Goal: Task Accomplishment & Management: Complete application form

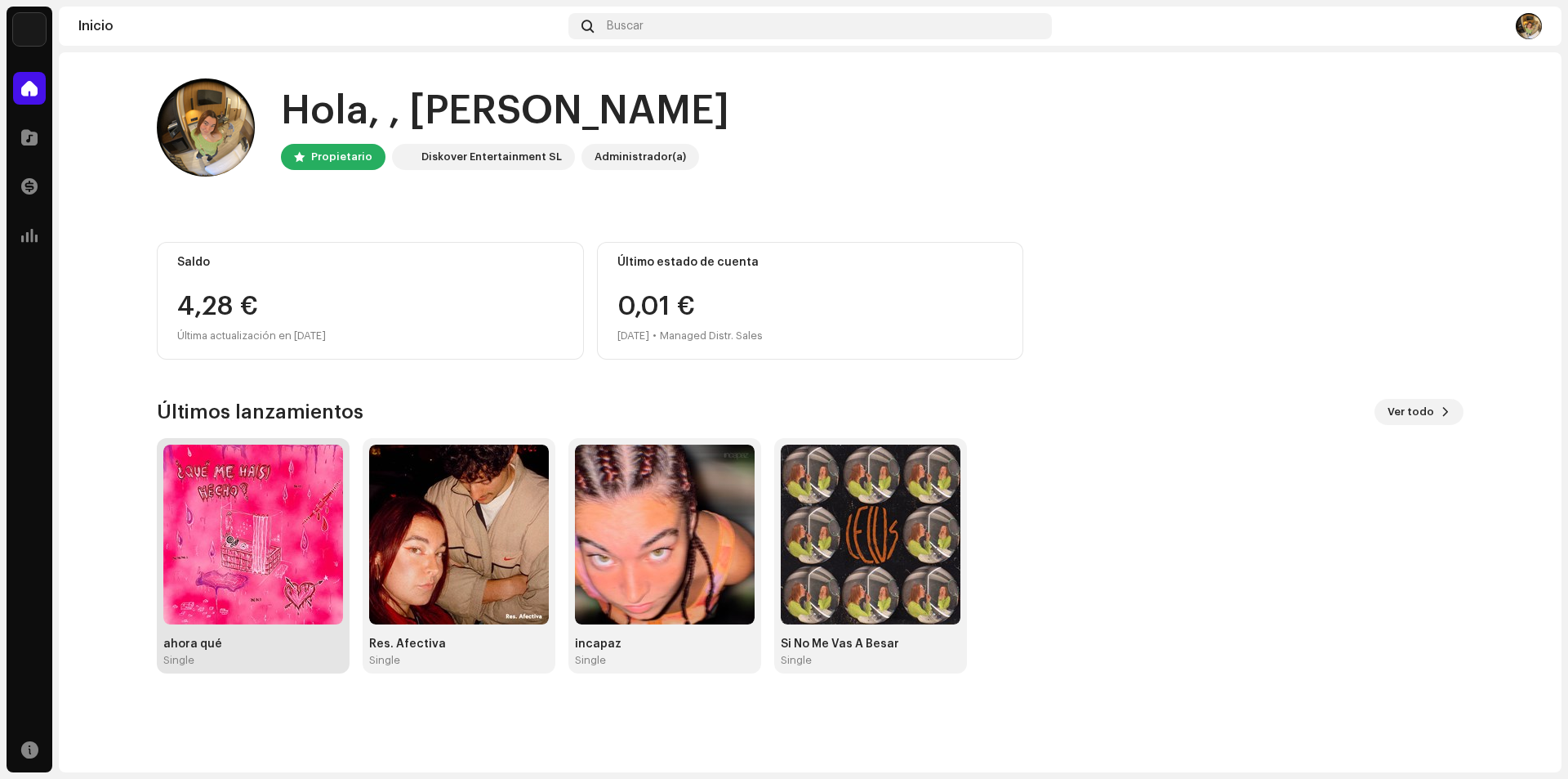
click at [245, 522] on img at bounding box center [253, 534] width 180 height 180
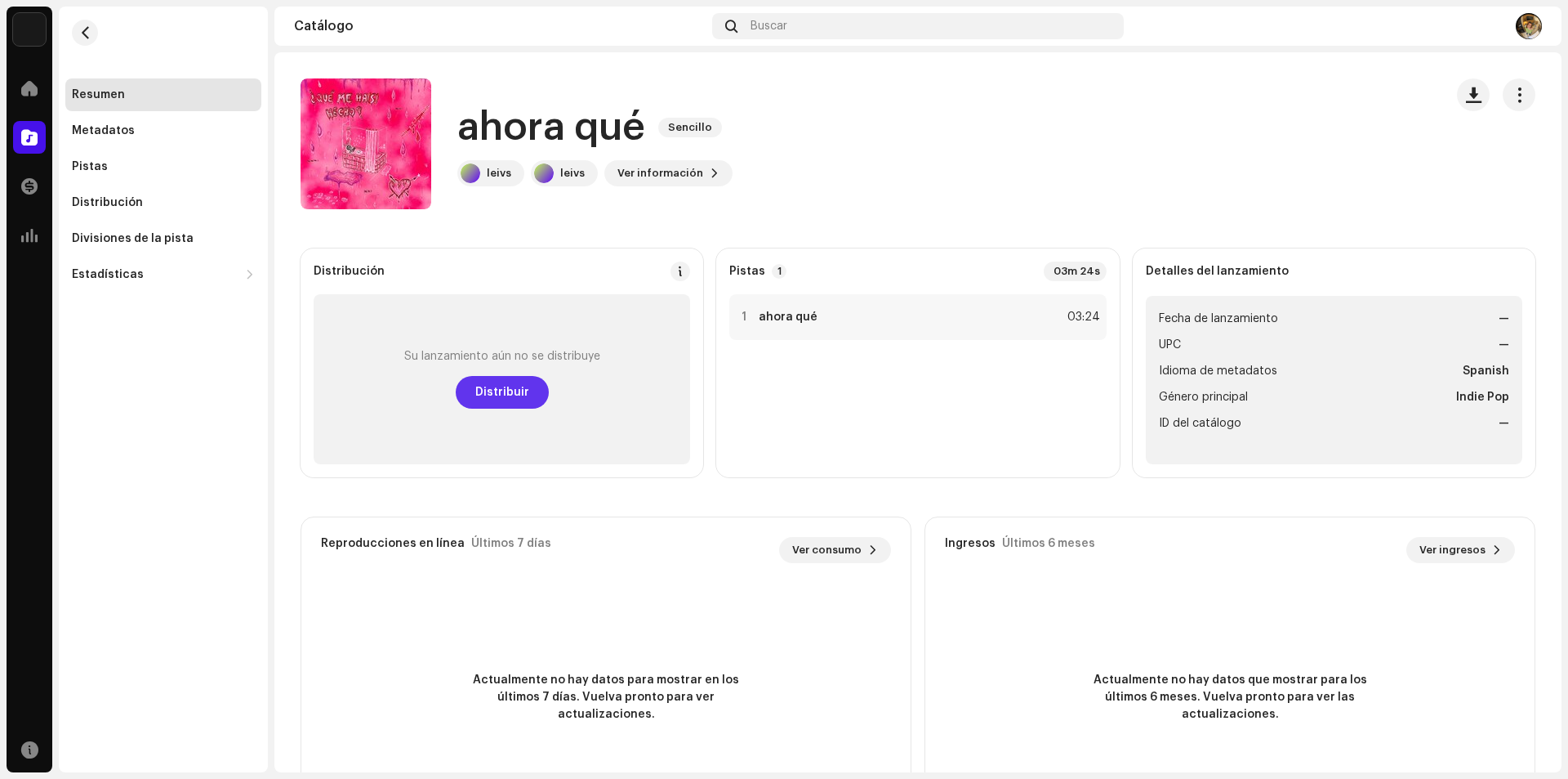
click at [512, 399] on span "Distribuir" at bounding box center [502, 392] width 54 height 33
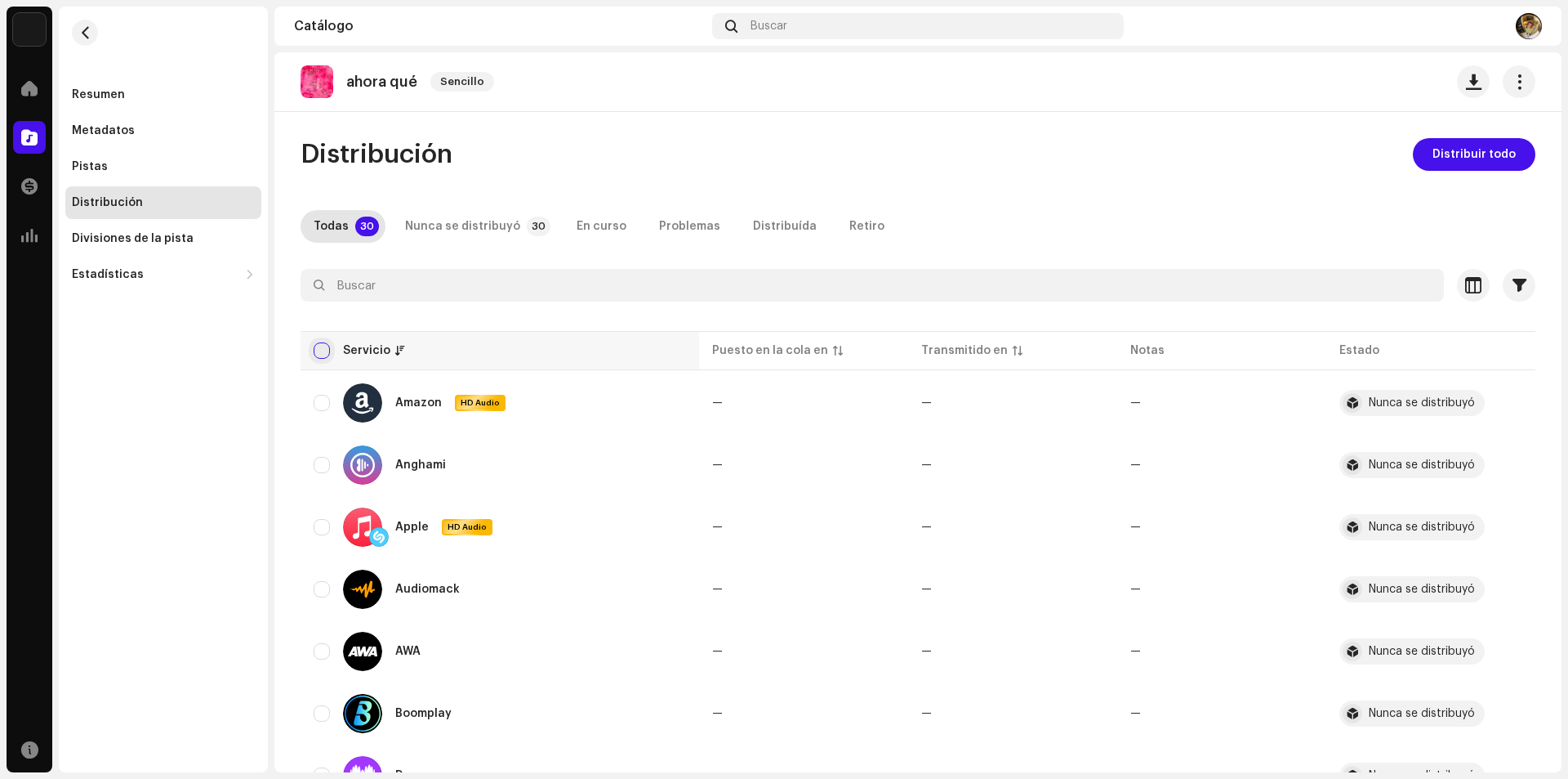
click at [319, 351] on input "checkbox" at bounding box center [321, 350] width 16 height 16
checkbox input "true"
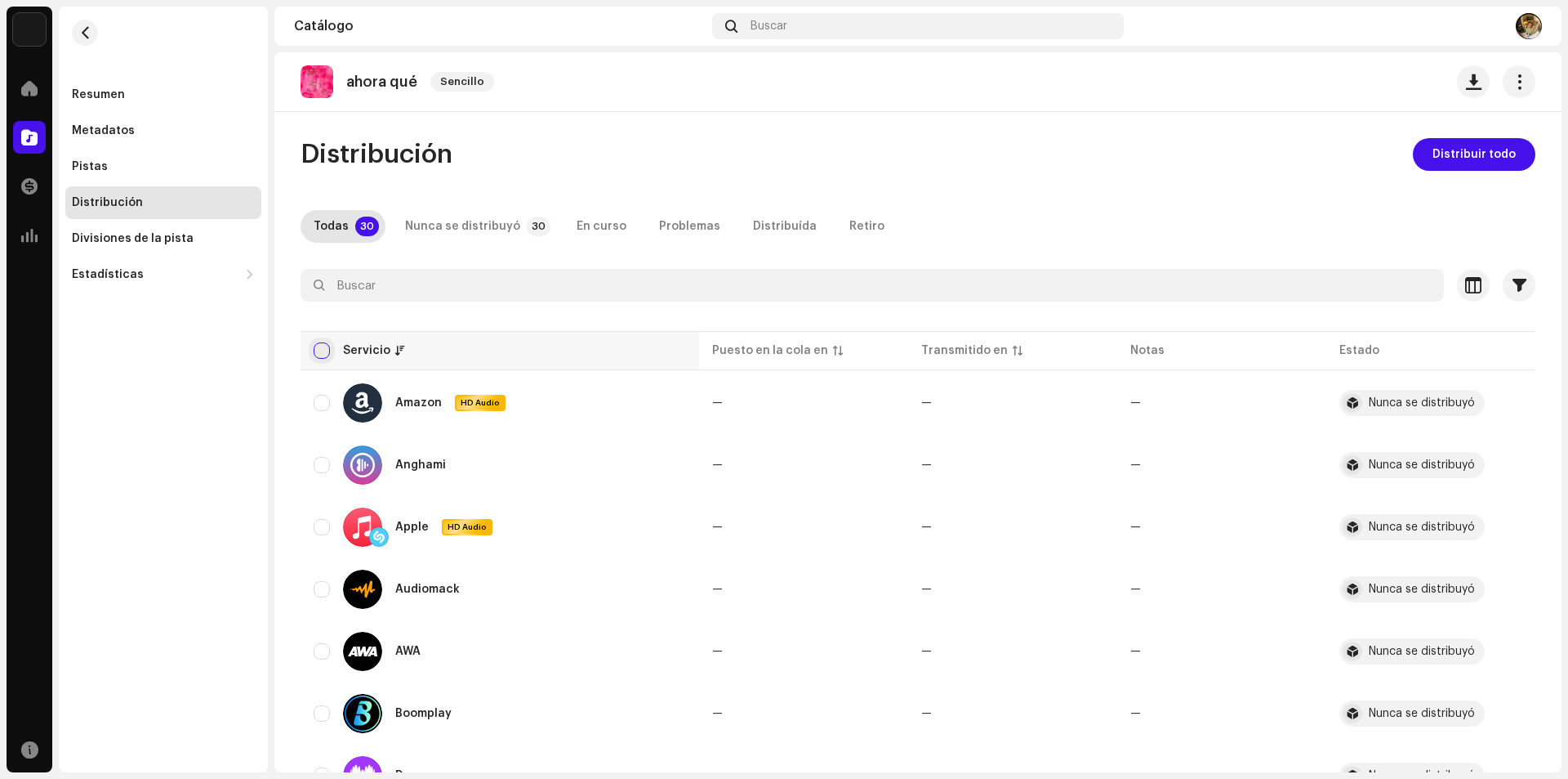
checkbox input "true"
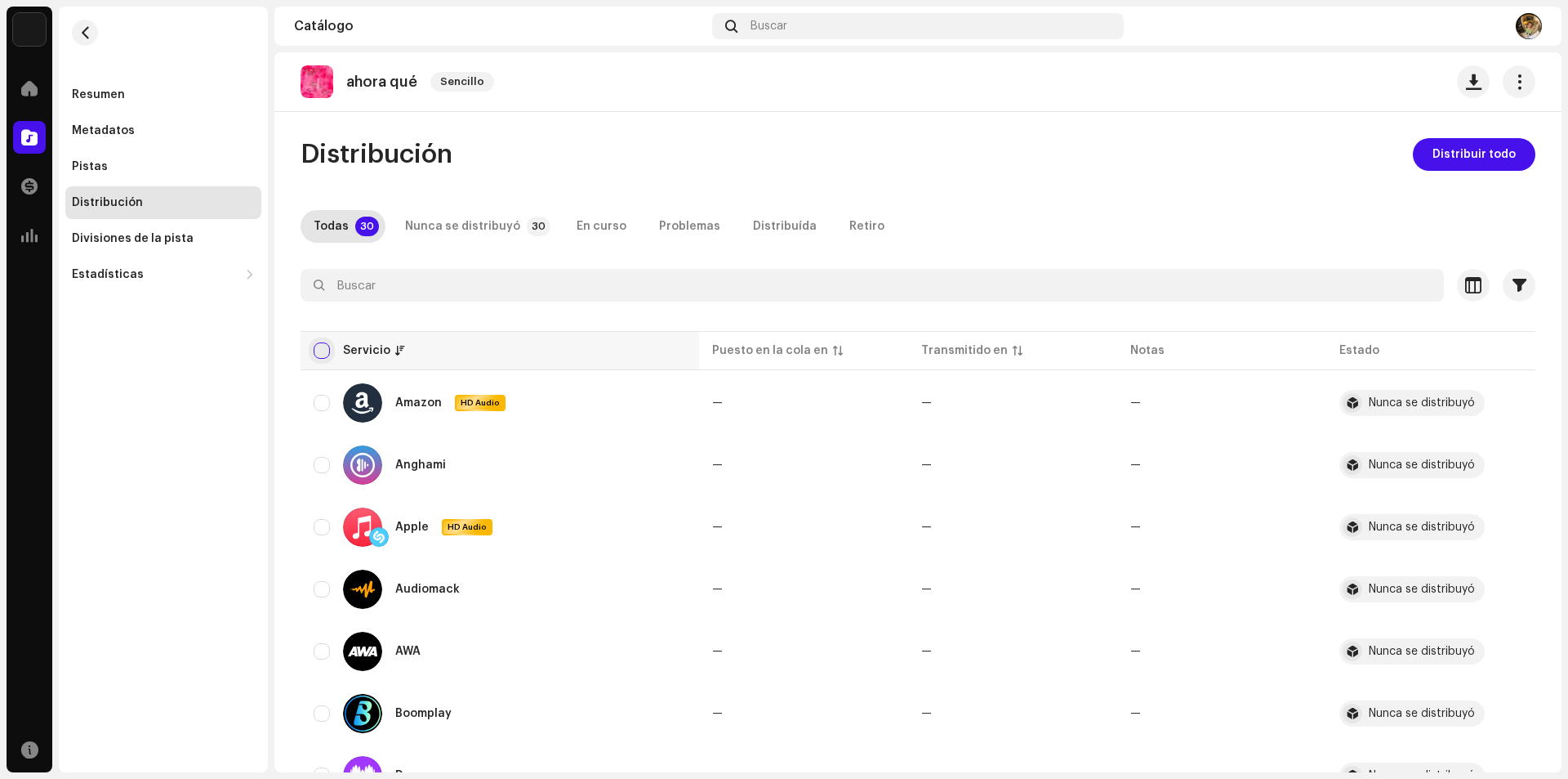
checkbox input "true"
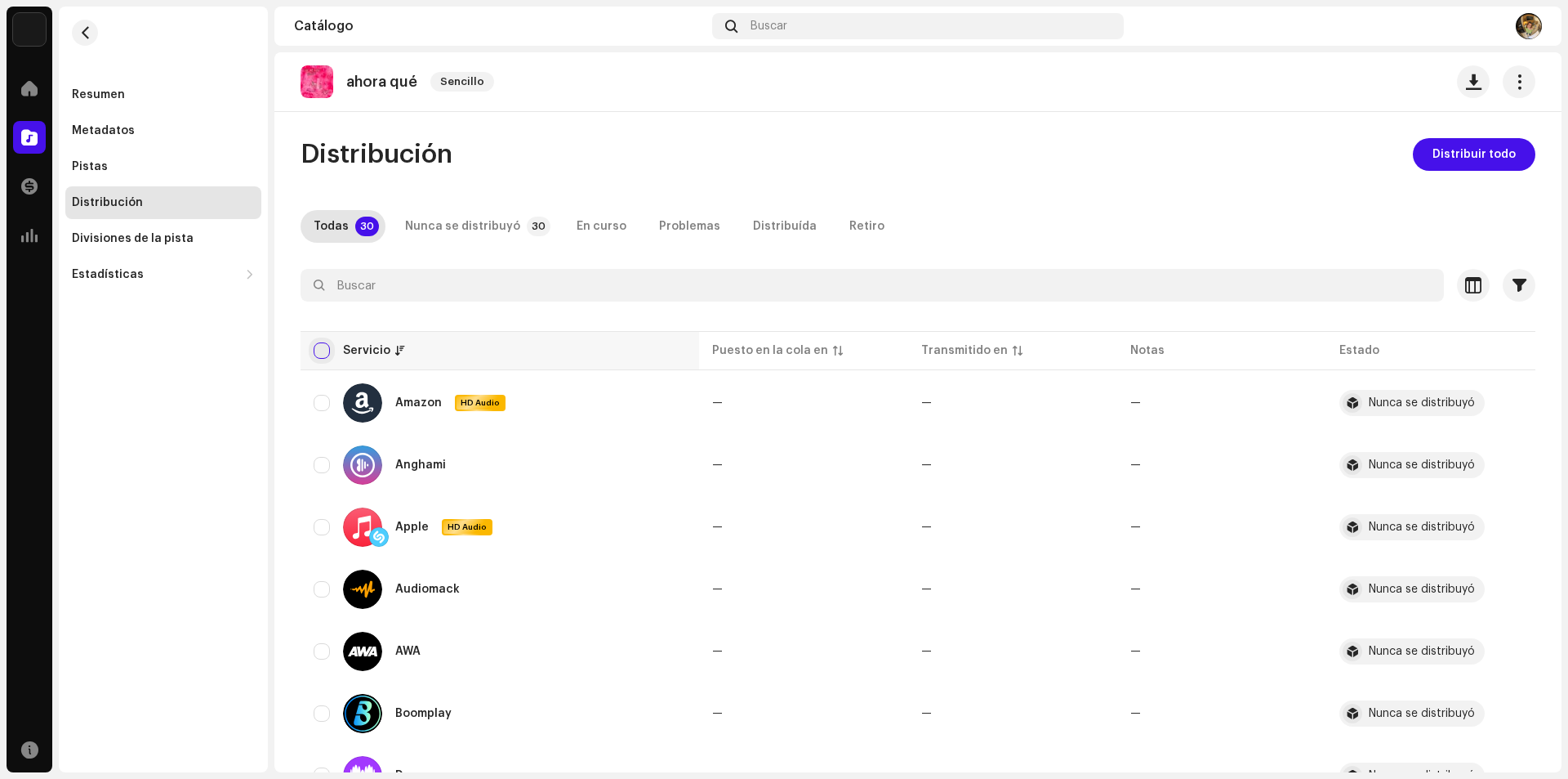
checkbox input "true"
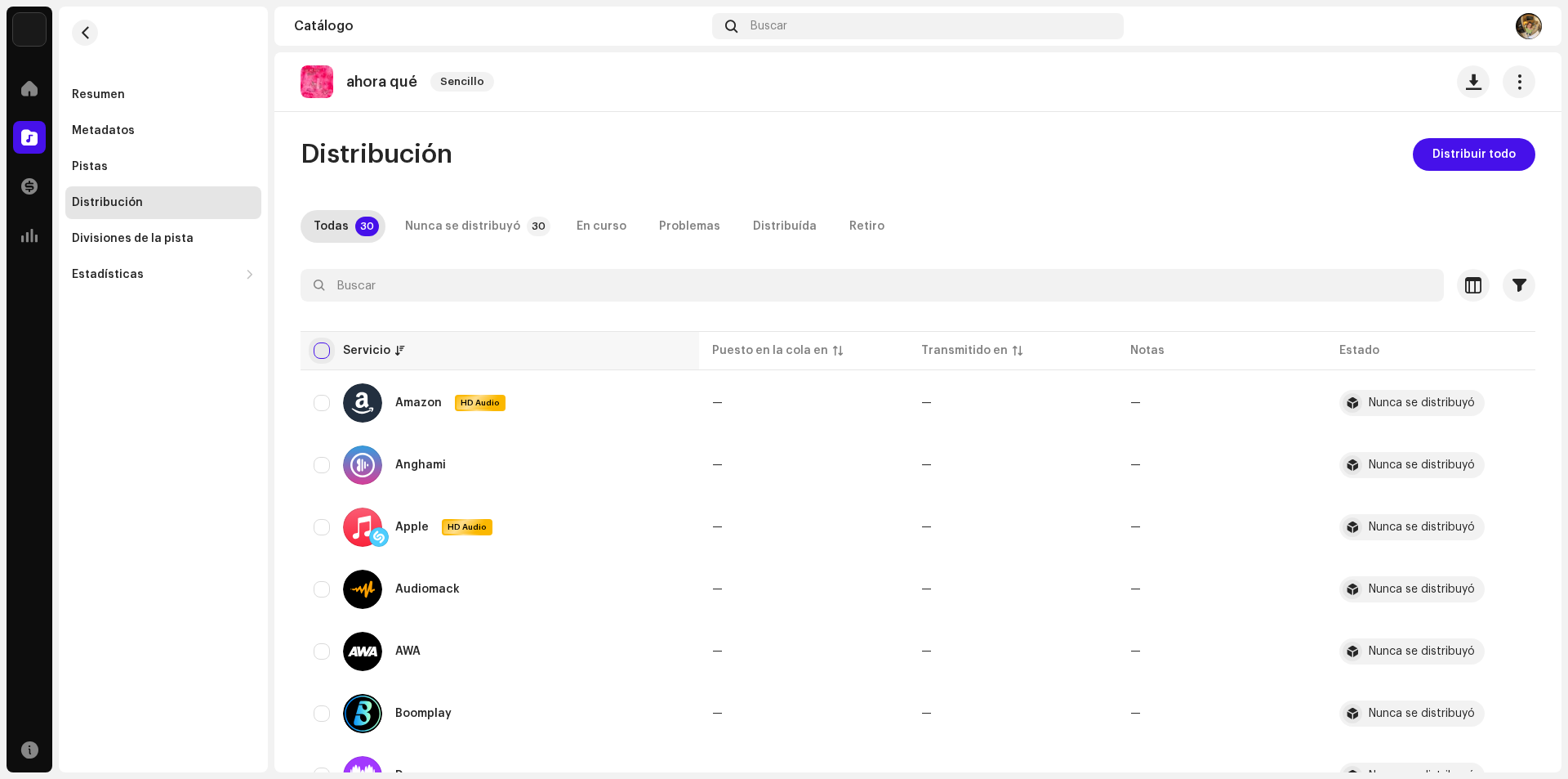
checkbox input "true"
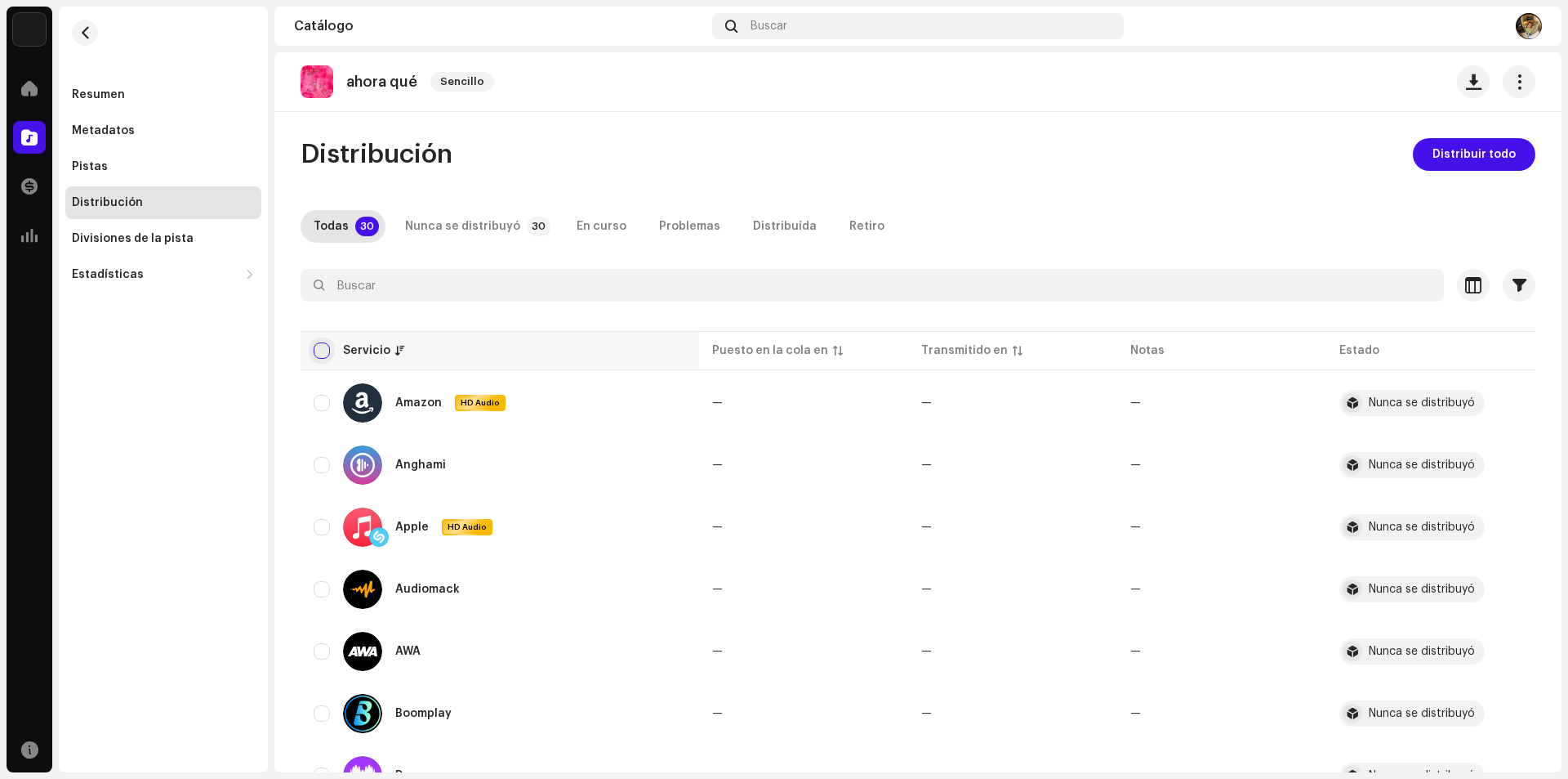
checkbox input "true"
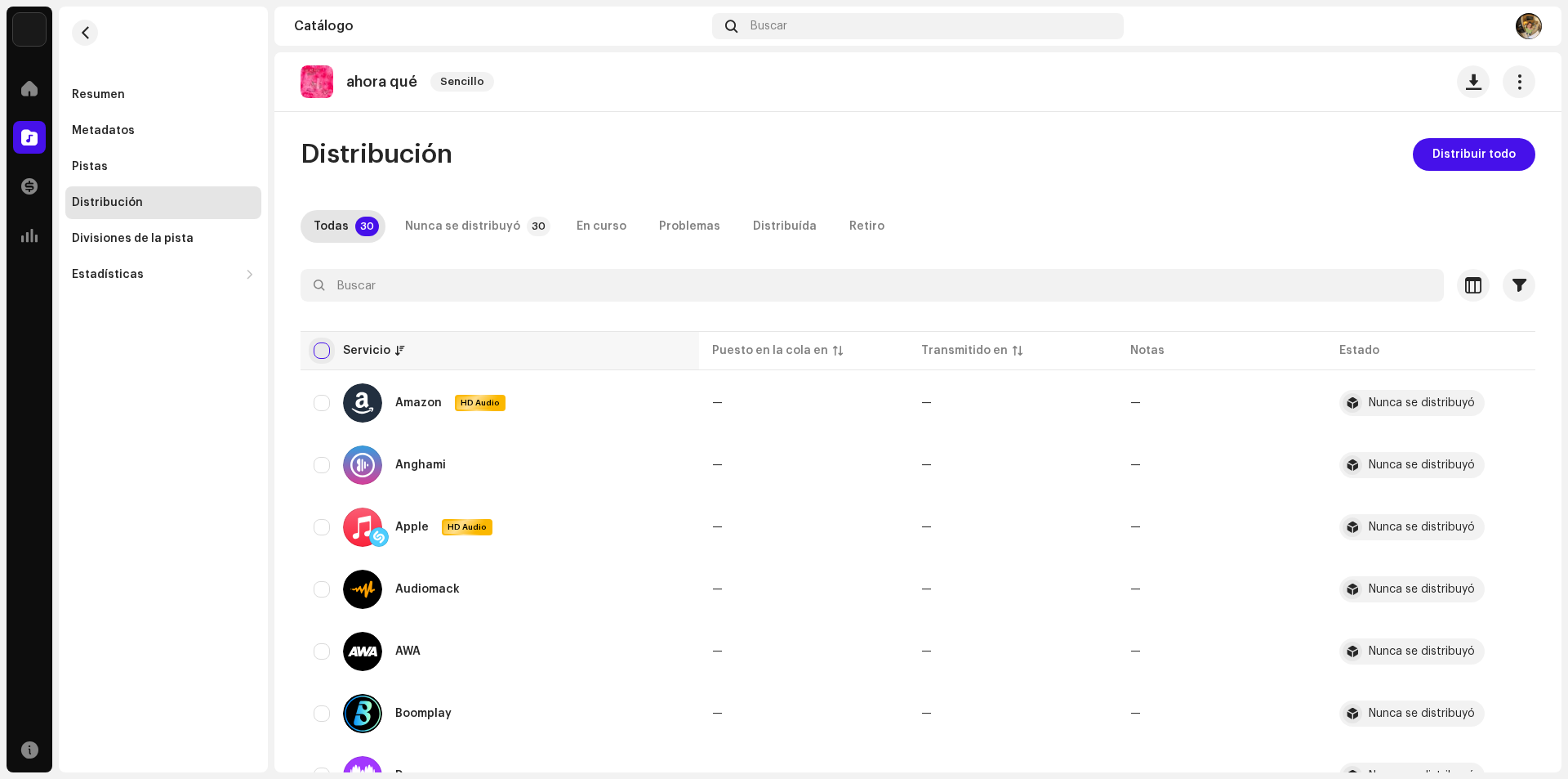
checkbox input "true"
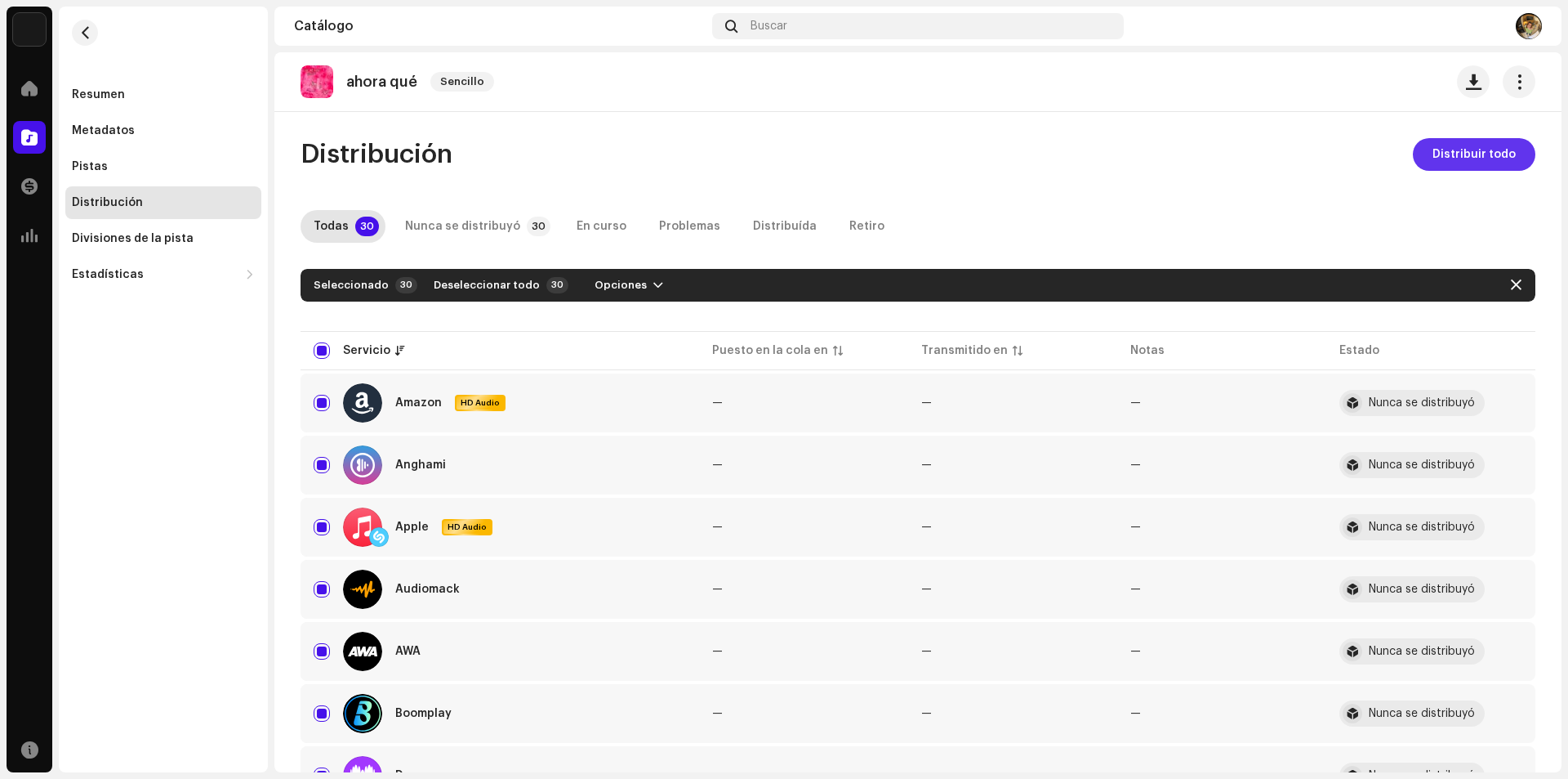
click at [1433, 164] on span "Distribuir todo" at bounding box center [1475, 154] width 84 height 33
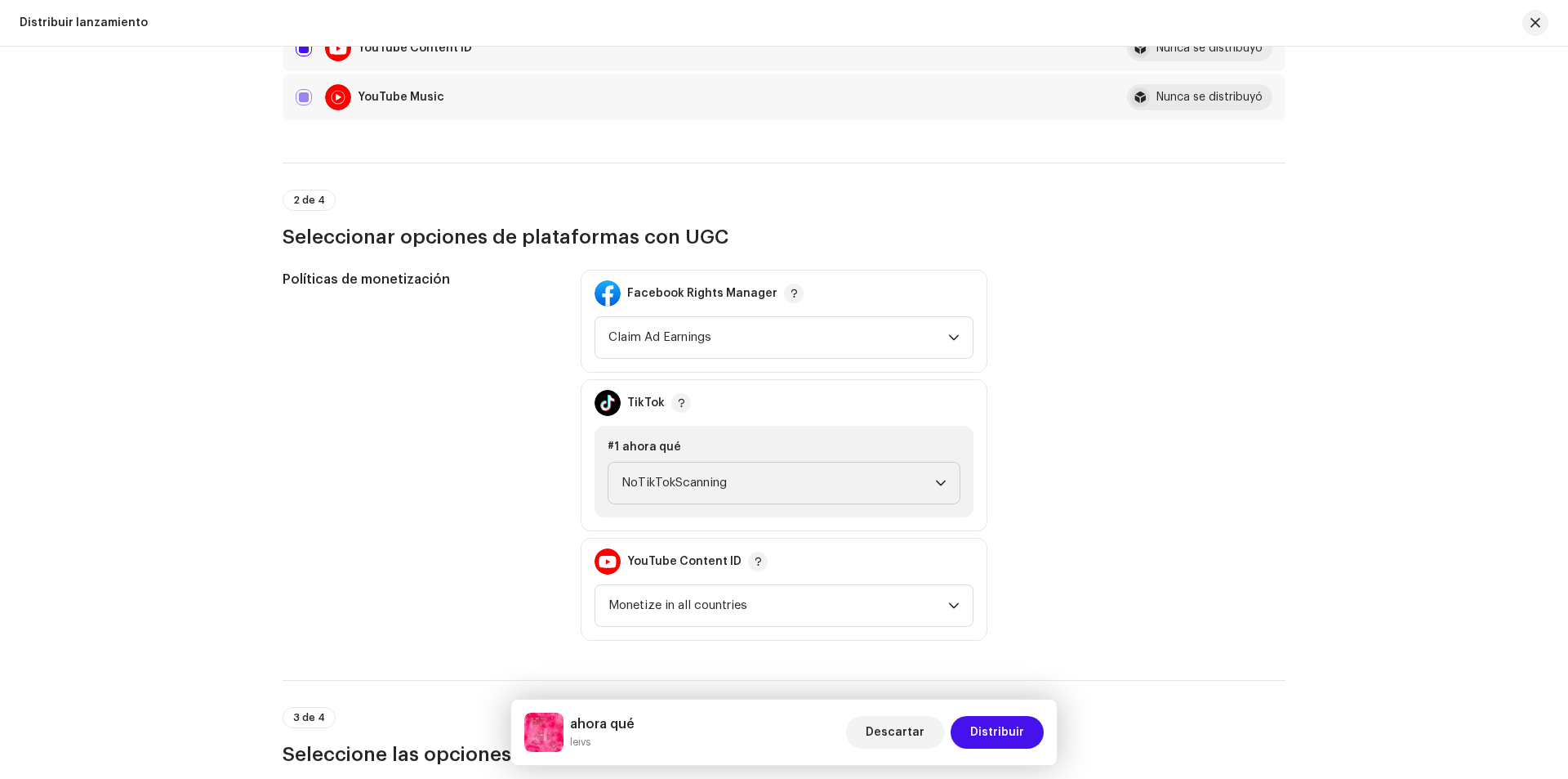
scroll to position [1635, 0]
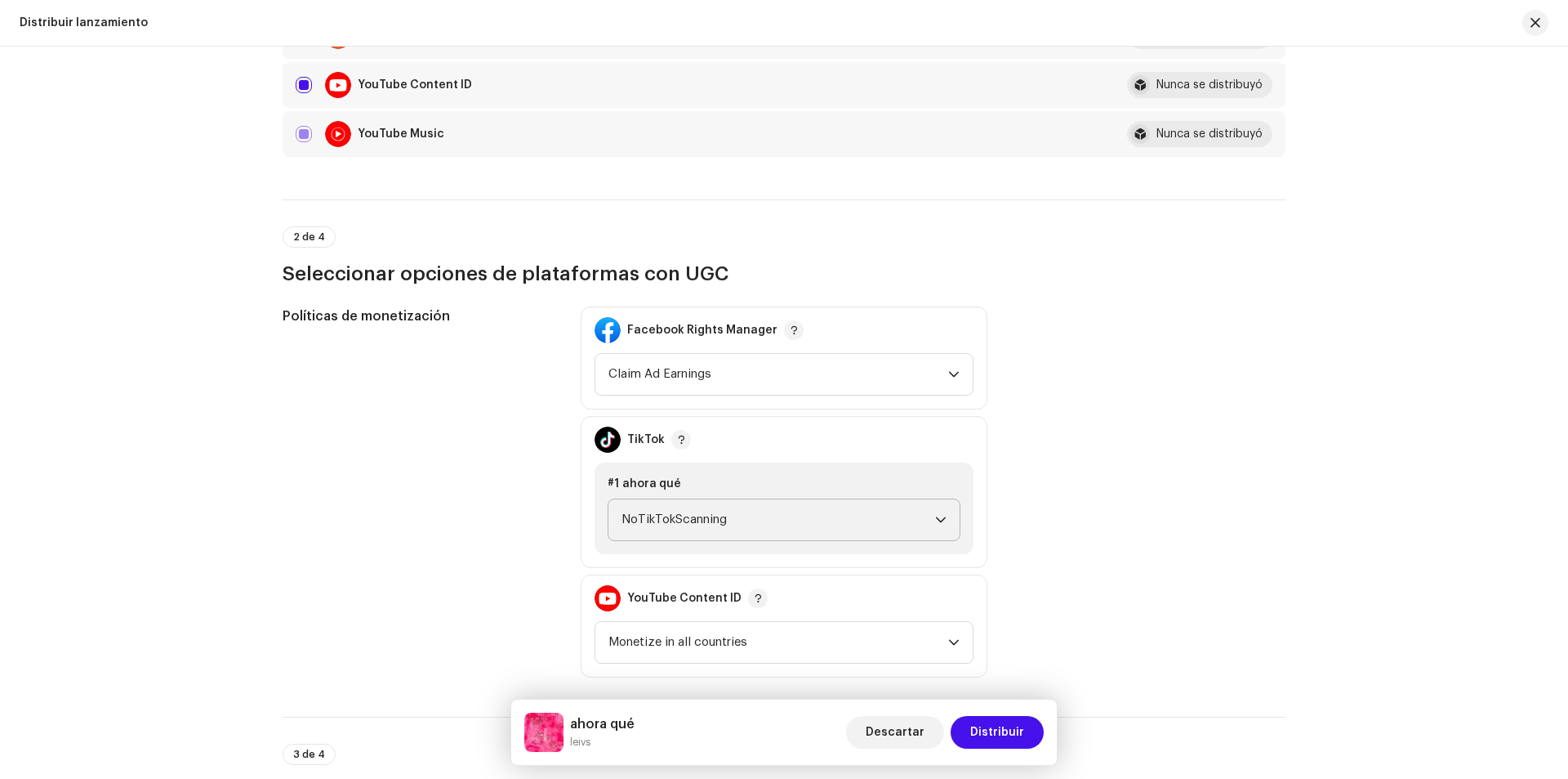
click at [827, 524] on span "NoTikTokScanning" at bounding box center [778, 519] width 313 height 41
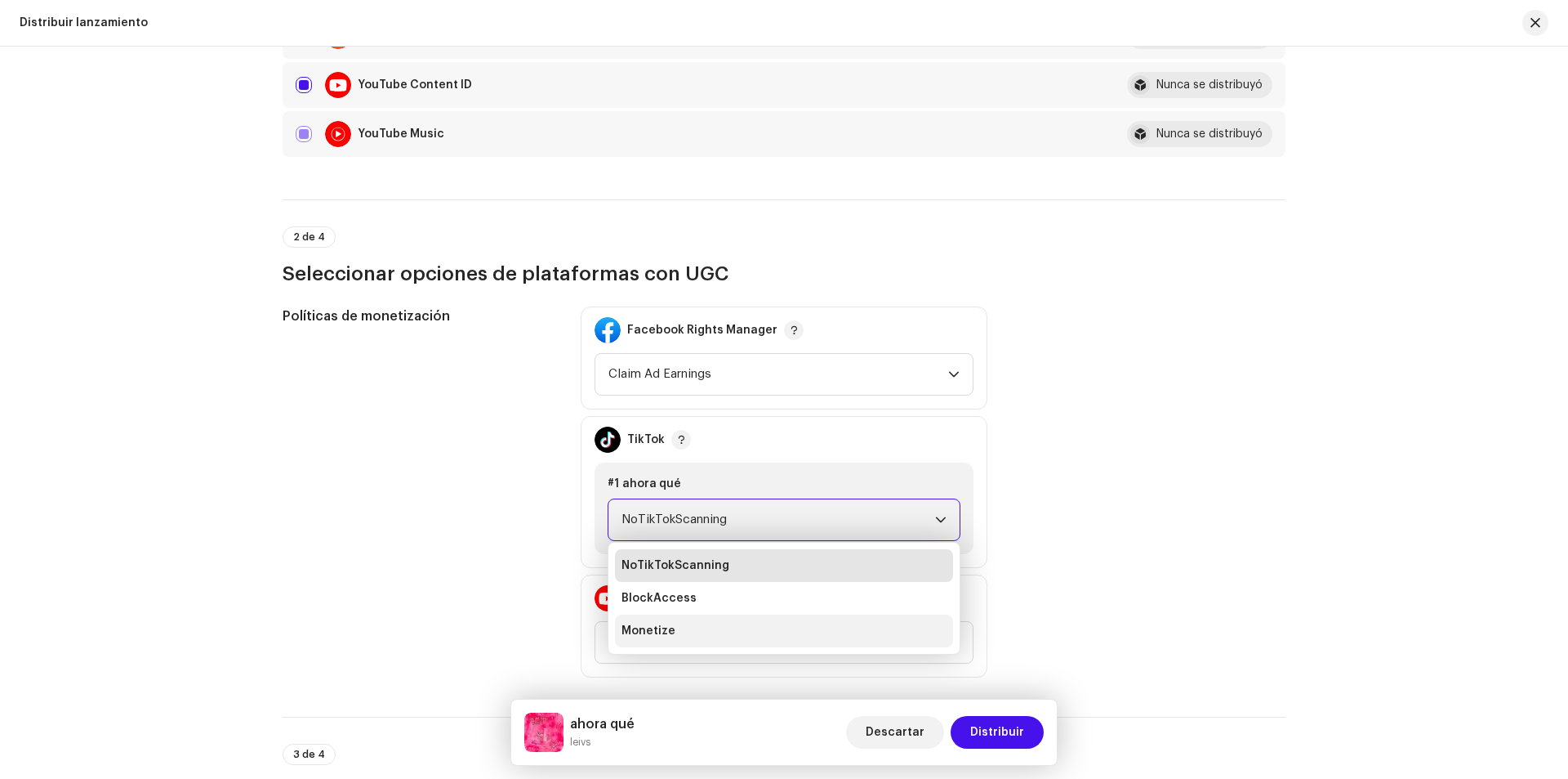
click at [810, 634] on li "Monetize" at bounding box center [784, 631] width 338 height 33
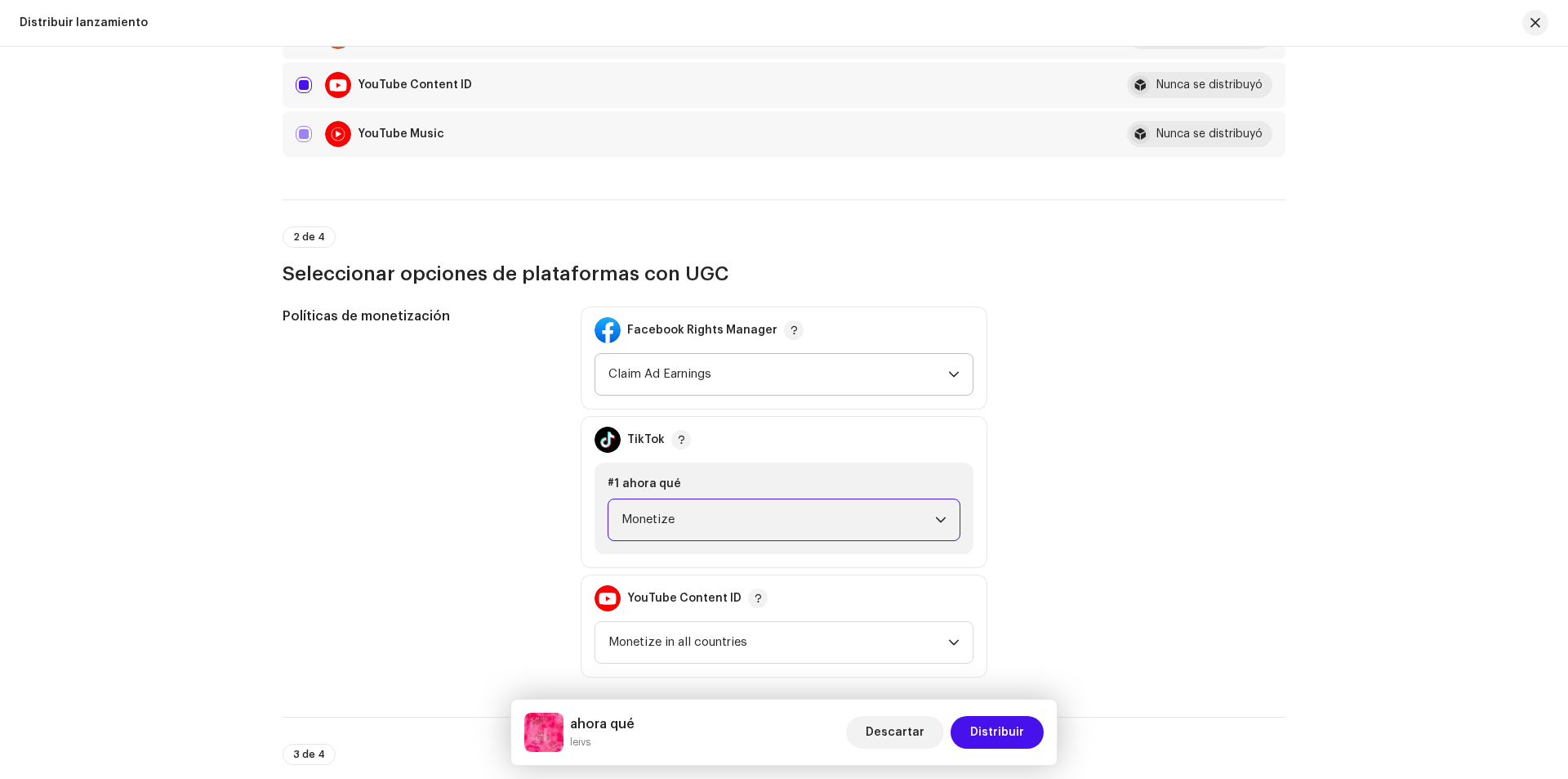
click at [860, 379] on span "Claim Ad Earnings" at bounding box center [779, 374] width 340 height 41
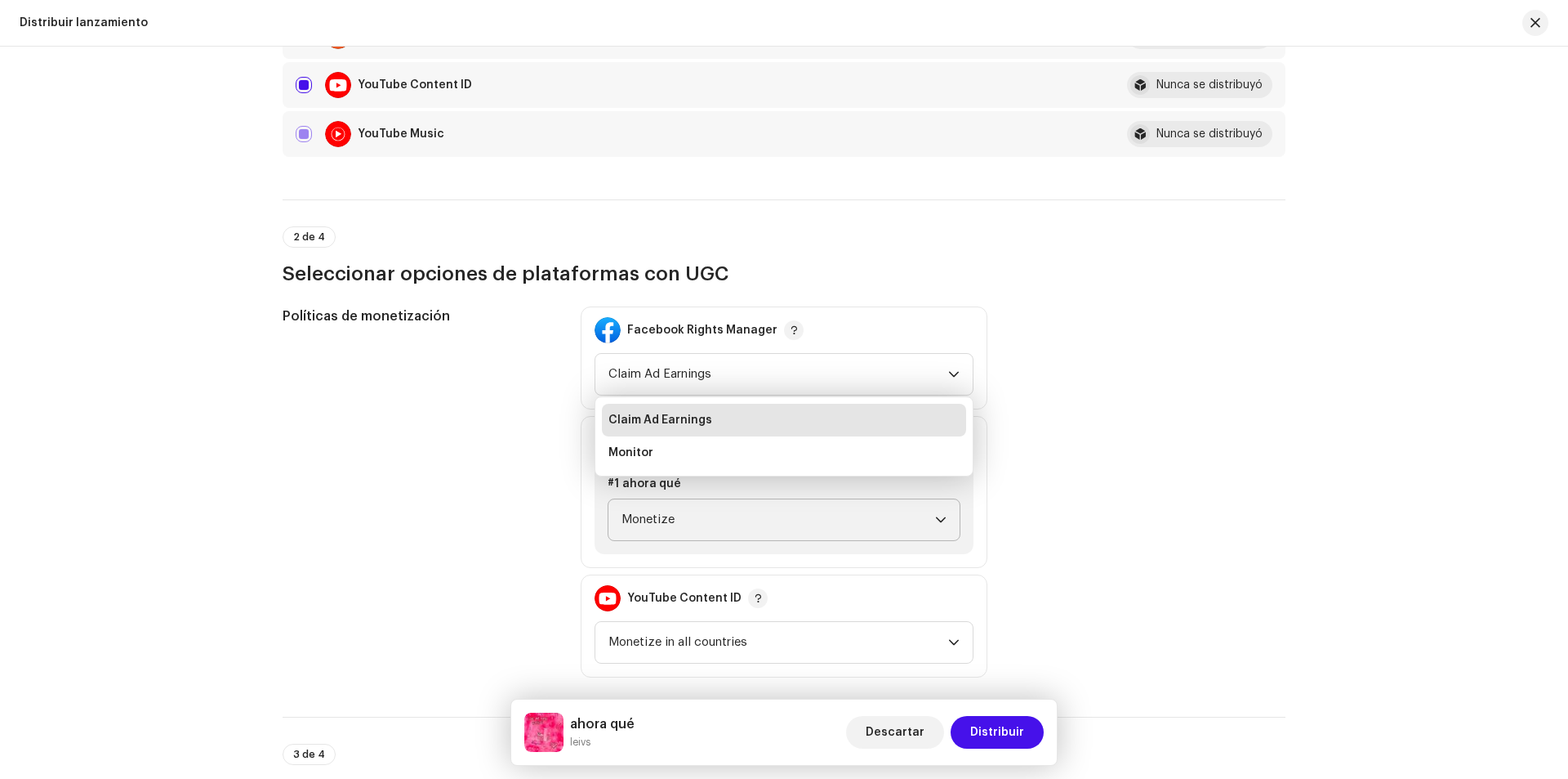
click at [1203, 571] on div "Políticas de monetización Facebook Rights Manager Claim Ad Earnings Claim Ad Ea…" at bounding box center [784, 491] width 1003 height 371
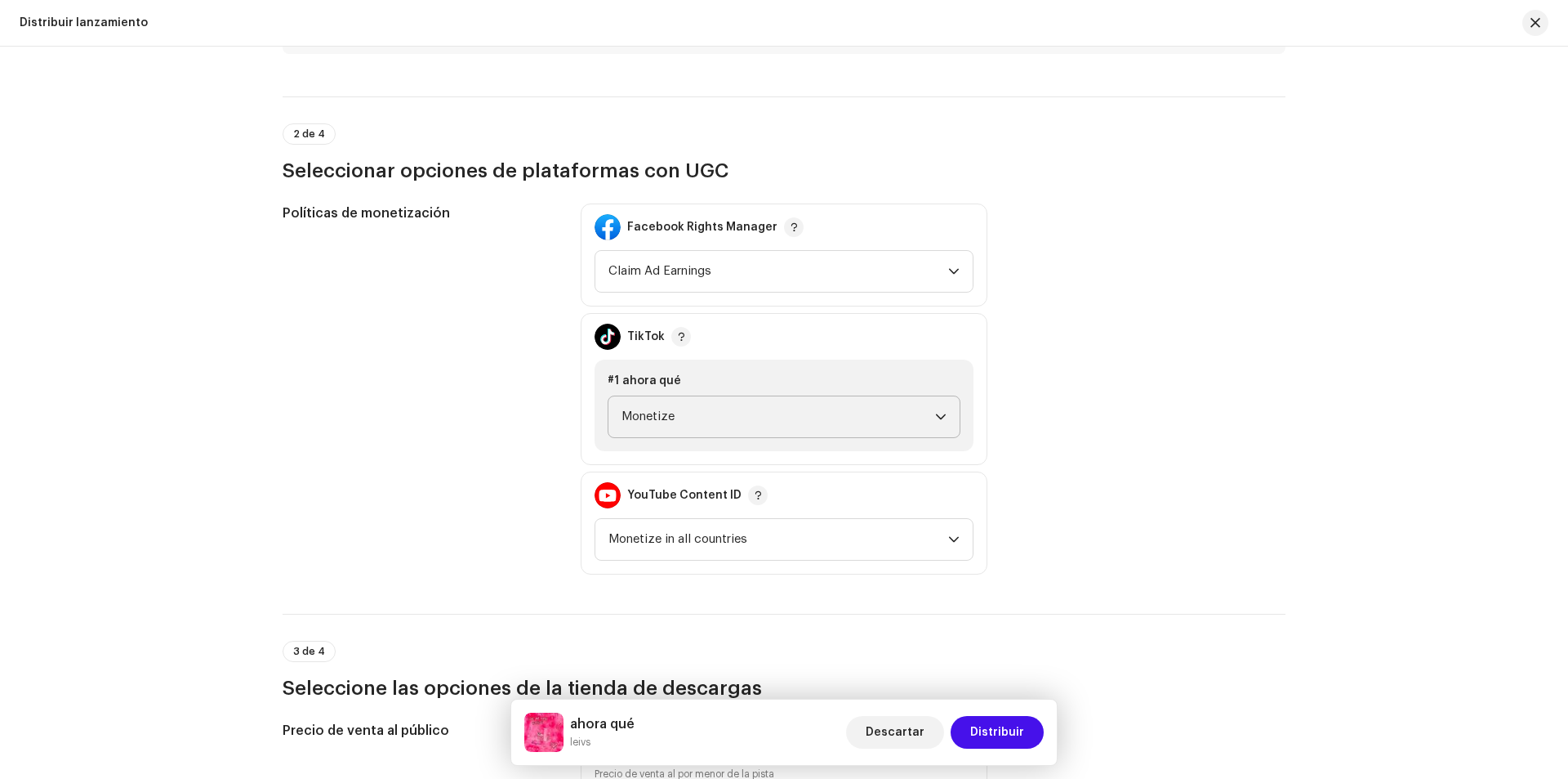
scroll to position [1716, 0]
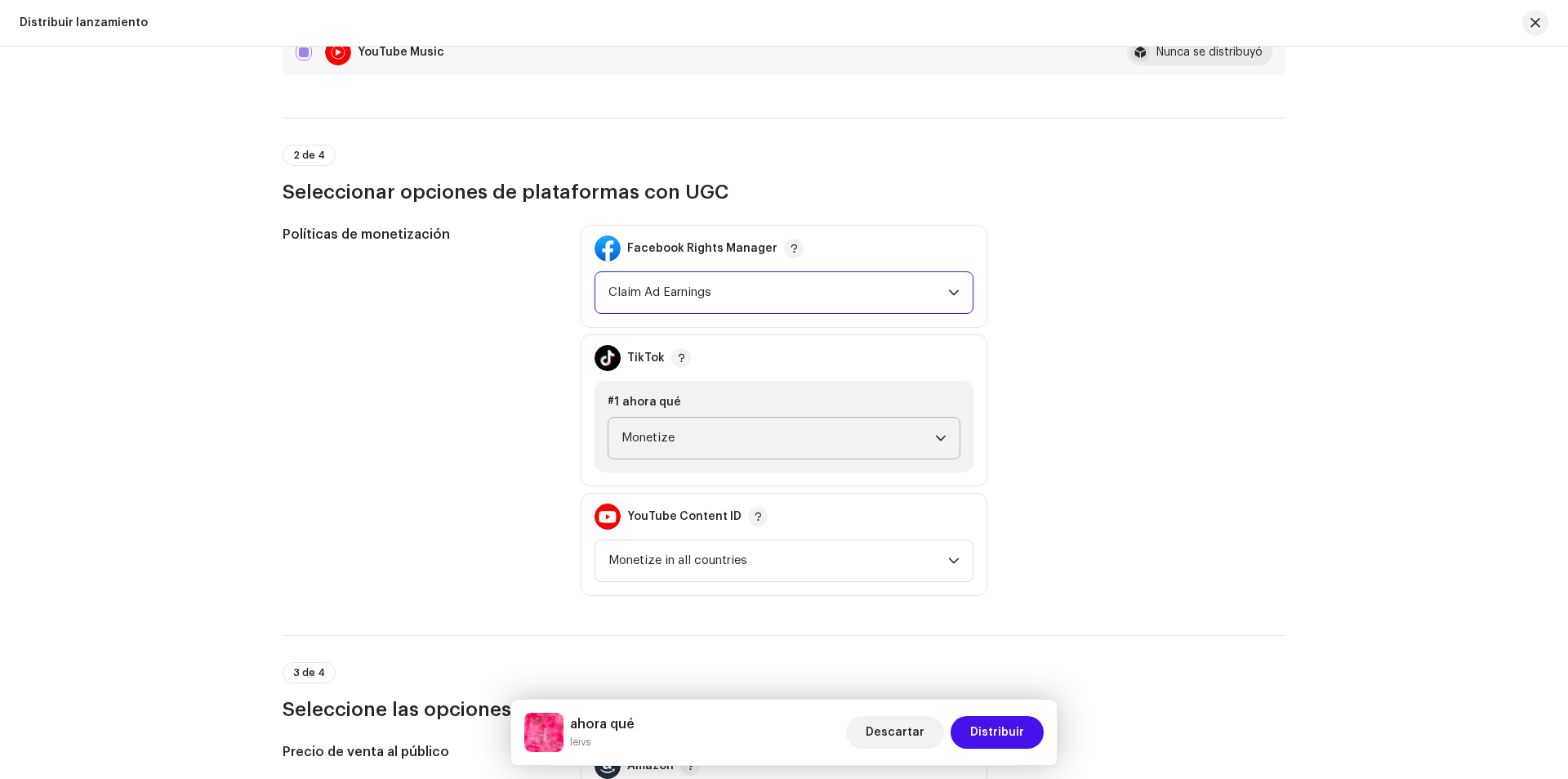
click at [853, 294] on span "Claim Ad Earnings" at bounding box center [779, 292] width 340 height 41
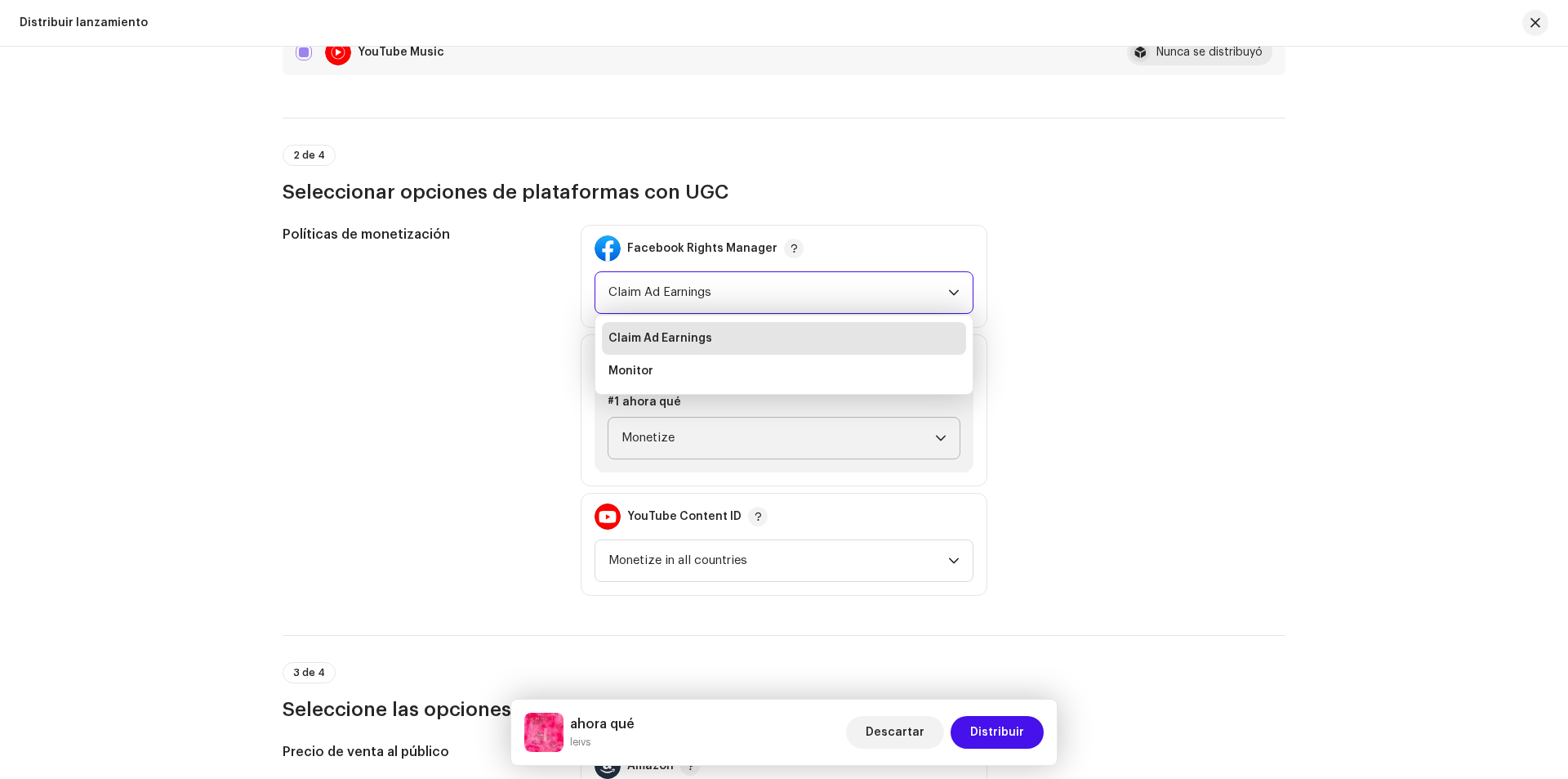
click at [853, 294] on span "Claim Ad Earnings" at bounding box center [779, 292] width 340 height 41
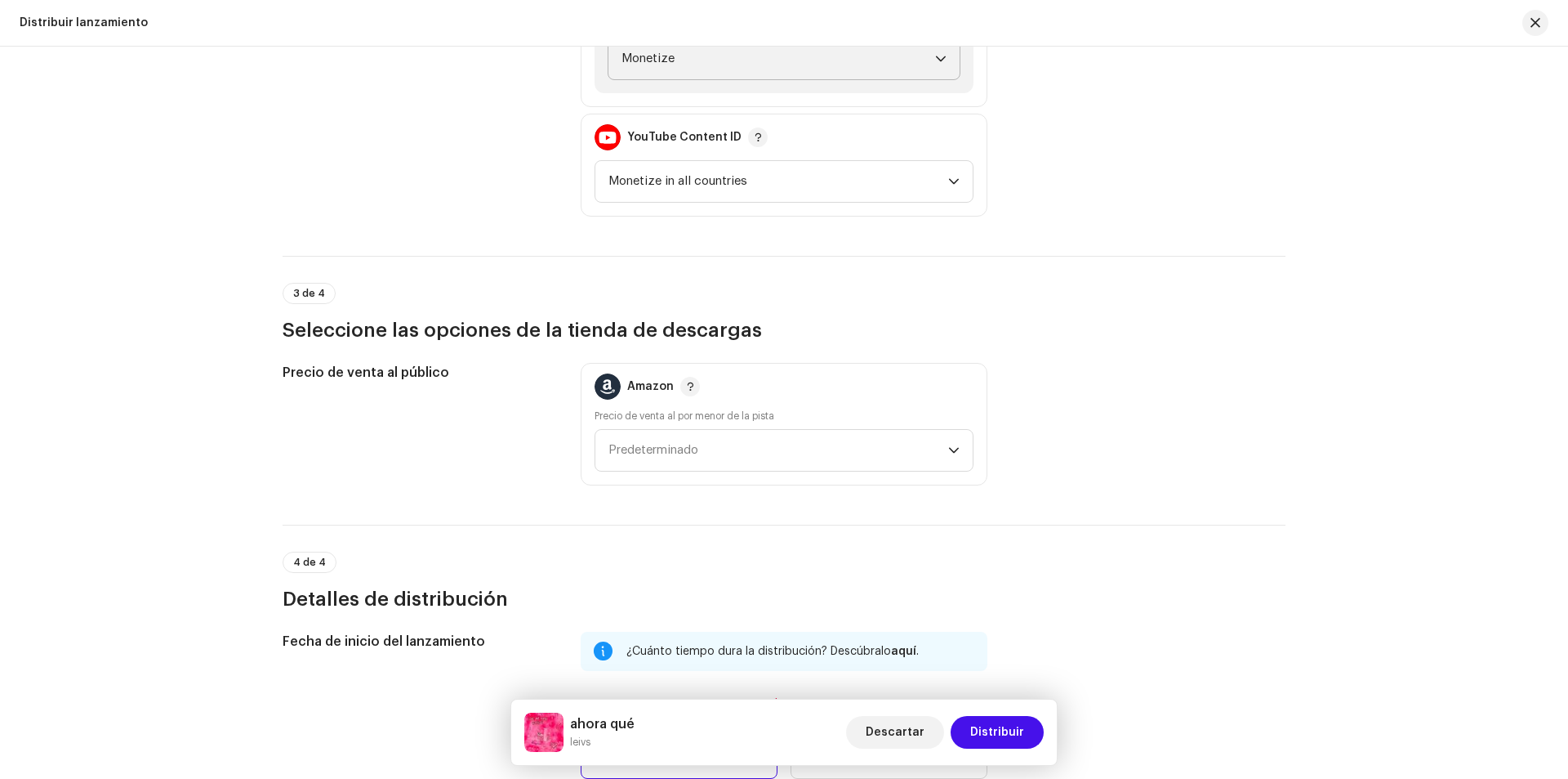
scroll to position [2125, 0]
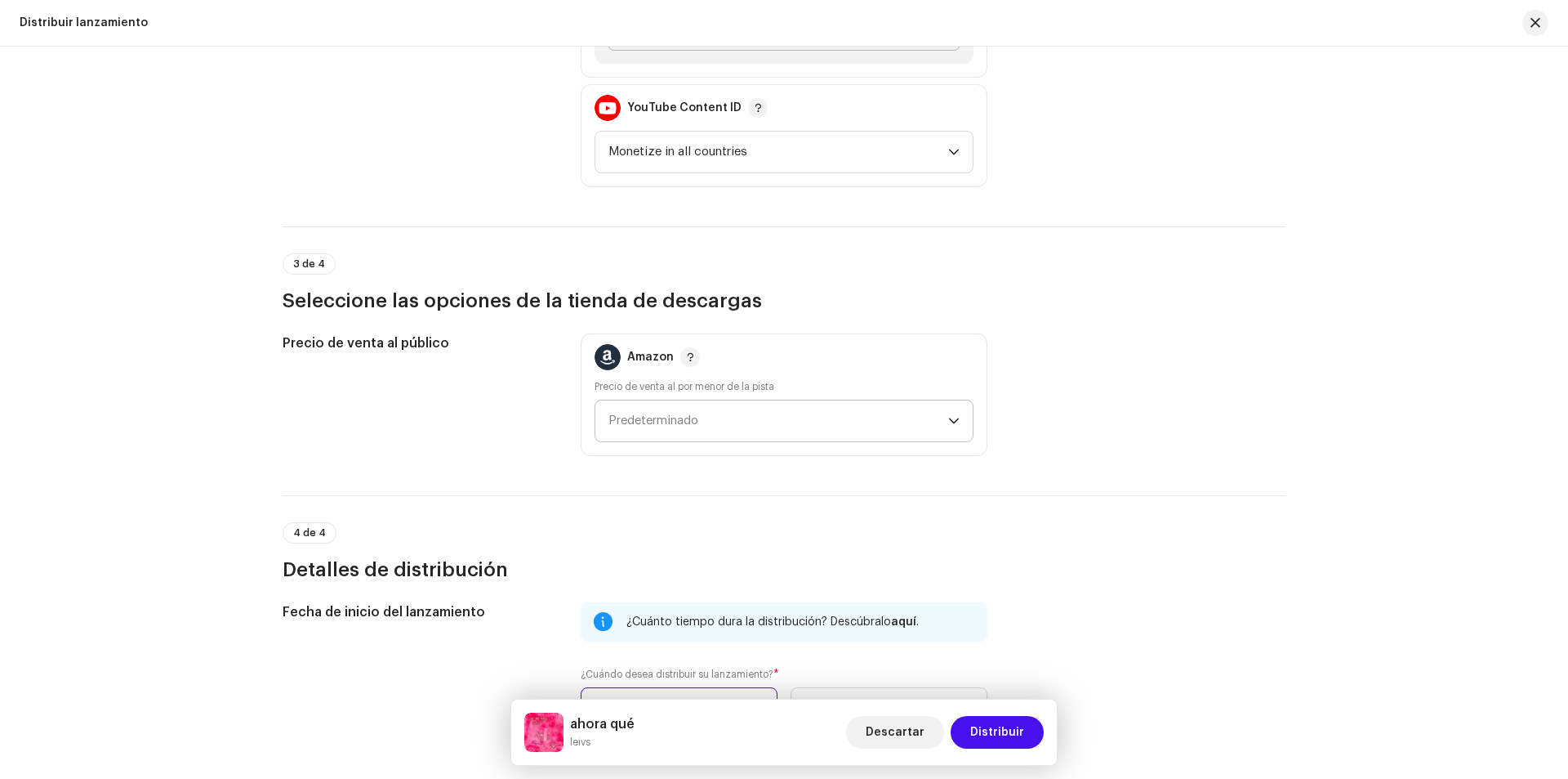
click at [953, 430] on div "dropdown trigger" at bounding box center [954, 420] width 11 height 41
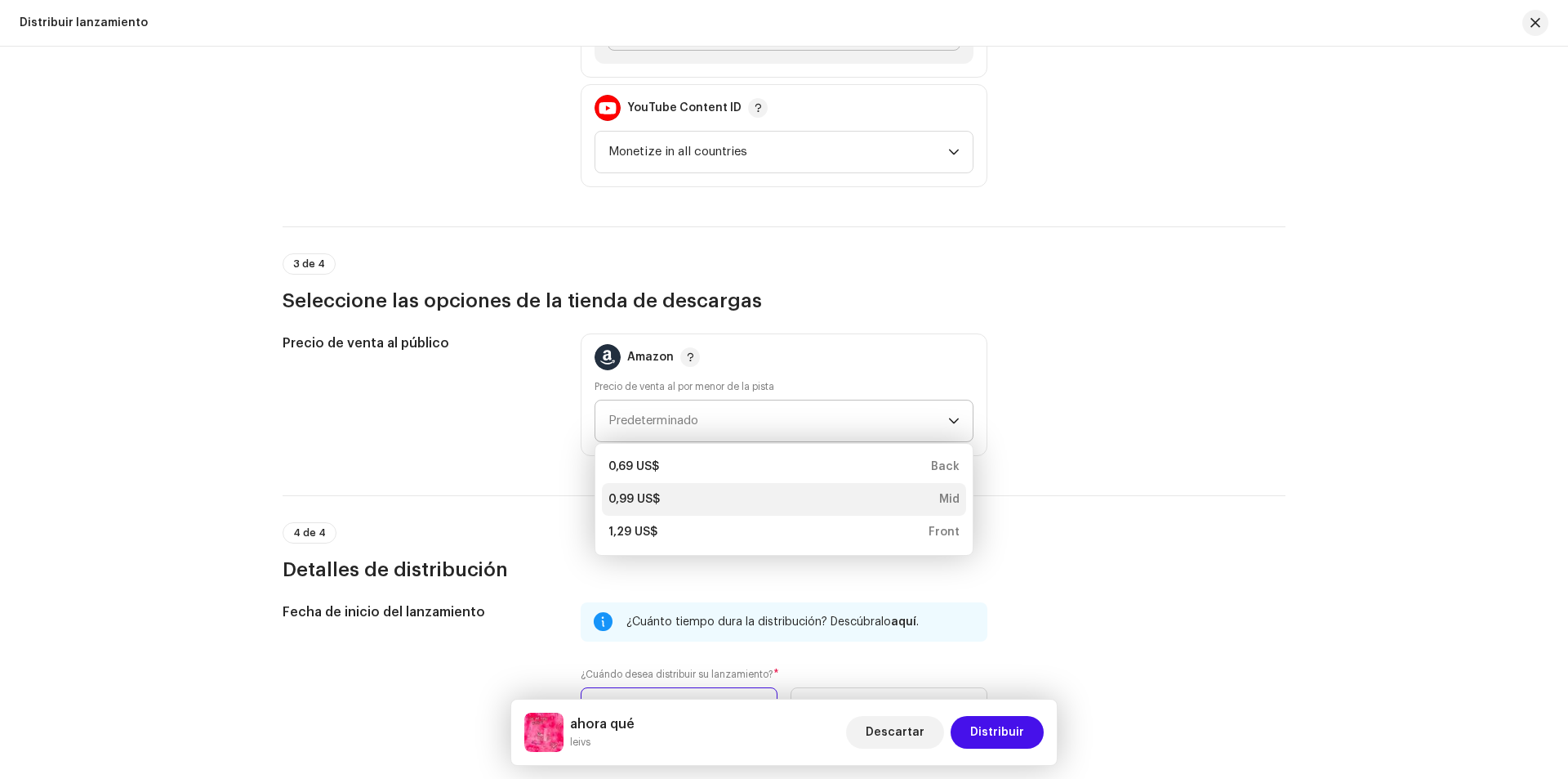
click at [913, 492] on div "0,99 US$ Mid" at bounding box center [784, 499] width 351 height 16
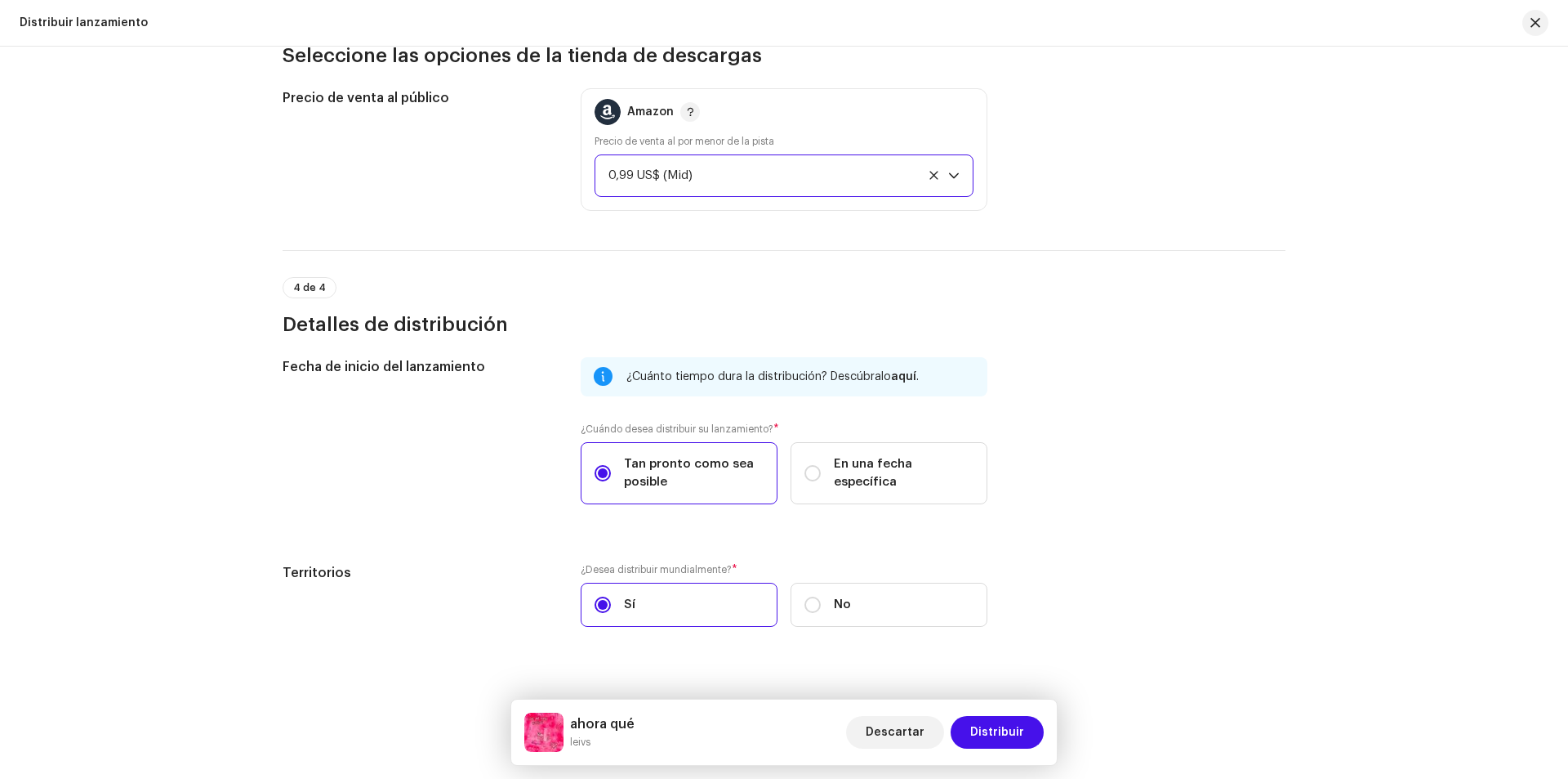
scroll to position [2395, 0]
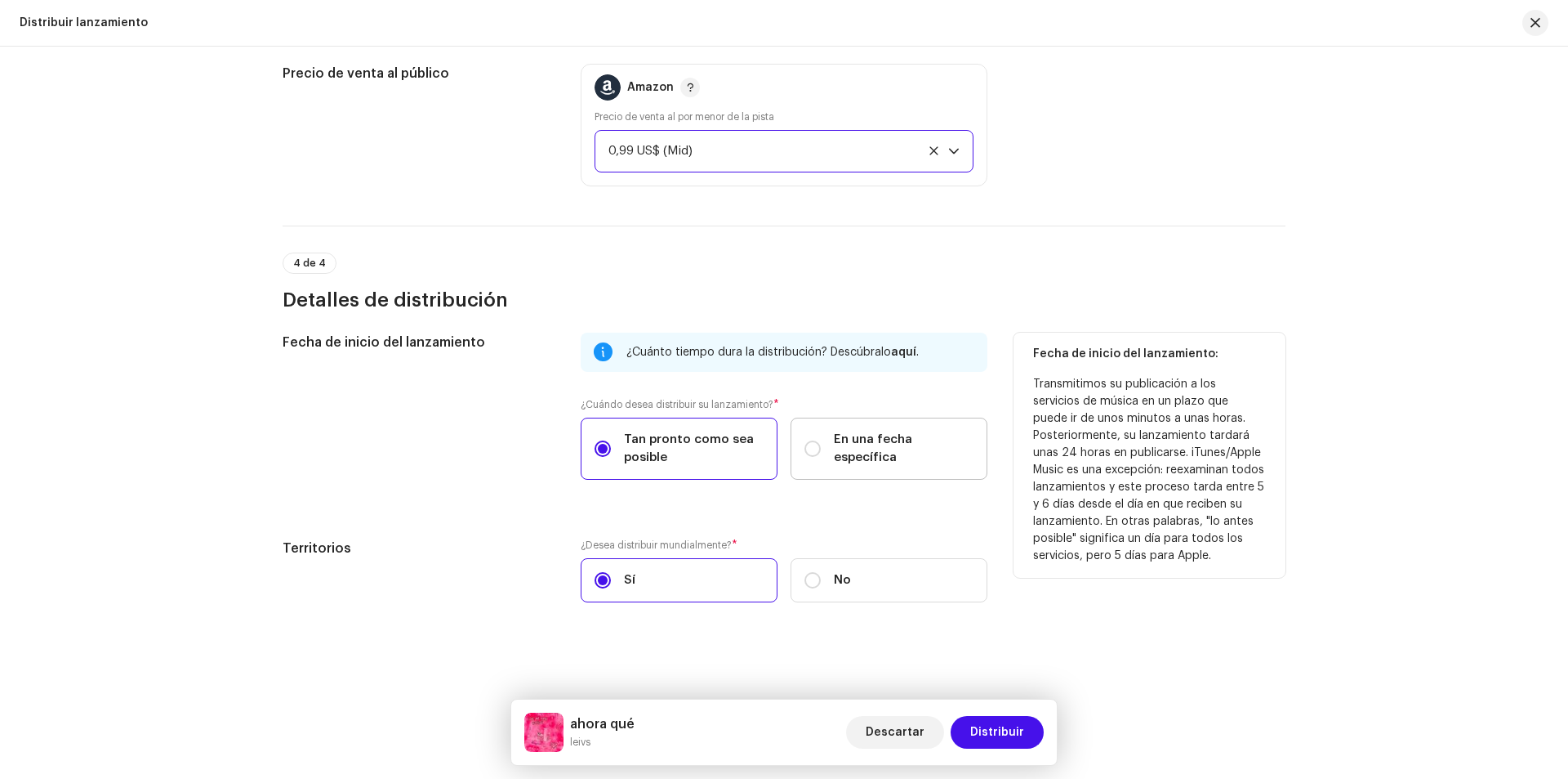
click at [870, 442] on span "En una fecha específica" at bounding box center [904, 449] width 139 height 36
click at [820, 442] on input "En una fecha específica" at bounding box center [812, 449] width 16 height 16
radio input "true"
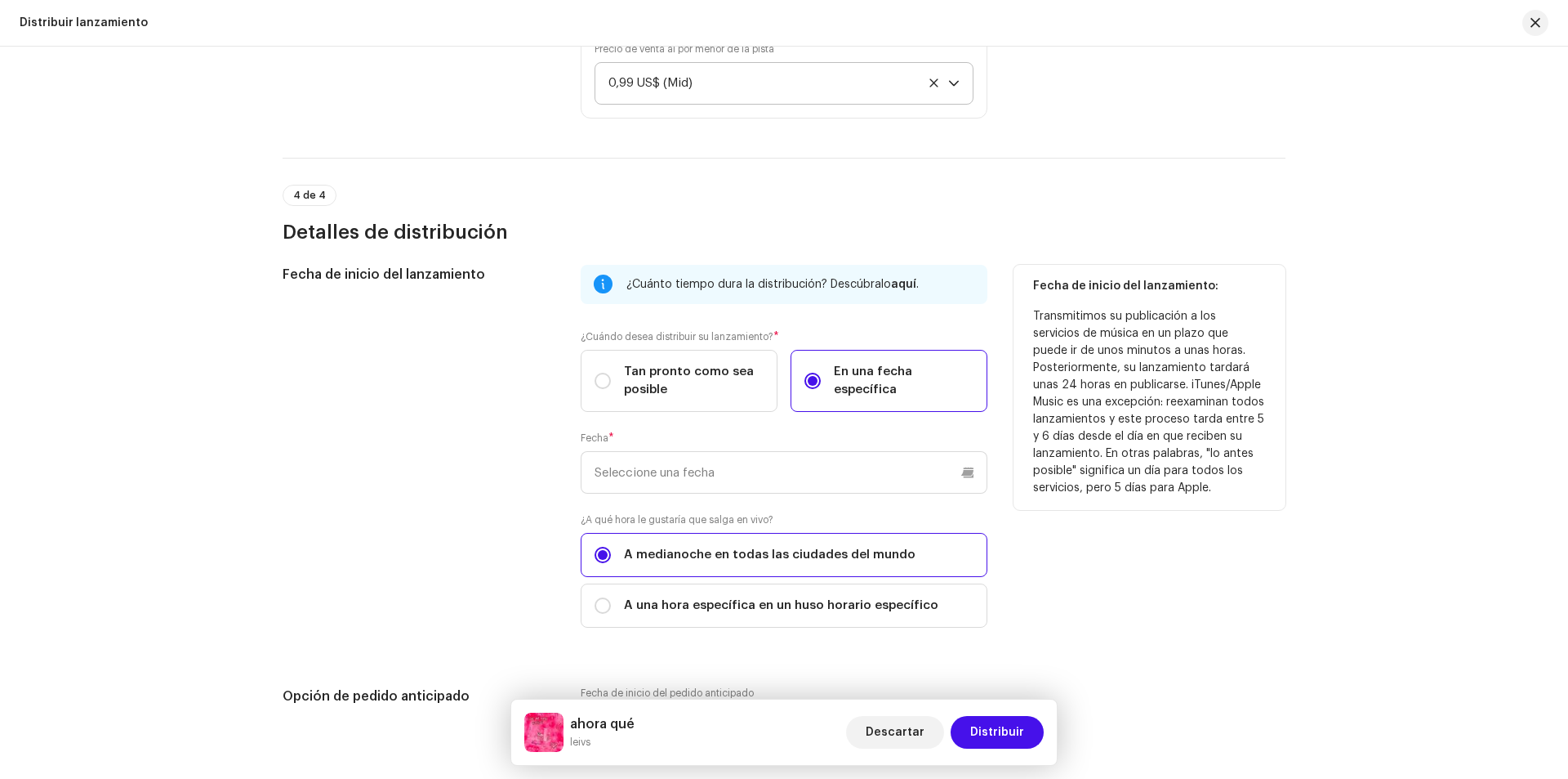
scroll to position [2558, 0]
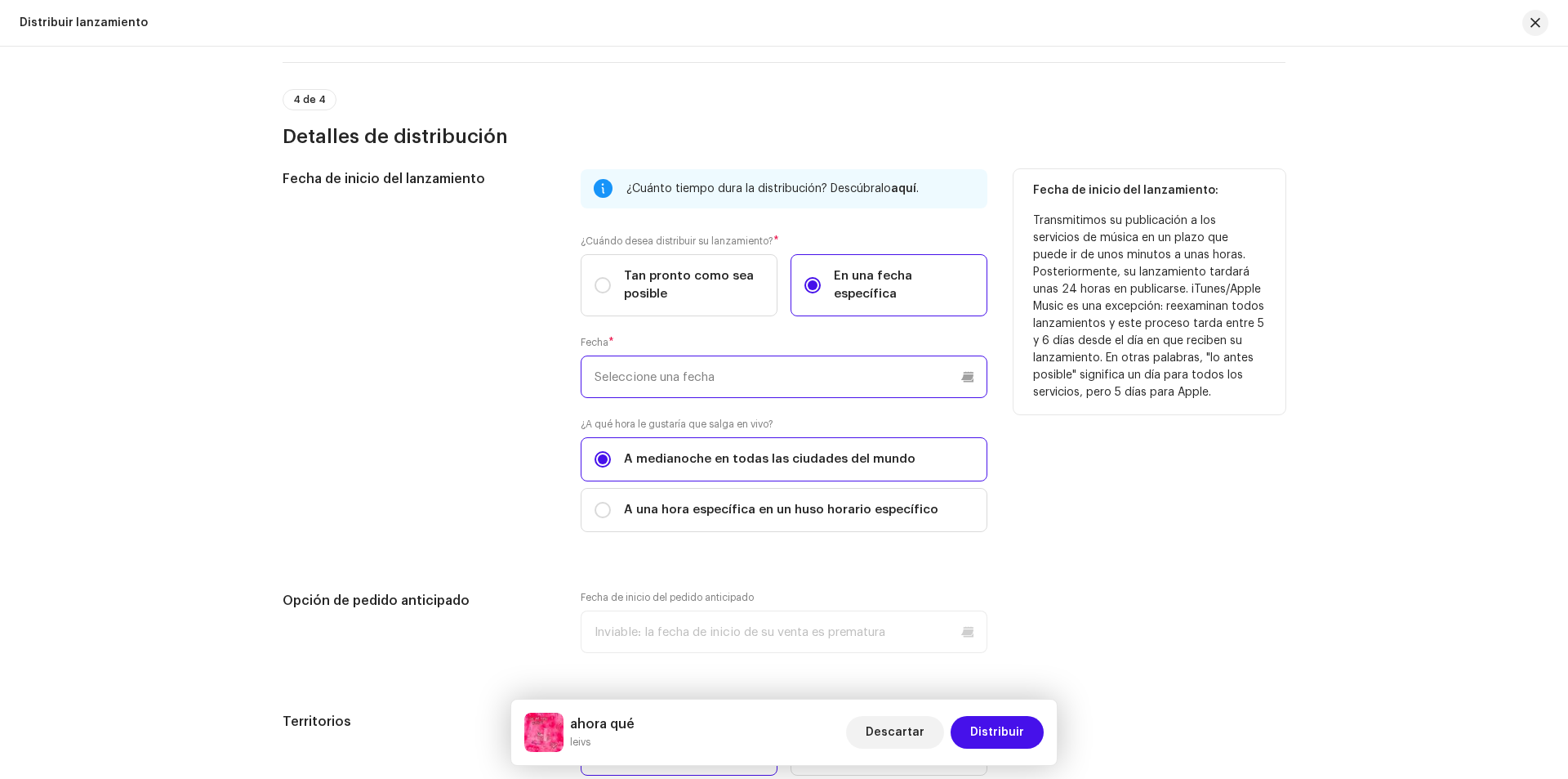
click at [966, 377] on input "text" at bounding box center [784, 376] width 407 height 43
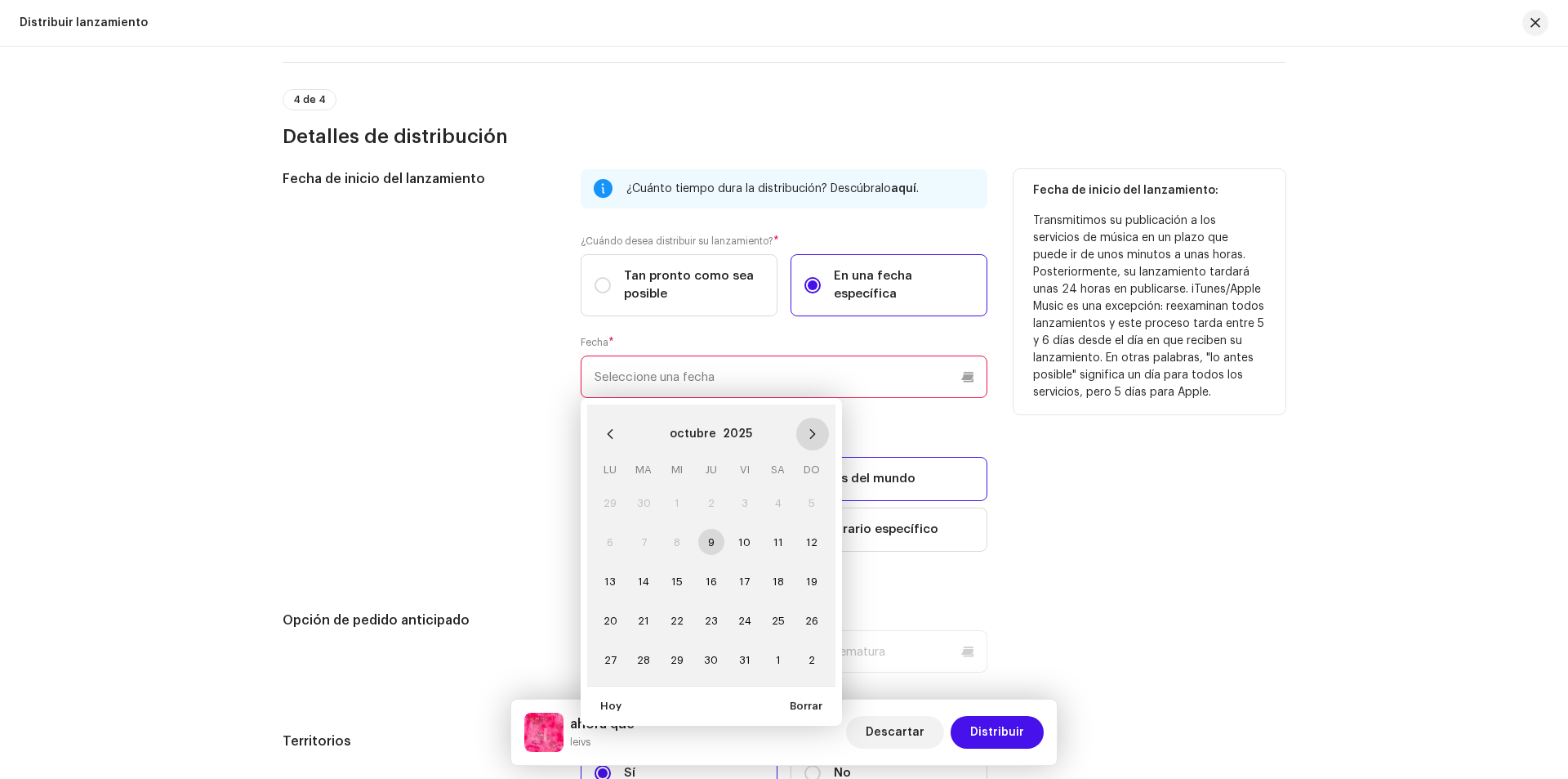
click at [807, 439] on icon "Next Month" at bounding box center [812, 433] width 11 height 11
click at [748, 542] on span "7" at bounding box center [745, 541] width 26 height 26
type input "[DATE]"
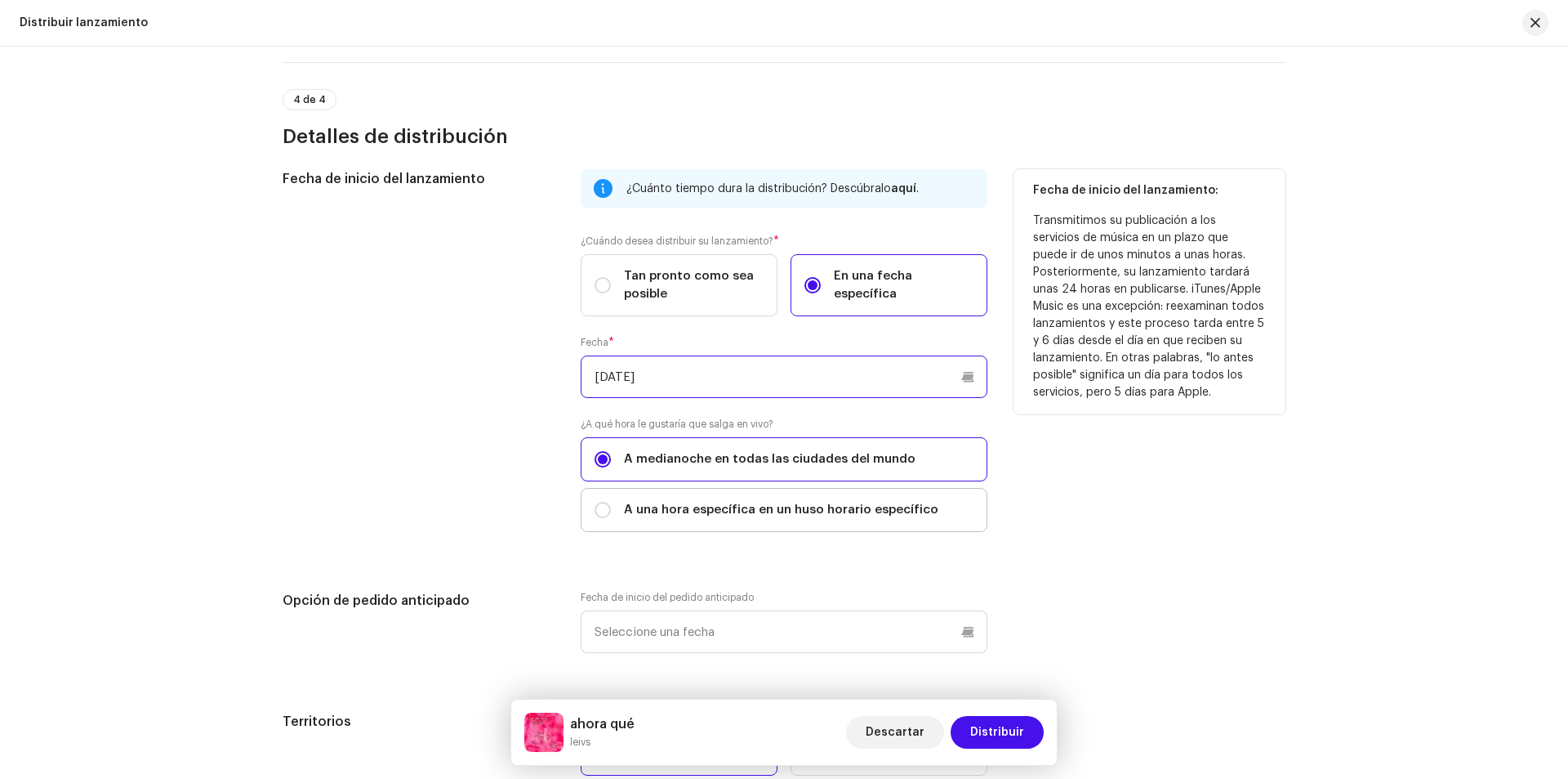
scroll to position [2731, 0]
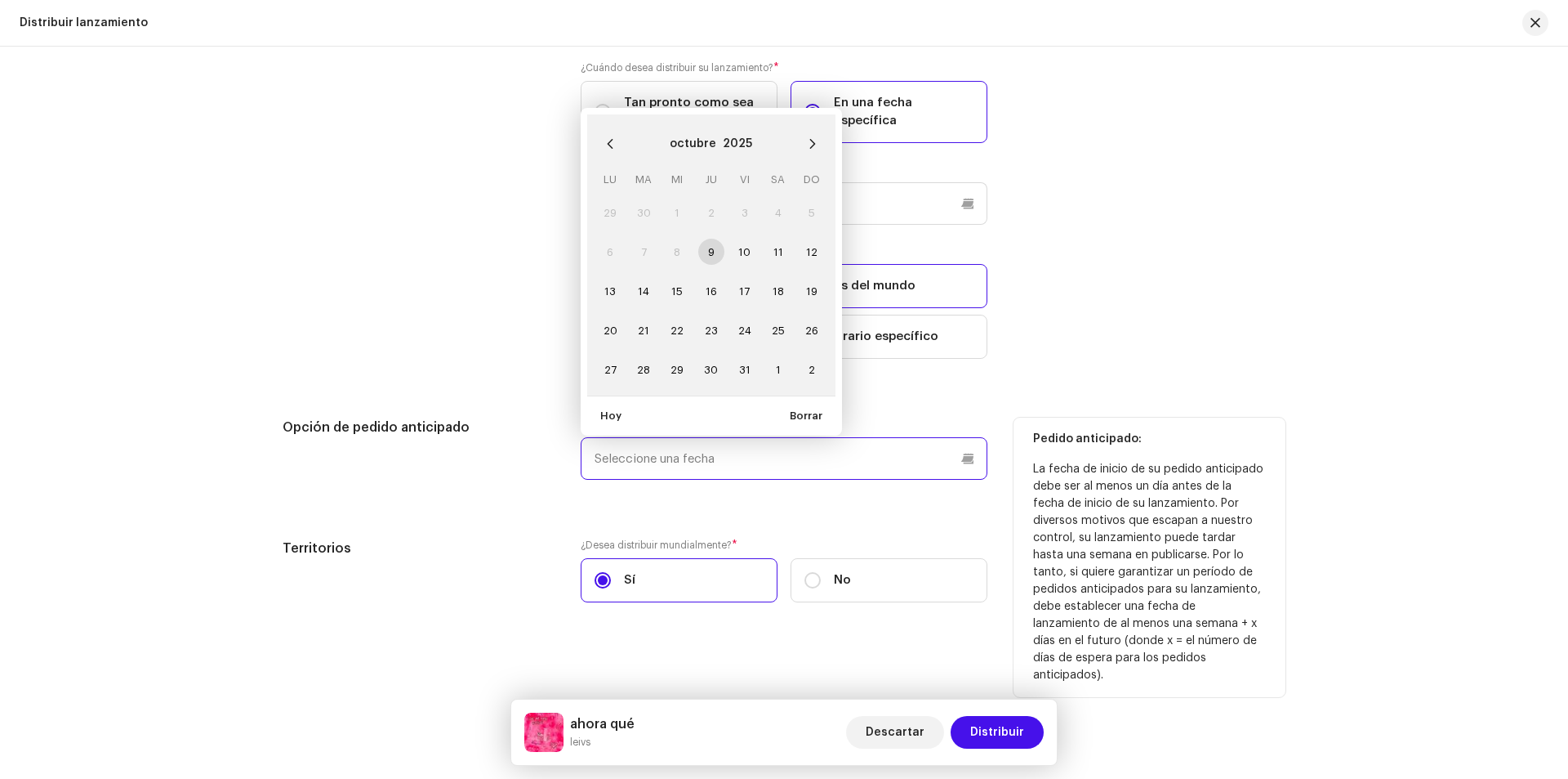
click at [683, 466] on input "text" at bounding box center [784, 458] width 407 height 43
click at [807, 139] on icon "Next Month" at bounding box center [812, 143] width 11 height 11
click at [602, 254] on span "3" at bounding box center [610, 252] width 26 height 26
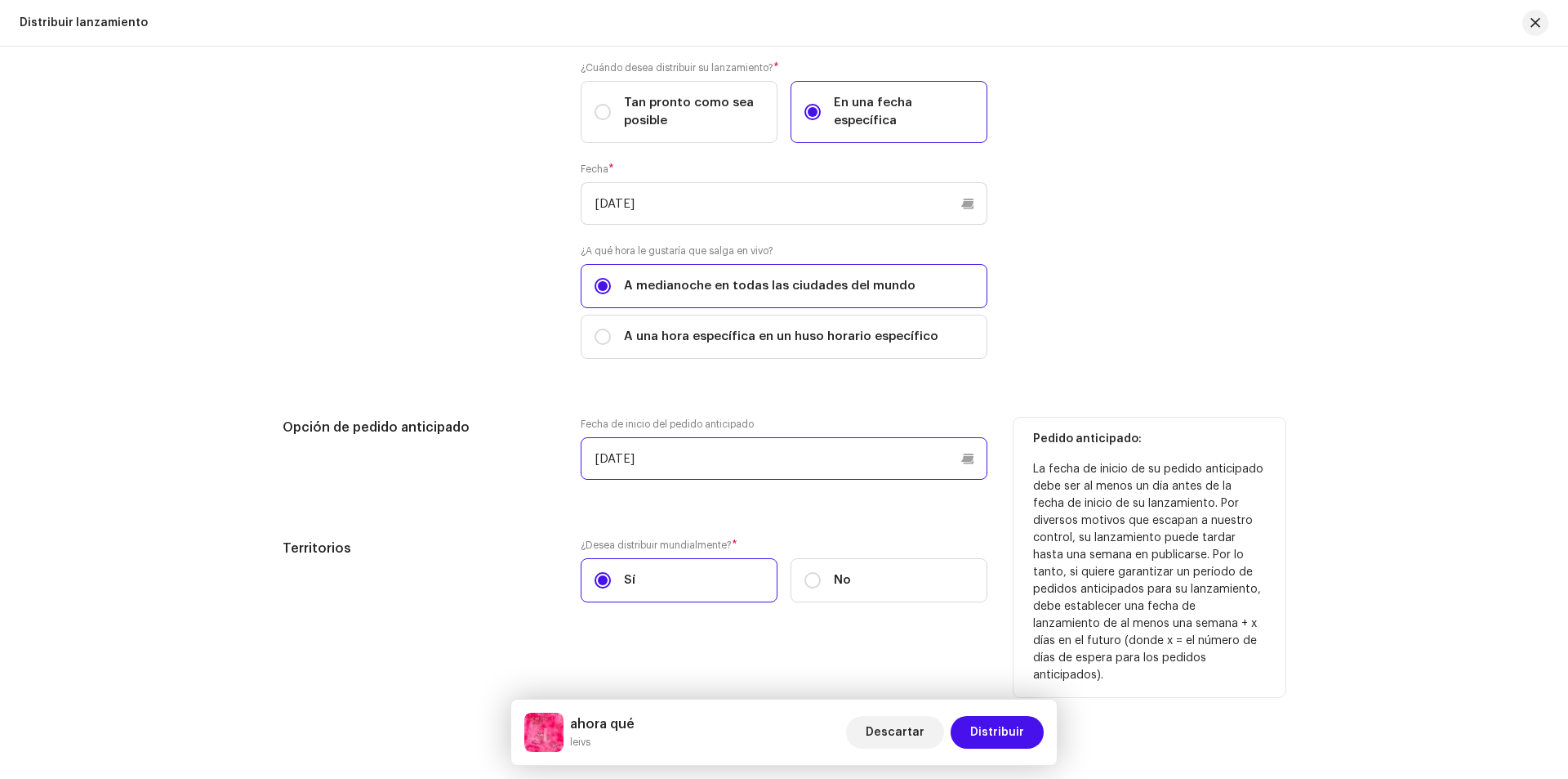
scroll to position [2649, 0]
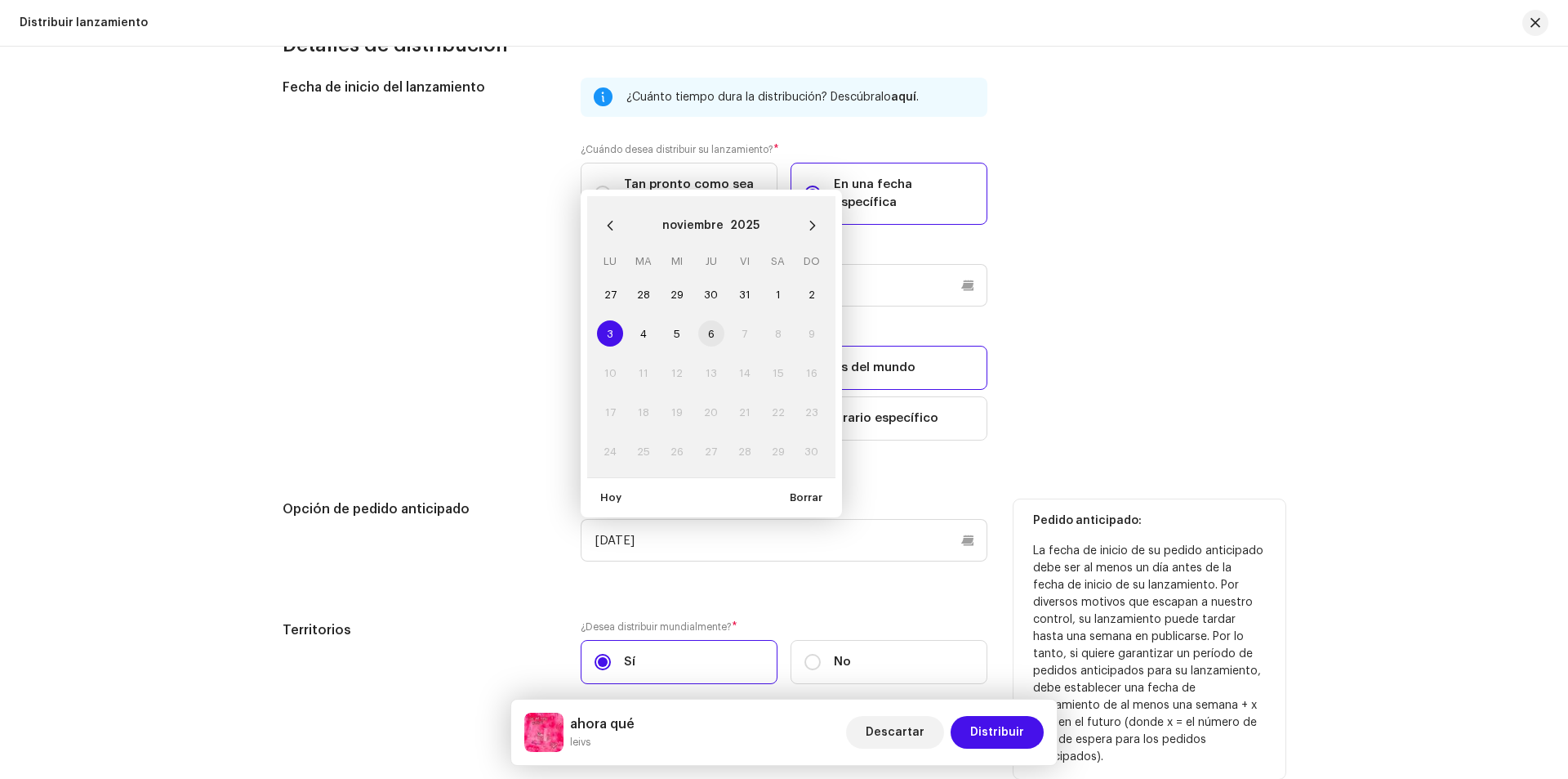
click at [707, 330] on span "6" at bounding box center [711, 333] width 26 height 26
click at [605, 332] on span "3" at bounding box center [610, 333] width 26 height 26
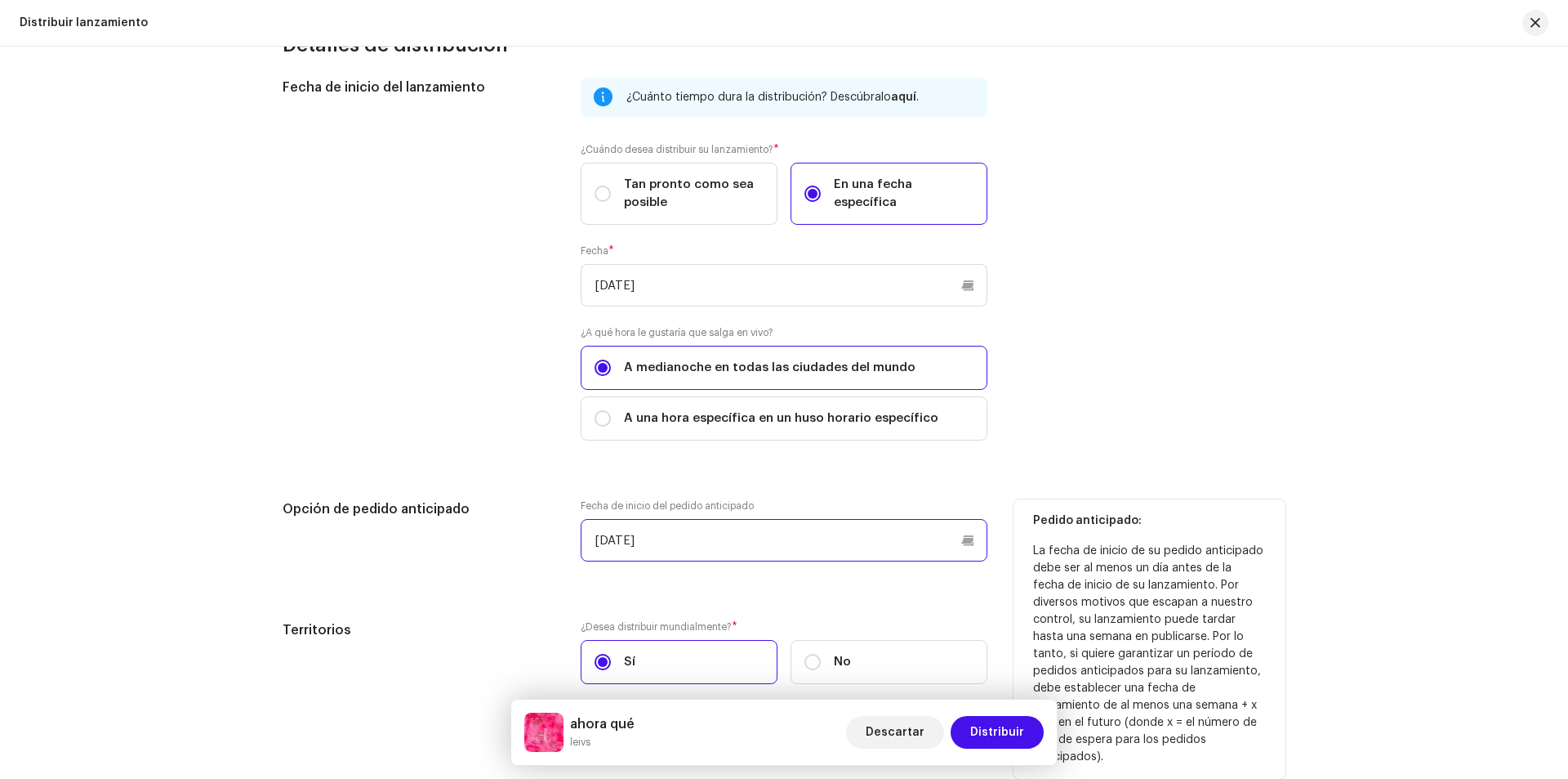
click at [963, 553] on input "[DATE]" at bounding box center [784, 540] width 407 height 43
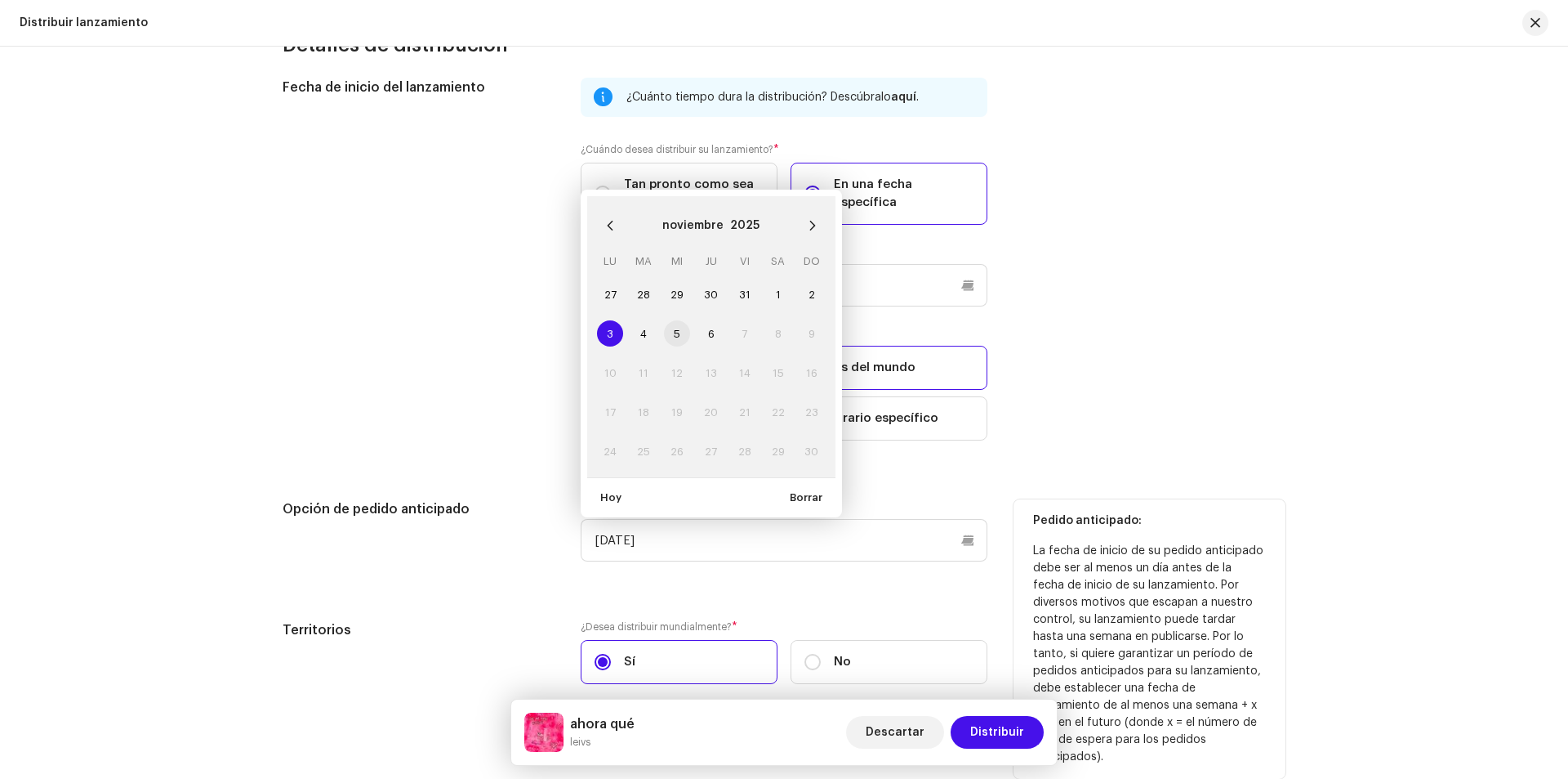
click at [664, 328] on span "5" at bounding box center [677, 333] width 26 height 26
type input "[DATE]"
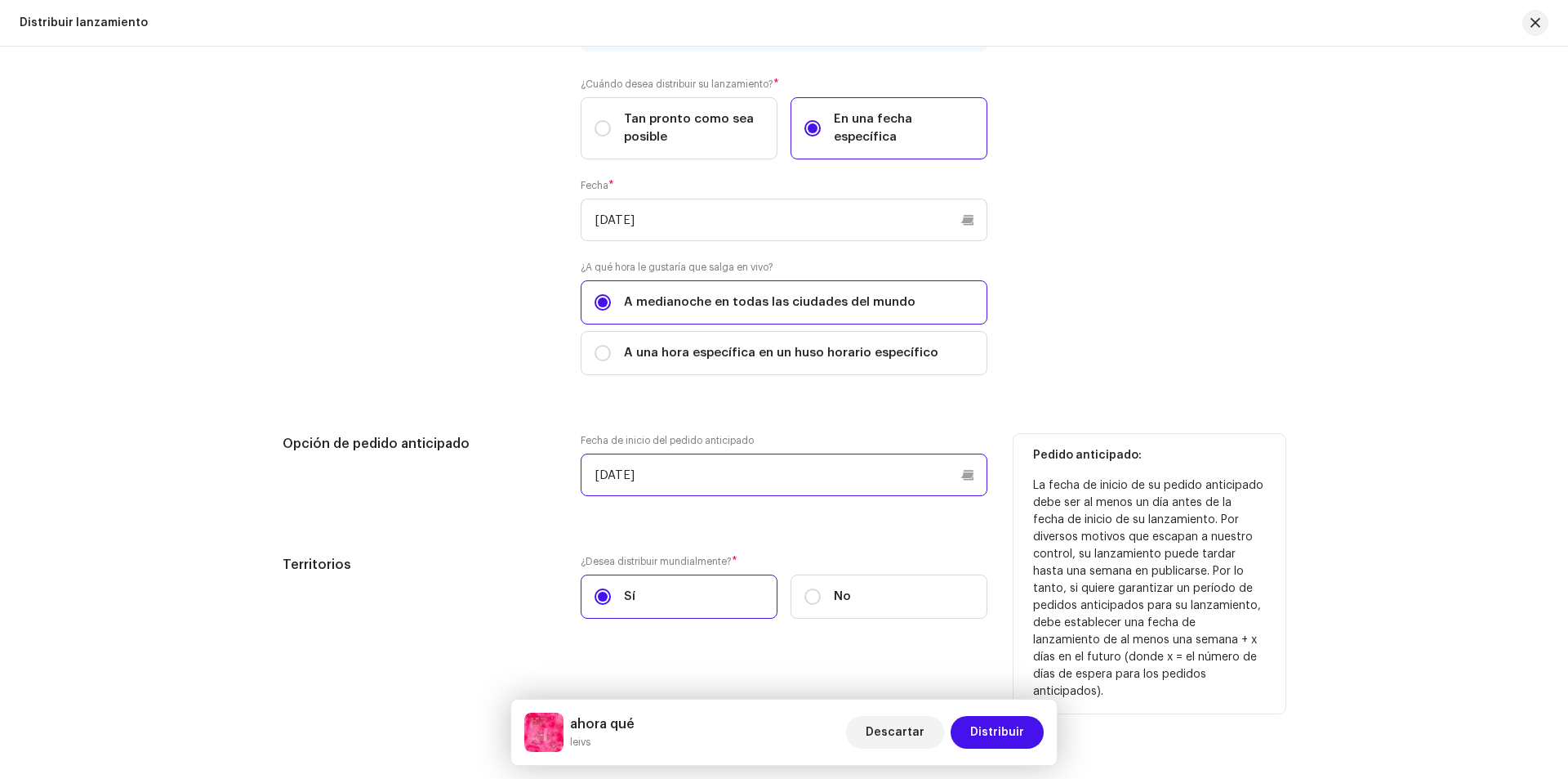
scroll to position [2731, 0]
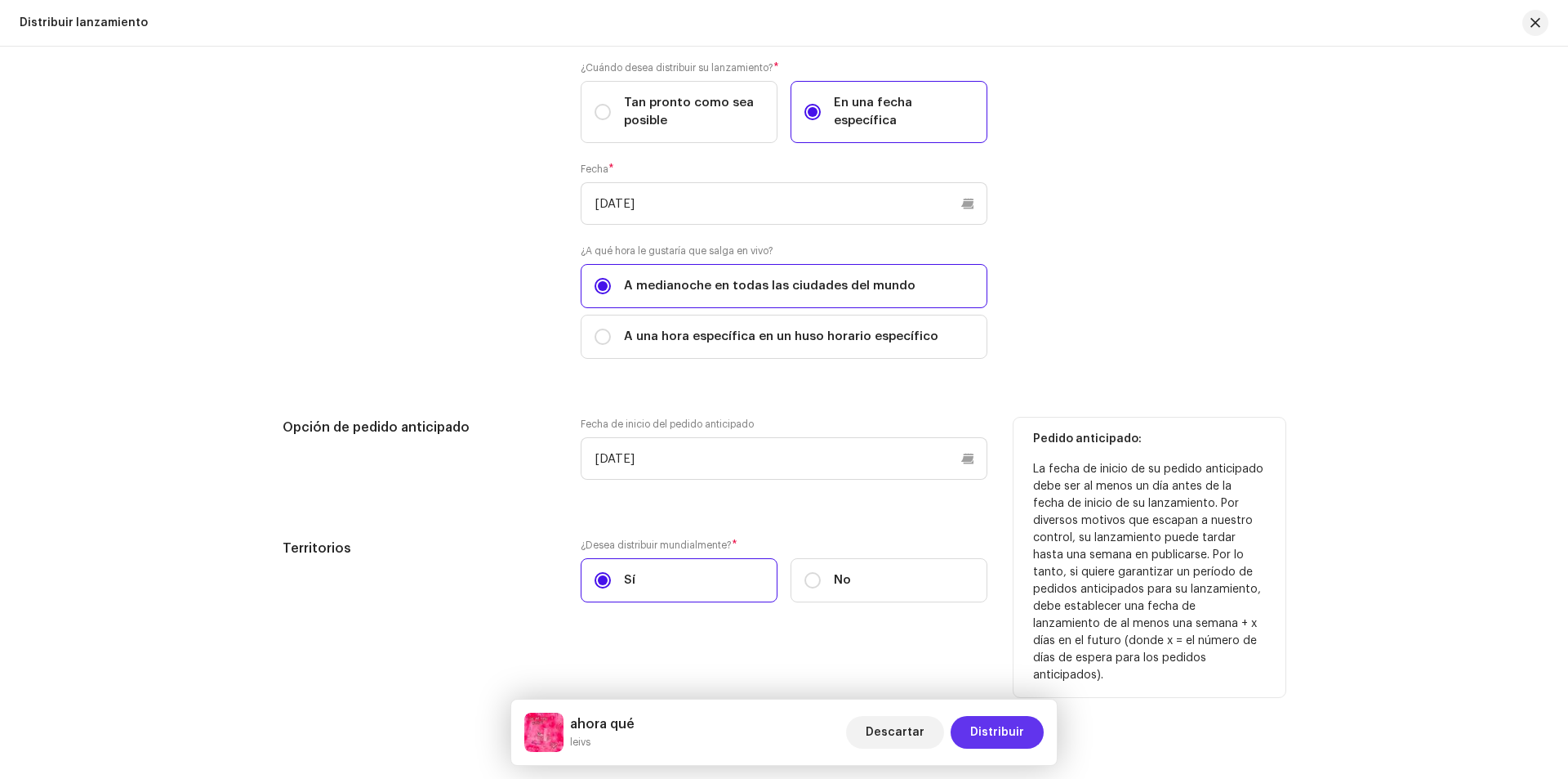
click at [1019, 734] on span "Distribuir" at bounding box center [997, 732] width 54 height 33
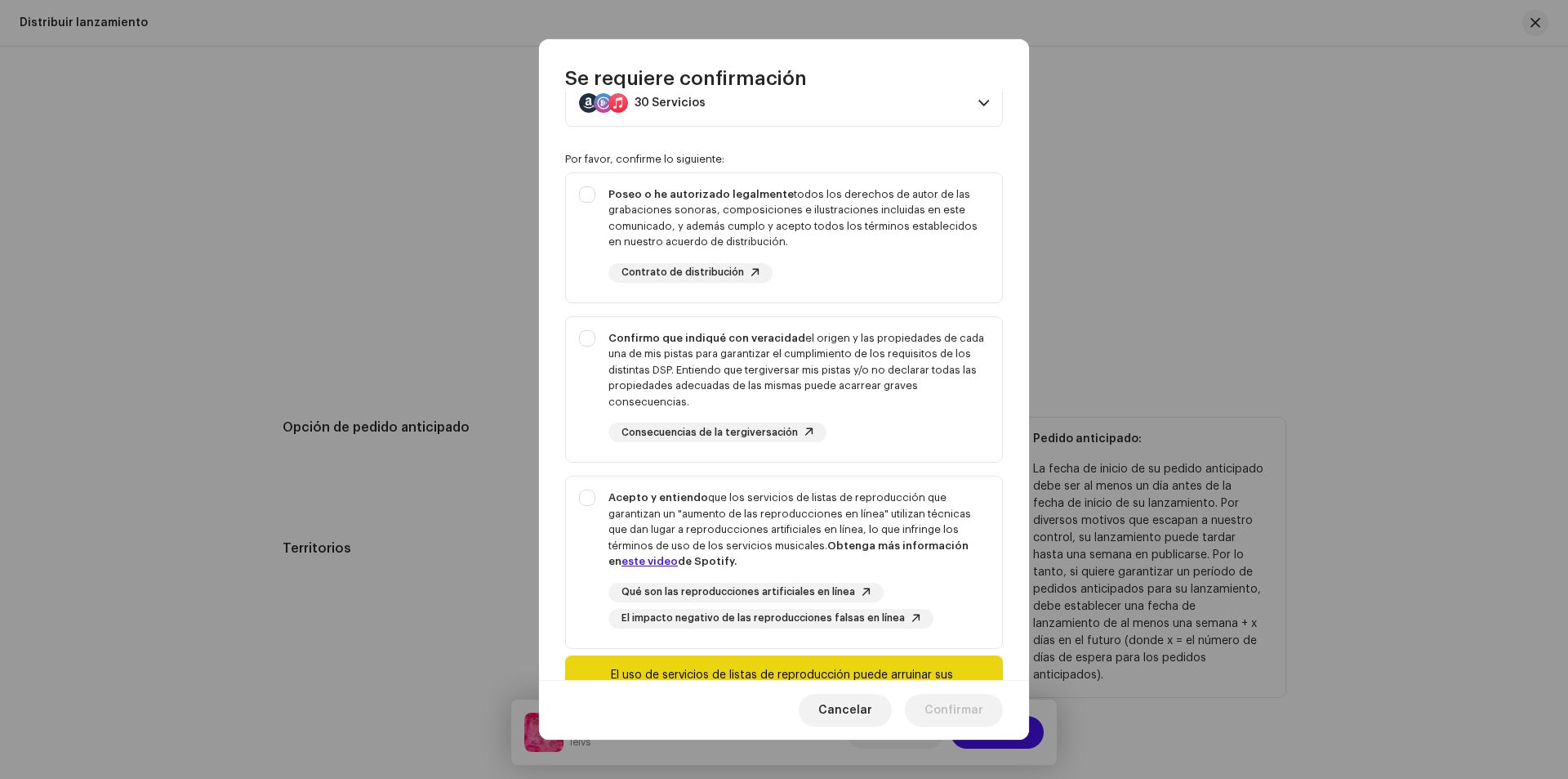
scroll to position [5, 0]
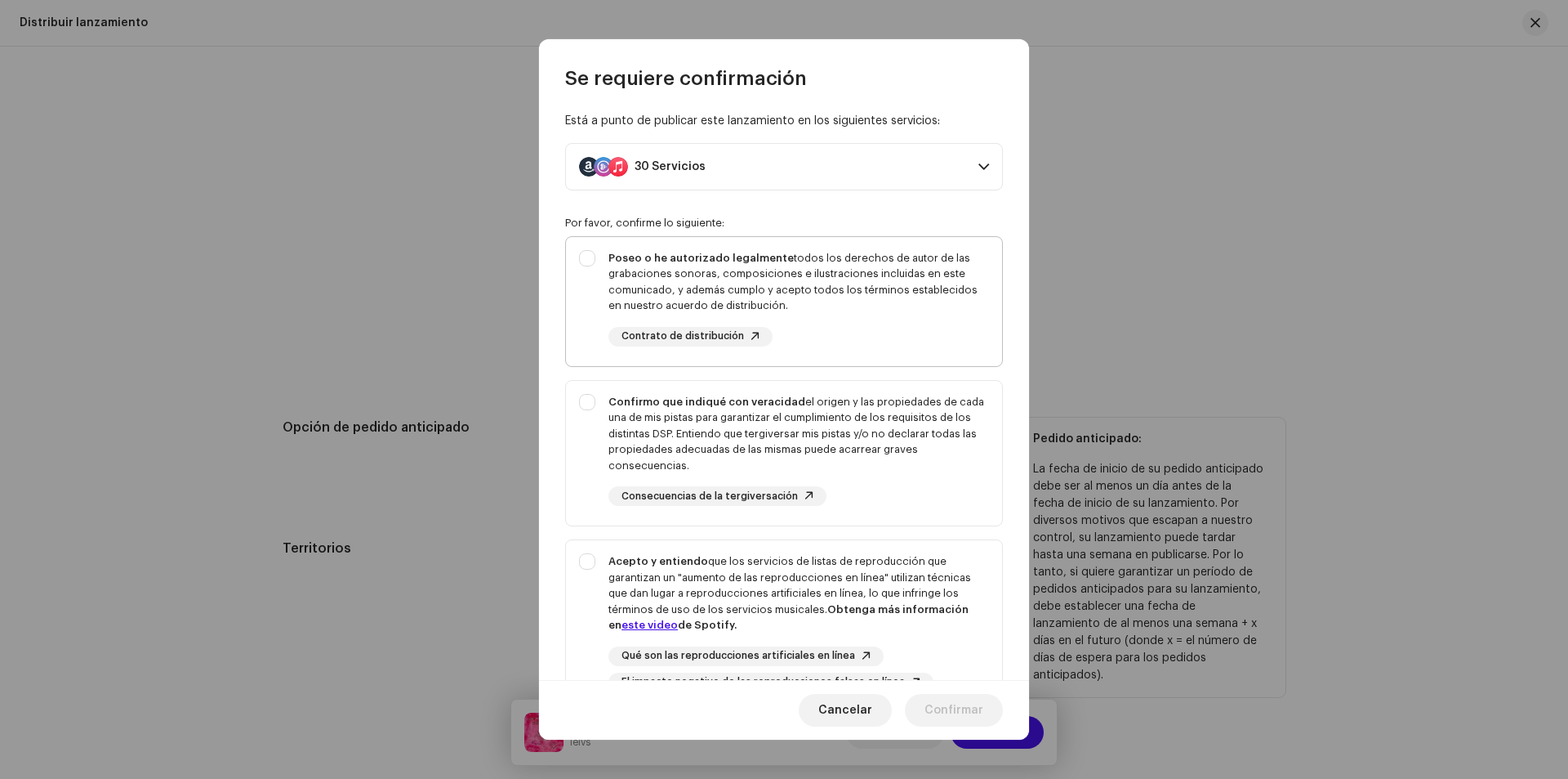
click at [583, 262] on div "Poseo o he autorizado legalmente todos los derechos de autor de las grabaciones…" at bounding box center [784, 297] width 436 height 122
checkbox input "true"
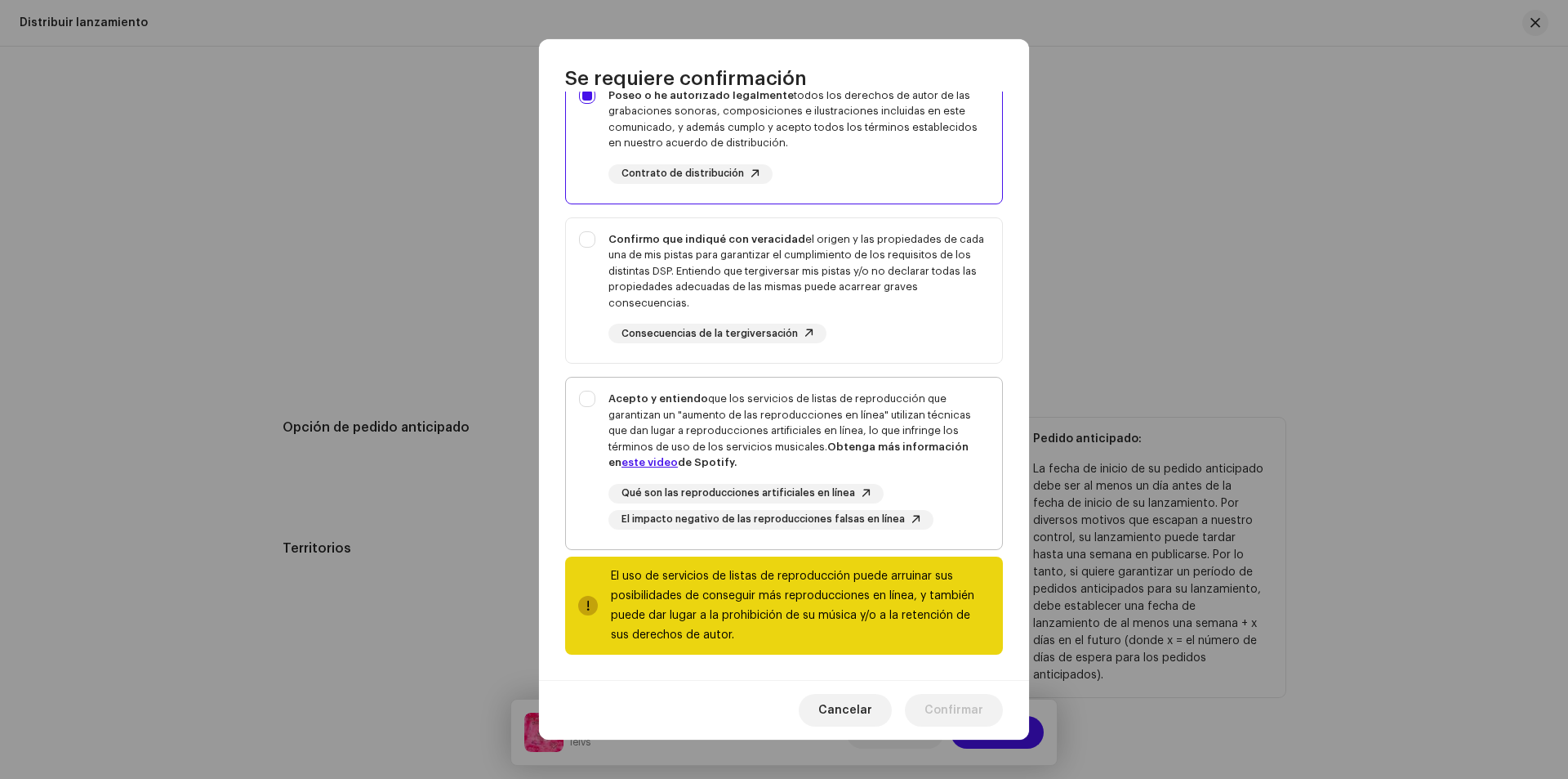
scroll to position [87, 0]
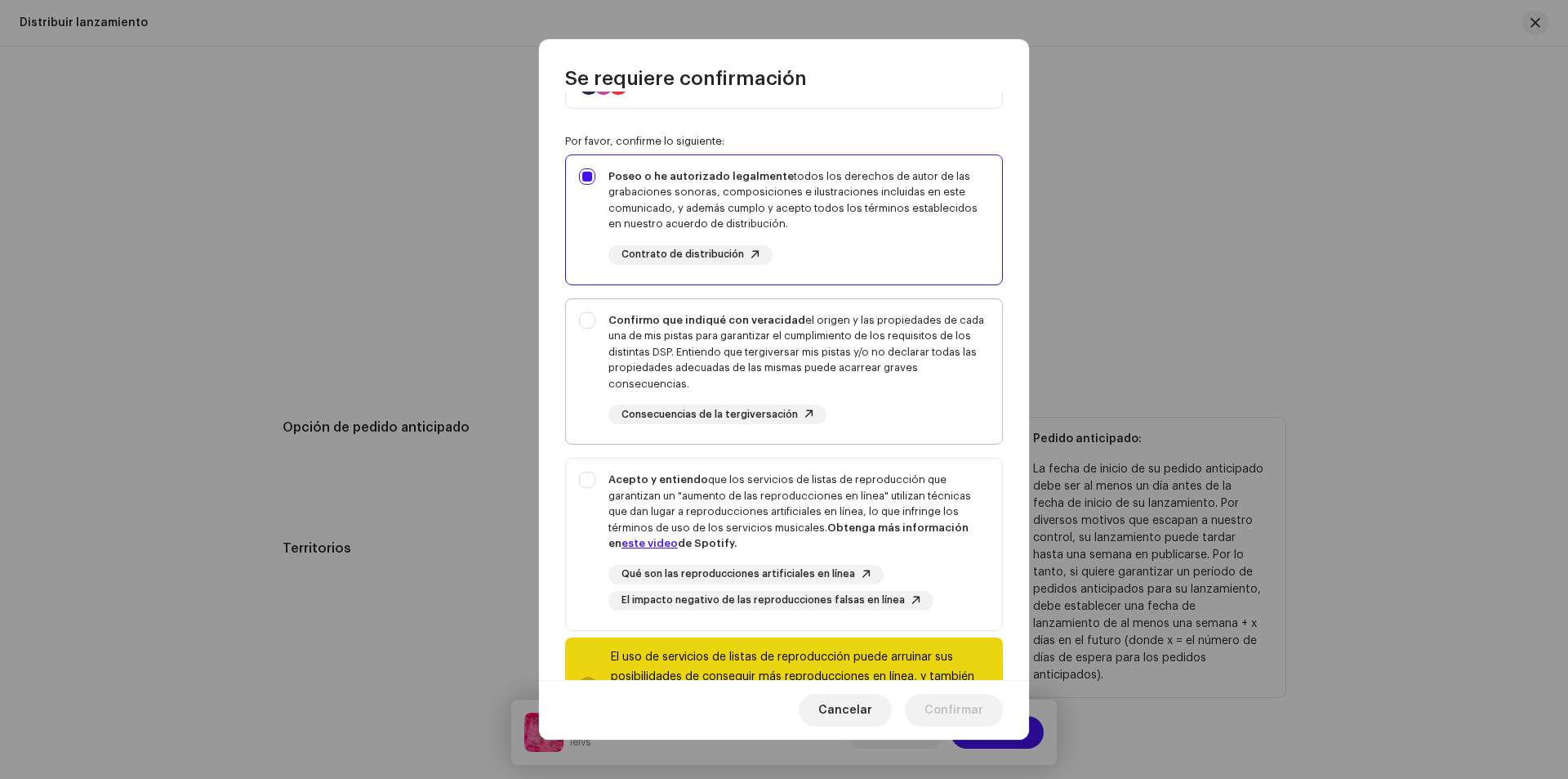
click at [865, 332] on div "Confirmo que indiqué con veracidad el origen y las propiedades de cada una de m…" at bounding box center [798, 352] width 381 height 80
checkbox input "true"
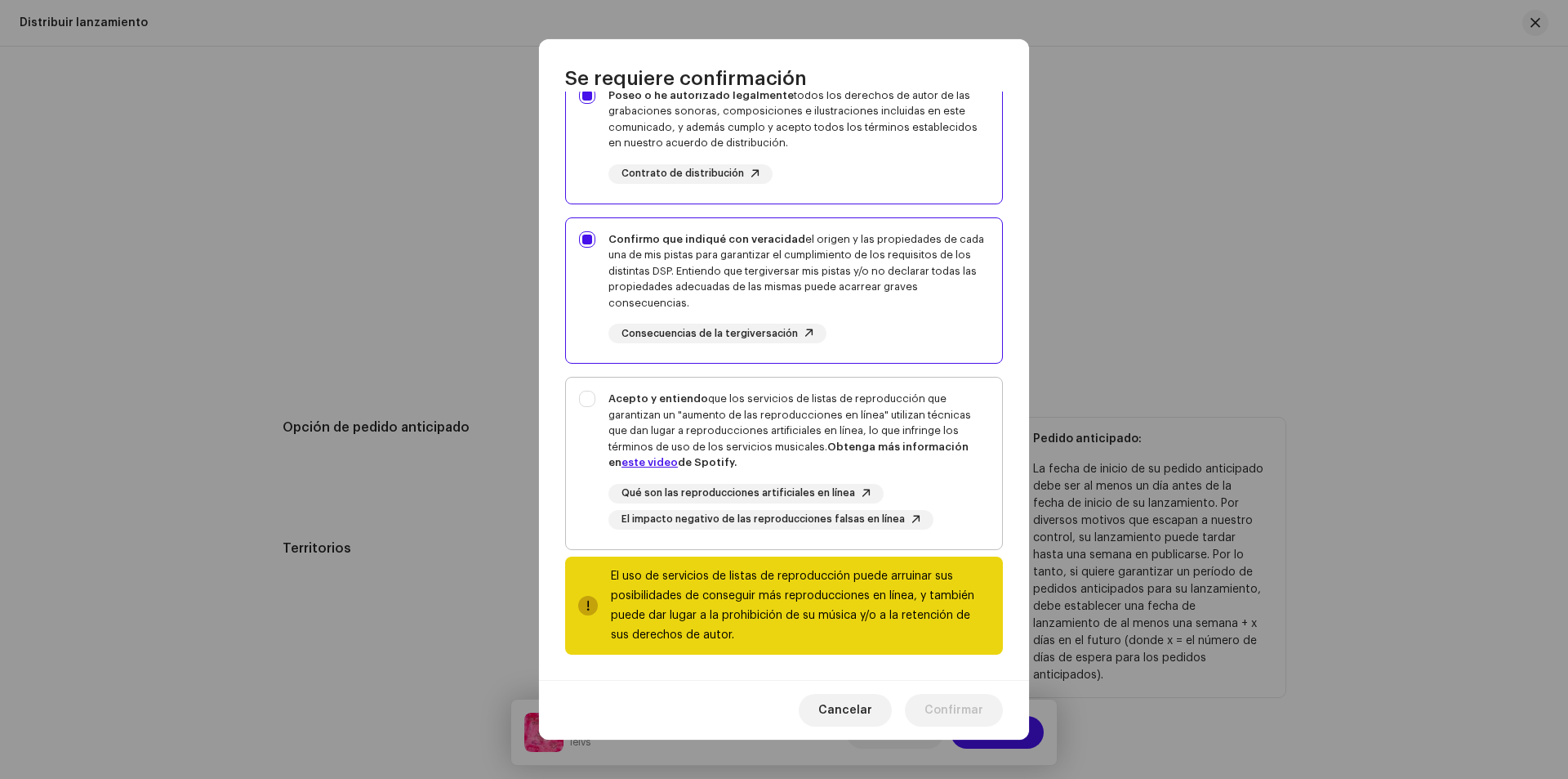
click at [585, 392] on div "Acepto y entiendo que los servicios de listas de reproducción que garantizan un…" at bounding box center [784, 460] width 436 height 165
checkbox input "true"
click at [602, 241] on div "Confirmo que indiqué con veracidad el origen y las propiedades de cada una de m…" at bounding box center [784, 288] width 436 height 139
click at [602, 237] on div "Confirmo que indiqué con veracidad el origen y las propiedades de cada una de m…" at bounding box center [784, 288] width 436 height 139
checkbox input "true"
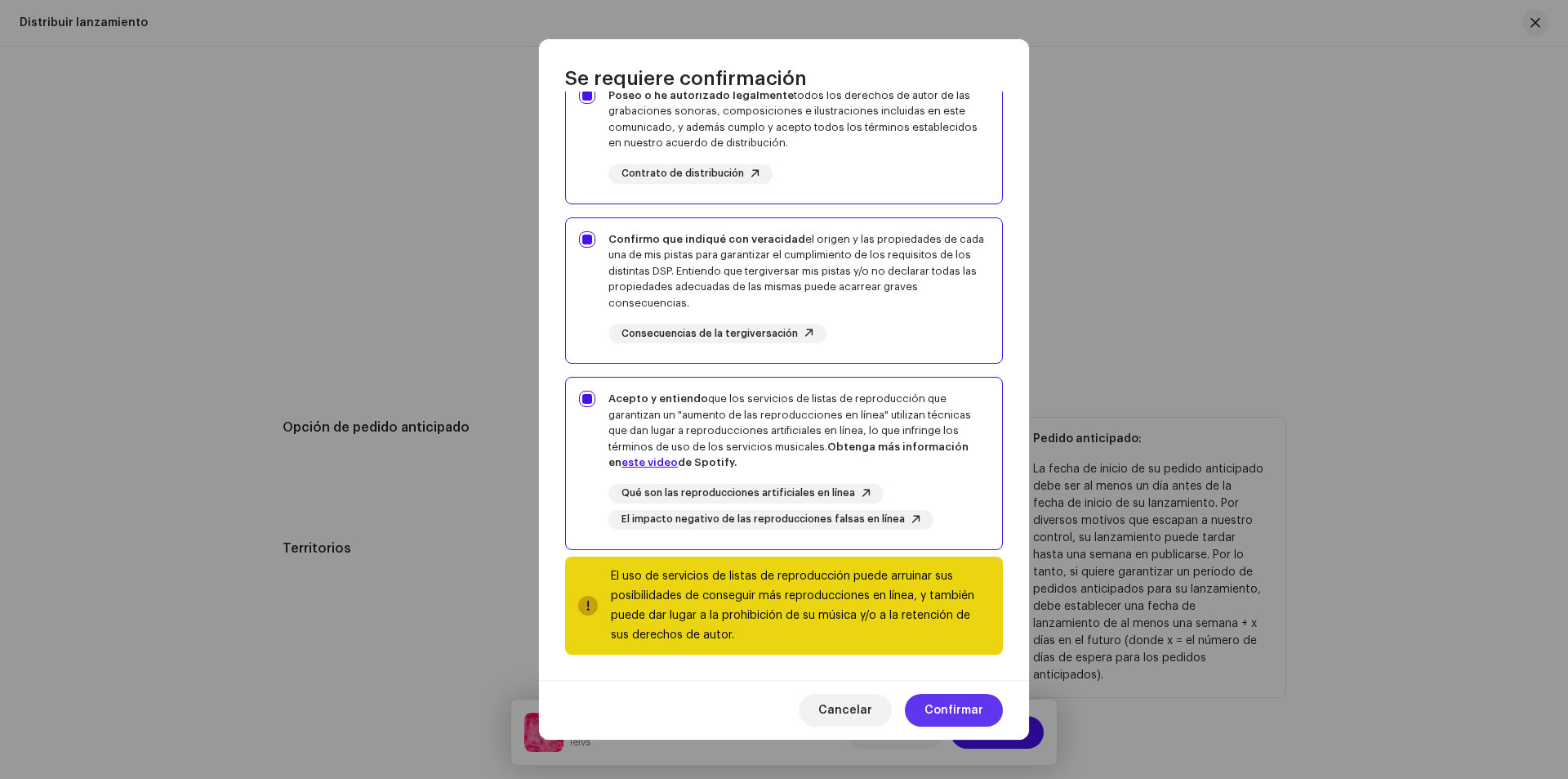
click at [961, 707] on span "Confirmar" at bounding box center [954, 709] width 59 height 33
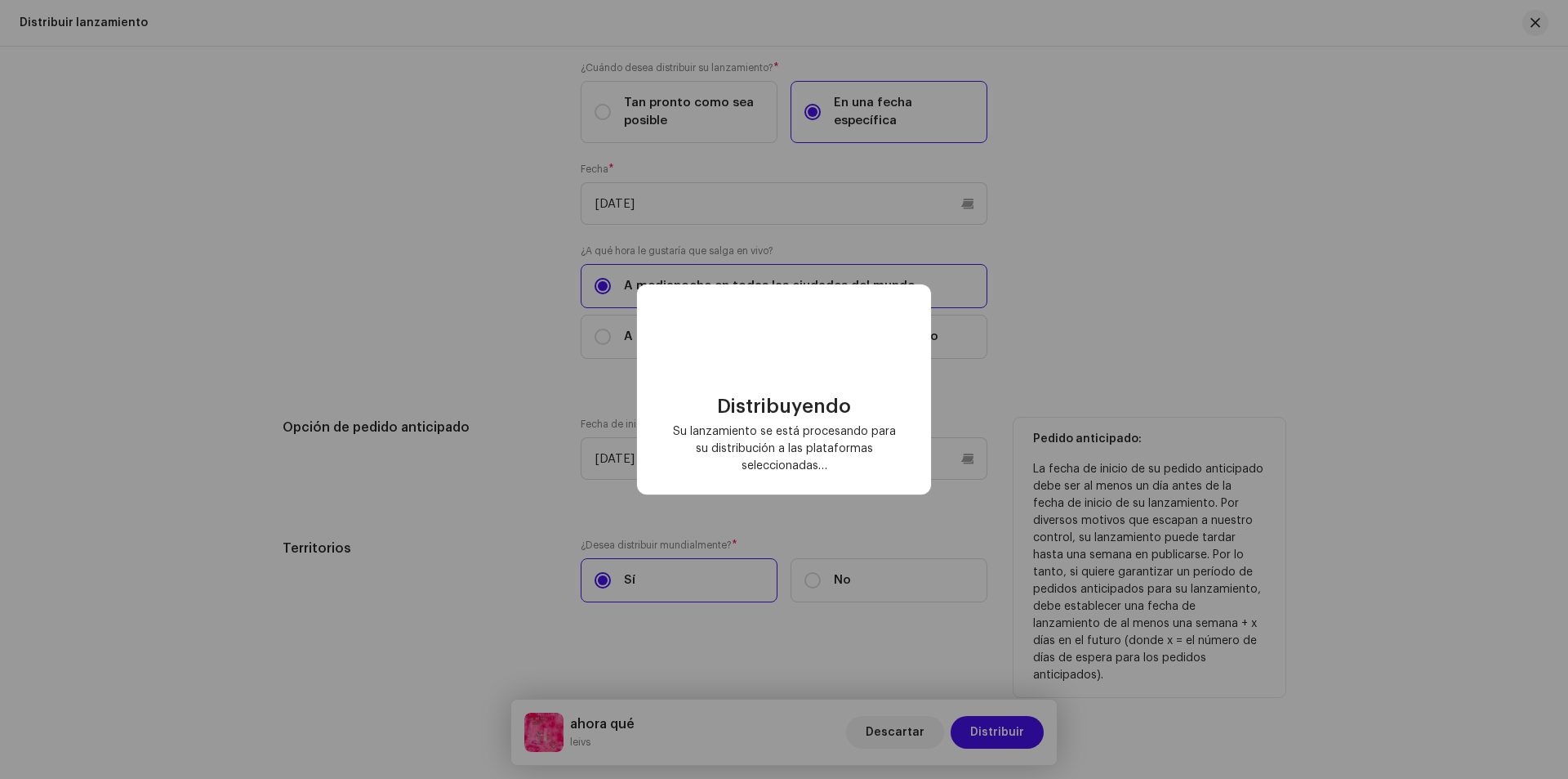
checkbox input "false"
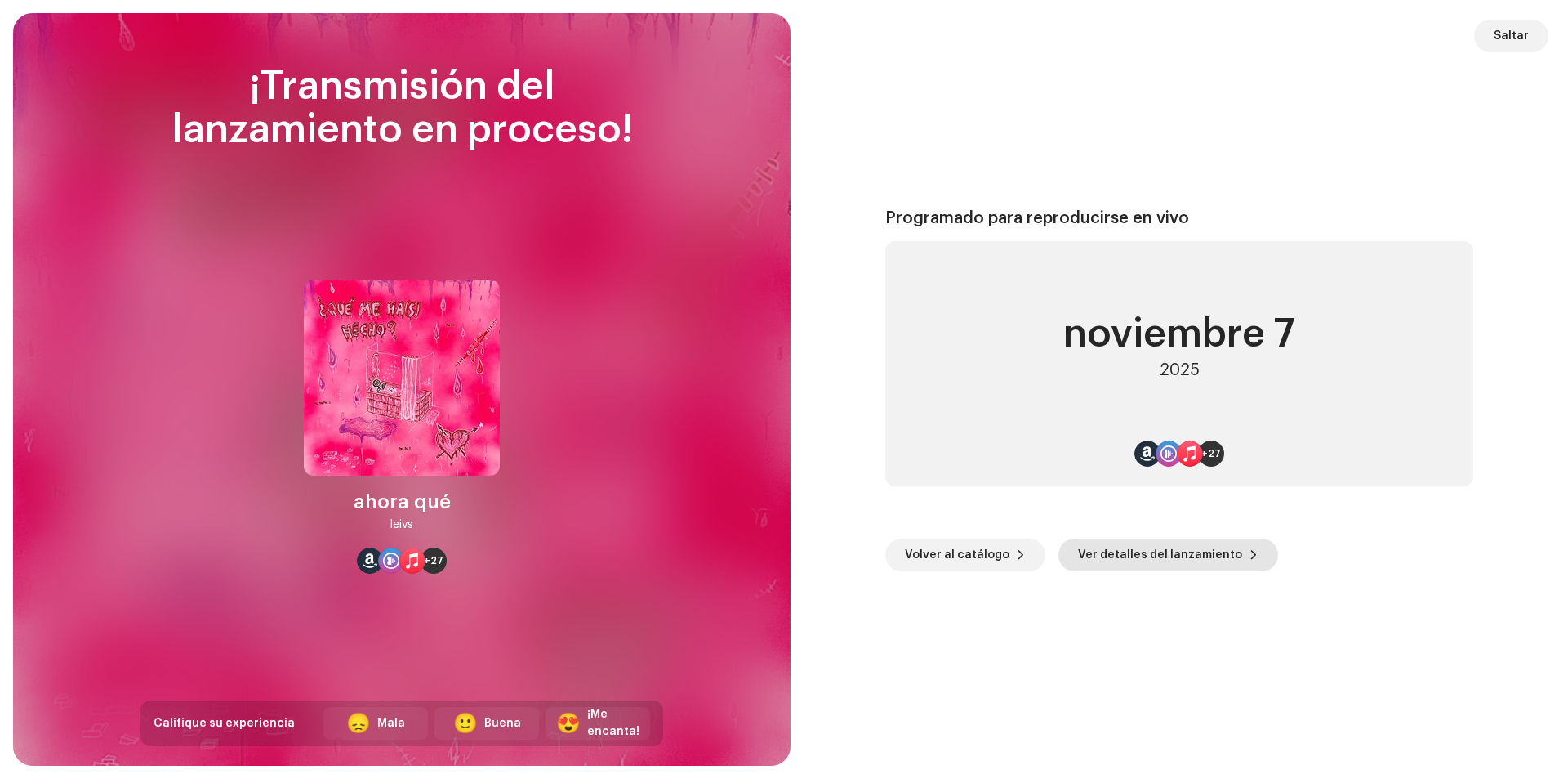
click at [1078, 545] on span "Ver detalles del lanzamiento" at bounding box center [1159, 554] width 164 height 33
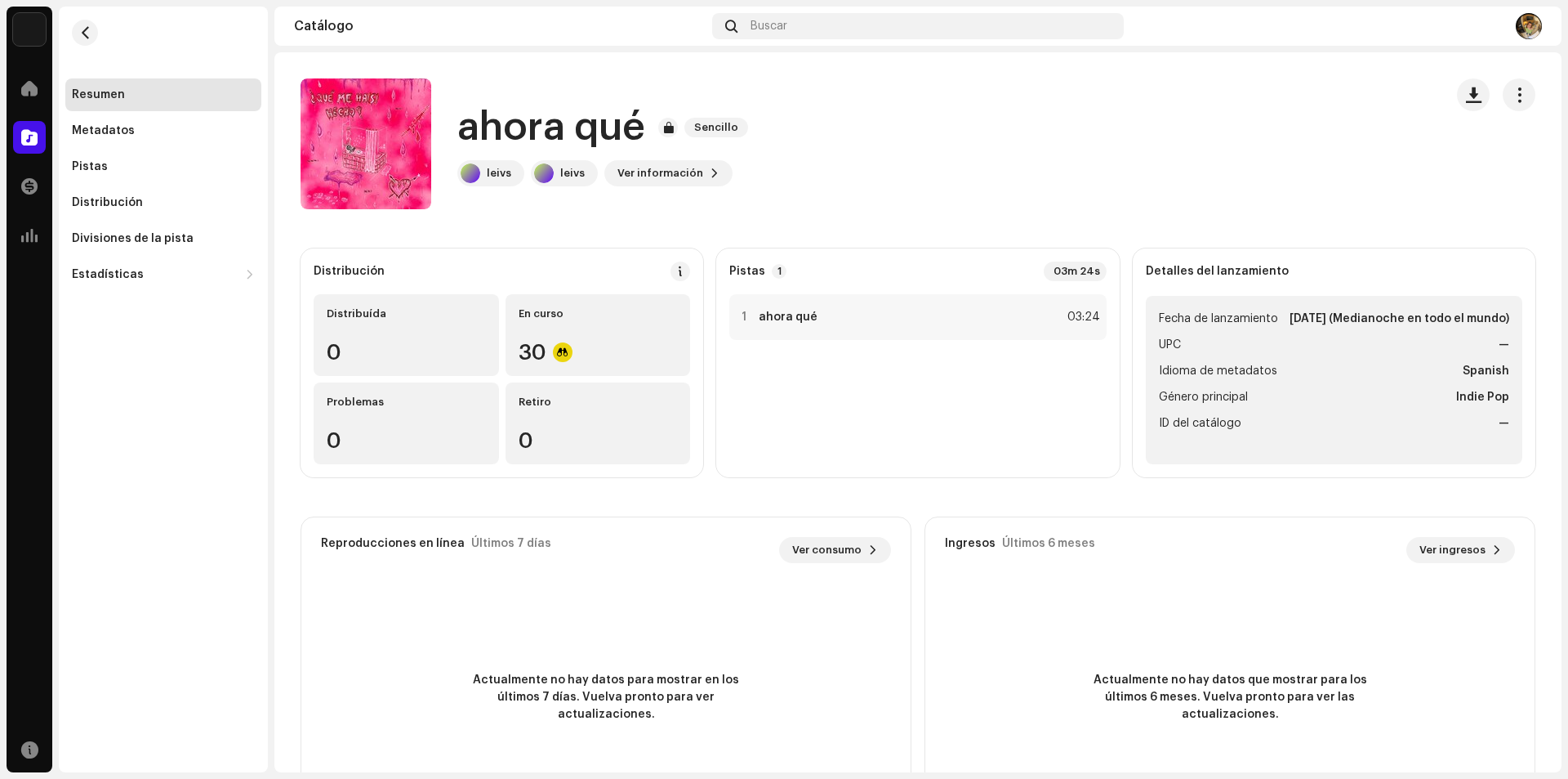
scroll to position [2, 0]
click at [85, 32] on span "button" at bounding box center [86, 32] width 12 height 13
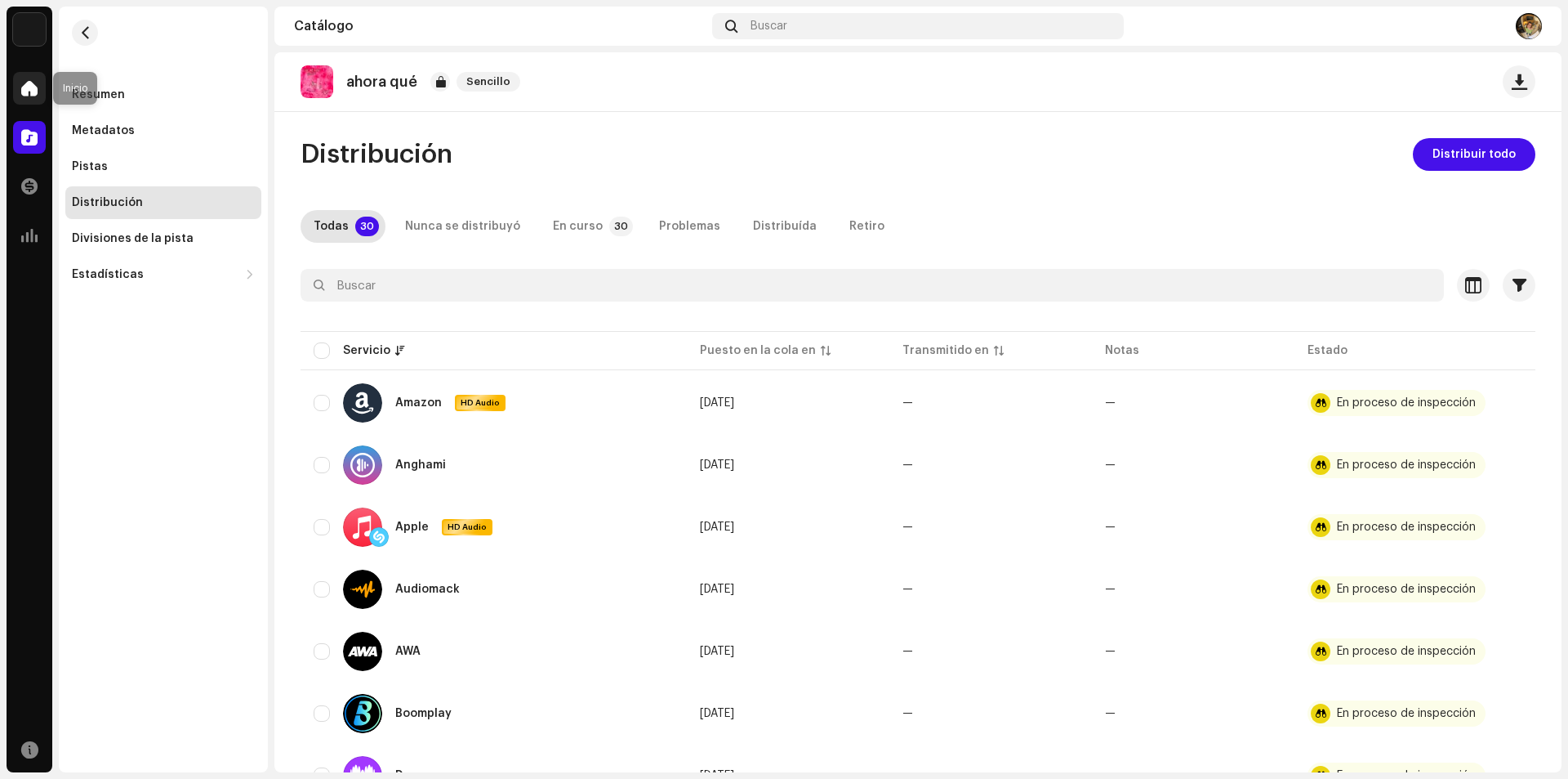
click at [19, 95] on div at bounding box center [29, 88] width 33 height 33
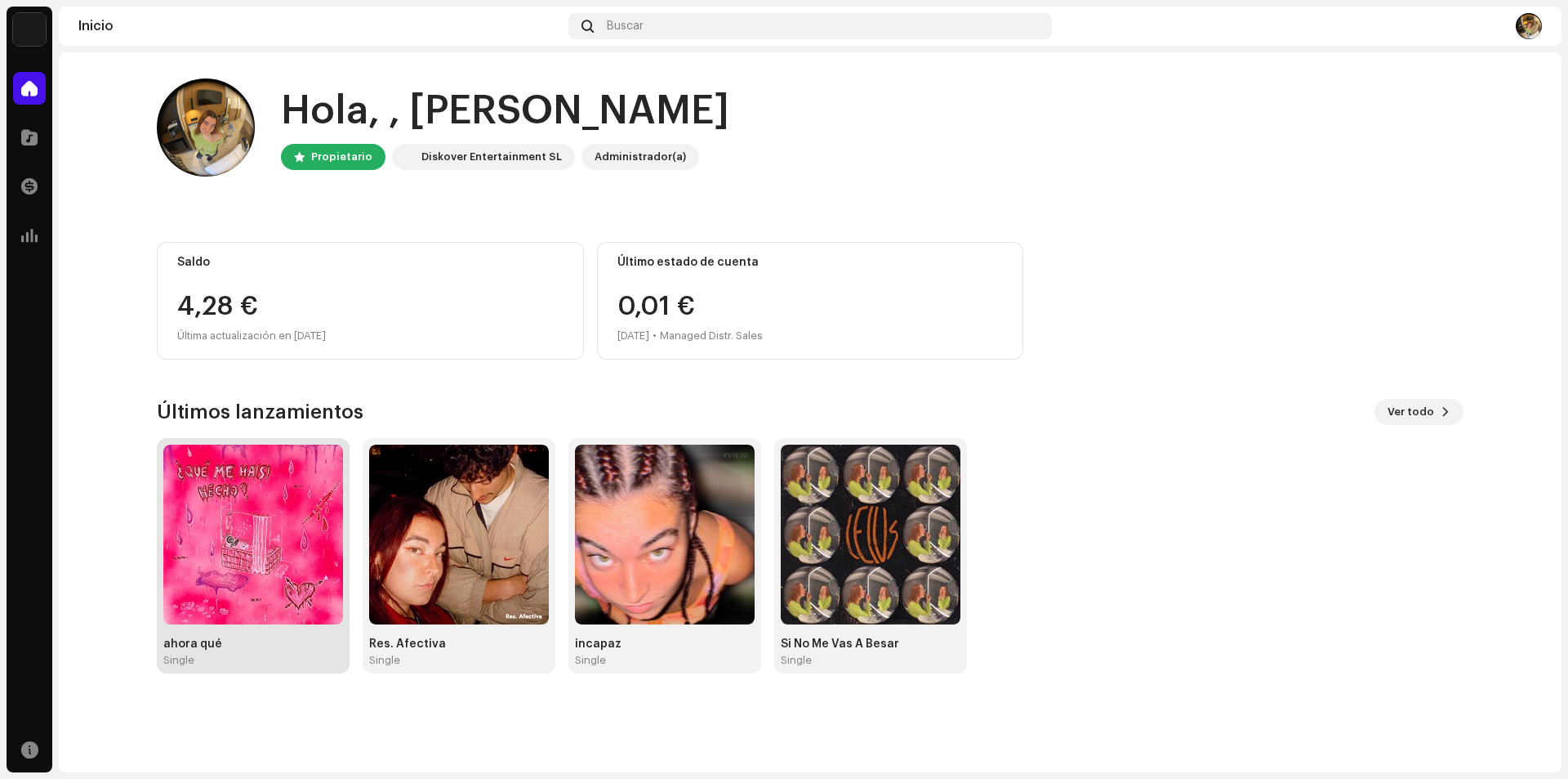
click at [247, 537] on img at bounding box center [253, 534] width 180 height 180
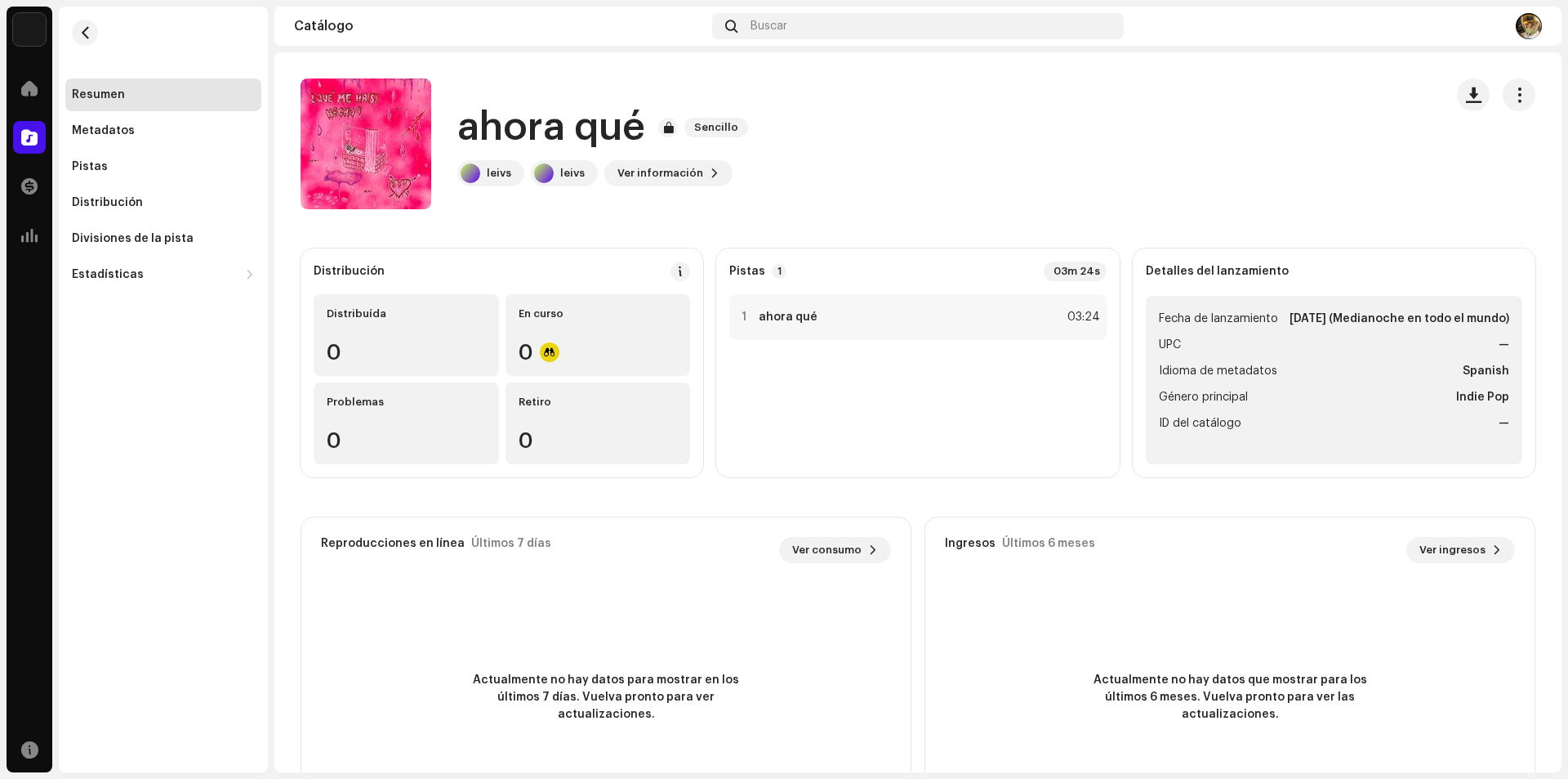
click at [247, 537] on div "Resumen Metadatos Pistas Distribución Divisiones de la pista Estadísticas Consu…" at bounding box center [163, 390] width 209 height 766
click at [661, 174] on span "Ver información" at bounding box center [660, 173] width 86 height 33
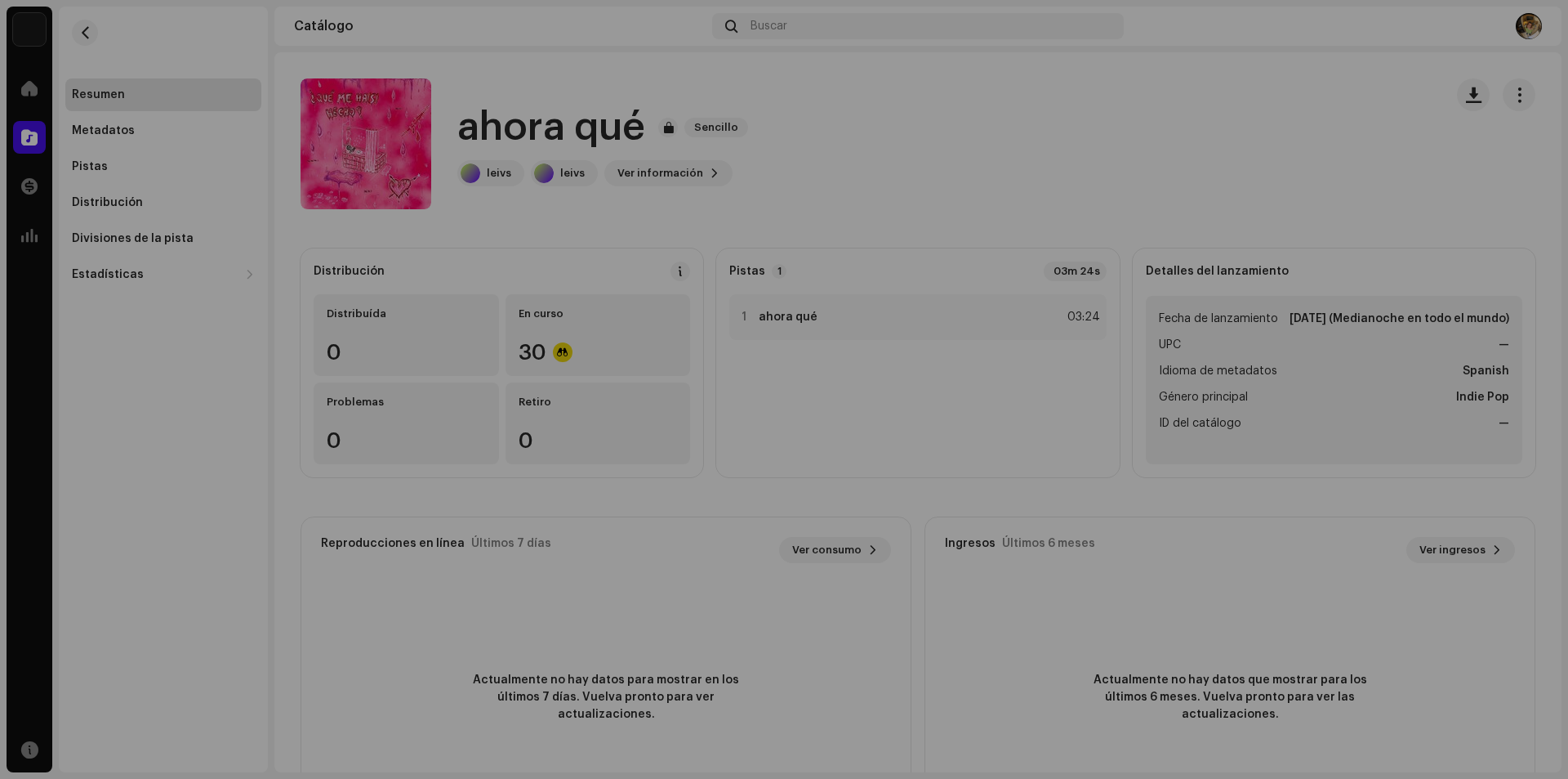
click at [1108, 152] on div "ahora qué 3018852 Metadatos Distribución Idioma de metadatos Spanish Título del…" at bounding box center [784, 389] width 1568 height 779
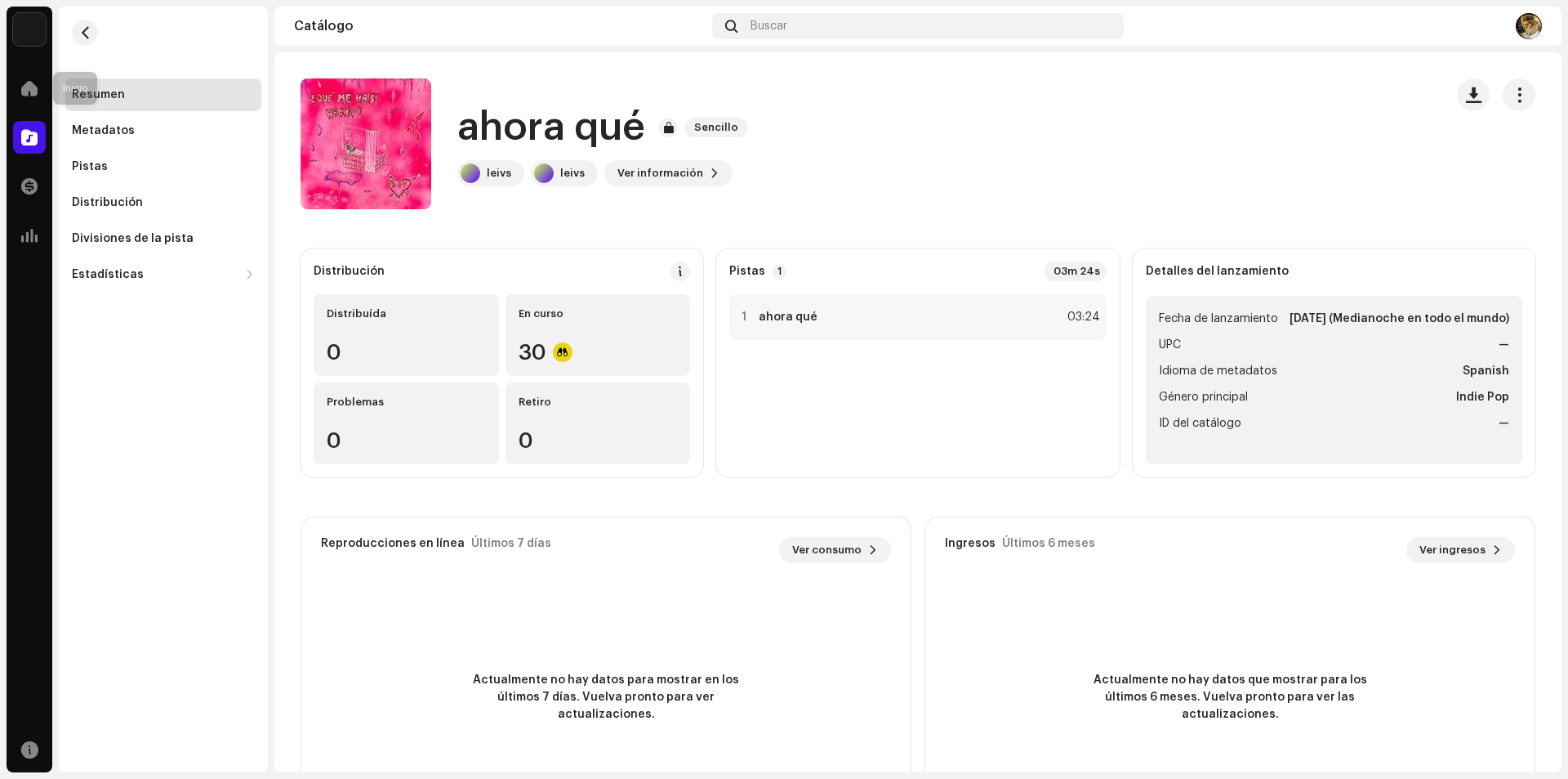
click at [11, 85] on div "Inicio" at bounding box center [30, 89] width 46 height 46
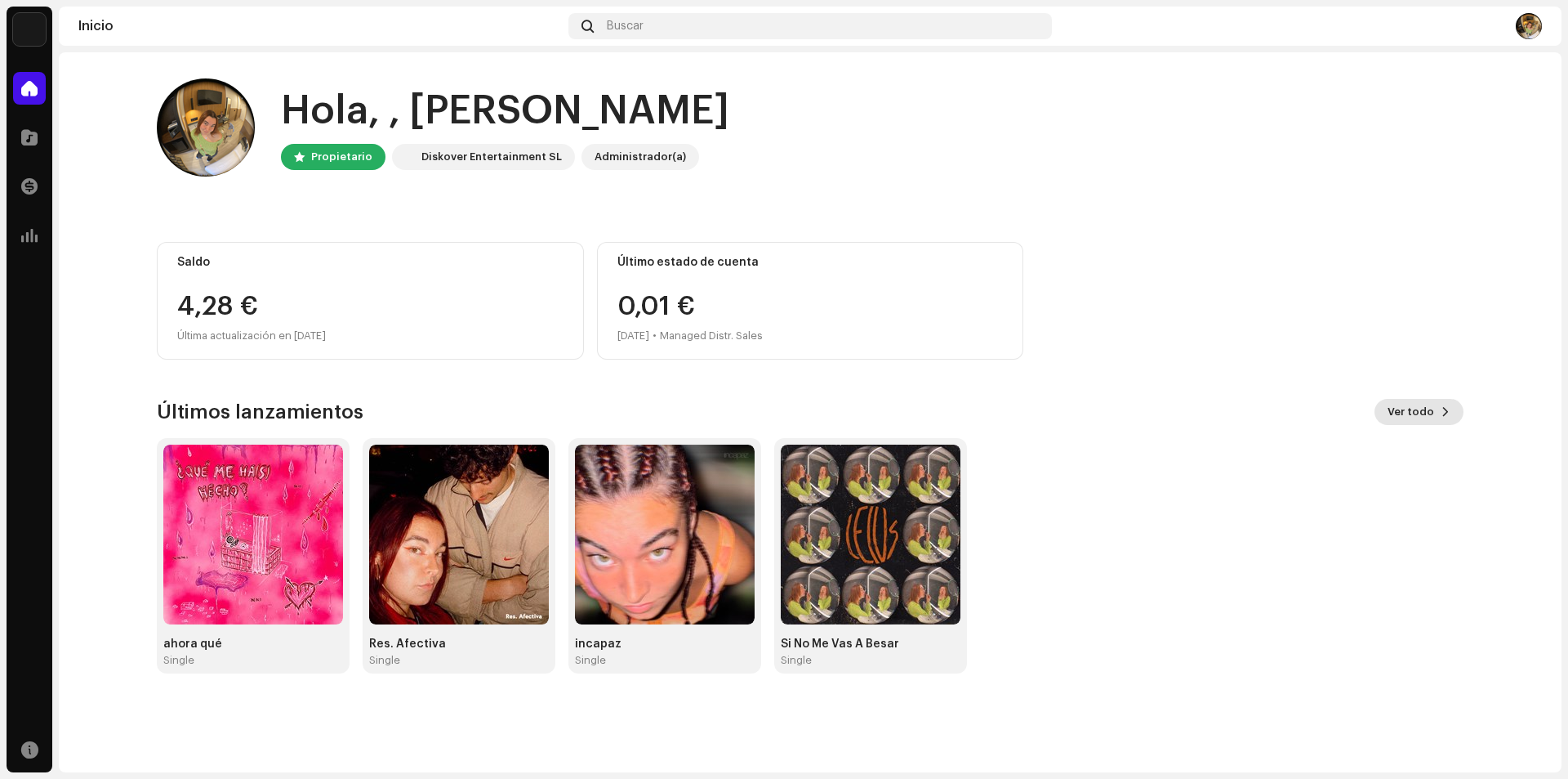
click at [1419, 413] on span "Ver todo" at bounding box center [1411, 412] width 47 height 33
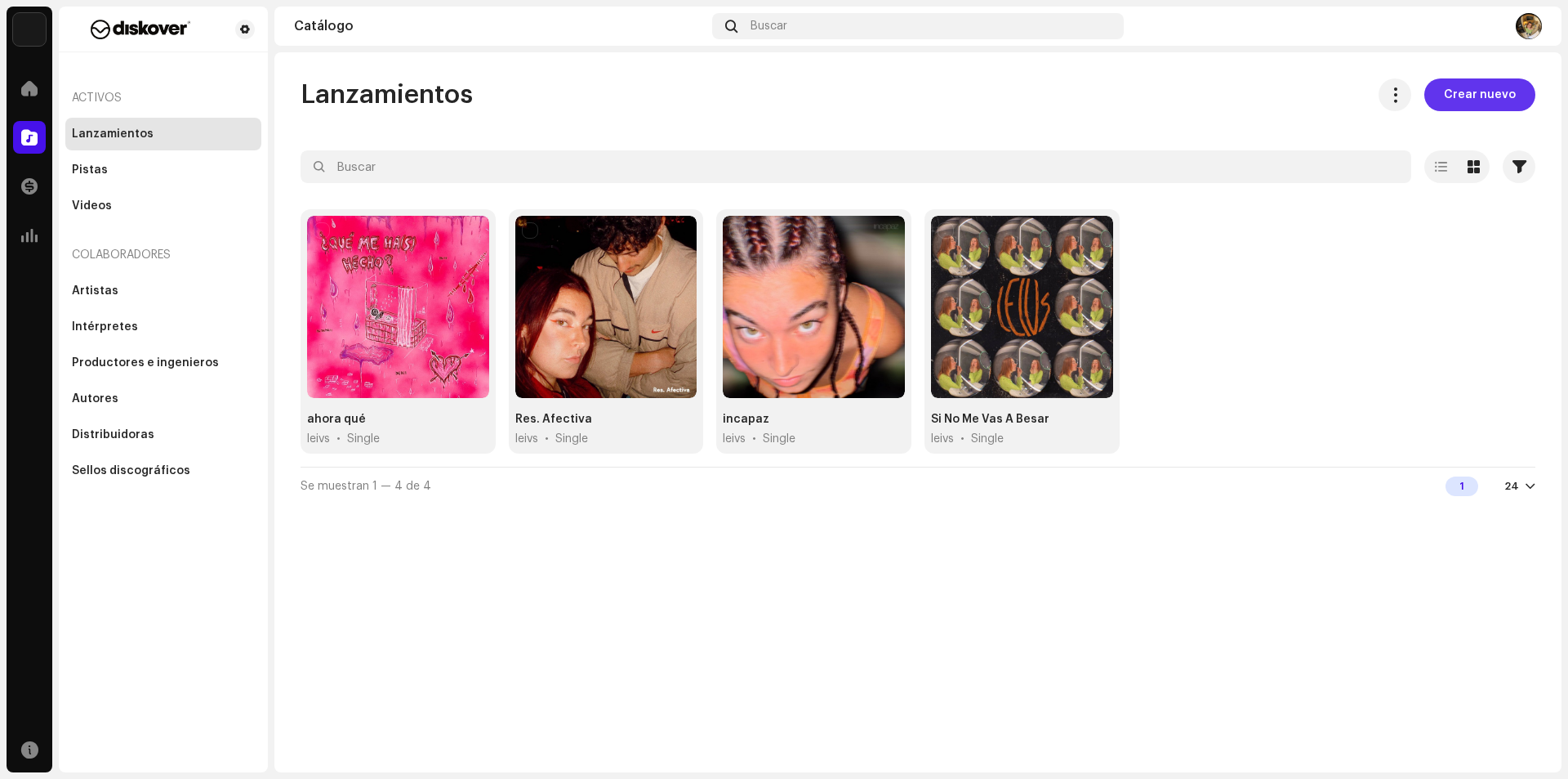
click at [1497, 99] on span "Crear nuevo" at bounding box center [1480, 95] width 72 height 33
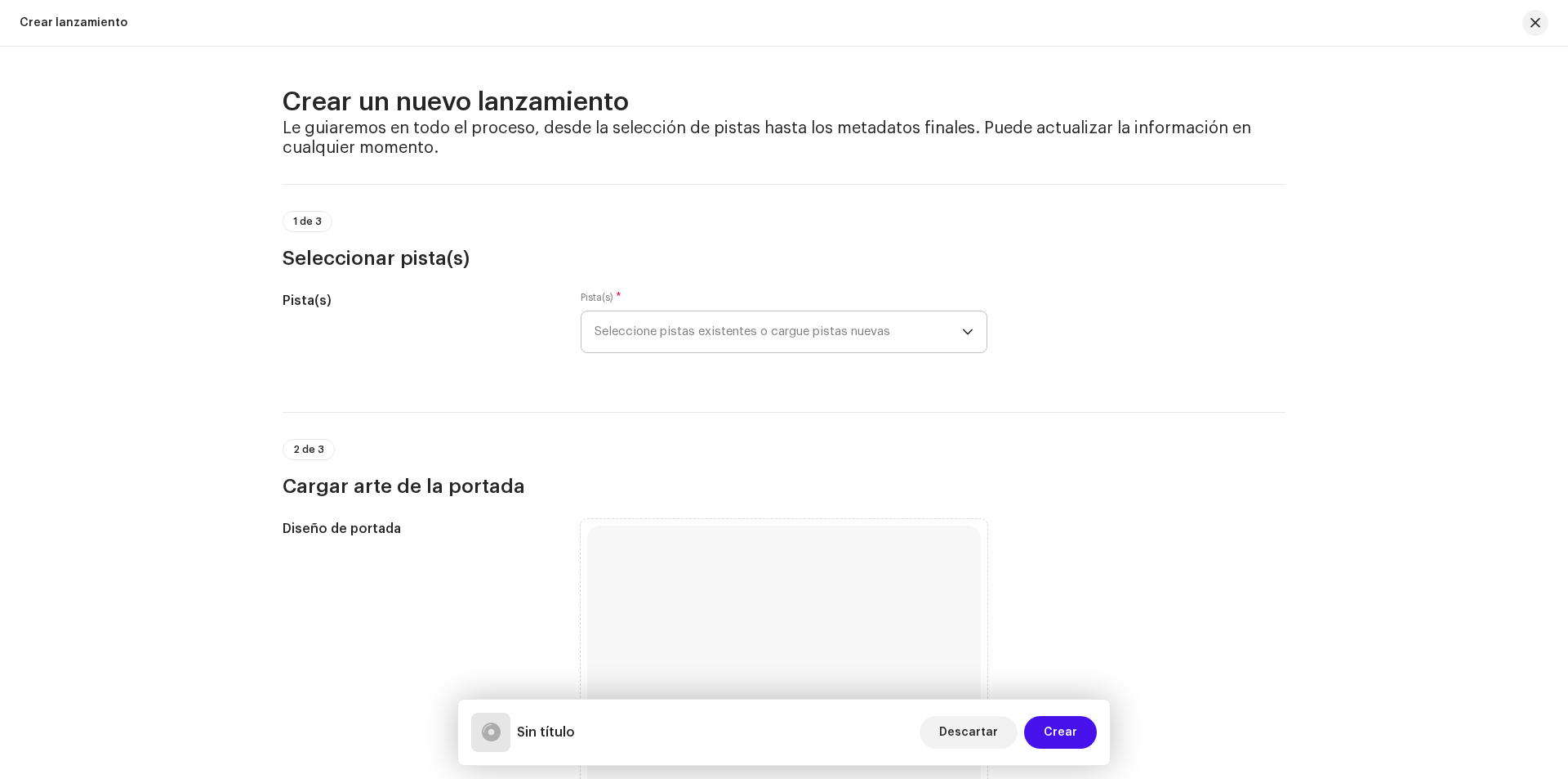
click at [819, 328] on span "Seleccione pistas existentes o cargue pistas nuevas" at bounding box center [779, 331] width 368 height 41
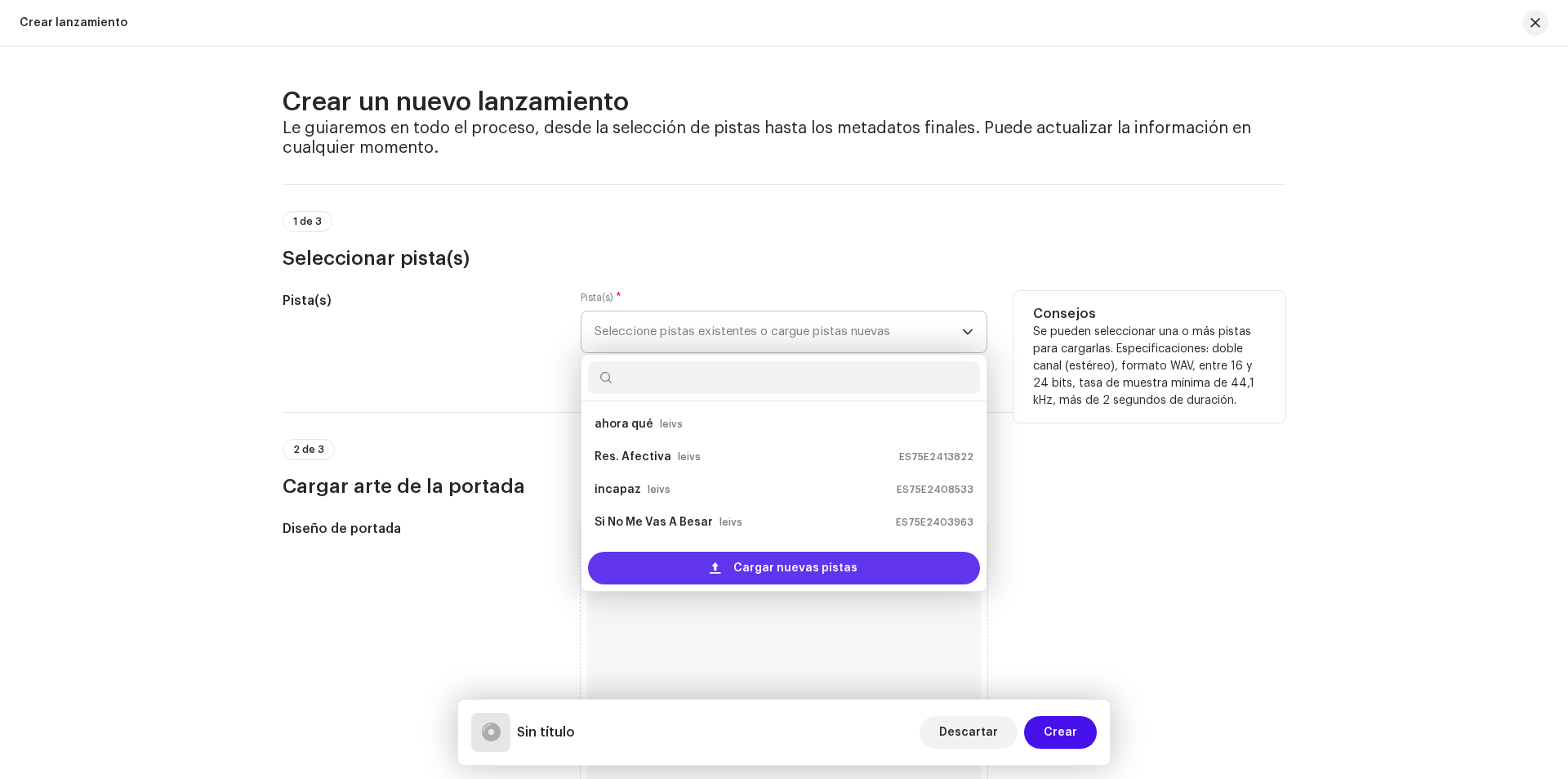
click at [771, 574] on span "Cargar nuevas pistas" at bounding box center [795, 567] width 124 height 33
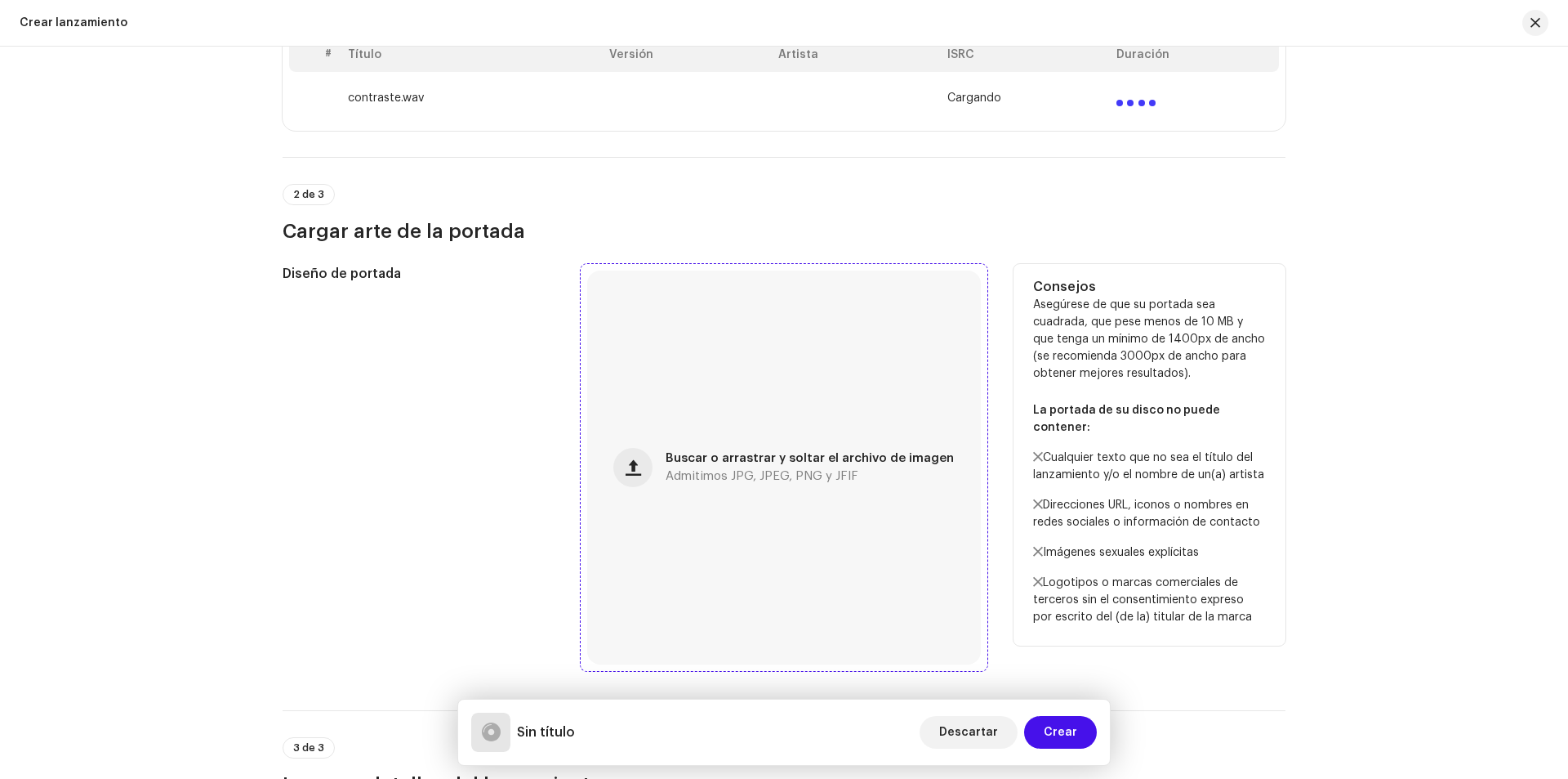
scroll to position [409, 0]
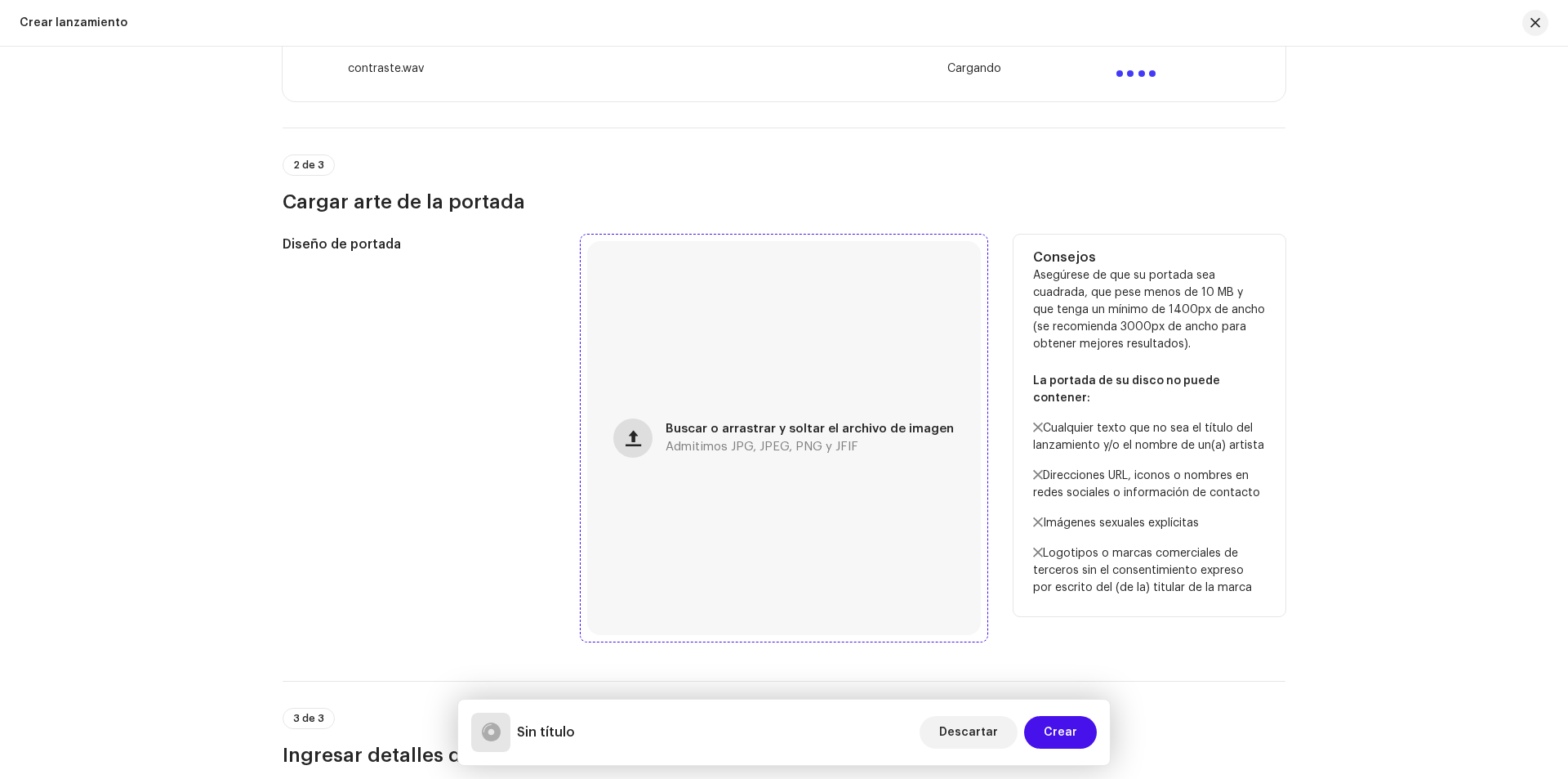
click at [634, 420] on button "button" at bounding box center [632, 438] width 39 height 39
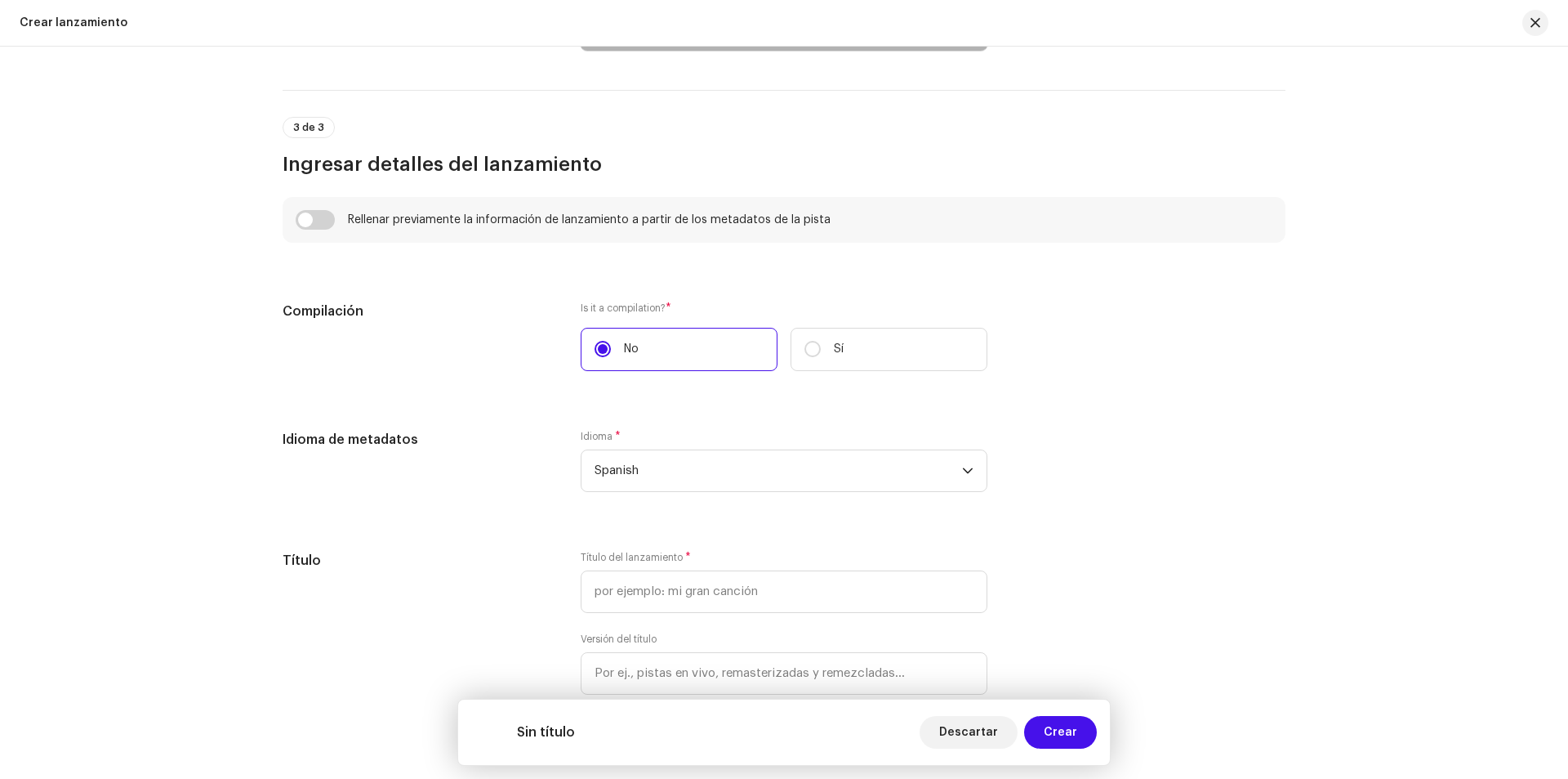
scroll to position [1210, 0]
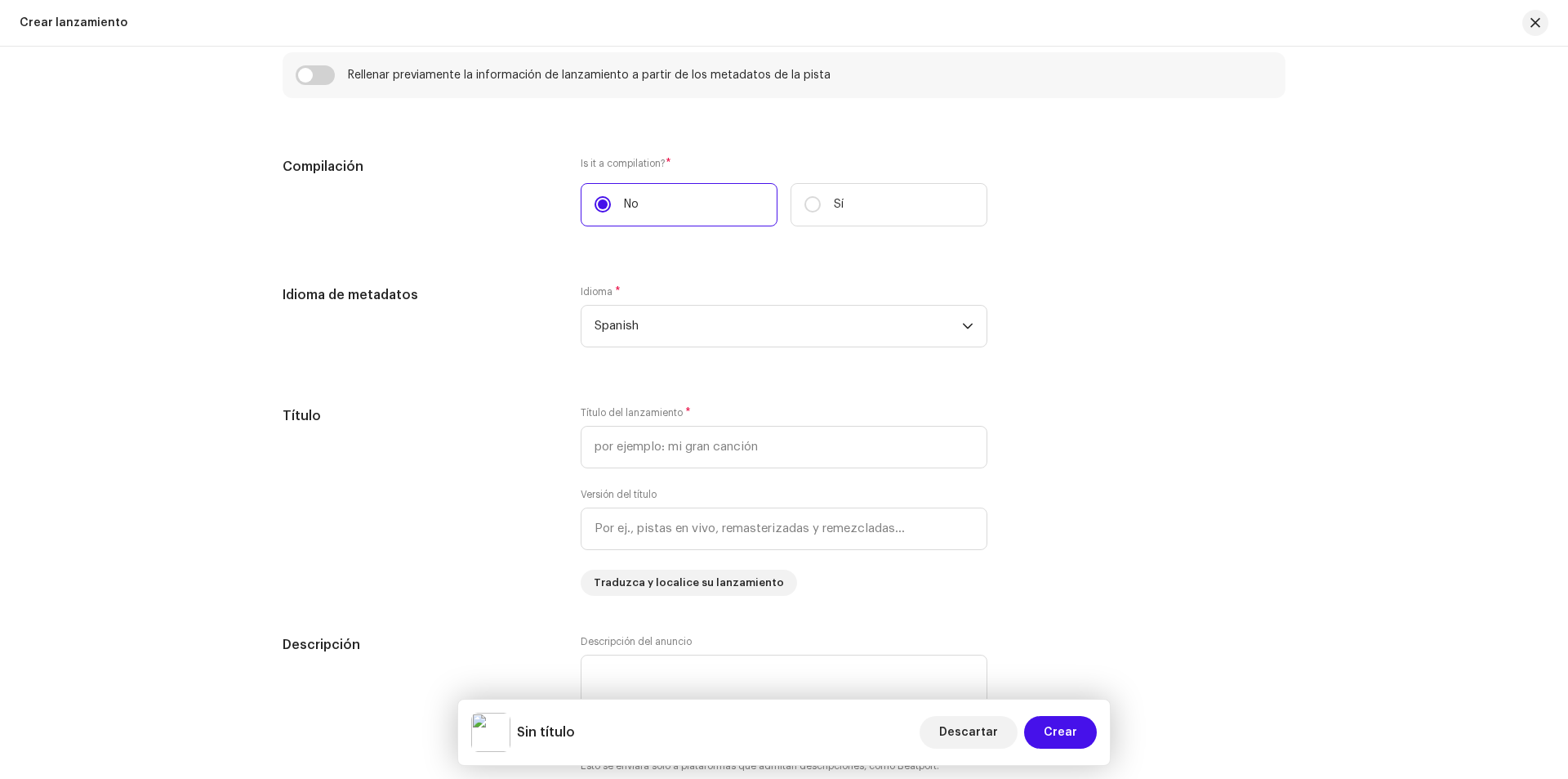
drag, startPoint x: 1417, startPoint y: 1, endPoint x: 1112, endPoint y: 188, distance: 357.8
click at [1112, 188] on div "Compilación Is it a compilation? * No Sí" at bounding box center [784, 202] width 1003 height 90
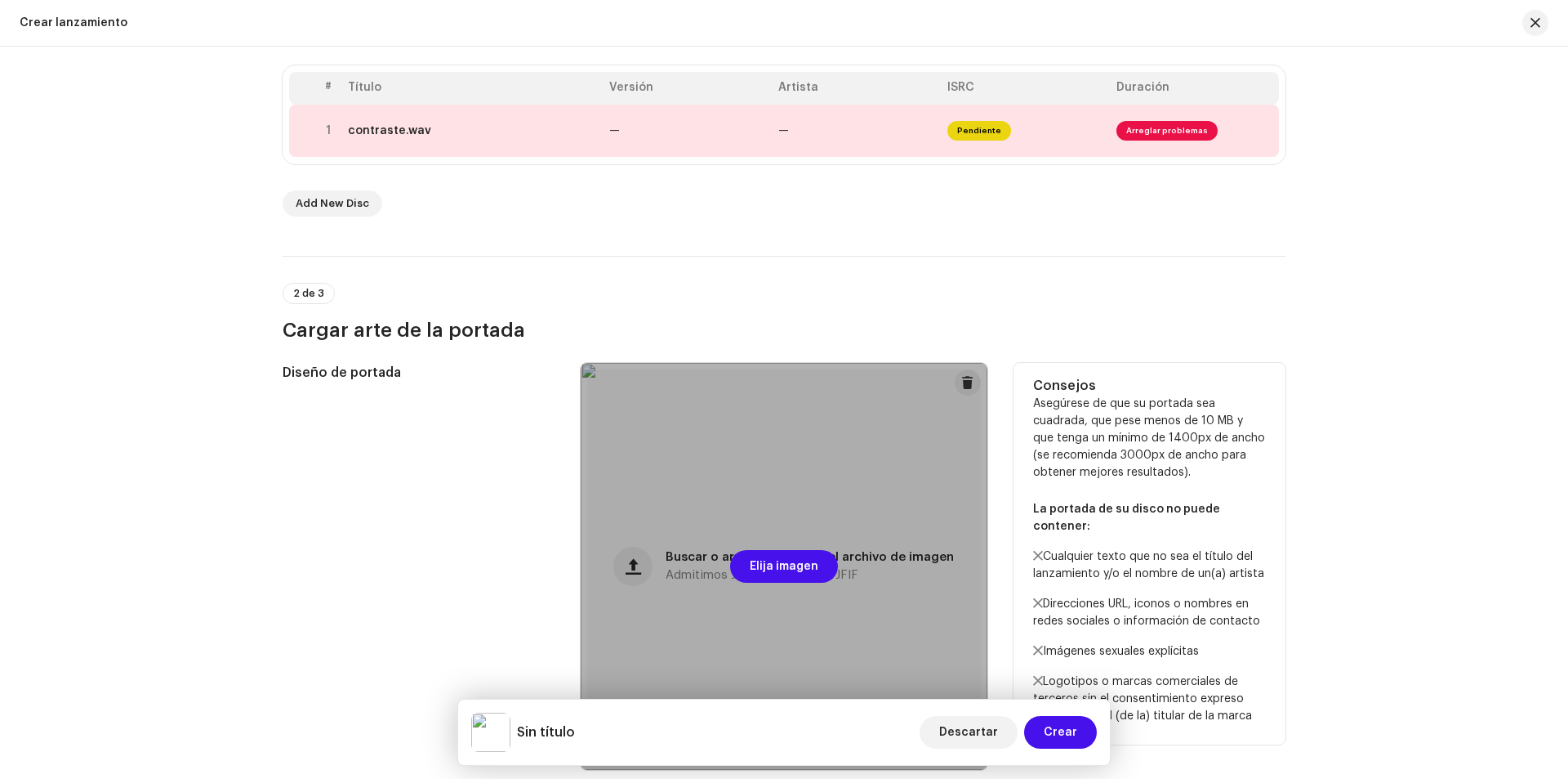
scroll to position [311, 0]
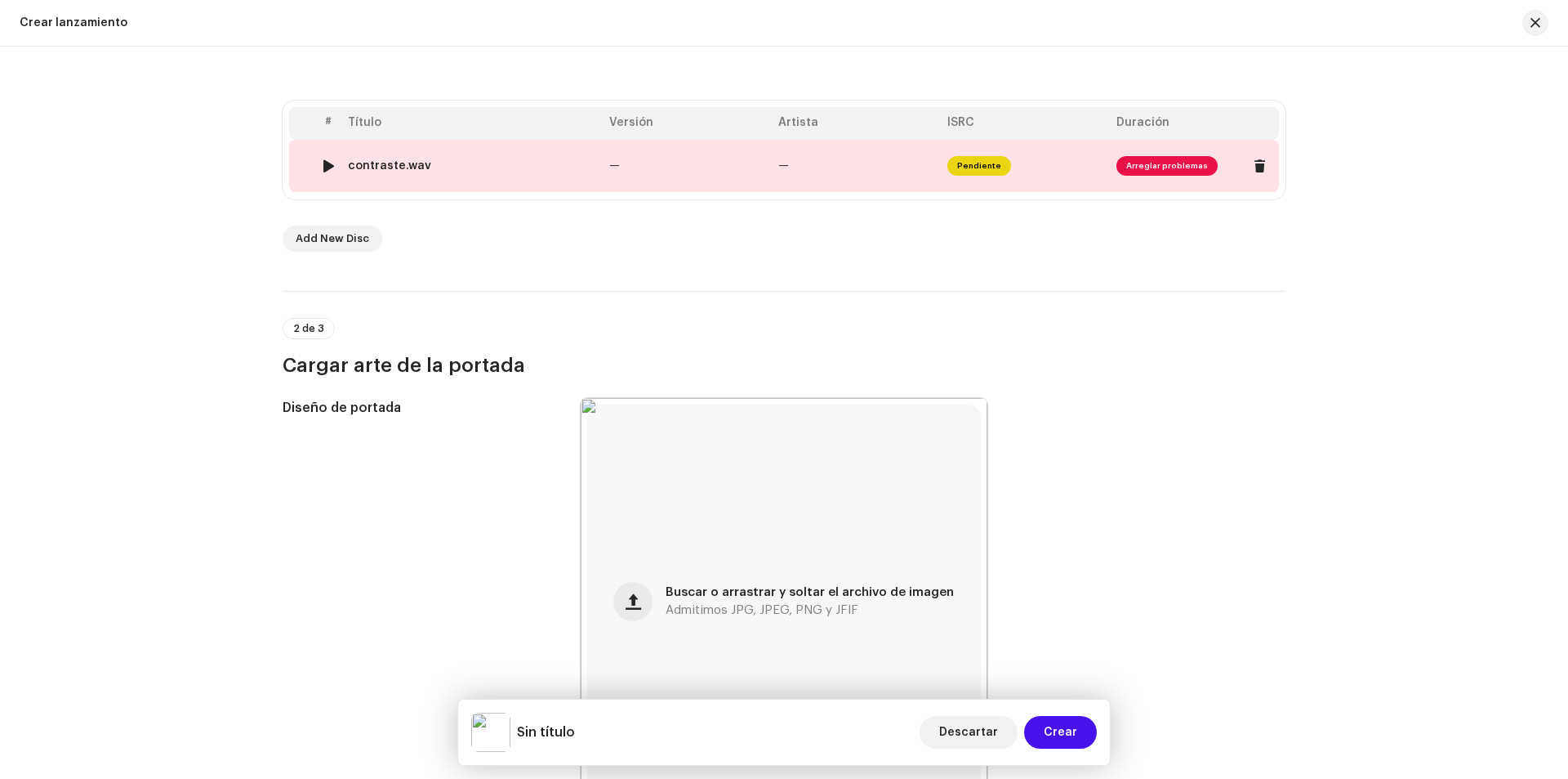
click at [1148, 168] on span "Arreglar problemas" at bounding box center [1167, 166] width 101 height 20
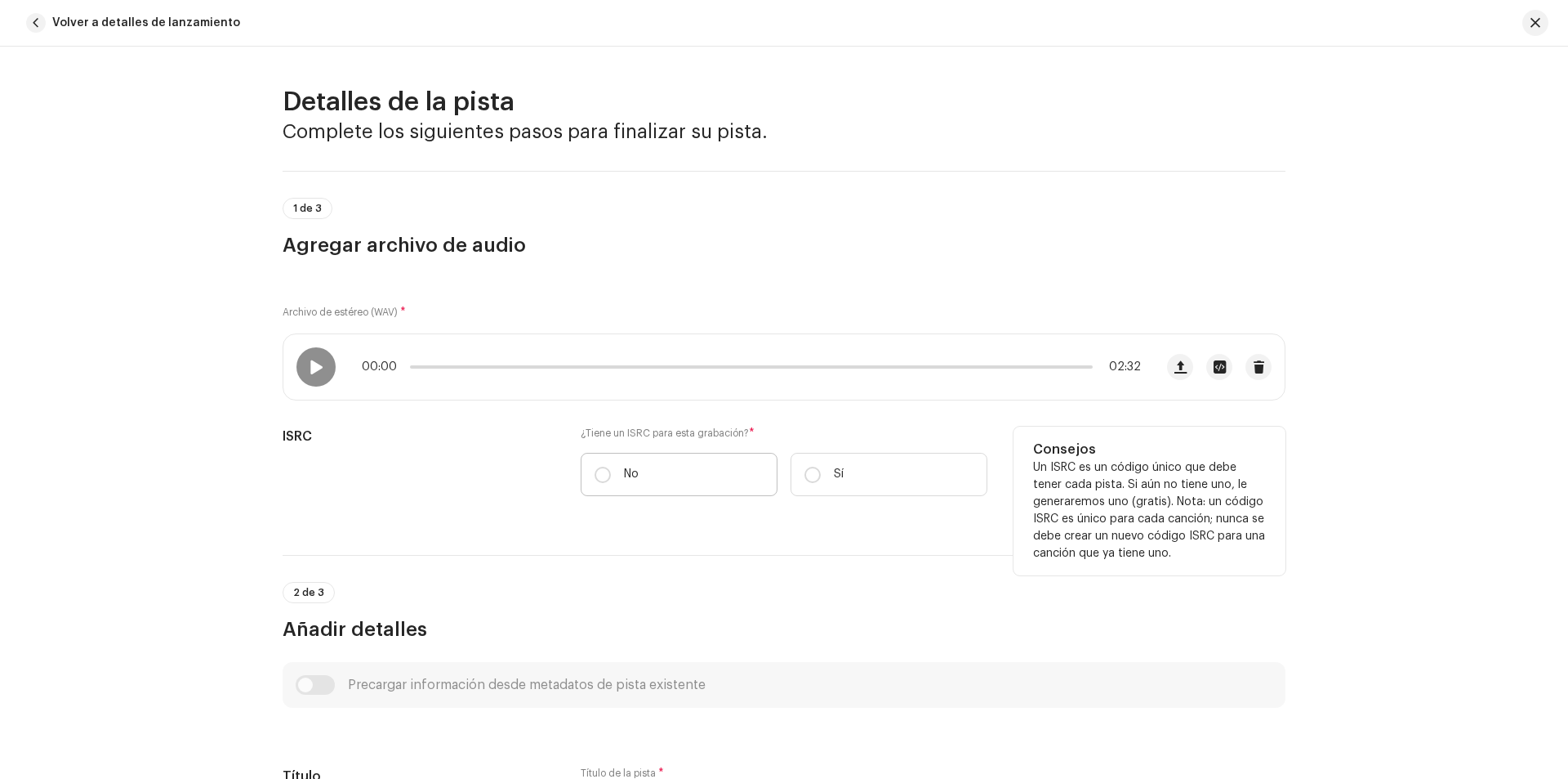
click at [734, 473] on label "No" at bounding box center [679, 475] width 197 height 44
click at [610, 473] on input "No" at bounding box center [603, 475] width 16 height 16
radio input "true"
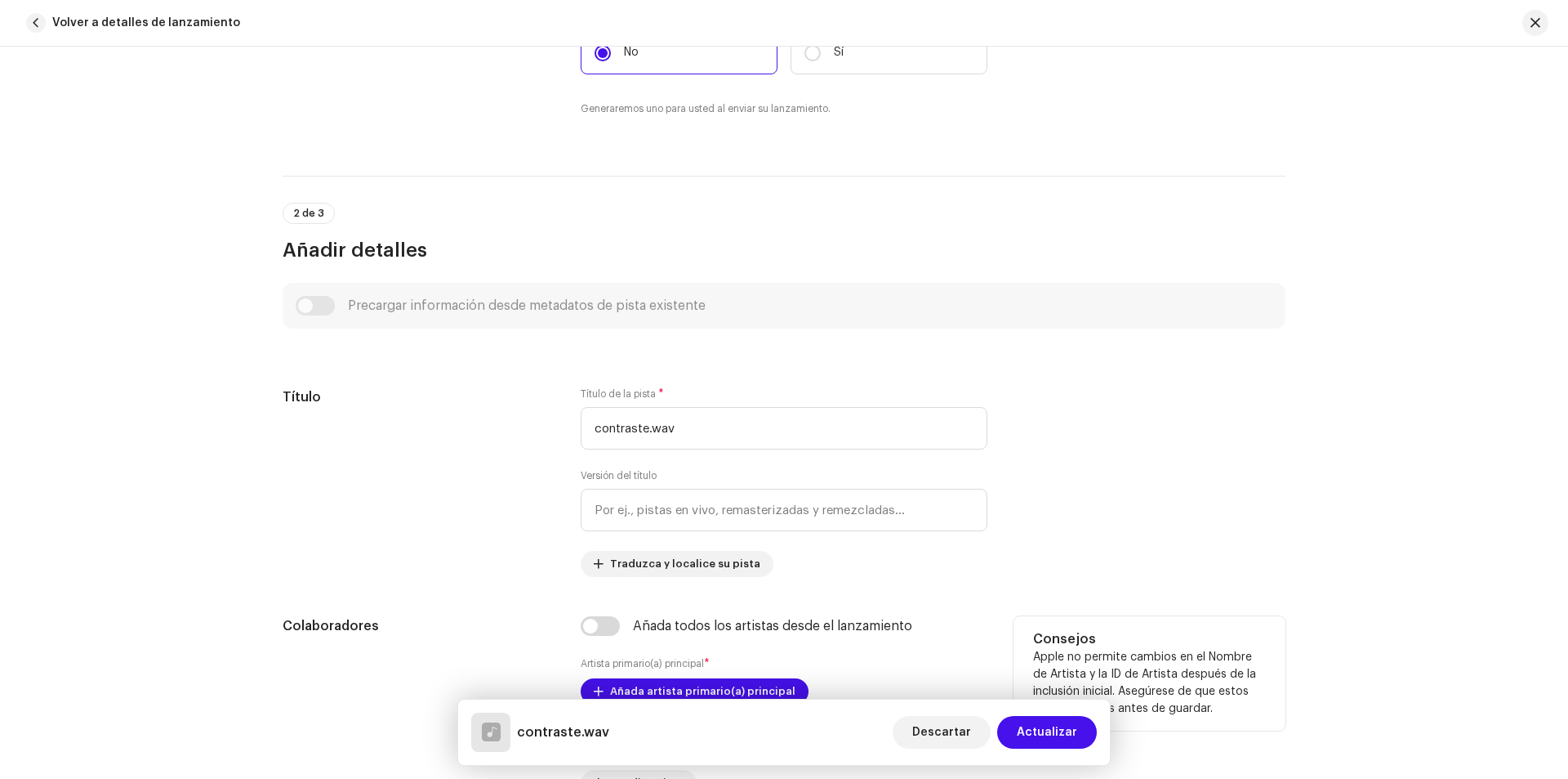
scroll to position [572, 0]
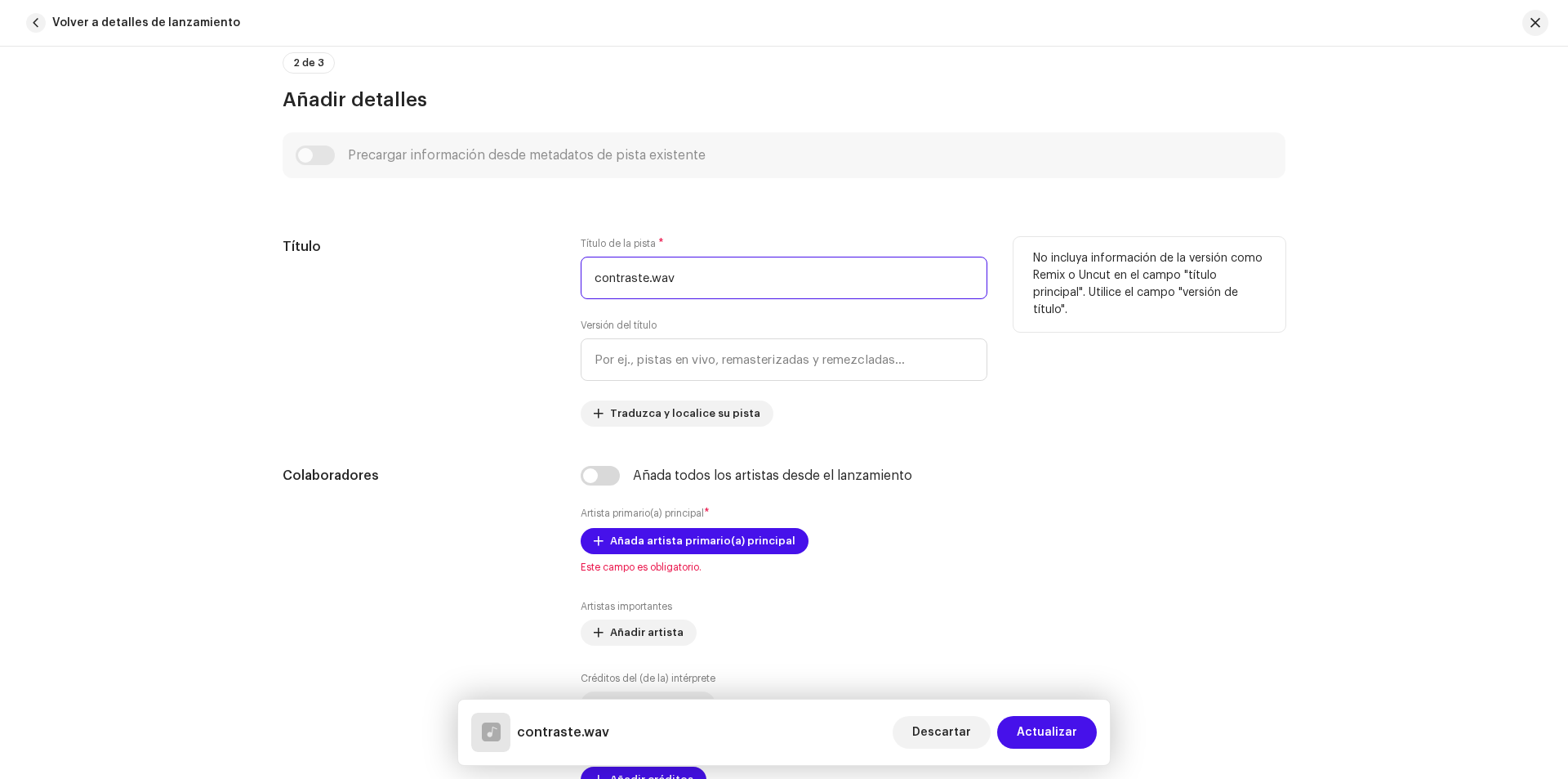
click at [693, 278] on input "contraste.wav" at bounding box center [784, 278] width 407 height 43
type input "contraste"
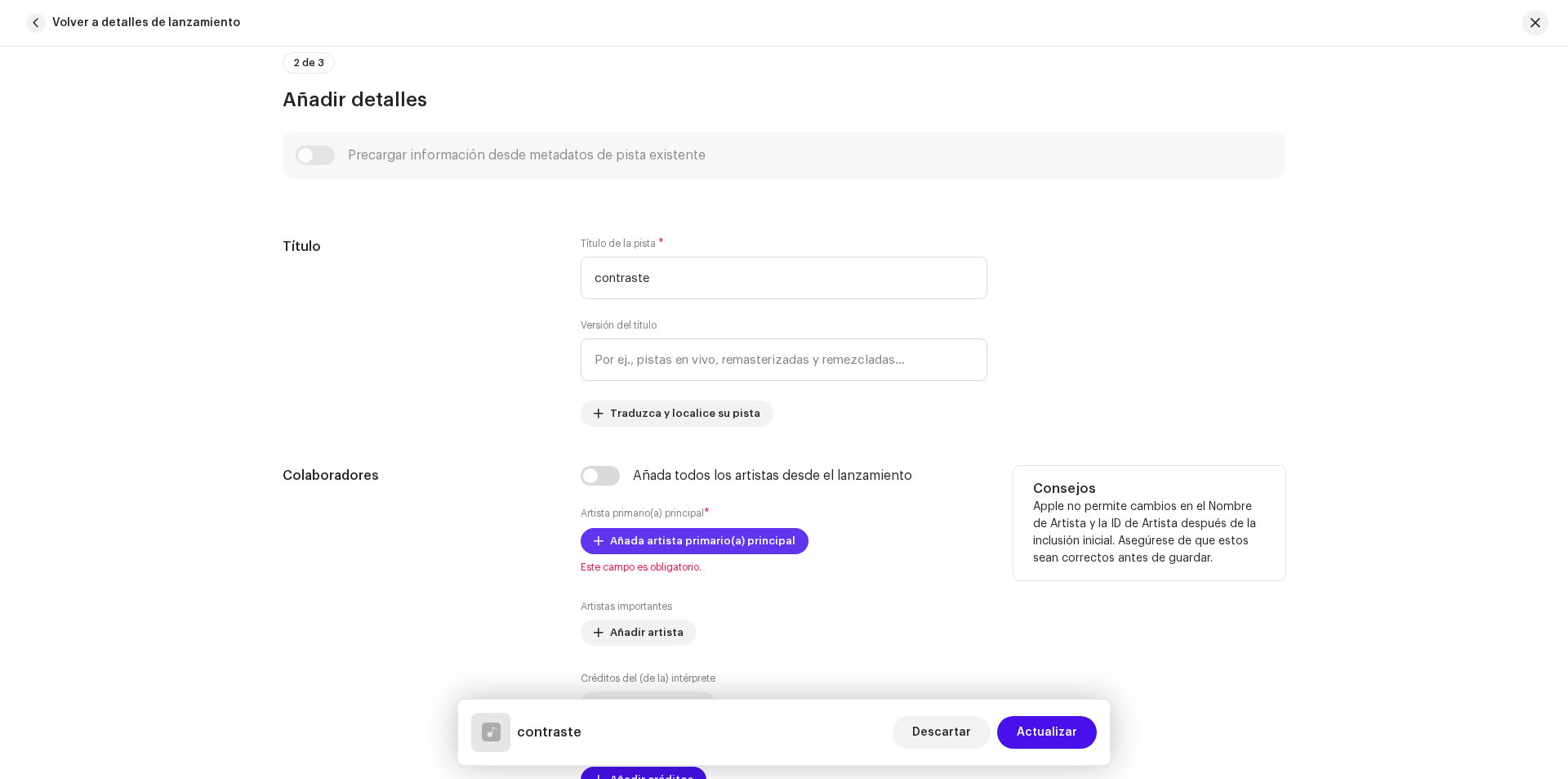
click at [723, 542] on span "Añada artista primario(a) principal" at bounding box center [703, 540] width 185 height 33
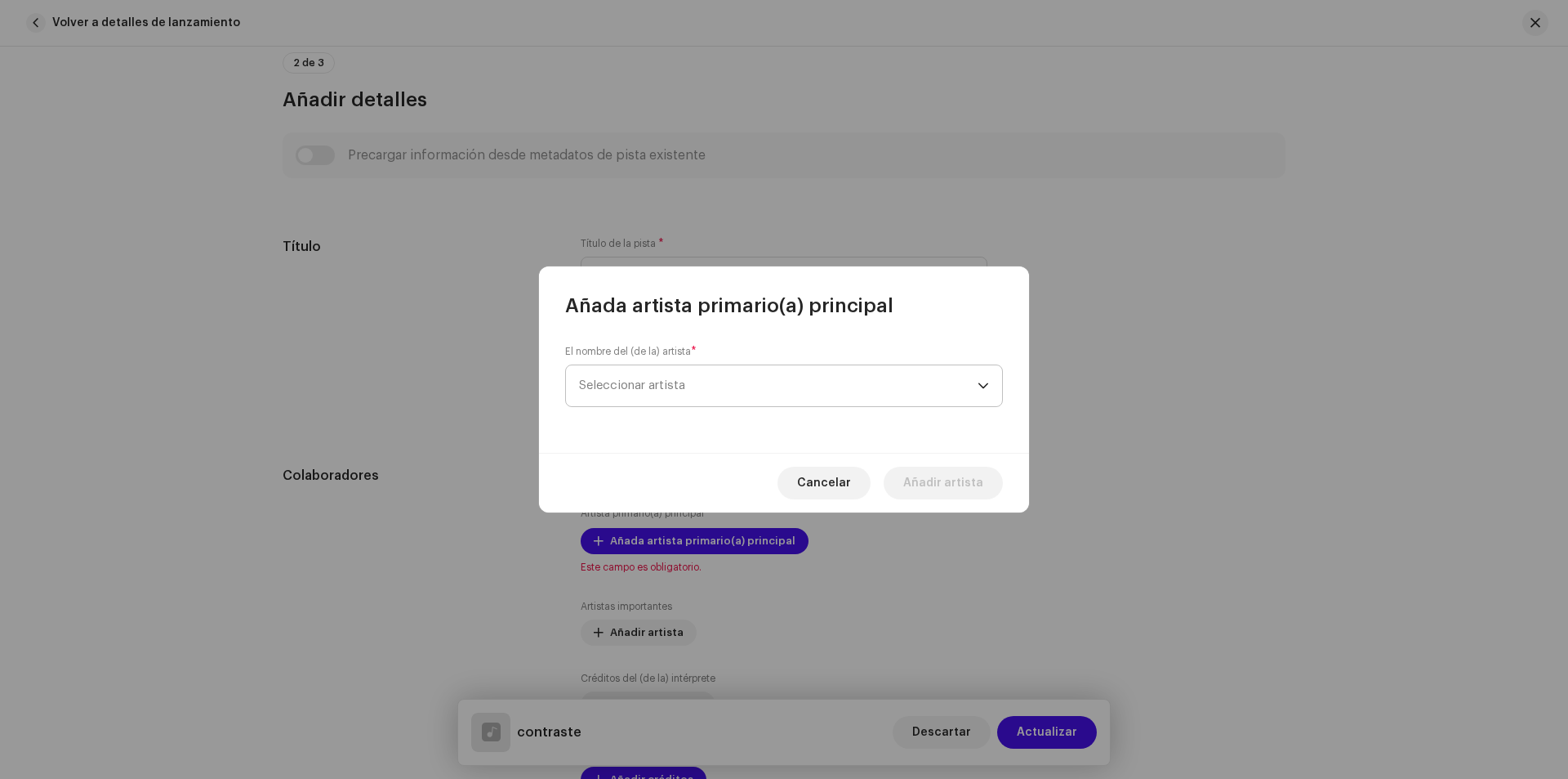
click at [775, 382] on span "Seleccionar artista" at bounding box center [778, 385] width 399 height 41
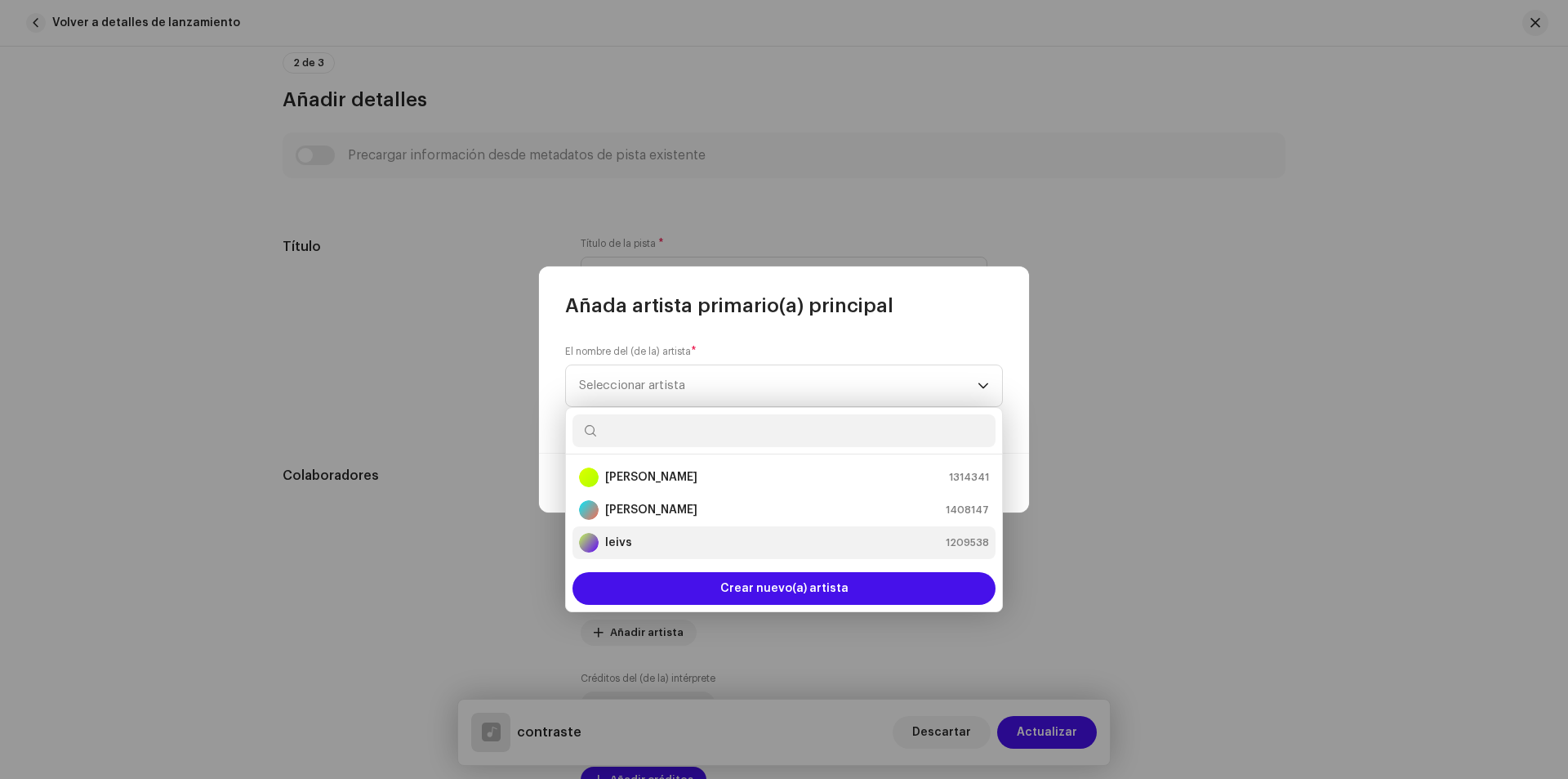
click at [711, 532] on li "leivs 1209538" at bounding box center [784, 542] width 423 height 33
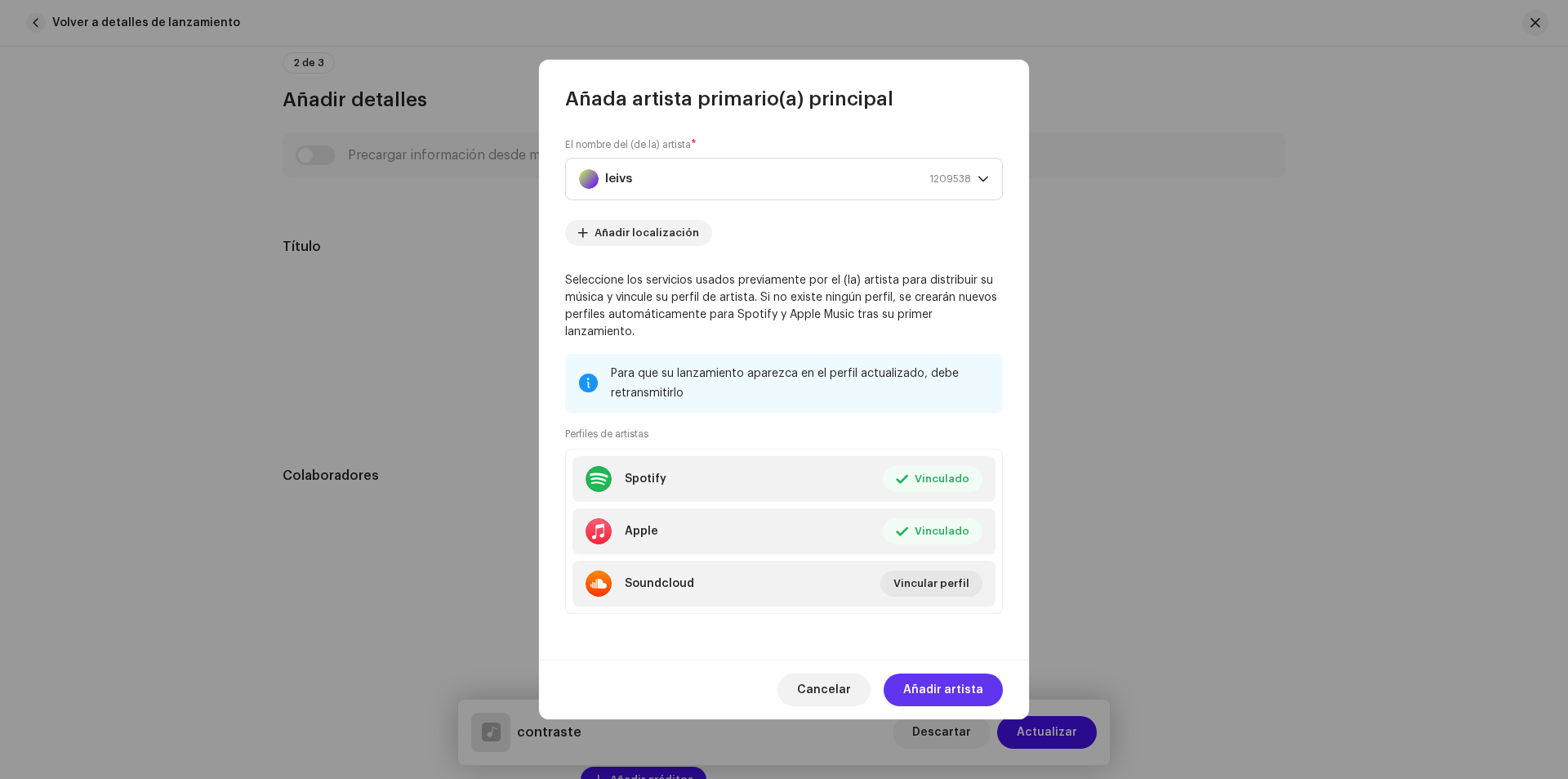
click at [954, 685] on span "Añadir artista" at bounding box center [943, 689] width 80 height 33
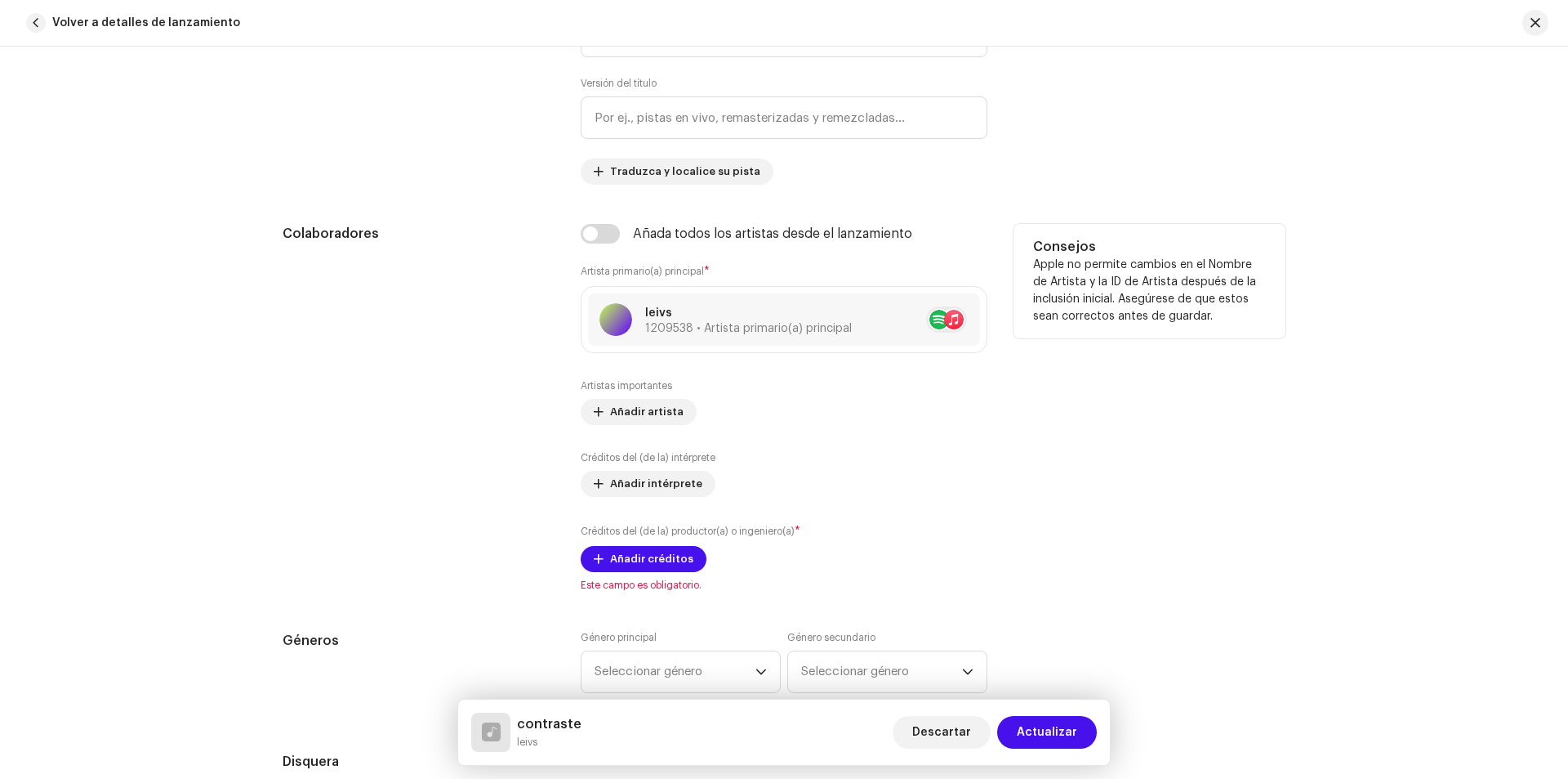
scroll to position [817, 0]
click at [657, 476] on span "Añadir intérprete" at bounding box center [656, 481] width 92 height 33
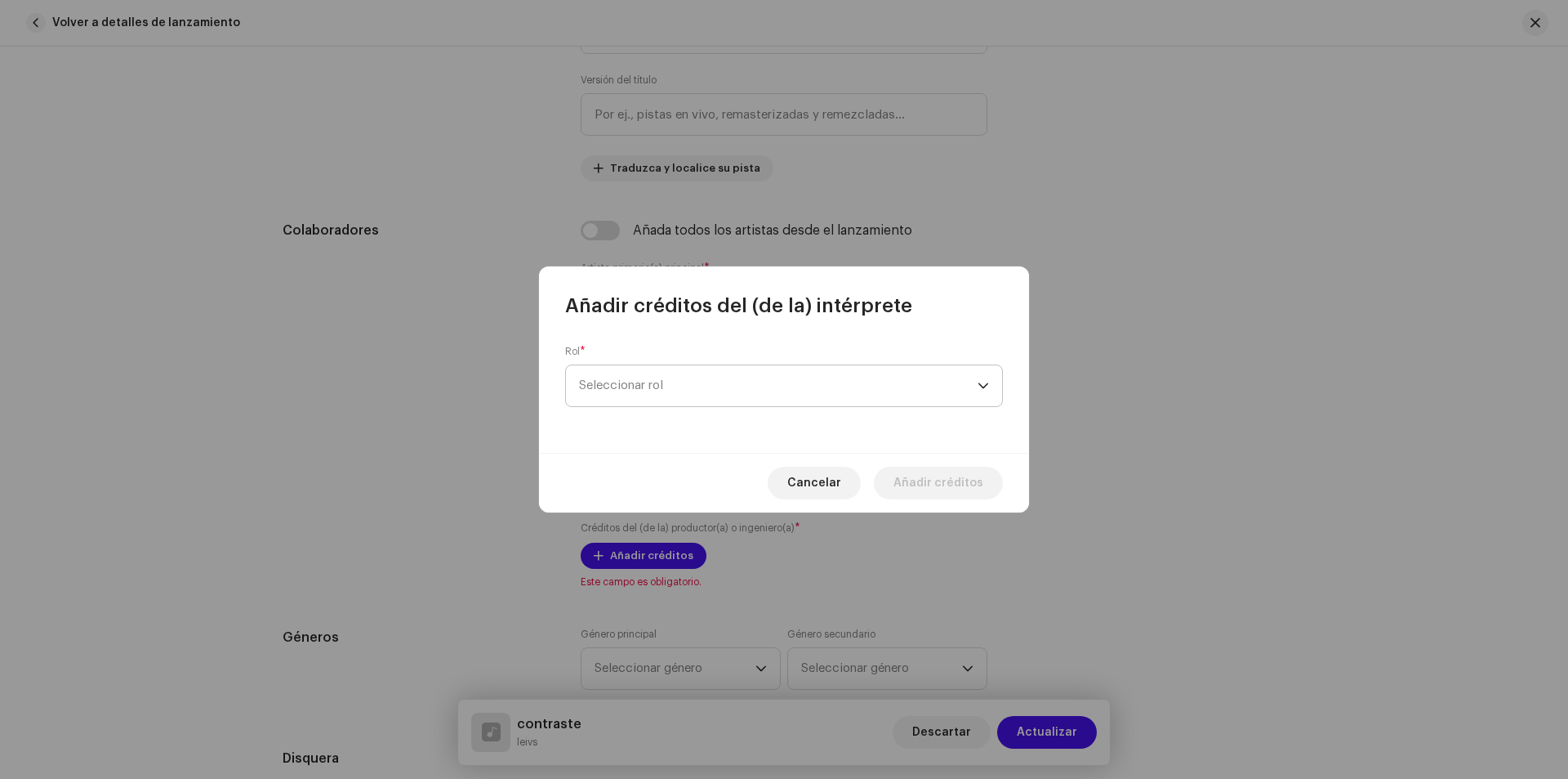
click at [965, 391] on span "Seleccionar rol" at bounding box center [778, 385] width 399 height 41
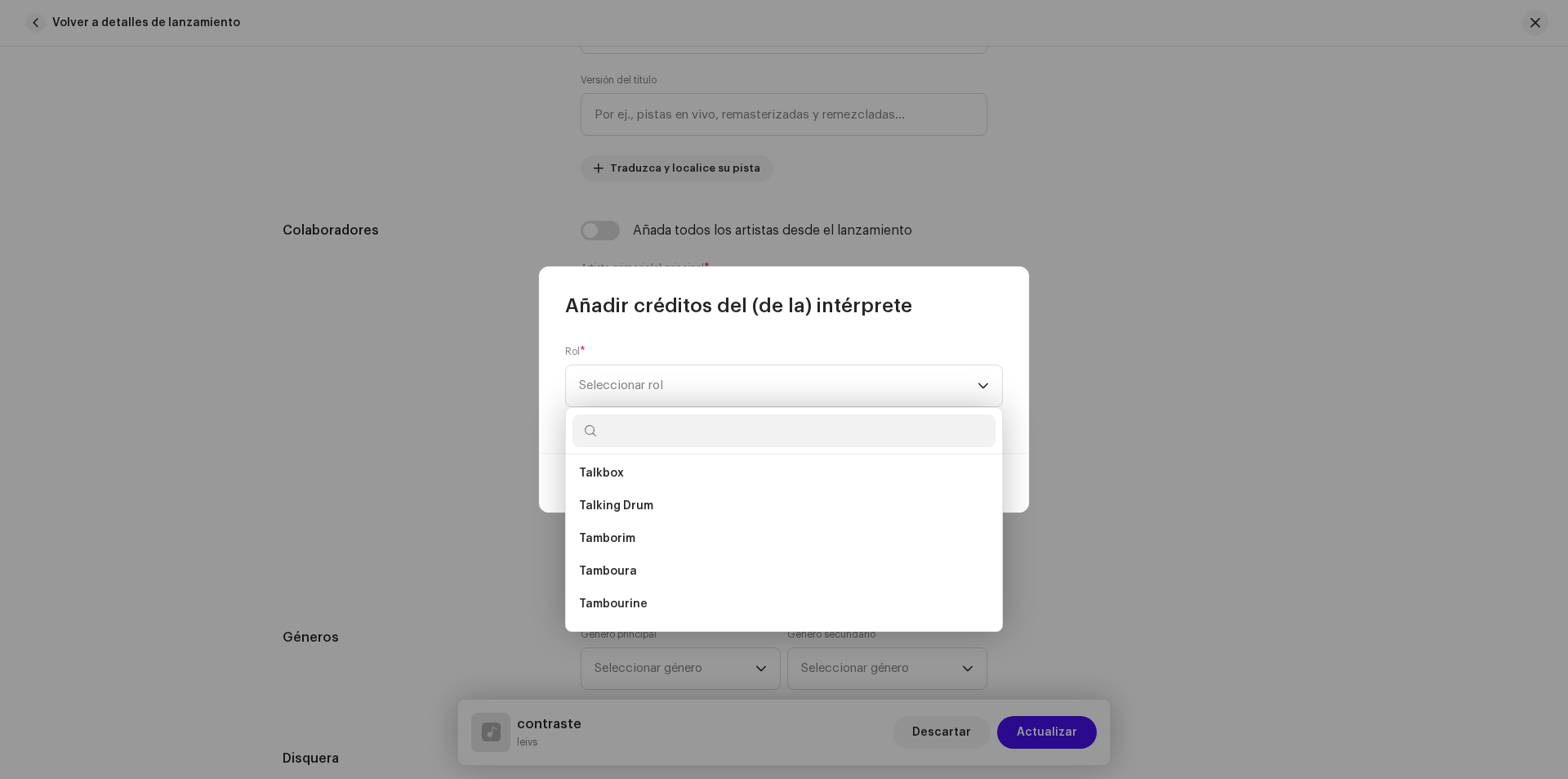
scroll to position [10905, 0]
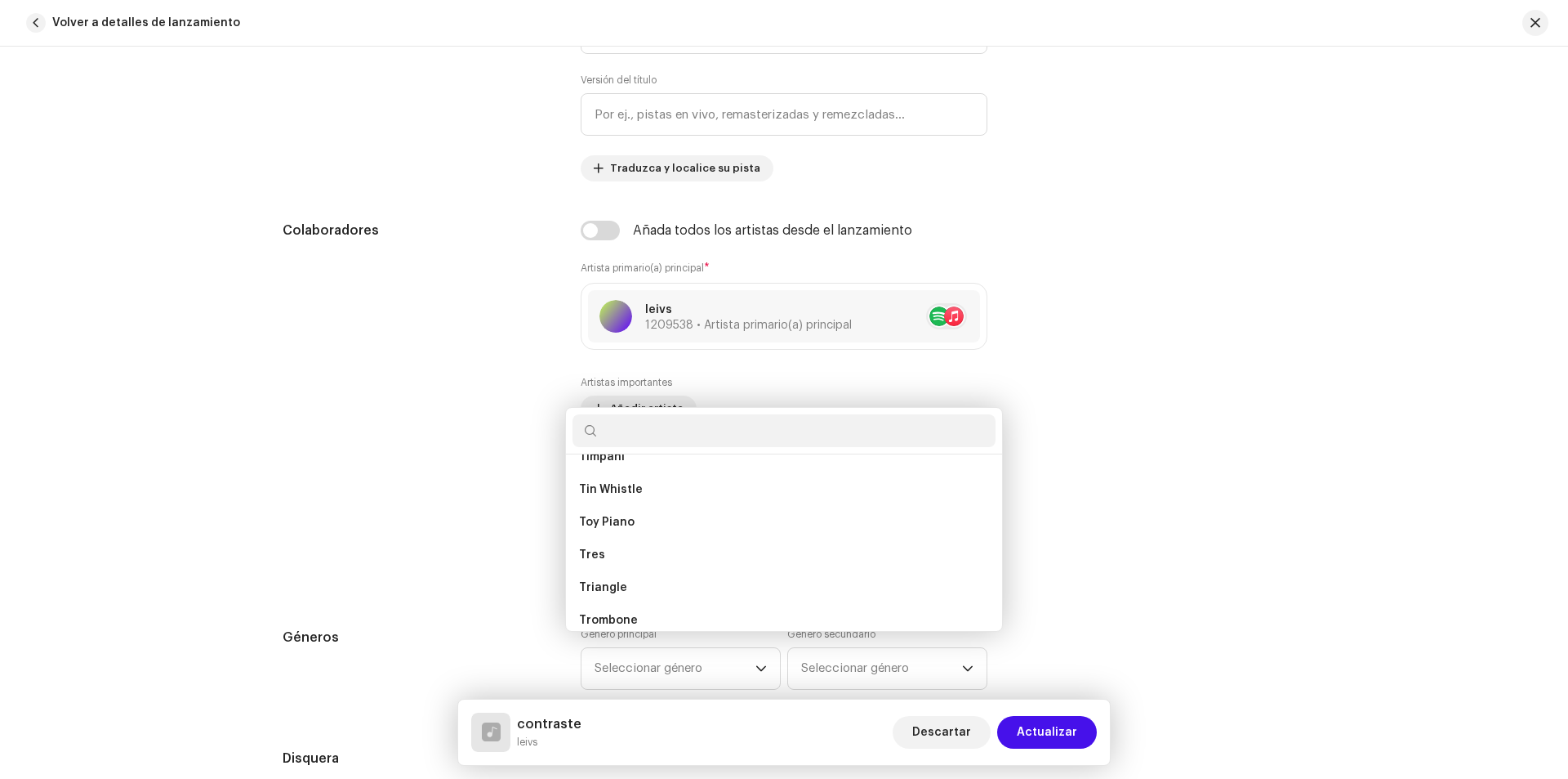
click at [1095, 261] on div "Añadir créditos del (de la) intérprete Rol * Seleccionar rol Cancelar Añadir cr…" at bounding box center [784, 389] width 1568 height 779
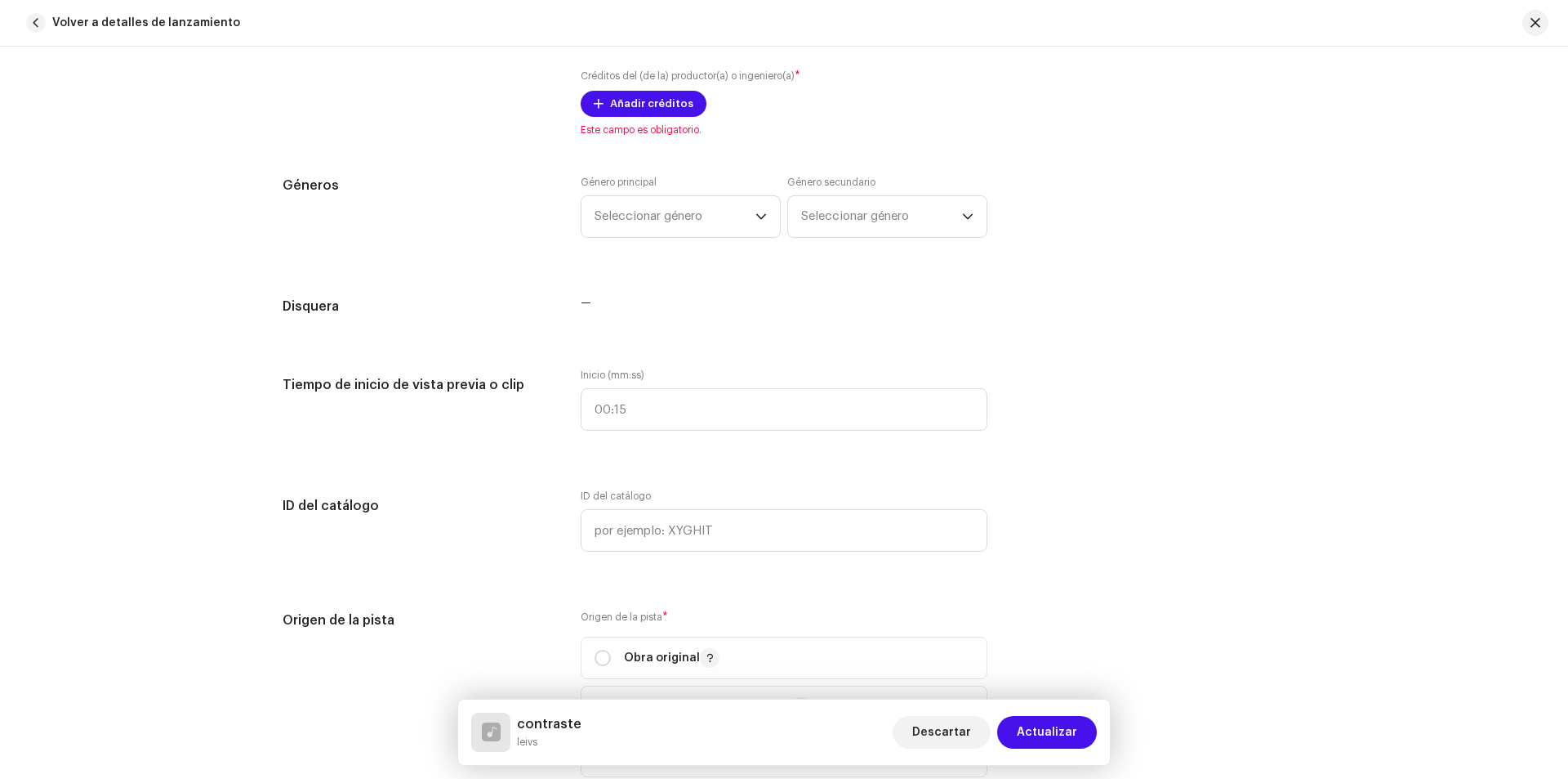
scroll to position [1307, 0]
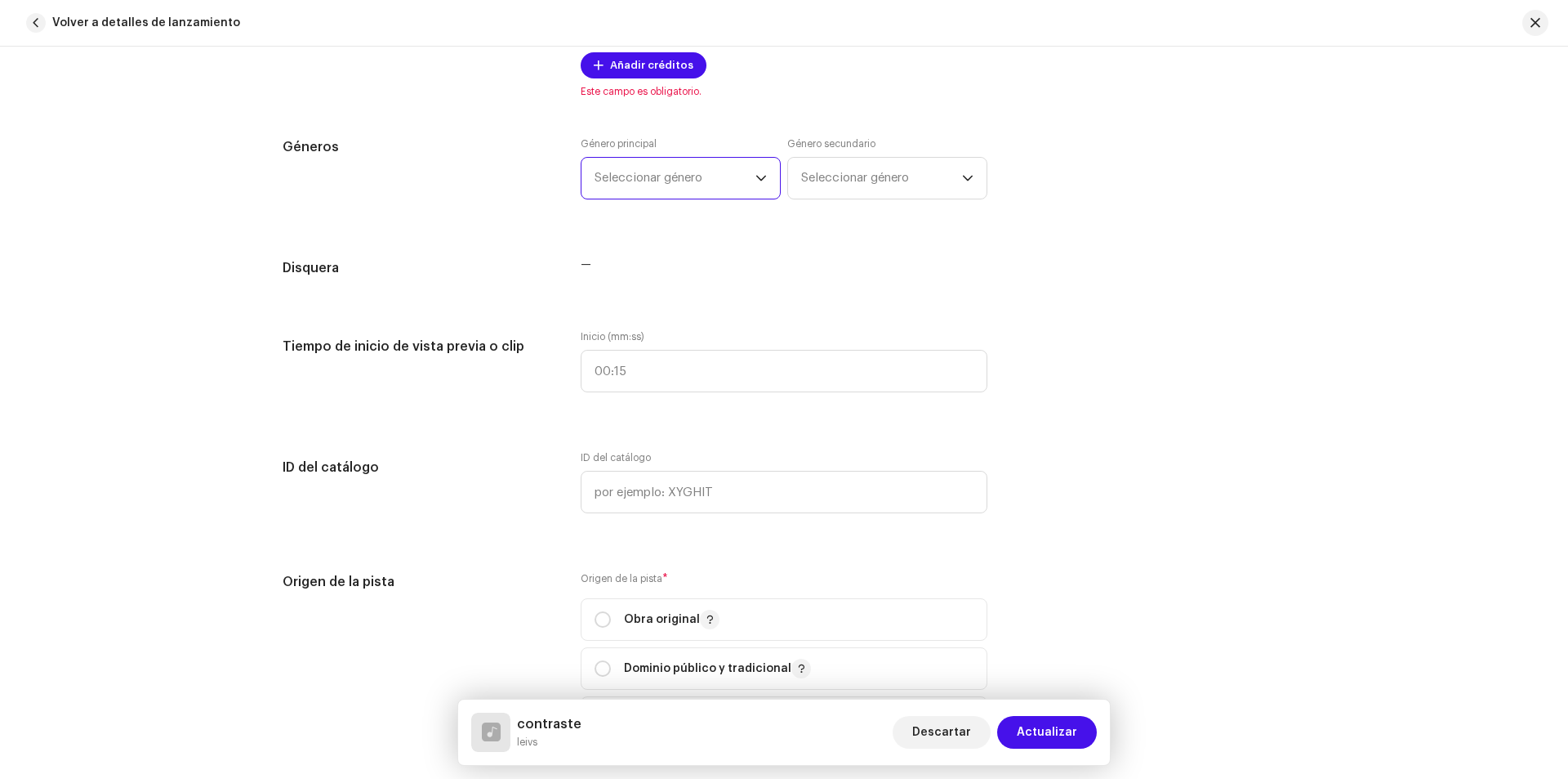
click at [674, 182] on span "Seleccionar género" at bounding box center [675, 178] width 161 height 41
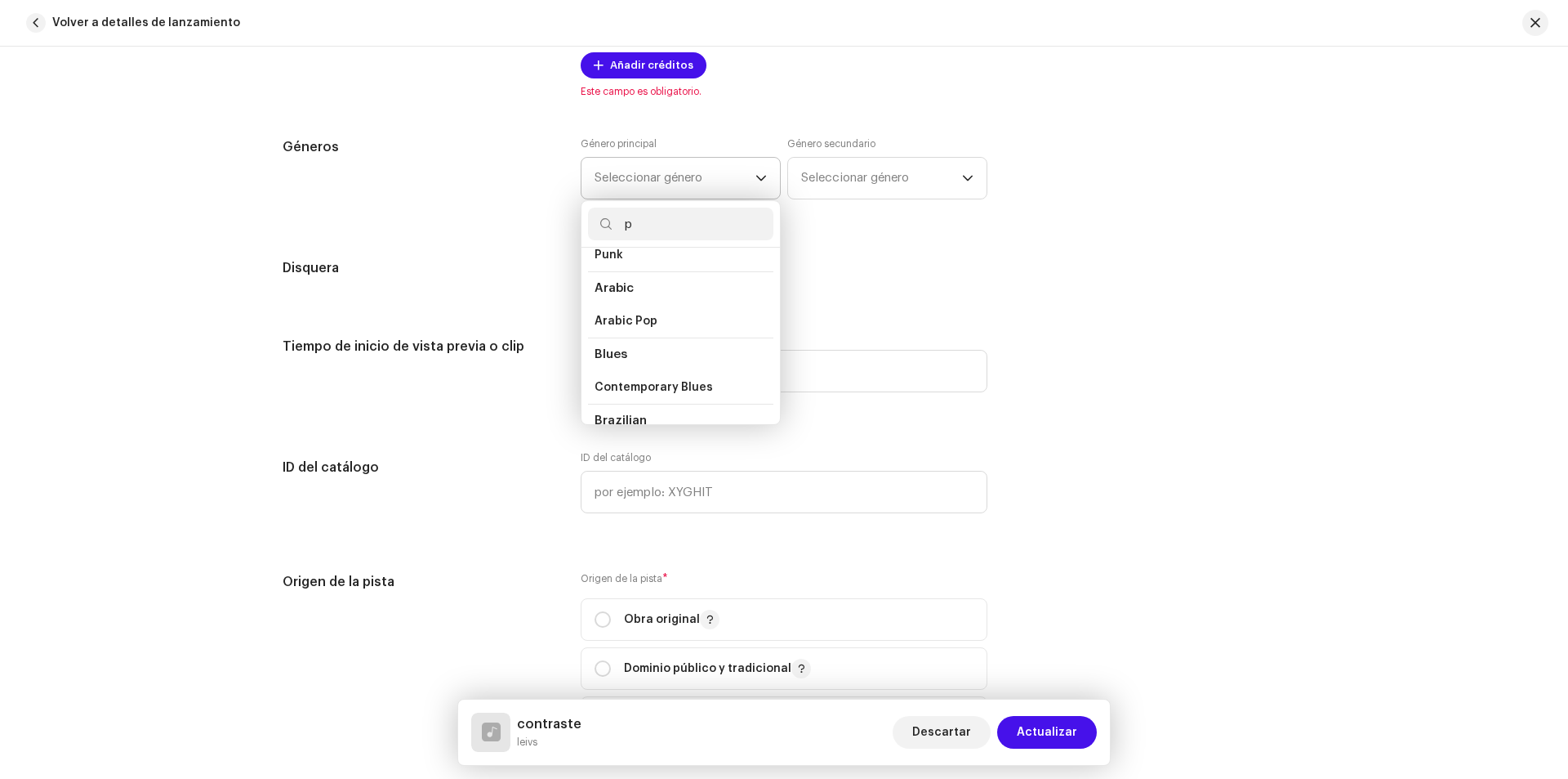
scroll to position [0, 0]
type input "pop"
click at [668, 296] on li "Indie Pop" at bounding box center [680, 302] width 185 height 33
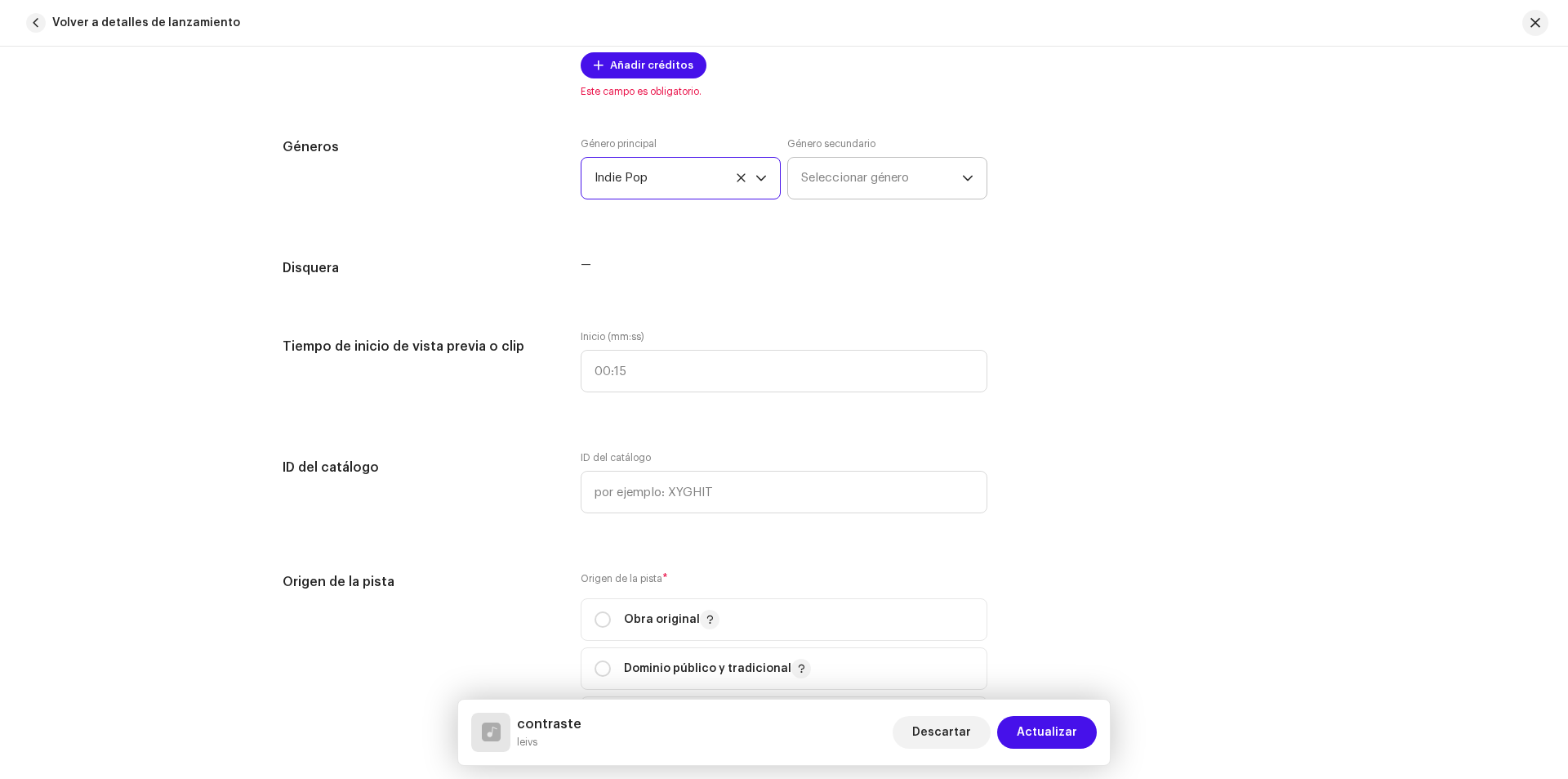
click at [850, 169] on span "Seleccionar género" at bounding box center [882, 178] width 161 height 41
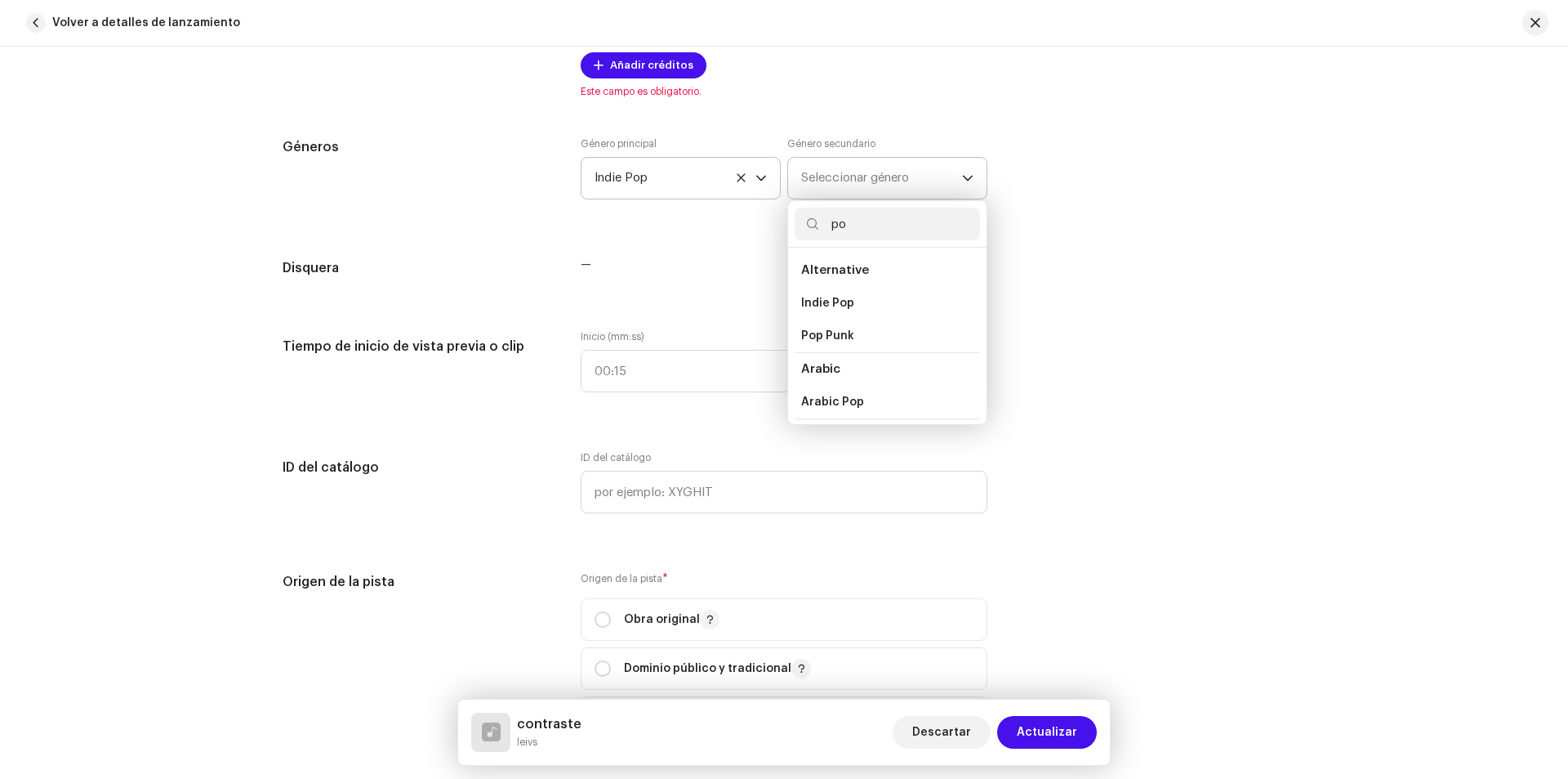
type input "pop"
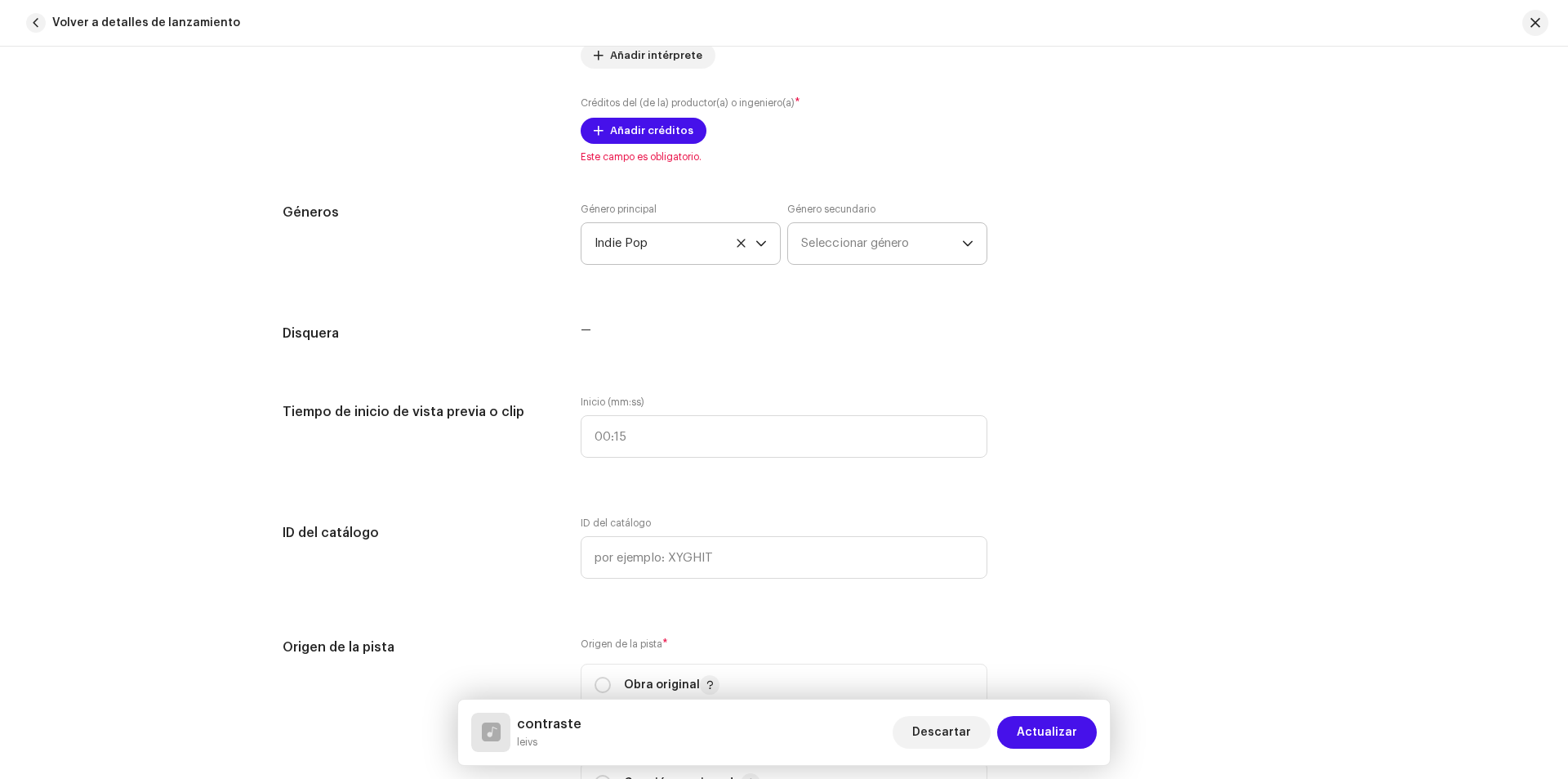
scroll to position [1226, 0]
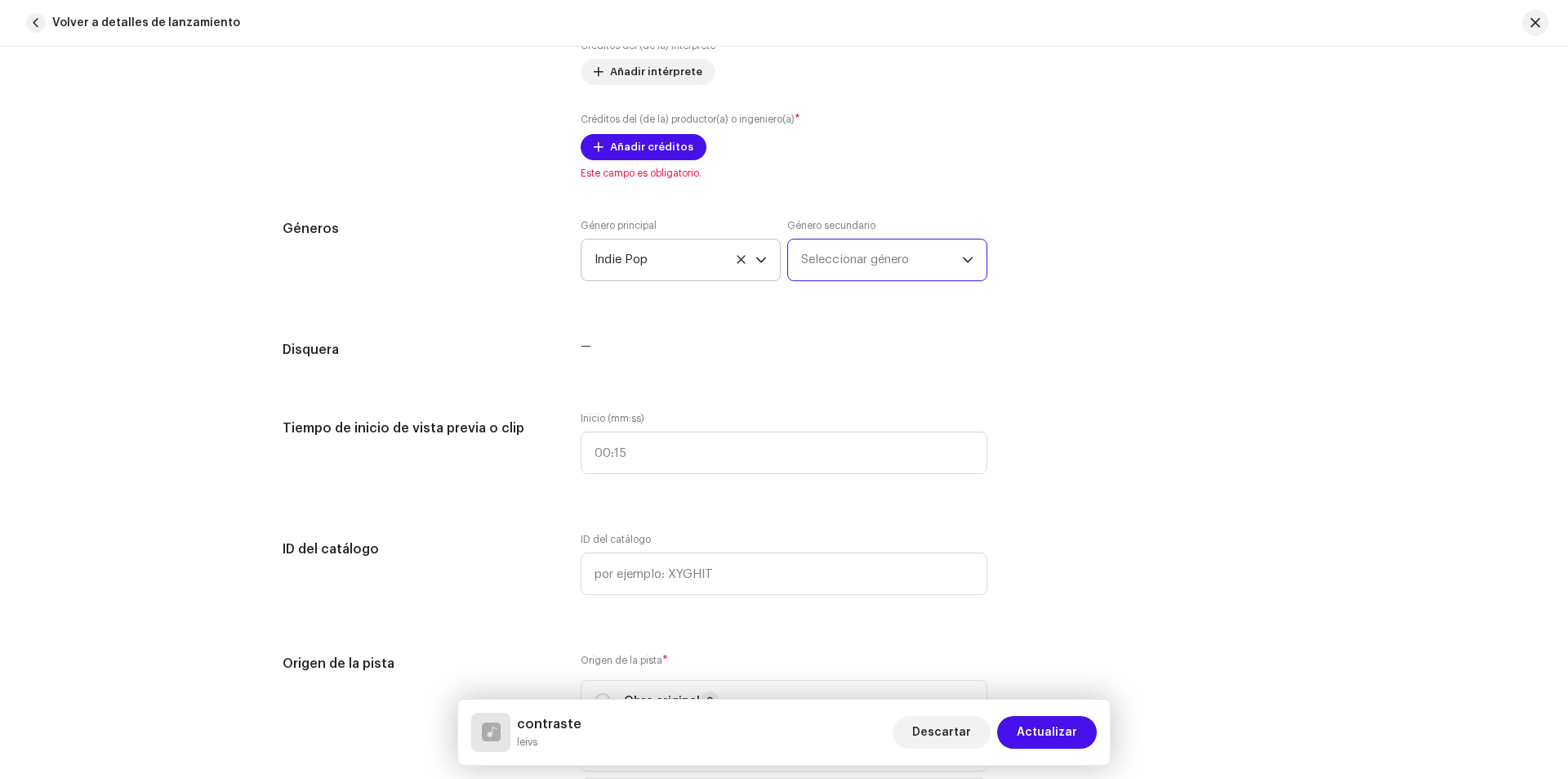
click at [945, 254] on span "Seleccionar género" at bounding box center [882, 260] width 161 height 41
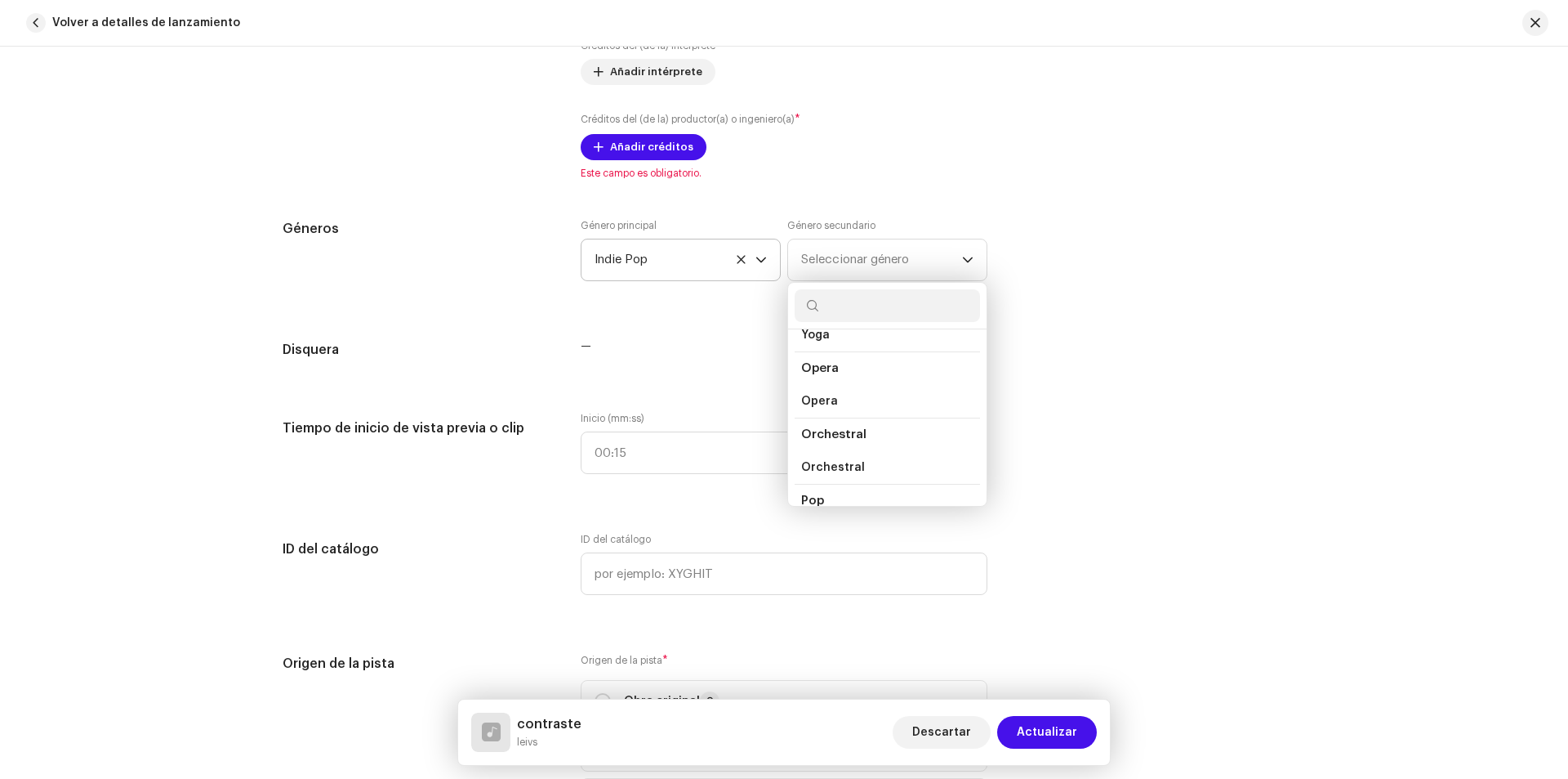
scroll to position [10029, 0]
click at [817, 491] on span "Pop" at bounding box center [812, 497] width 23 height 12
click at [807, 441] on span "Pop" at bounding box center [812, 449] width 22 height 16
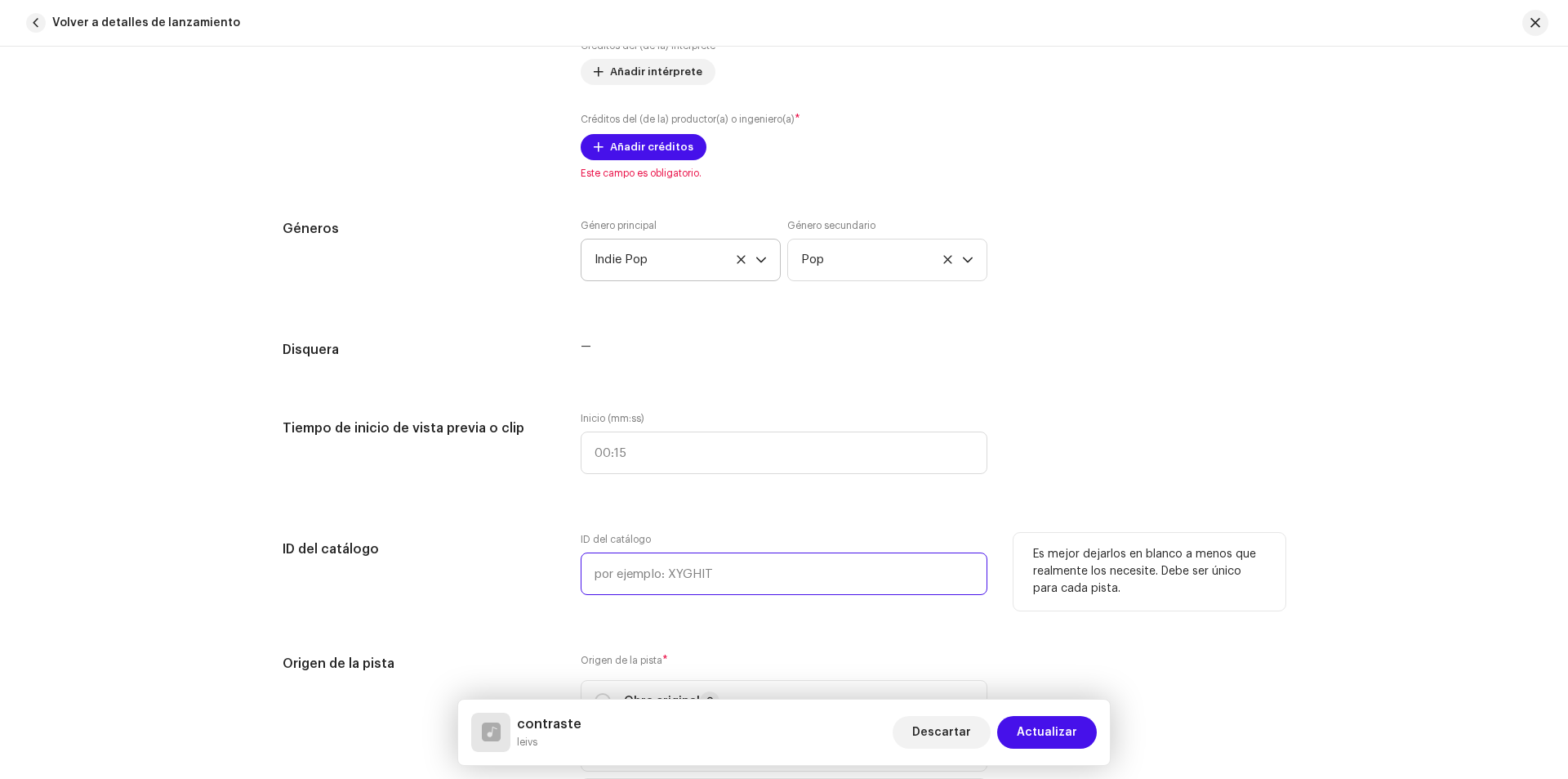
click at [750, 566] on input "text" at bounding box center [784, 573] width 407 height 43
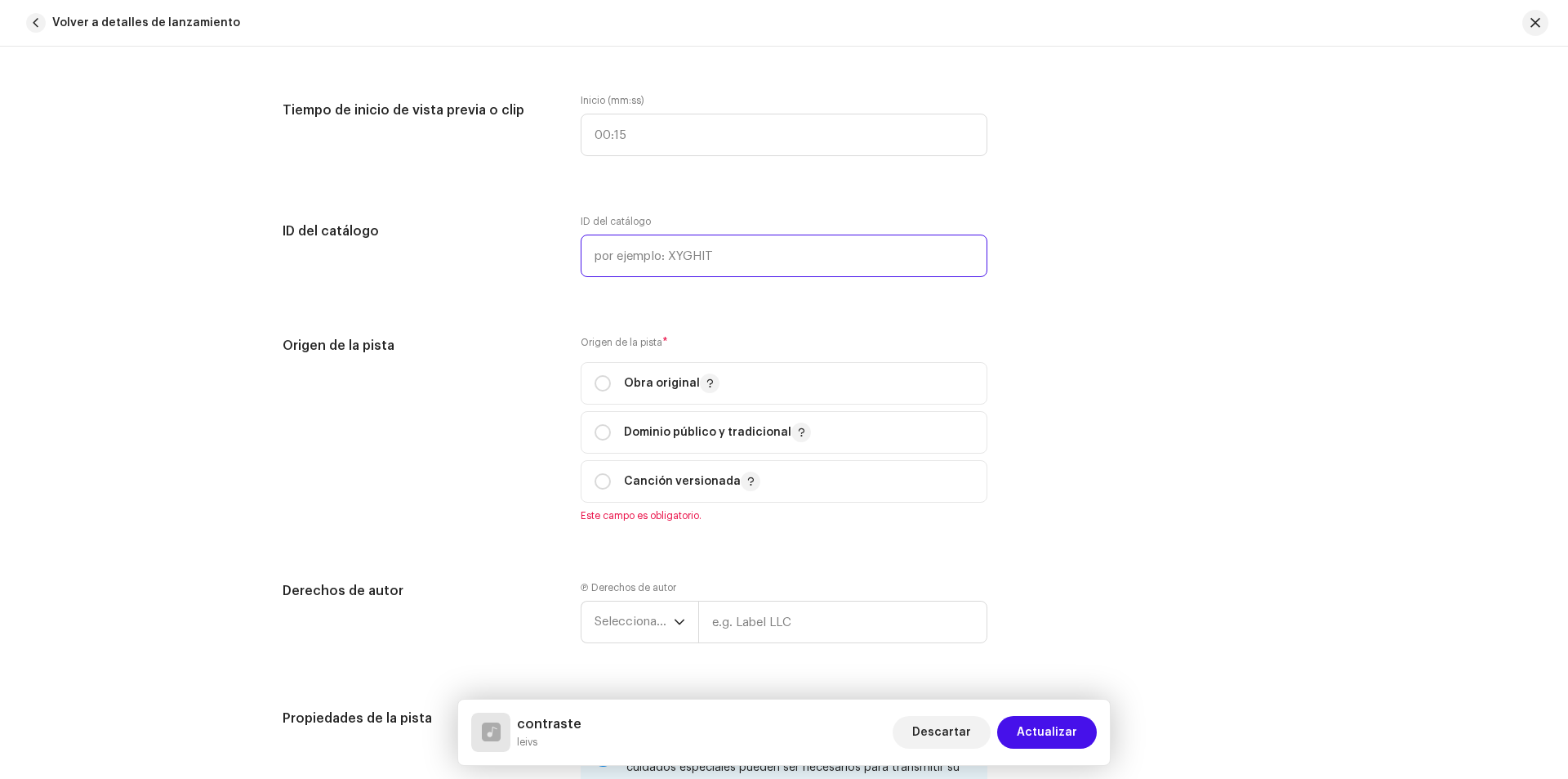
scroll to position [1553, 0]
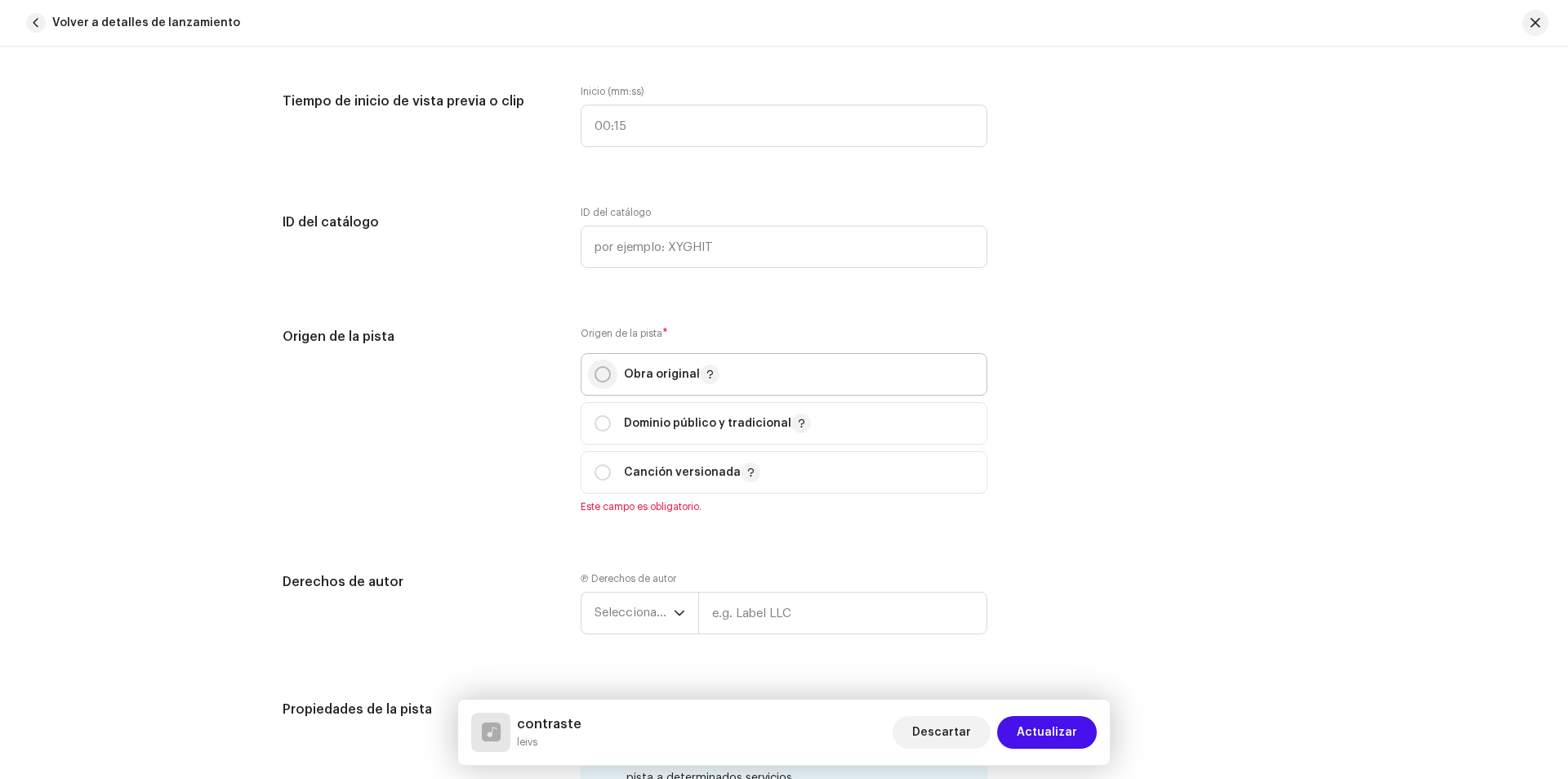
click at [597, 373] on input "radio" at bounding box center [603, 374] width 16 height 16
radio input "true"
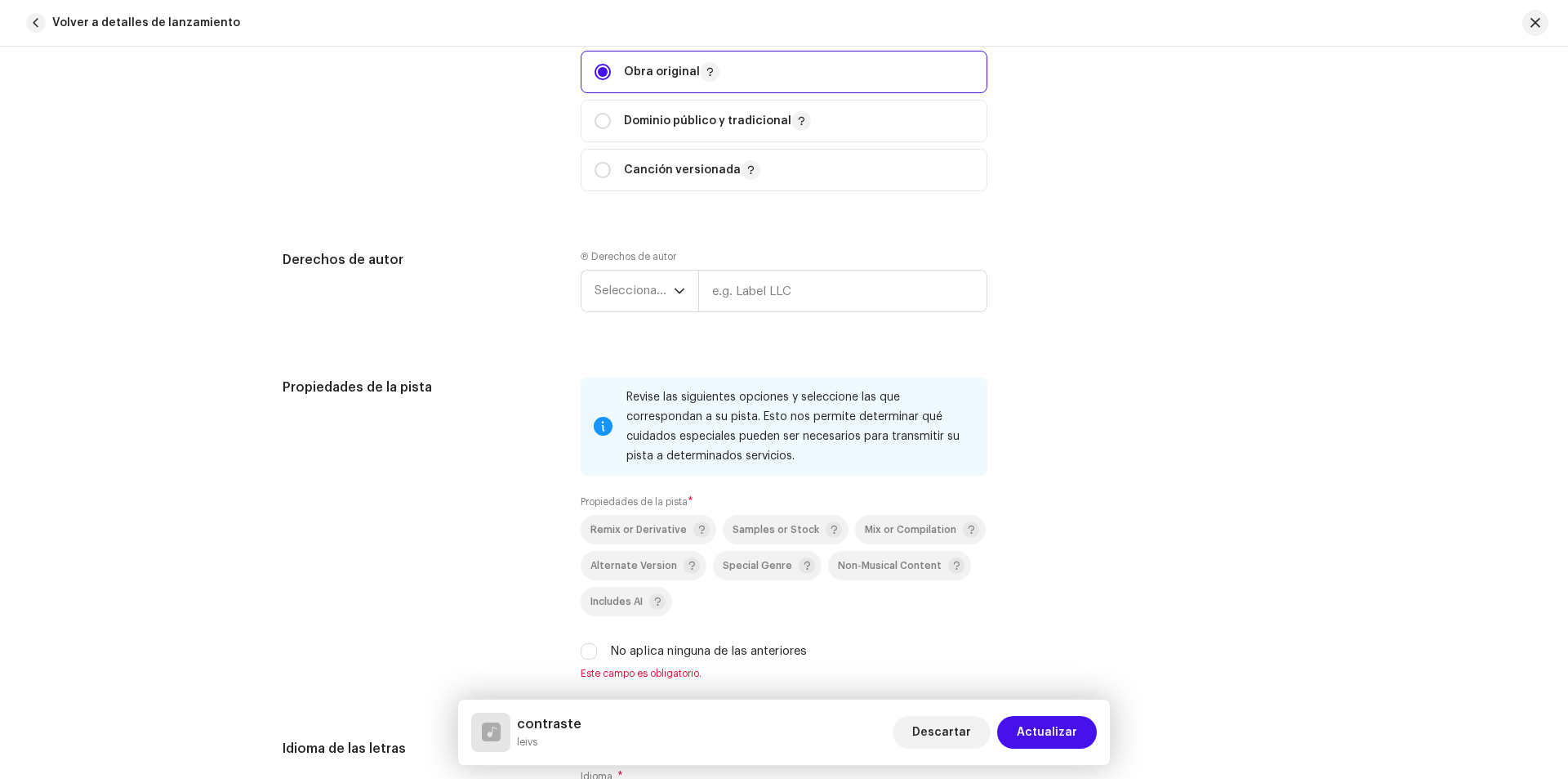
scroll to position [1879, 0]
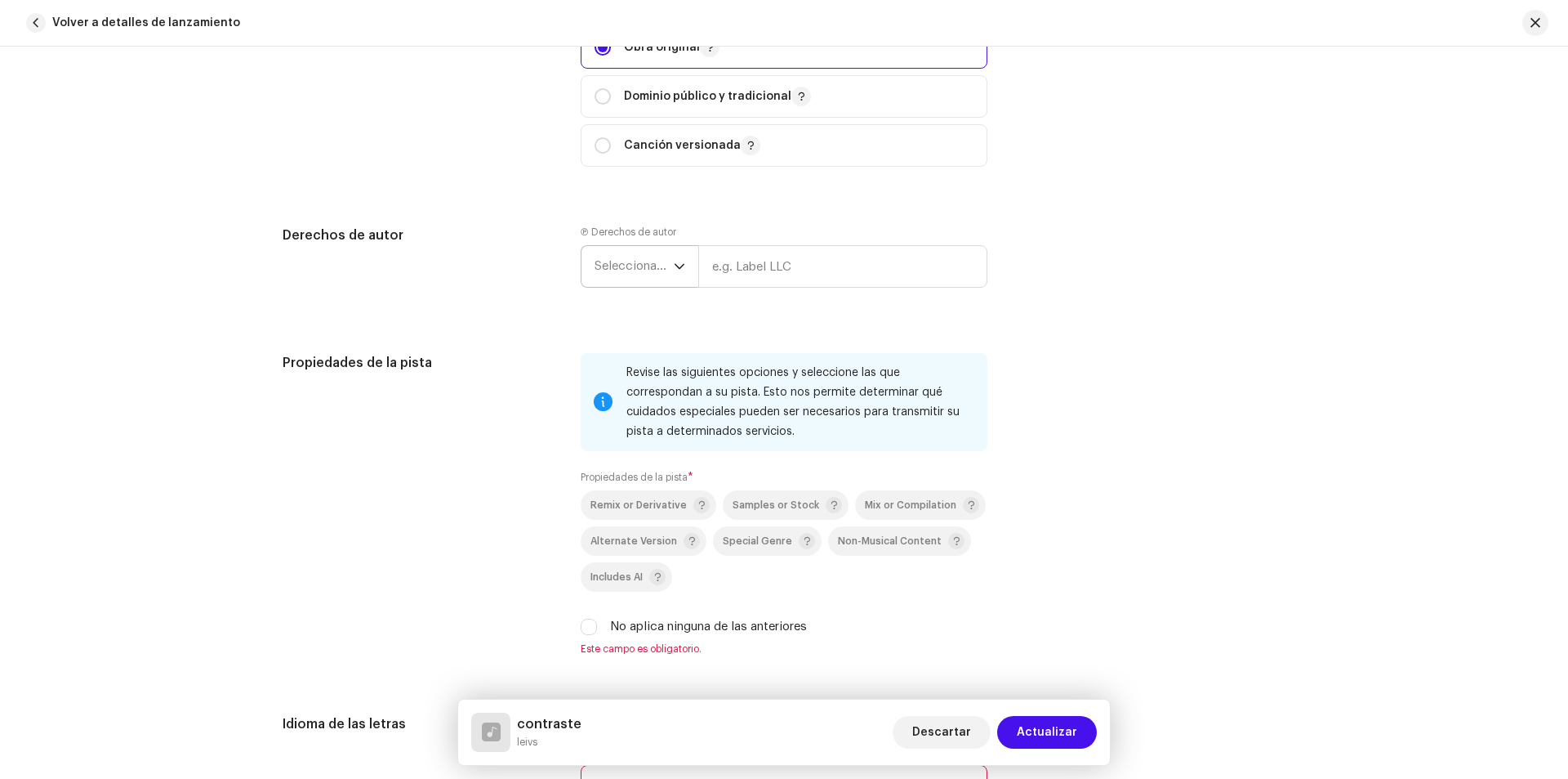
click at [674, 264] on icon "dropdown trigger" at bounding box center [679, 266] width 11 height 11
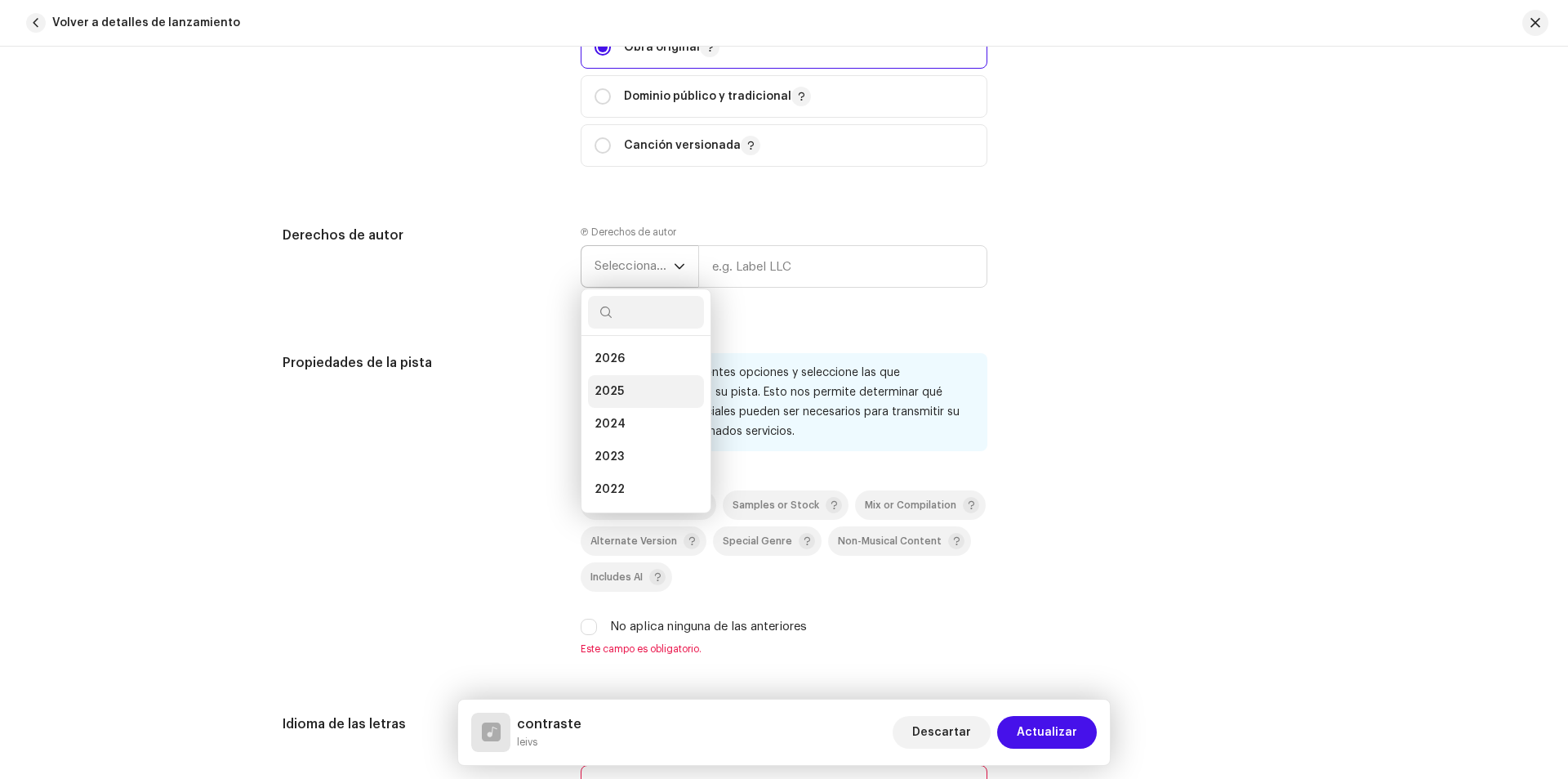
click at [630, 387] on li "2025" at bounding box center [645, 391] width 116 height 33
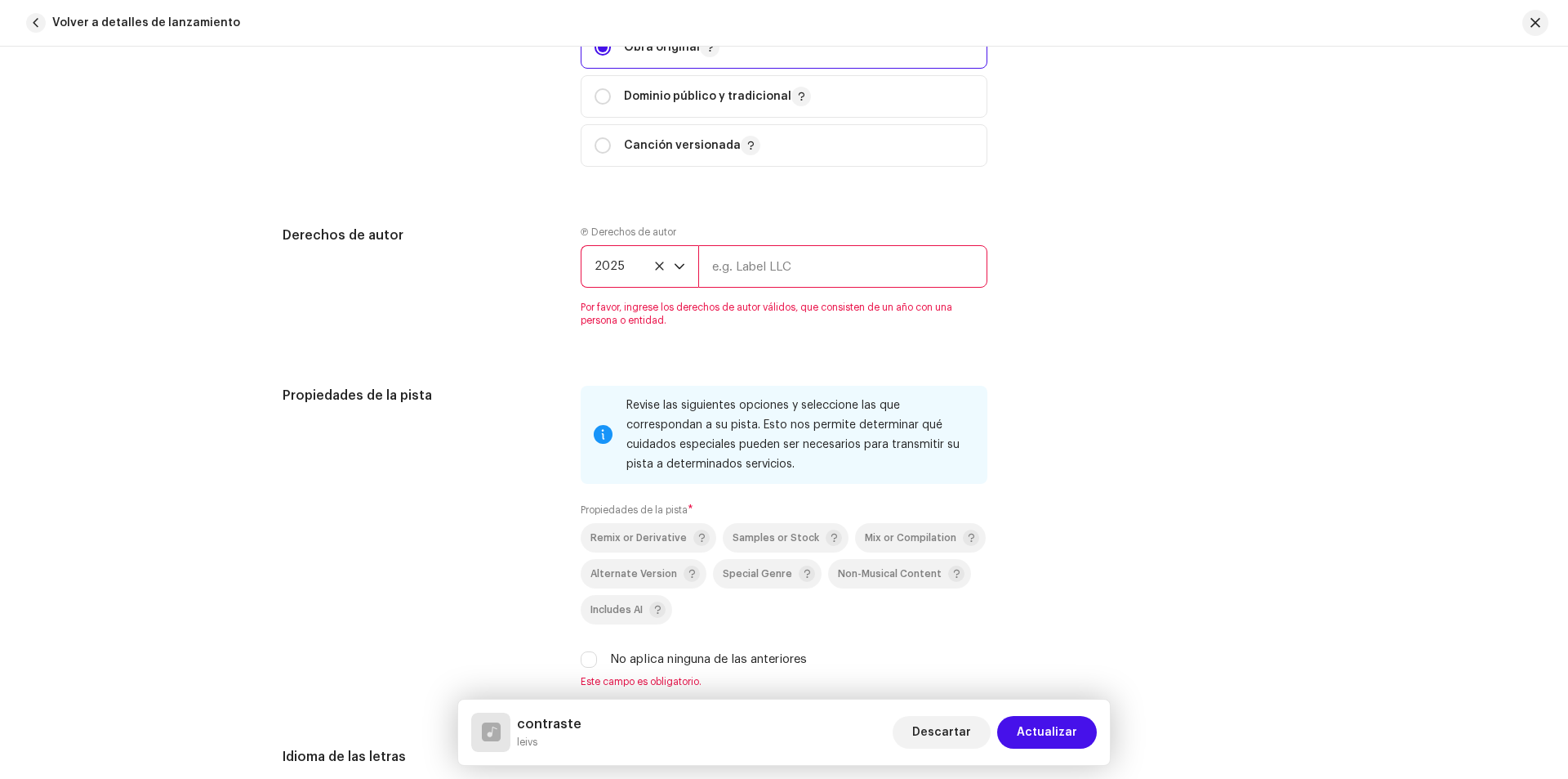
click at [744, 259] on input "text" at bounding box center [842, 266] width 289 height 43
type input "[PERSON_NAME]"
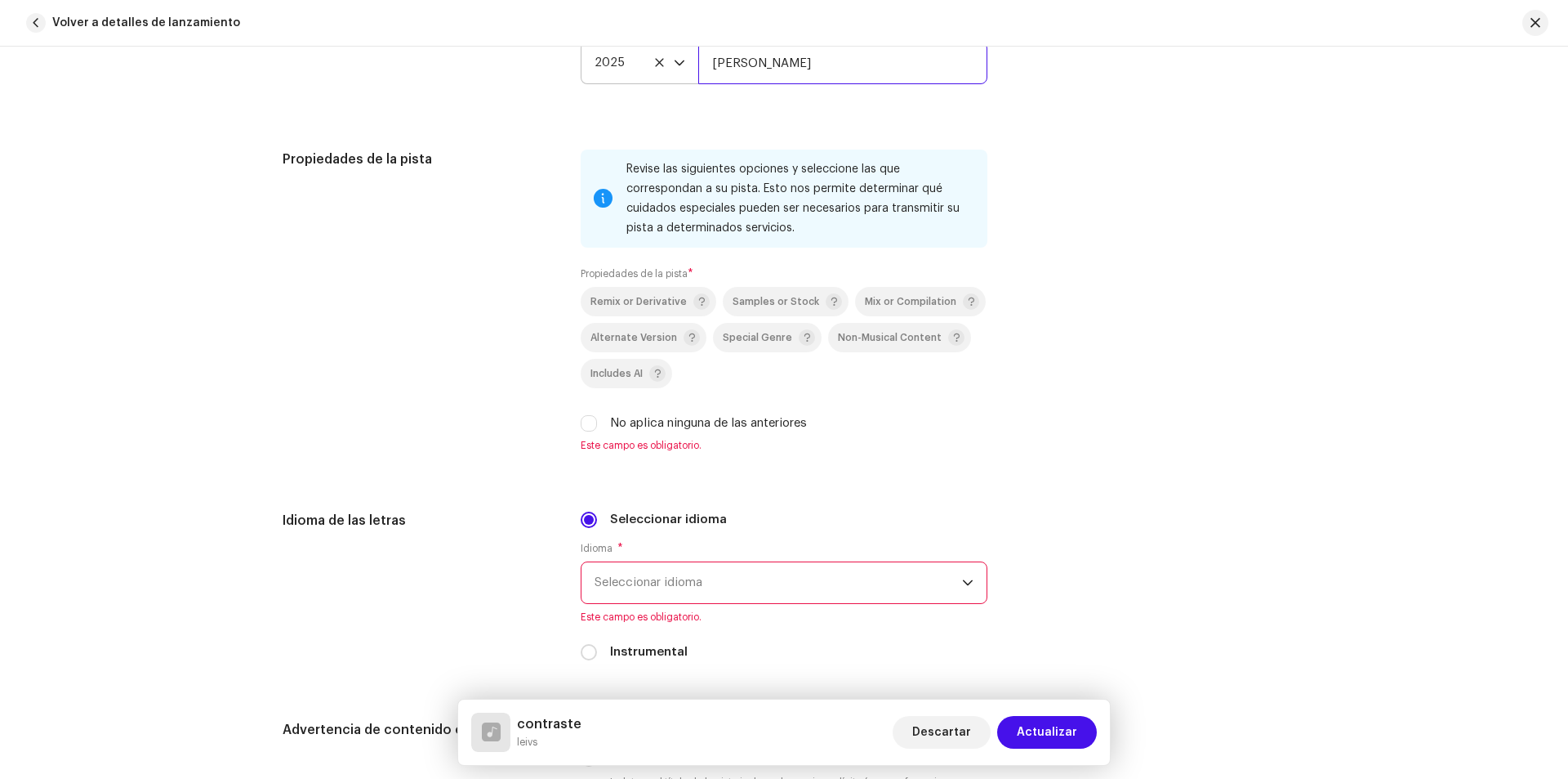
scroll to position [2125, 0]
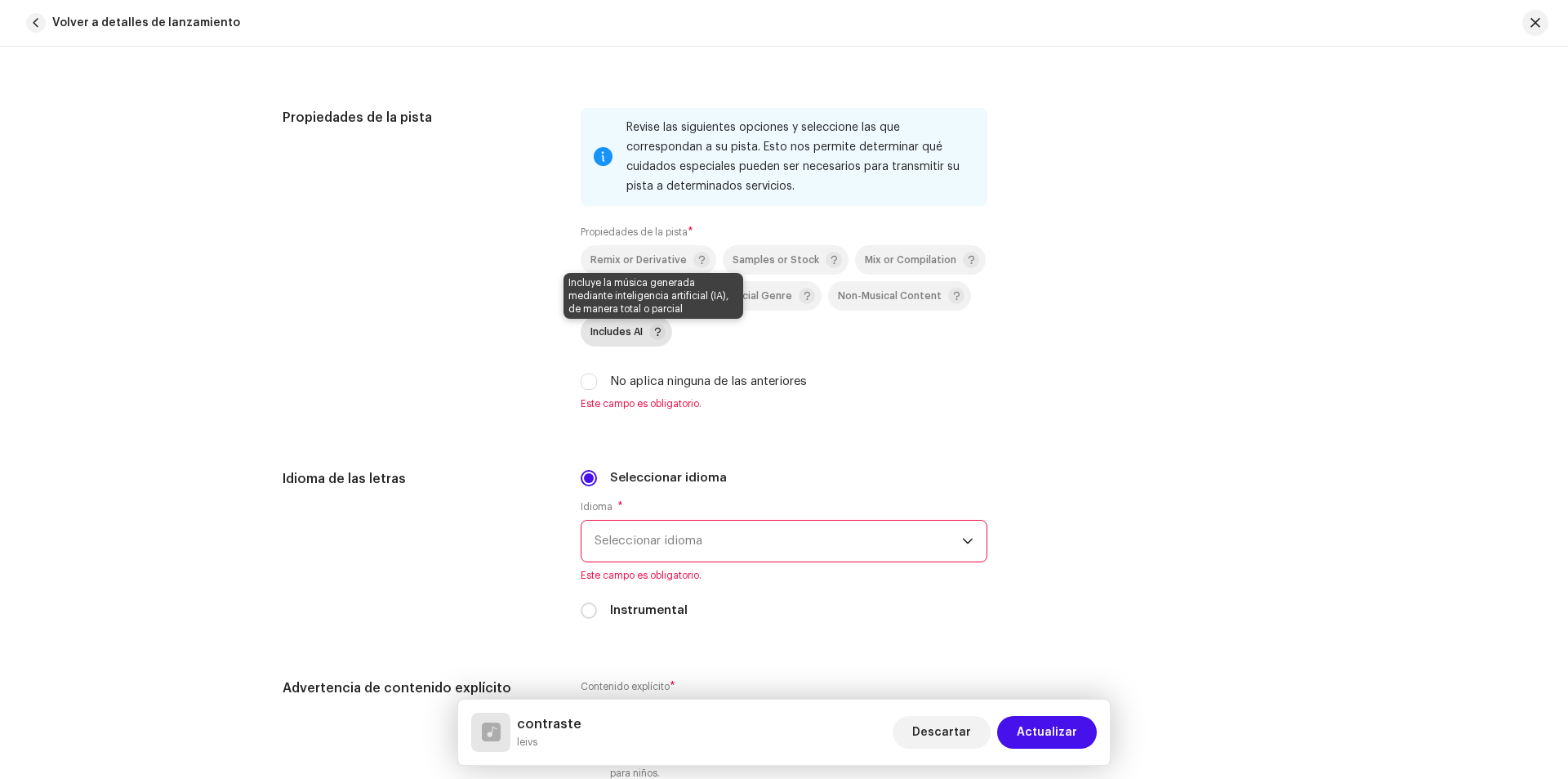
click at [657, 327] on span at bounding box center [657, 331] width 16 height 16
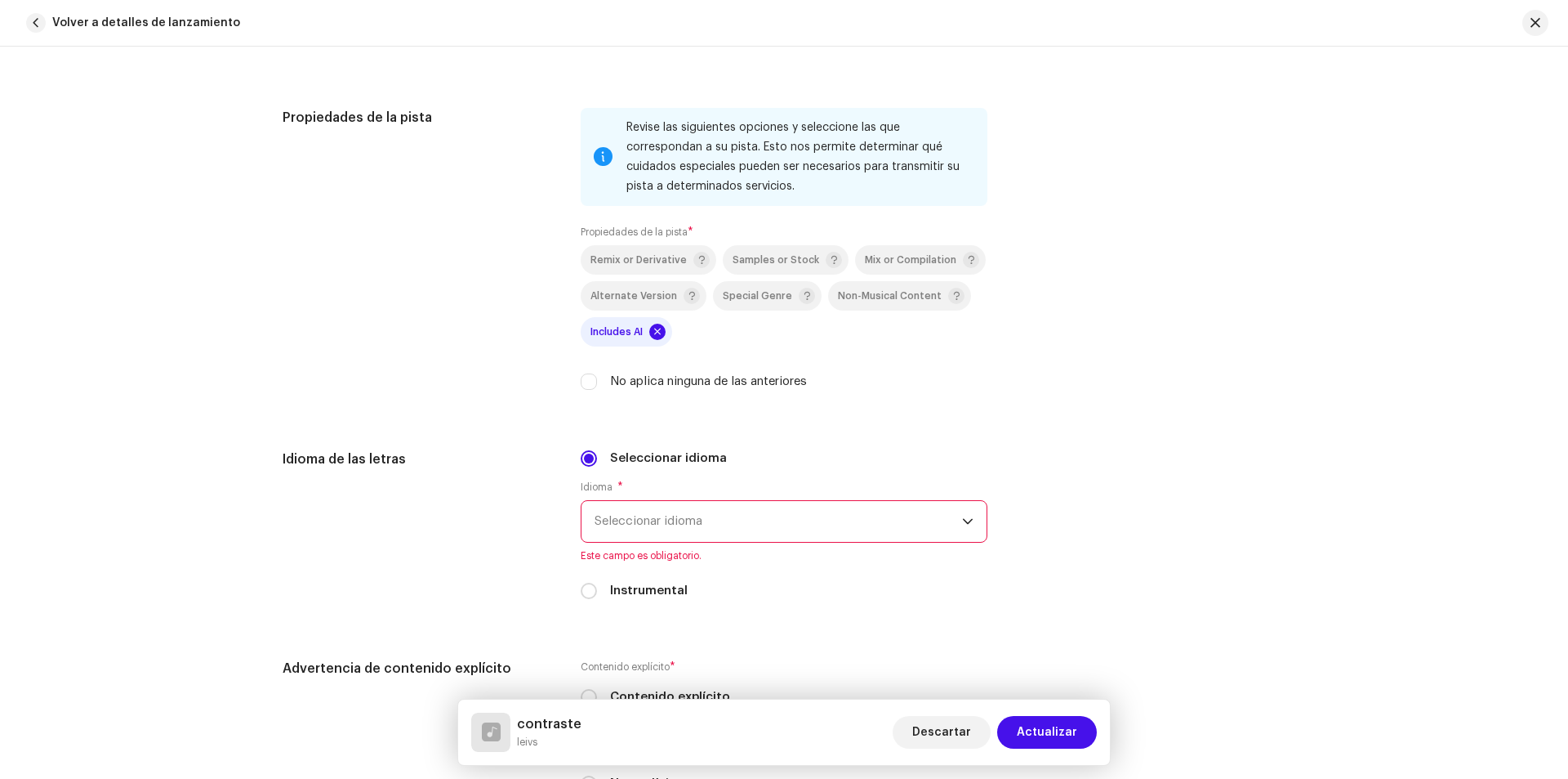
click at [804, 517] on span "Seleccionar idioma" at bounding box center [779, 521] width 368 height 41
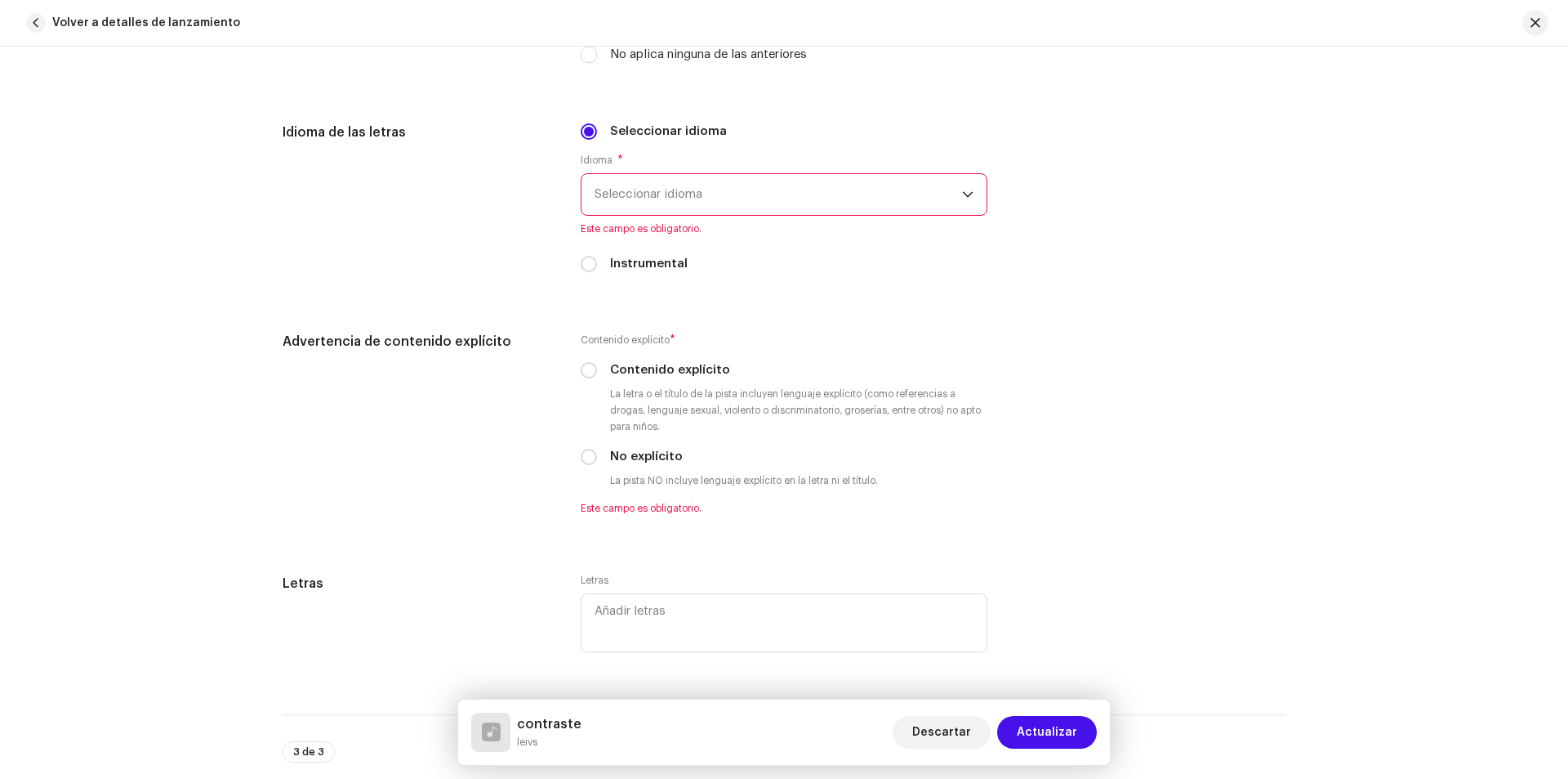
click at [861, 196] on span "Seleccionar idioma" at bounding box center [779, 194] width 368 height 41
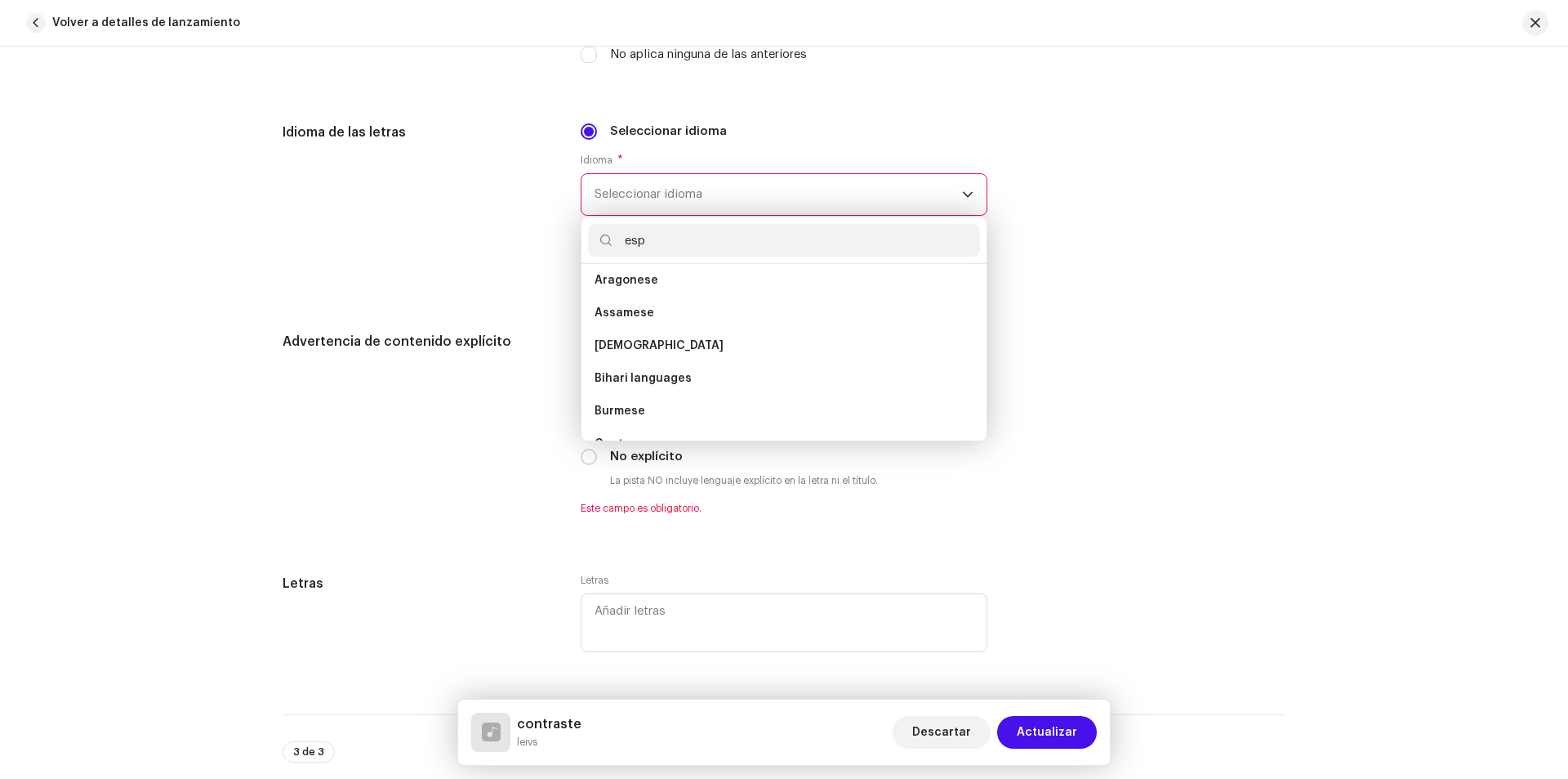
scroll to position [0, 0]
type input "e"
type input "sp"
click at [681, 329] on li "Spanish" at bounding box center [784, 319] width 392 height 33
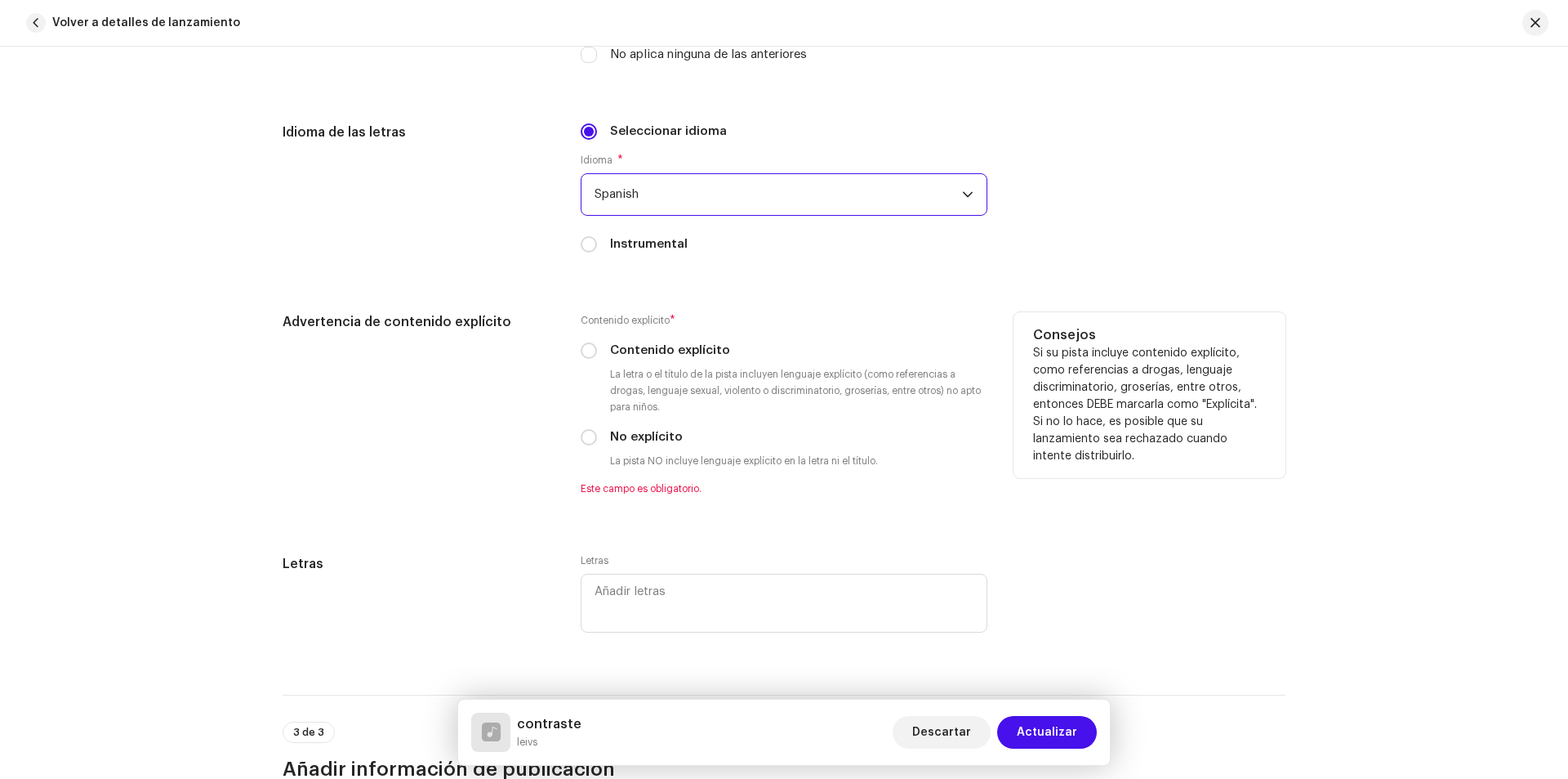
scroll to position [2533, 0]
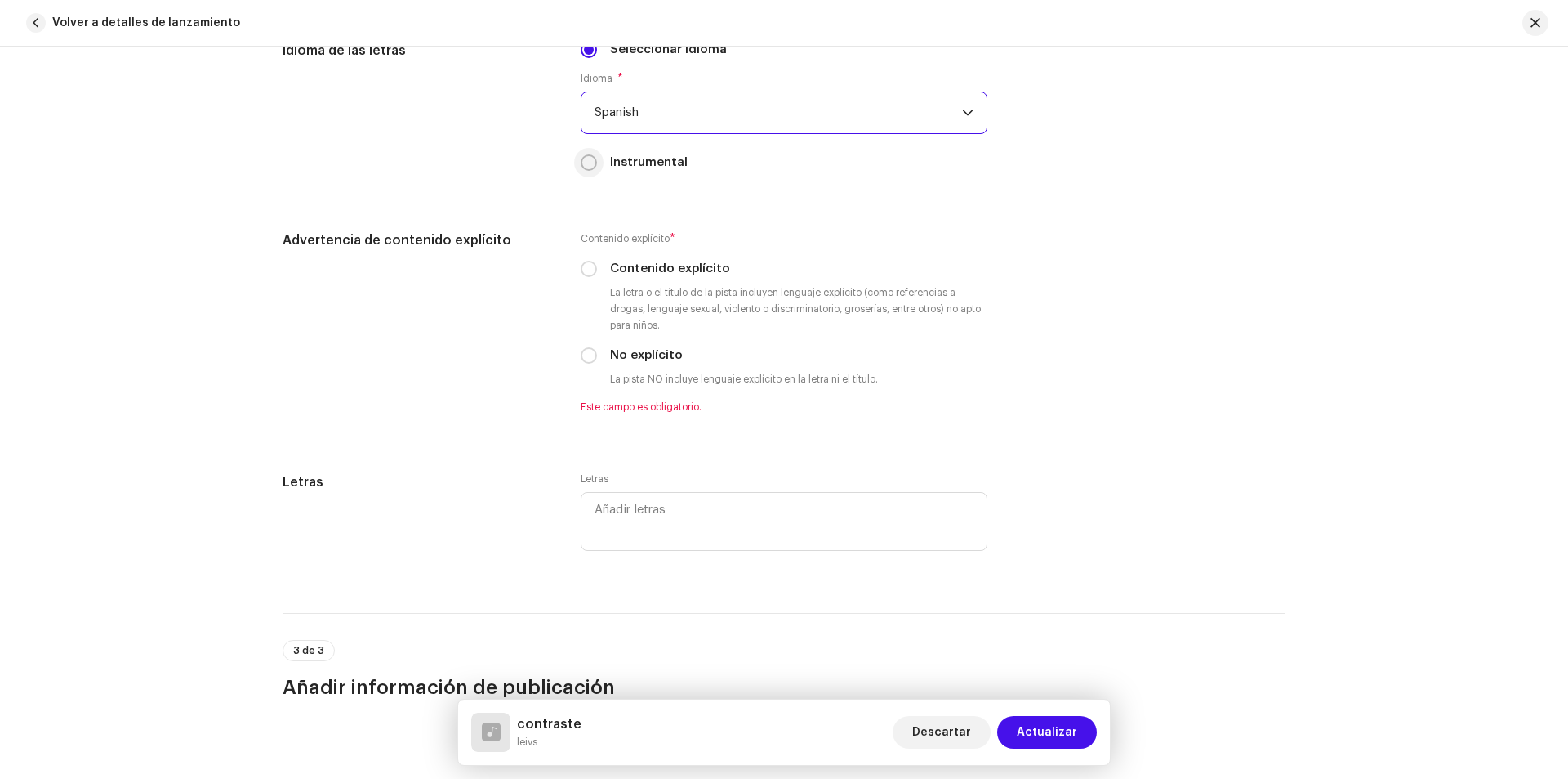
click at [587, 167] on input "Instrumental" at bounding box center [589, 162] width 16 height 16
radio input "true"
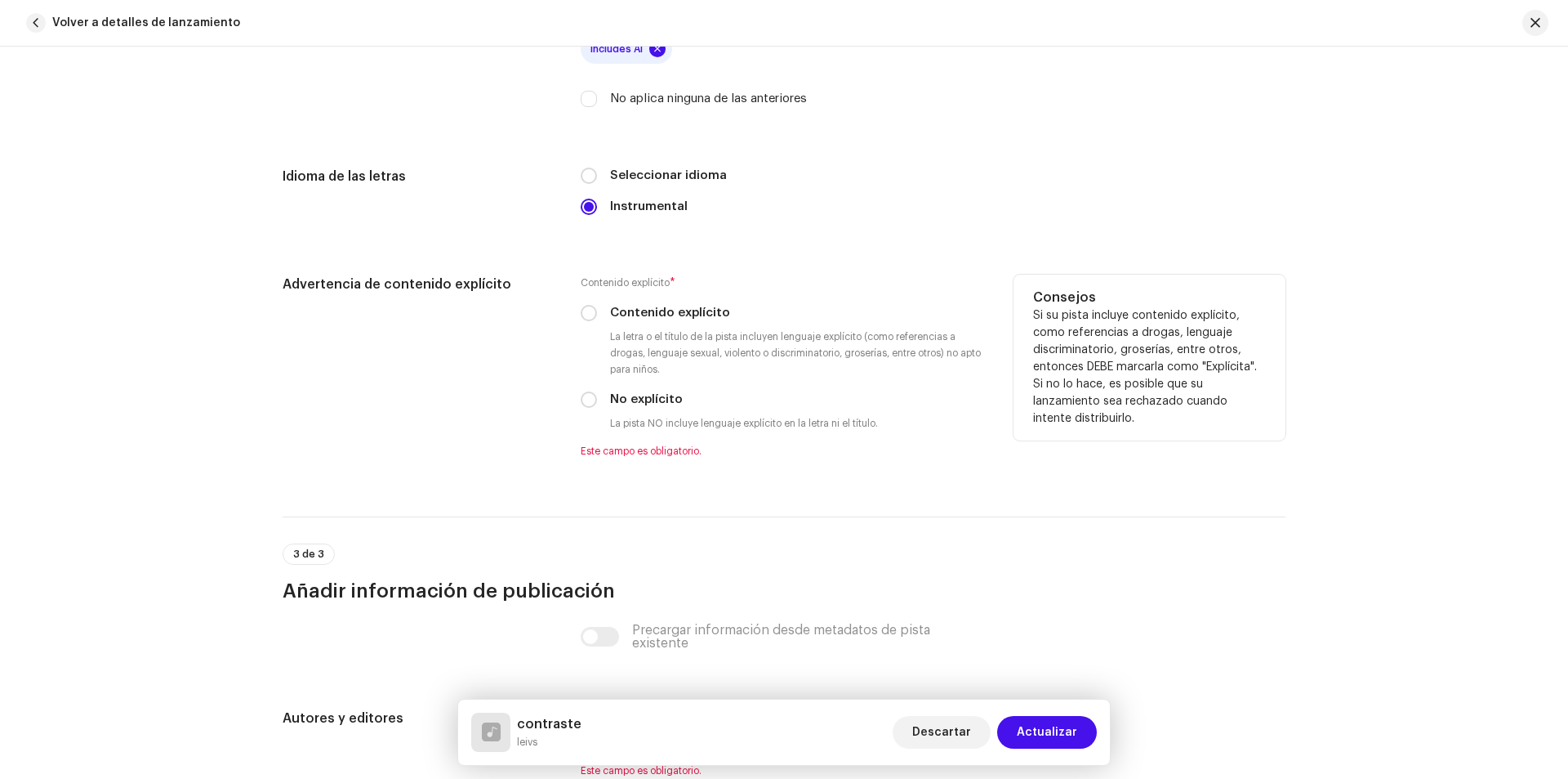
scroll to position [2370, 0]
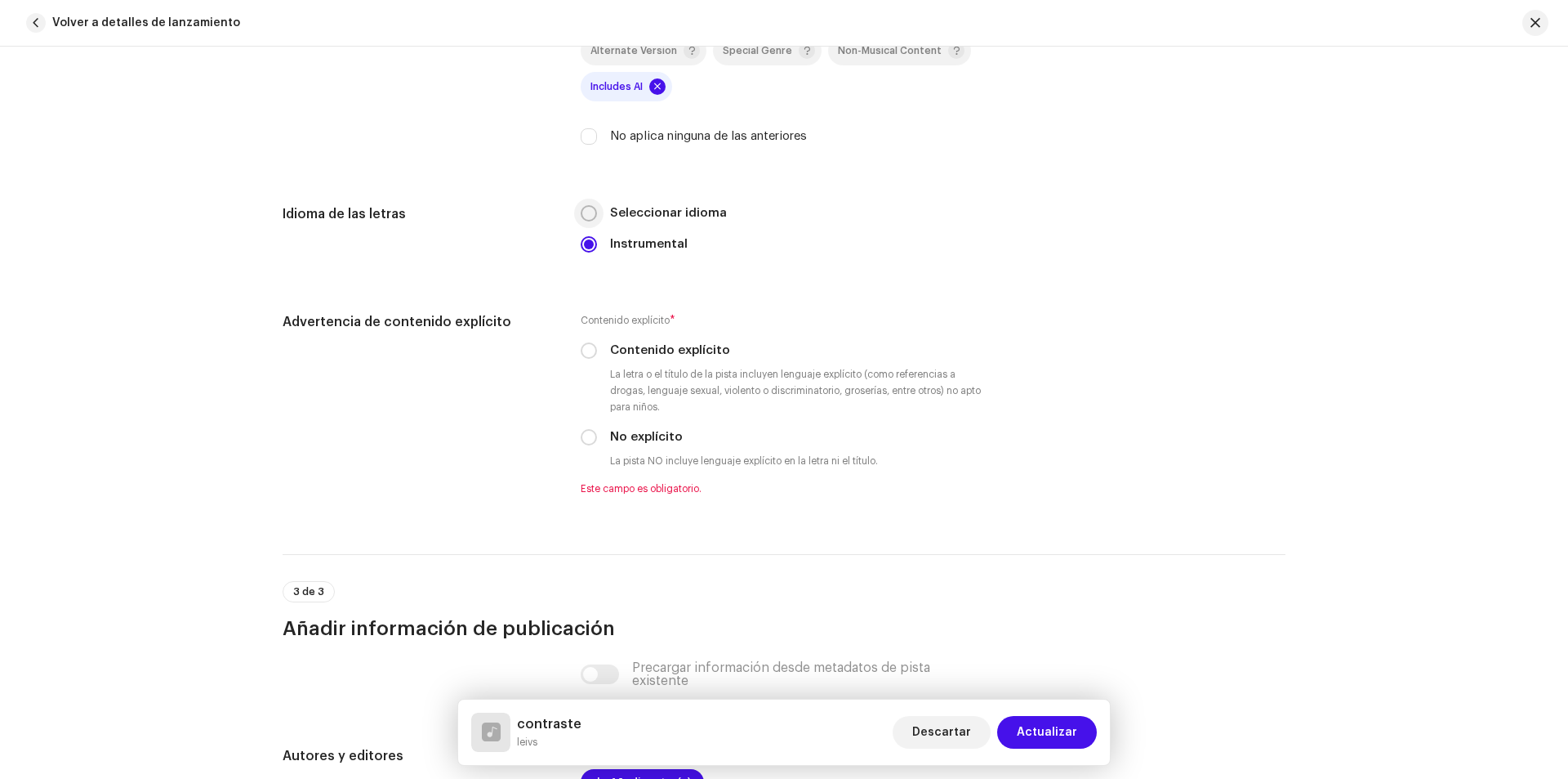
click at [586, 213] on input "Seleccionar idioma" at bounding box center [589, 213] width 16 height 16
radio input "true"
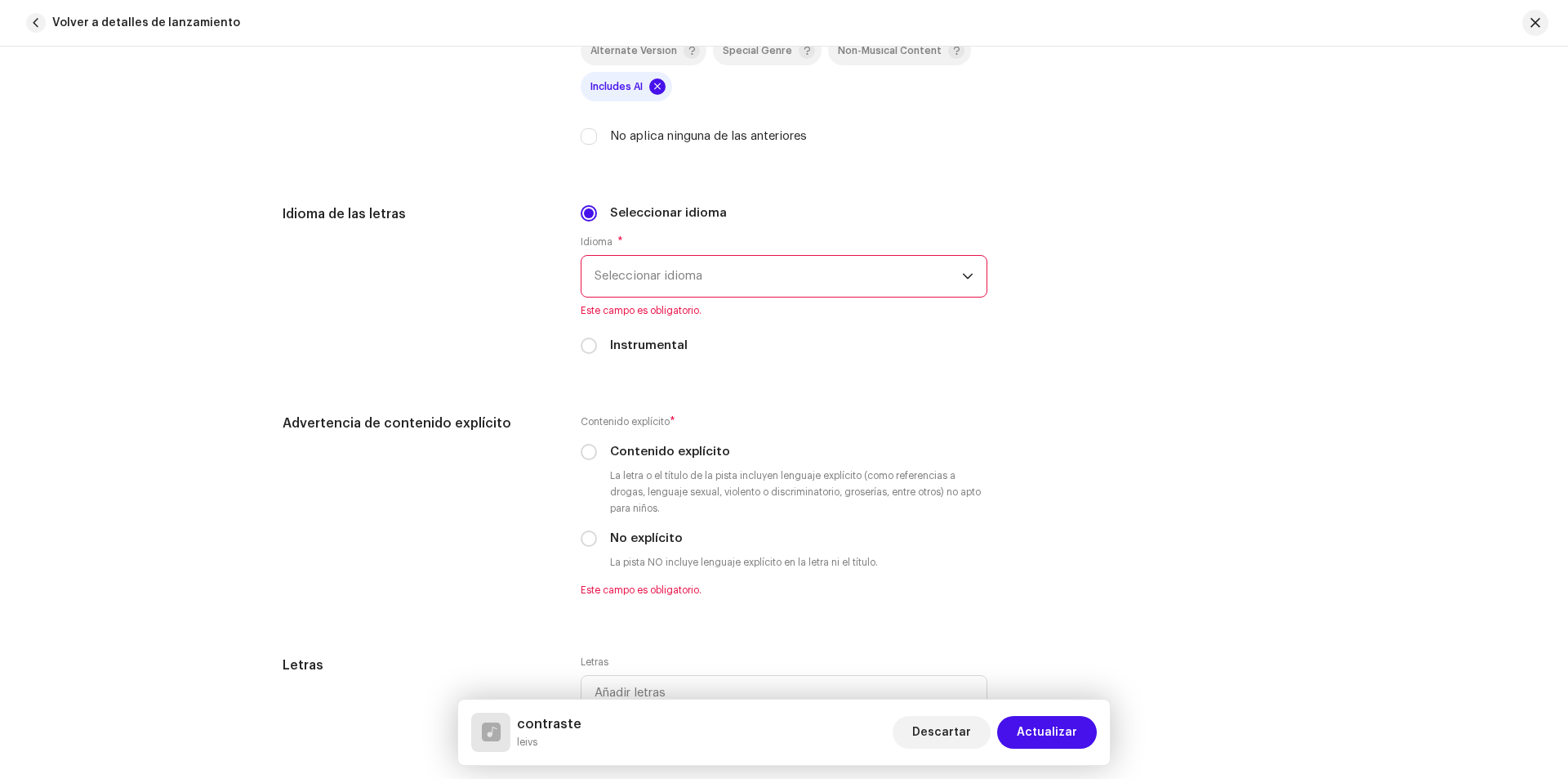
click at [644, 278] on span "Seleccionar idioma" at bounding box center [779, 276] width 368 height 41
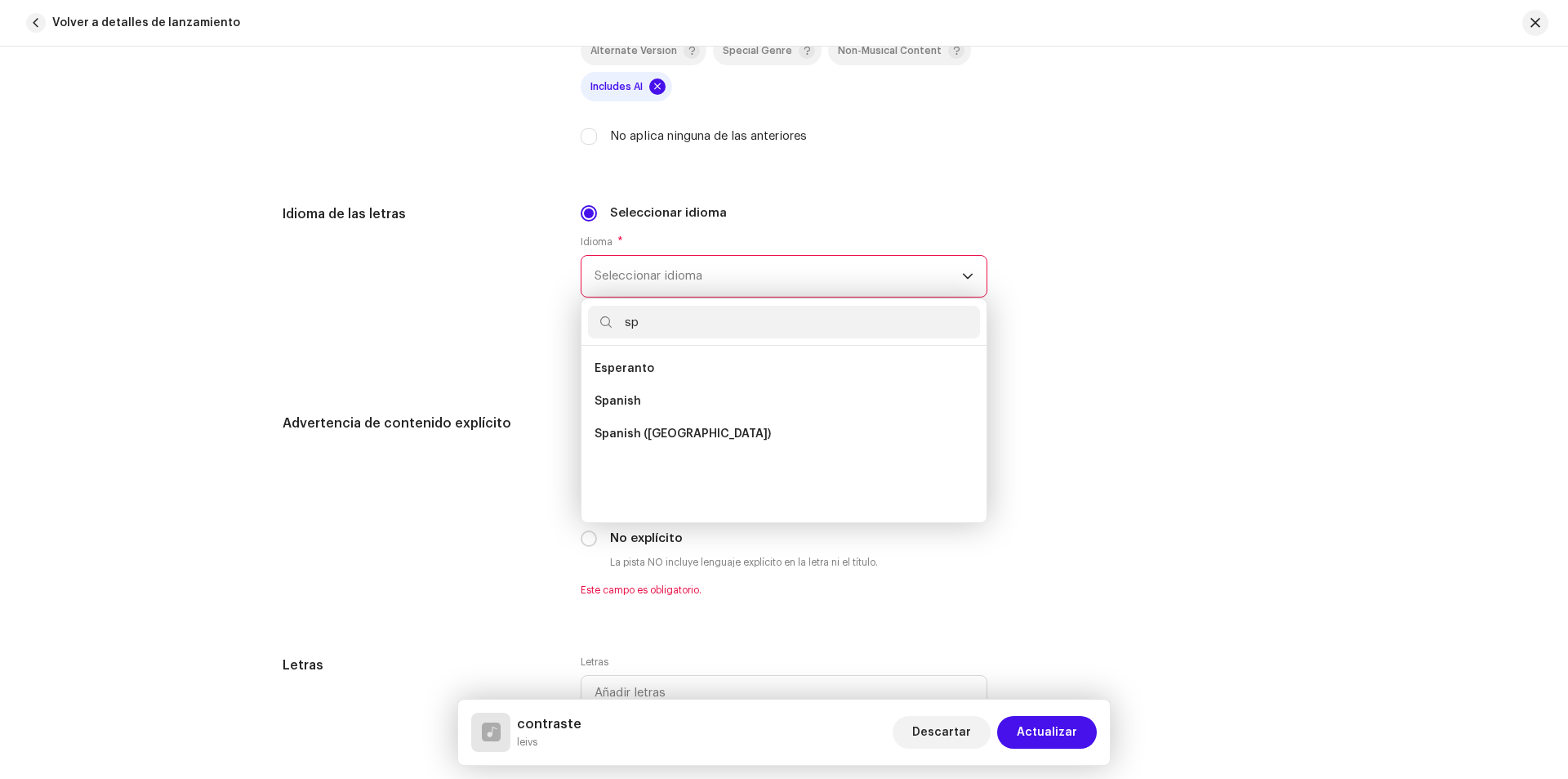
scroll to position [0, 0]
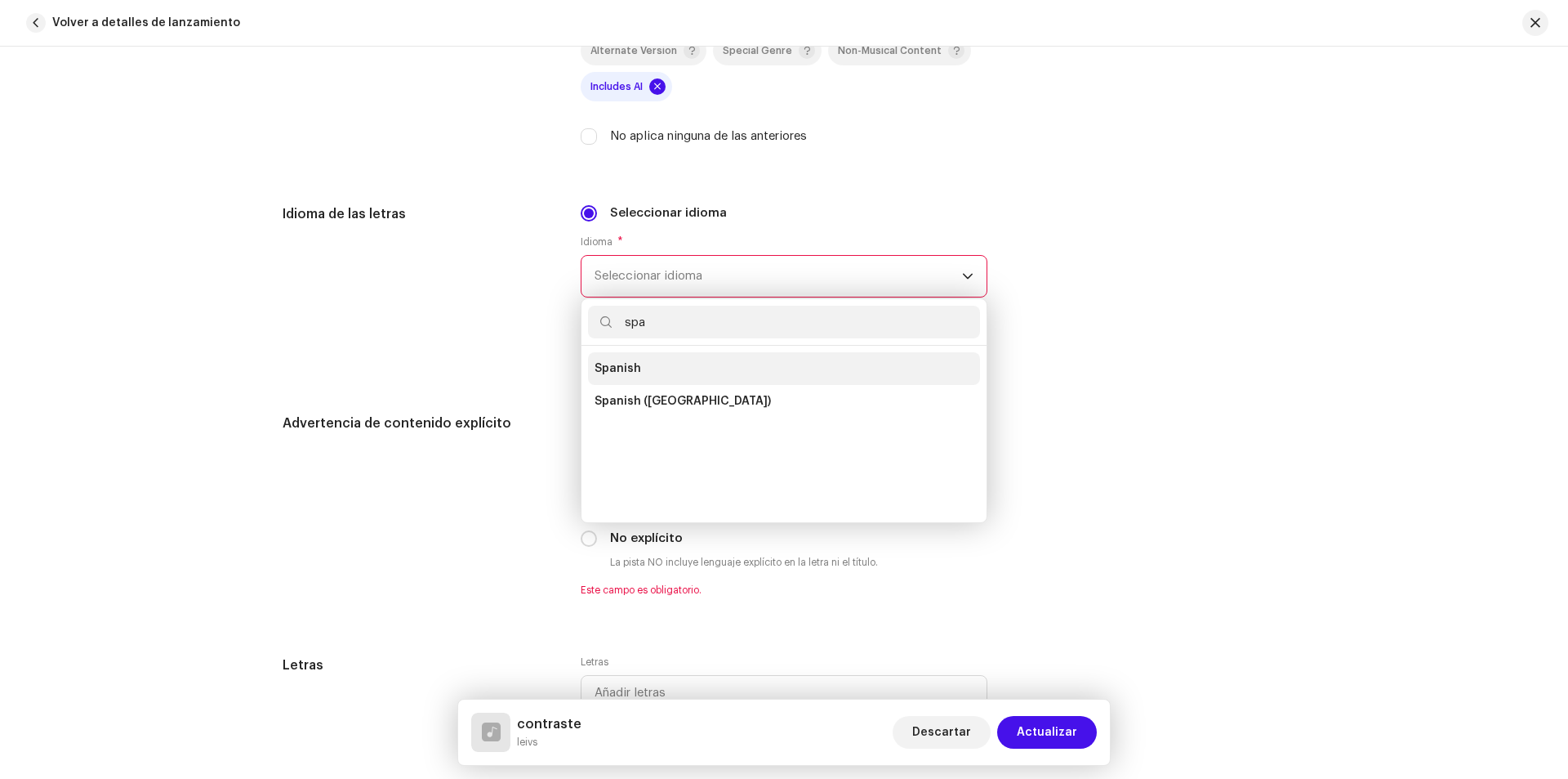
type input "spa"
click at [648, 354] on li "Spanish" at bounding box center [784, 368] width 392 height 33
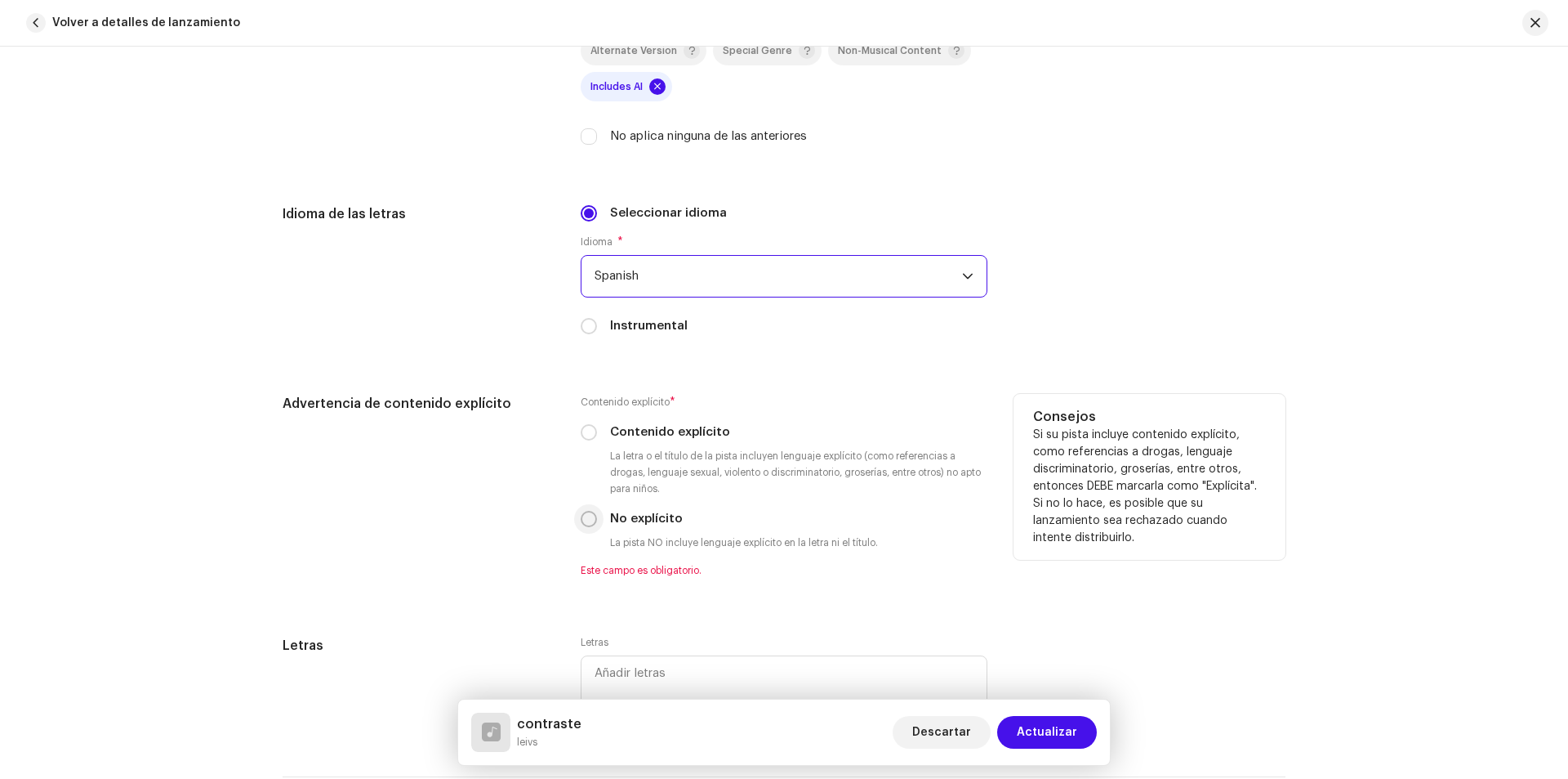
click at [591, 514] on input "No explícito" at bounding box center [589, 518] width 16 height 16
radio input "true"
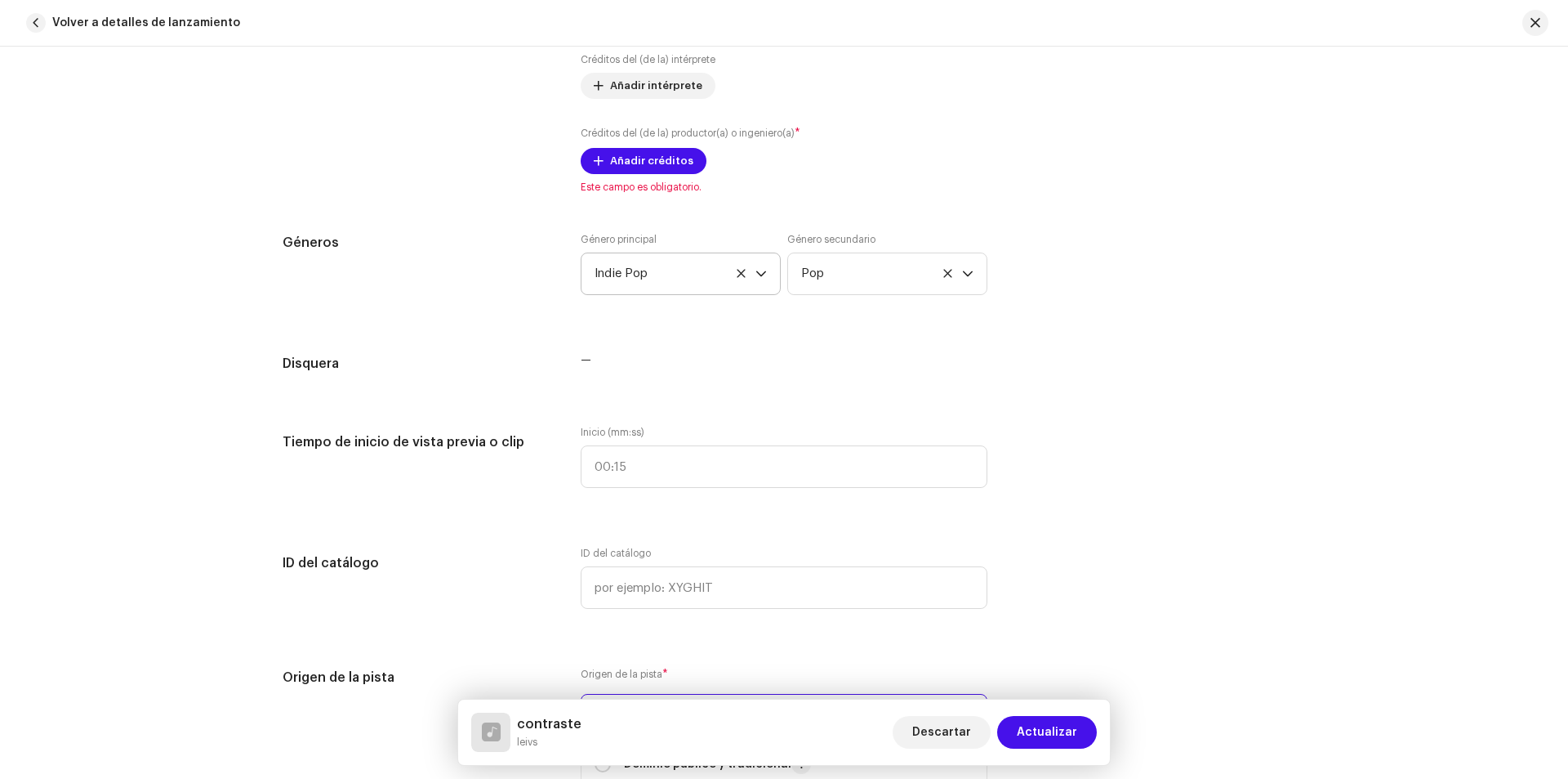
scroll to position [1307, 0]
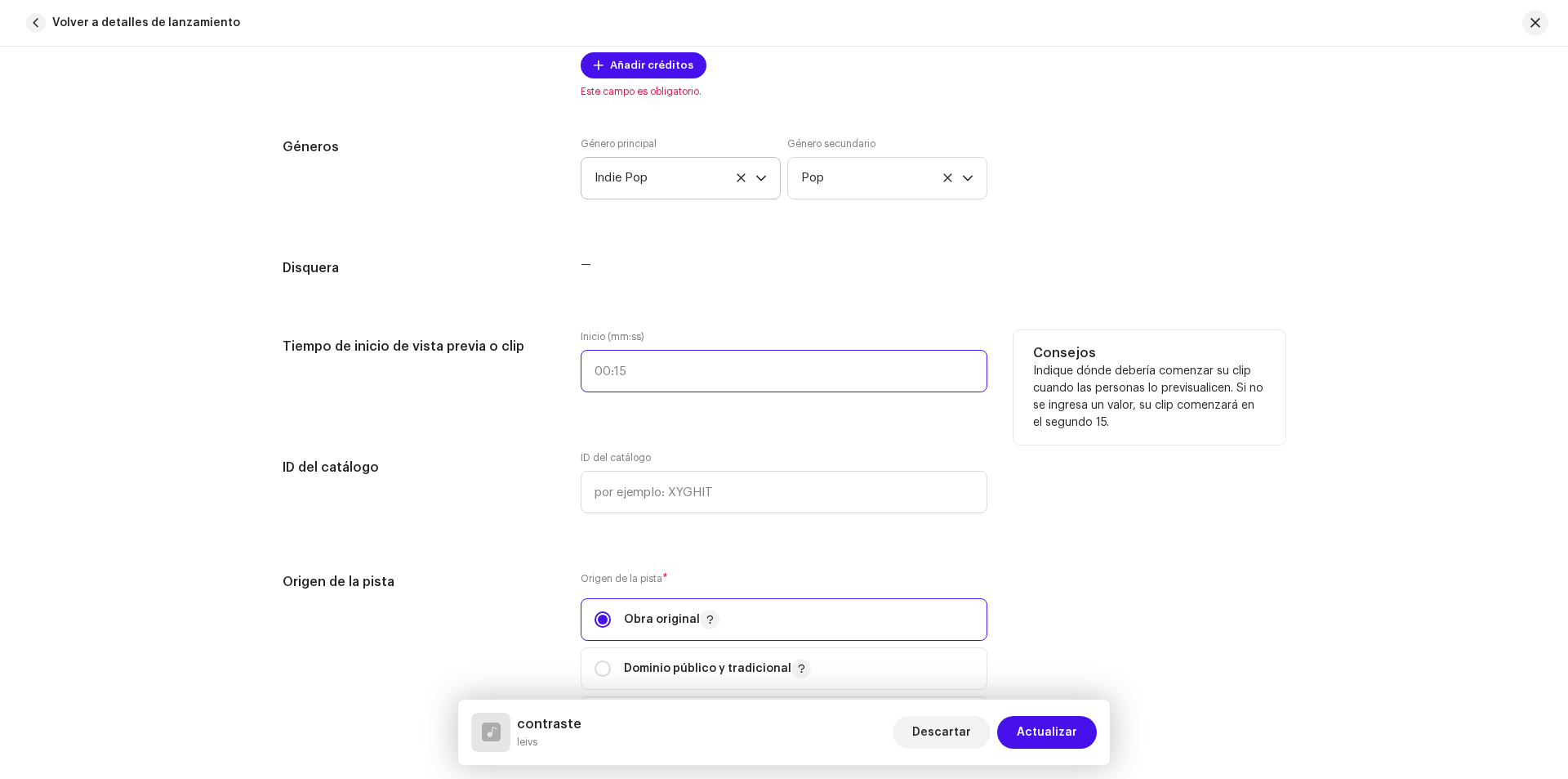
type input ":"
click at [690, 369] on input ":" at bounding box center [784, 371] width 407 height 43
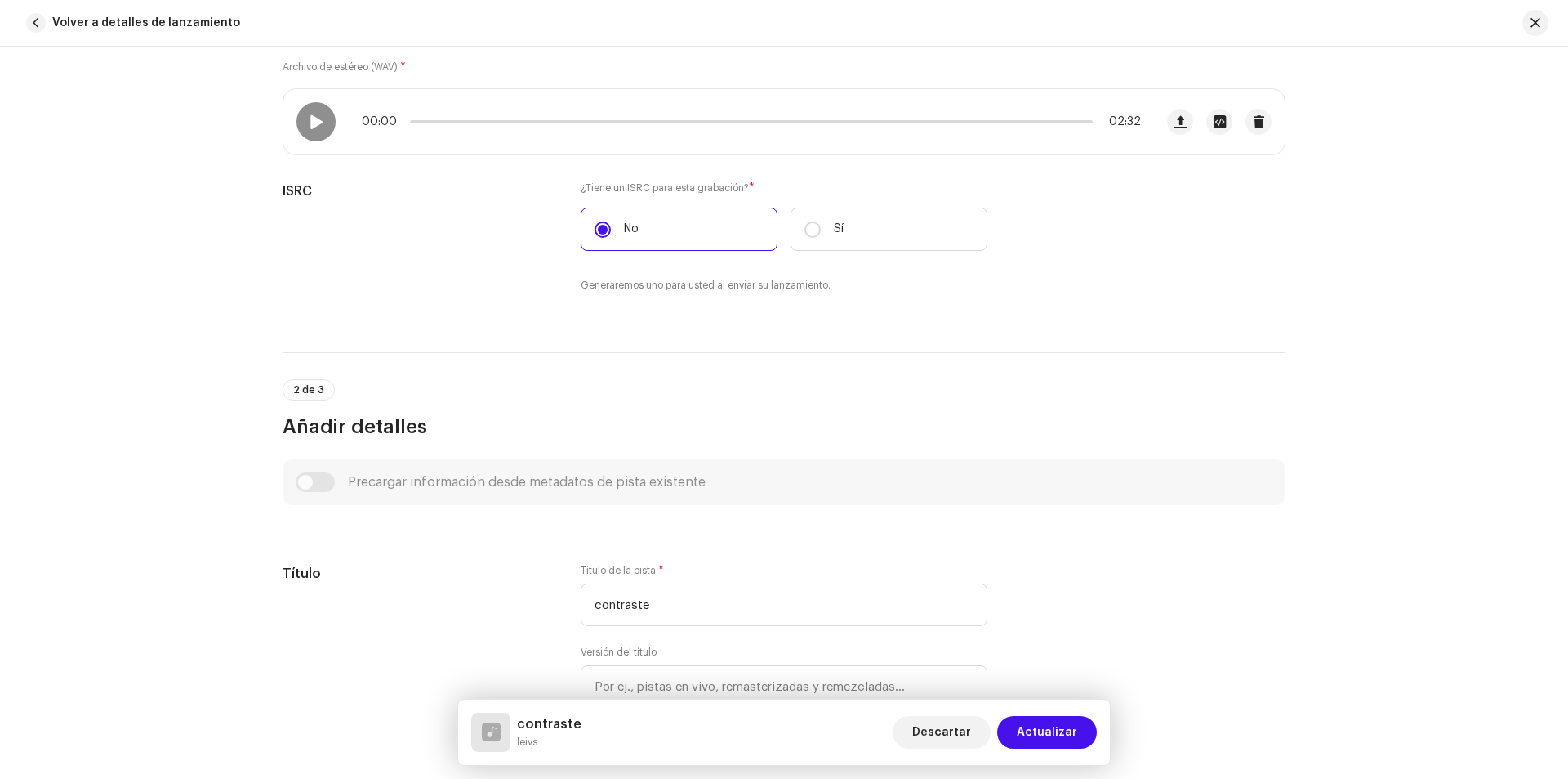
scroll to position [0, 0]
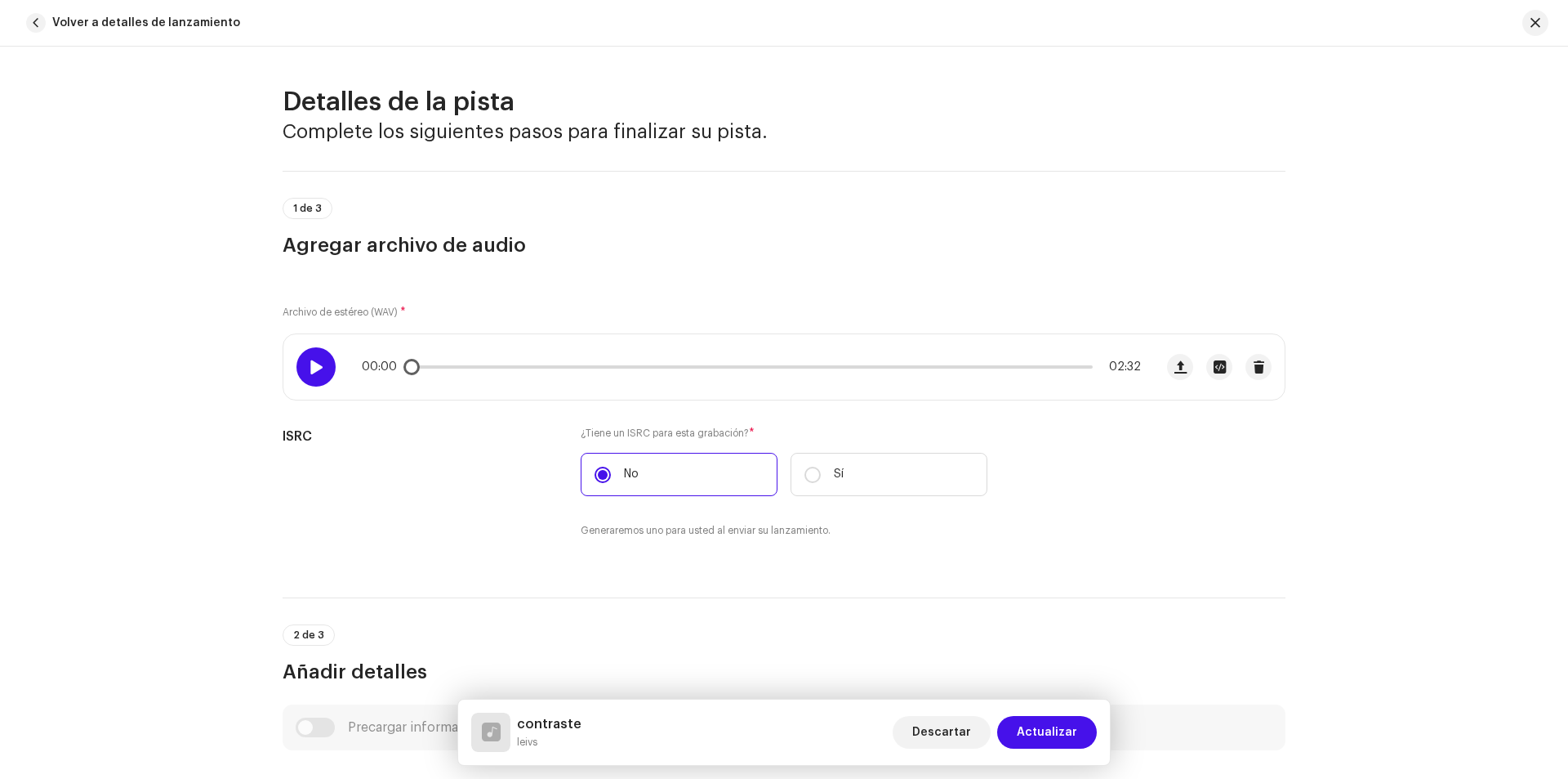
click at [323, 361] on div at bounding box center [315, 366] width 39 height 39
drag, startPoint x: 419, startPoint y: 365, endPoint x: 442, endPoint y: 369, distance: 23.3
click at [442, 369] on span at bounding box center [442, 367] width 16 height 16
click at [324, 364] on div at bounding box center [315, 366] width 39 height 39
drag, startPoint x: 410, startPoint y: 366, endPoint x: 1070, endPoint y: 348, distance: 660.2
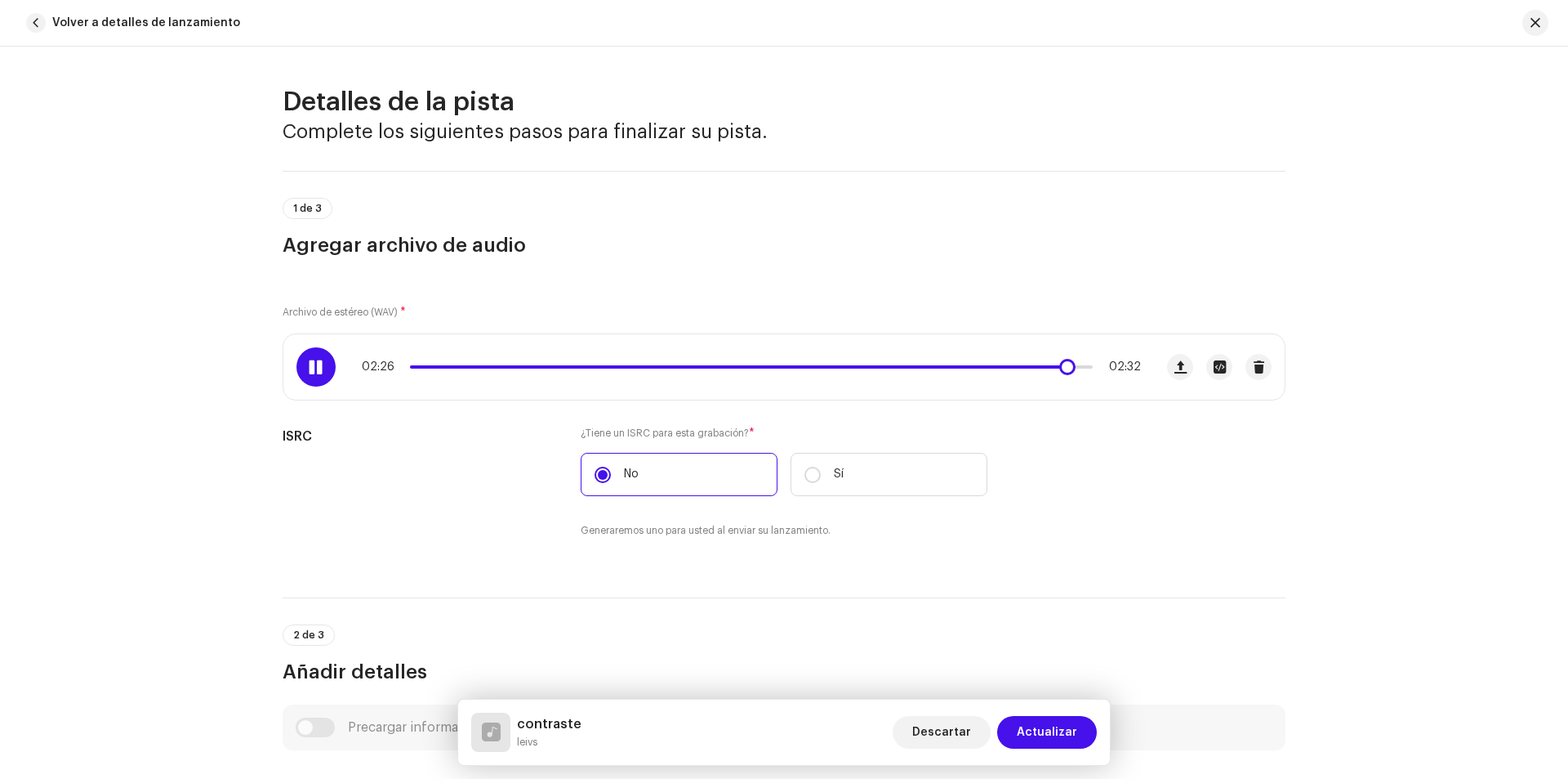
click at [1070, 348] on div "02:26 02:32" at bounding box center [719, 367] width 871 height 66
click at [1214, 361] on span "button" at bounding box center [1220, 366] width 12 height 13
click at [1045, 62] on div "contraste.wav Nombre del archivo contraste.wav 38.26MB Duración 02:32 Frecuenci…" at bounding box center [784, 389] width 1568 height 779
click at [308, 367] on span at bounding box center [315, 366] width 14 height 13
drag, startPoint x: 415, startPoint y: 367, endPoint x: 1034, endPoint y: 368, distance: 619.0
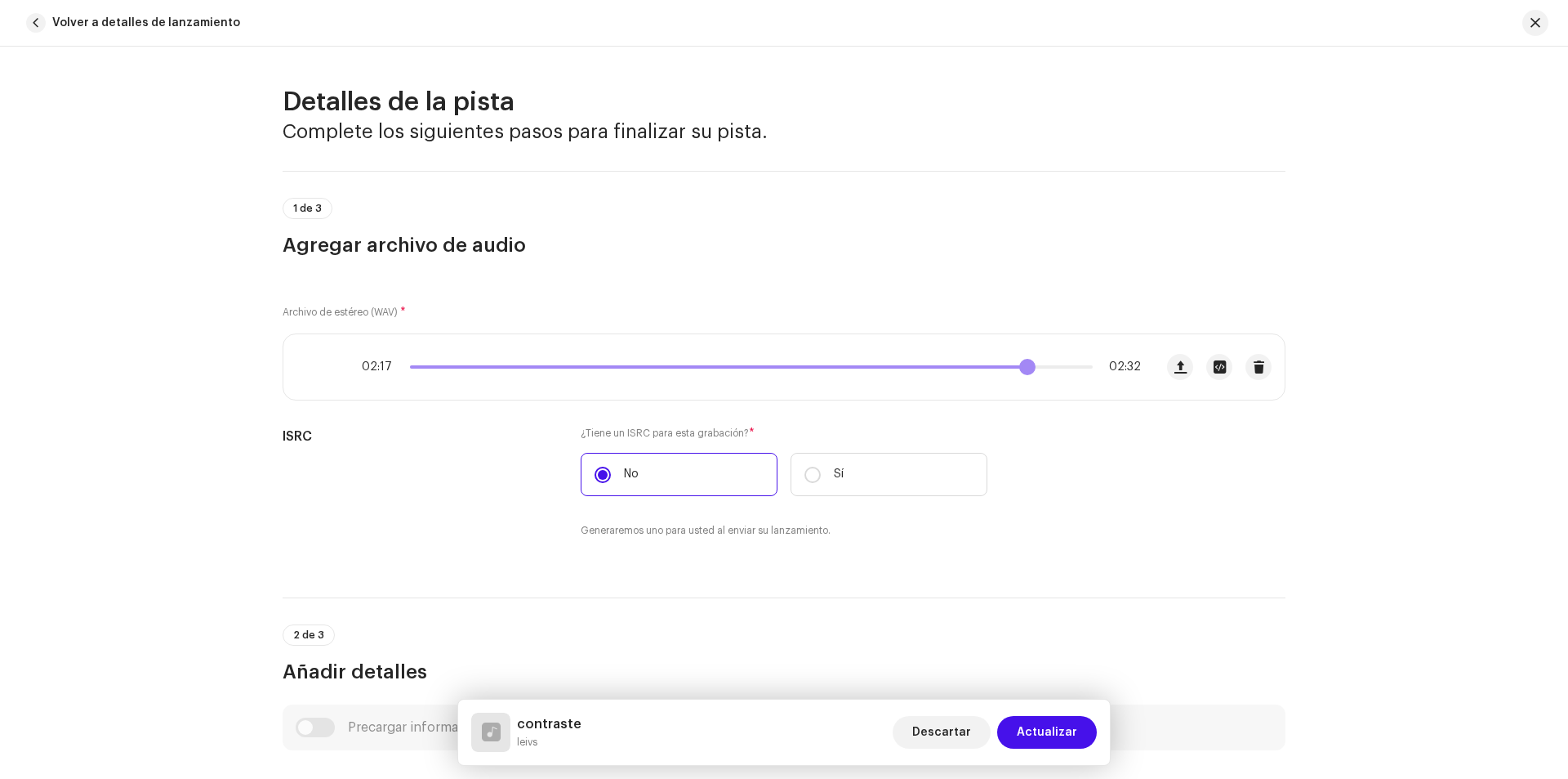
click at [1034, 368] on span at bounding box center [1027, 367] width 16 height 16
click at [304, 366] on div at bounding box center [315, 366] width 39 height 39
drag, startPoint x: 1089, startPoint y: 368, endPoint x: 1056, endPoint y: 377, distance: 34.2
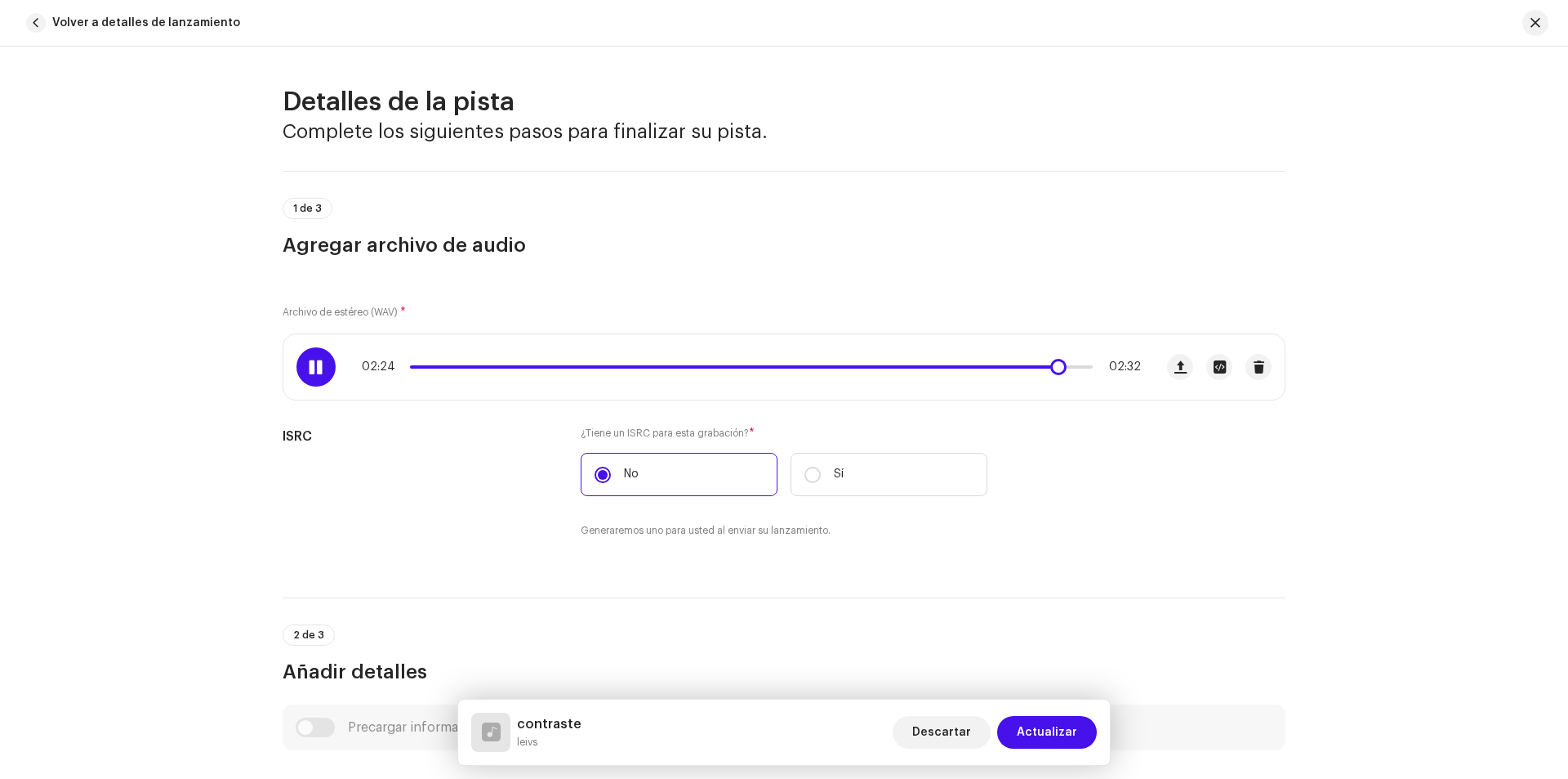
click at [1056, 377] on div "02:24 02:32" at bounding box center [719, 367] width 871 height 66
drag, startPoint x: 1068, startPoint y: 368, endPoint x: 1032, endPoint y: 370, distance: 36.1
click at [1037, 373] on div "02:21 02:32" at bounding box center [752, 366] width 780 height 13
click at [321, 365] on div at bounding box center [315, 366] width 39 height 39
drag, startPoint x: 423, startPoint y: 374, endPoint x: 995, endPoint y: 365, distance: 572.1
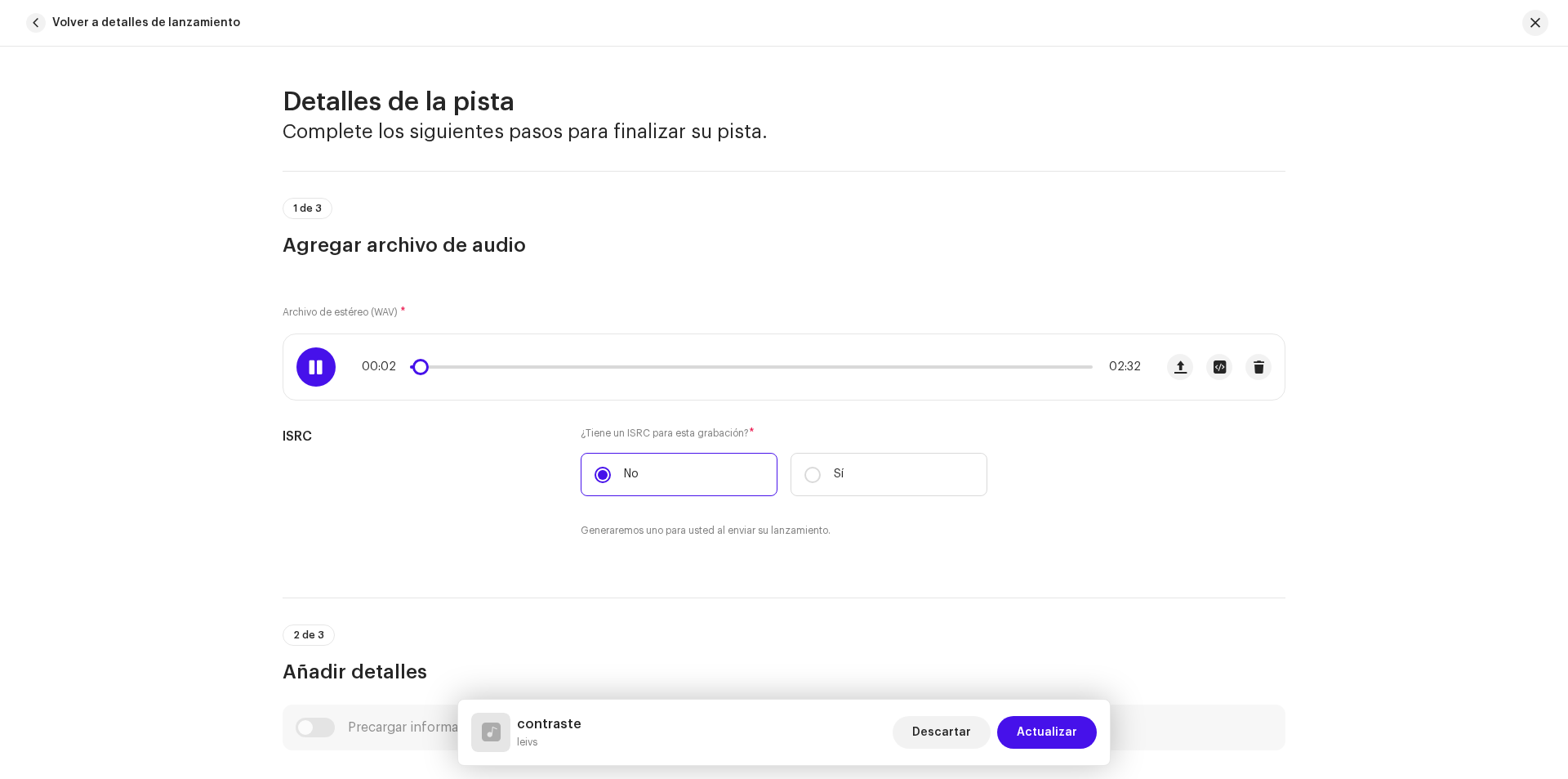
click at [995, 365] on div "00:02 02:32" at bounding box center [719, 367] width 871 height 66
click at [994, 365] on p-slider at bounding box center [751, 366] width 683 height 3
drag, startPoint x: 430, startPoint y: 365, endPoint x: 1037, endPoint y: 359, distance: 607.0
click at [1037, 359] on div "02:20 02:32" at bounding box center [719, 367] width 871 height 66
drag, startPoint x: 406, startPoint y: 365, endPoint x: 1025, endPoint y: 336, distance: 619.7
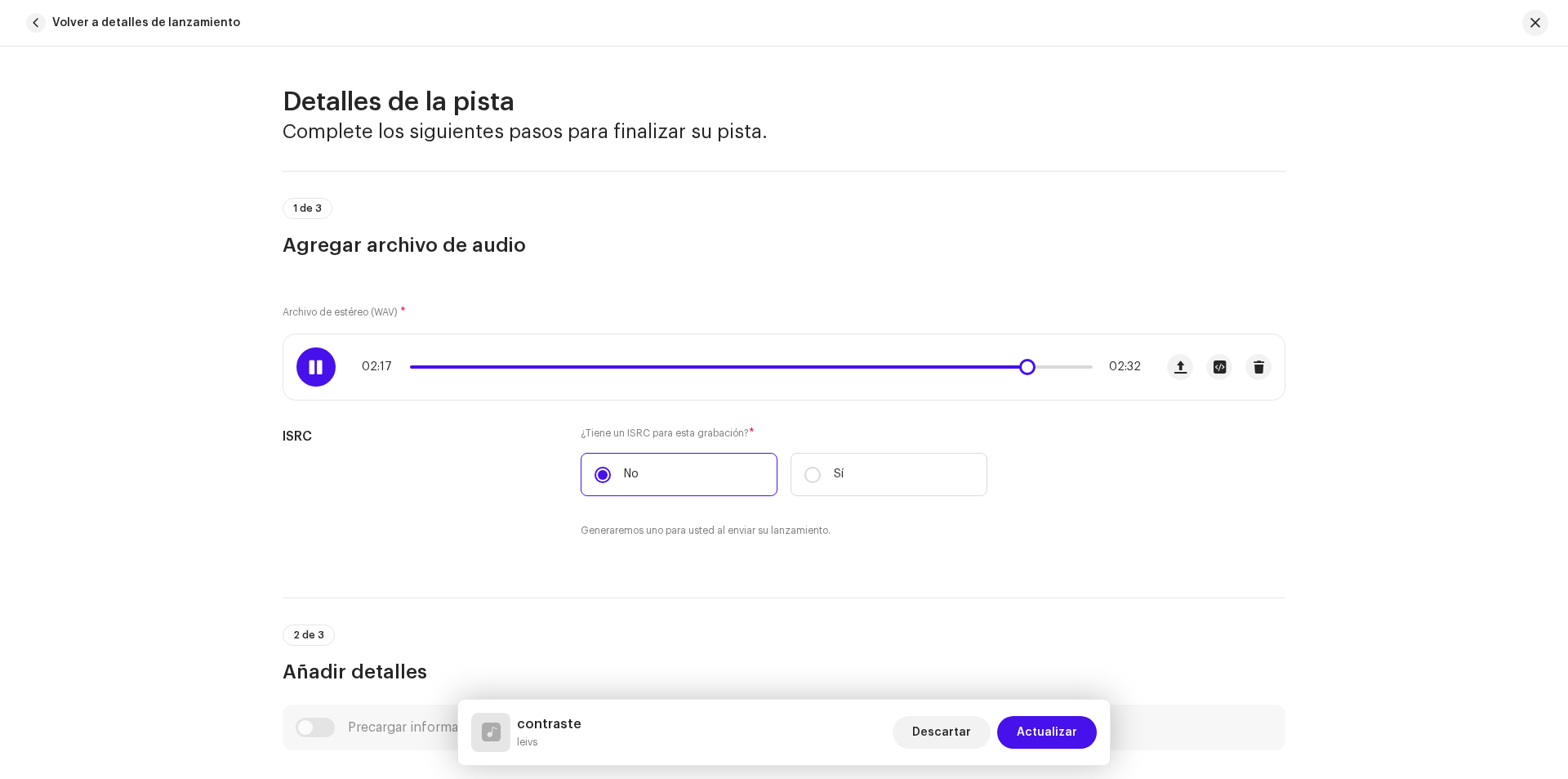
click at [1025, 336] on div "02:17 02:32" at bounding box center [719, 367] width 871 height 66
click at [1014, 369] on div "02:26 02:32" at bounding box center [752, 366] width 780 height 13
click at [1020, 368] on div "02:27 02:32" at bounding box center [752, 366] width 780 height 13
drag, startPoint x: 1069, startPoint y: 371, endPoint x: 1028, endPoint y: 364, distance: 41.6
click at [1028, 364] on span at bounding box center [1031, 367] width 16 height 16
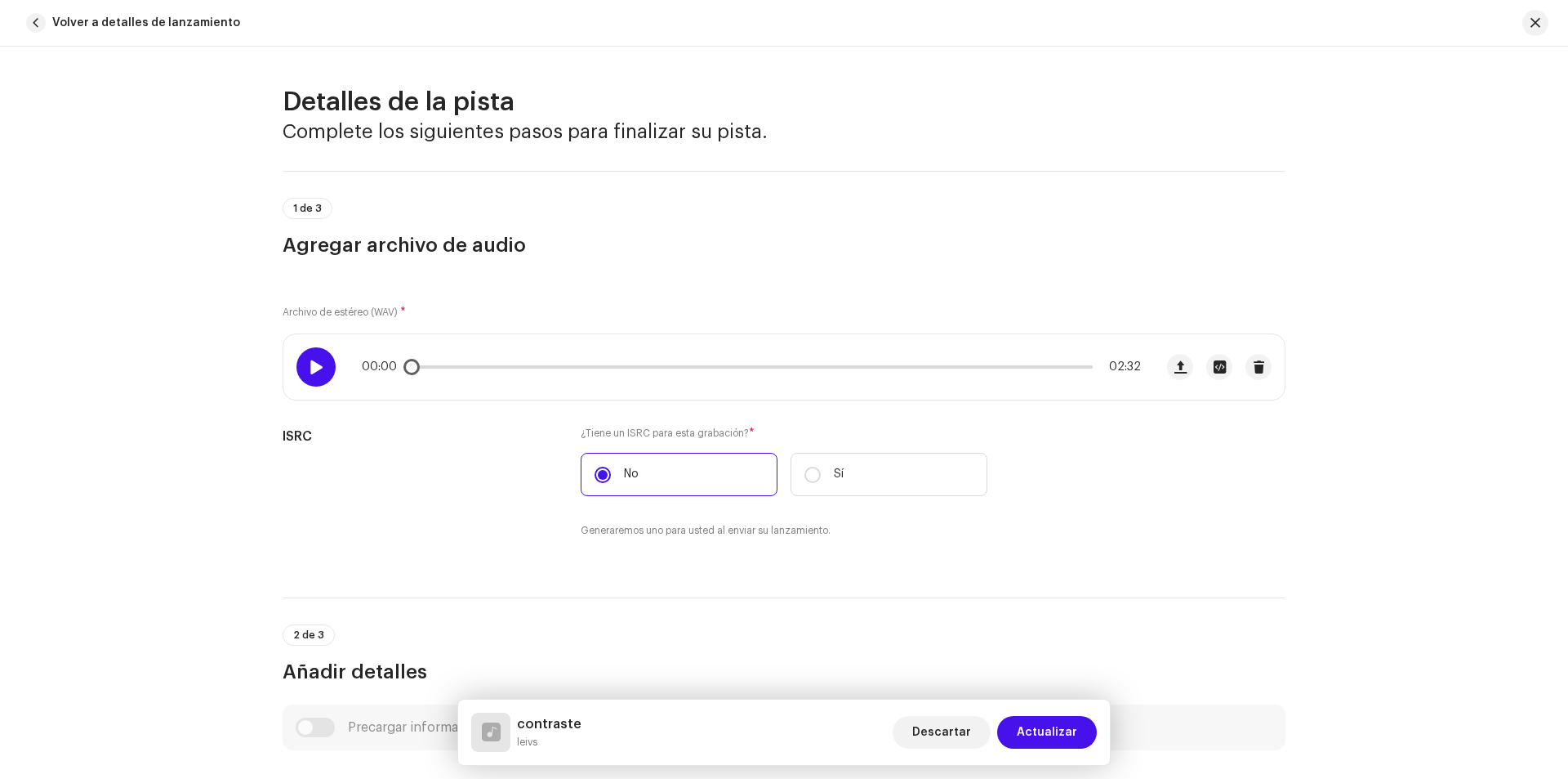
click at [318, 369] on span at bounding box center [315, 366] width 14 height 13
drag, startPoint x: 419, startPoint y: 365, endPoint x: 471, endPoint y: 371, distance: 52.3
click at [450, 371] on span at bounding box center [442, 367] width 16 height 16
click at [509, 365] on span at bounding box center [652, 366] width 485 height 3
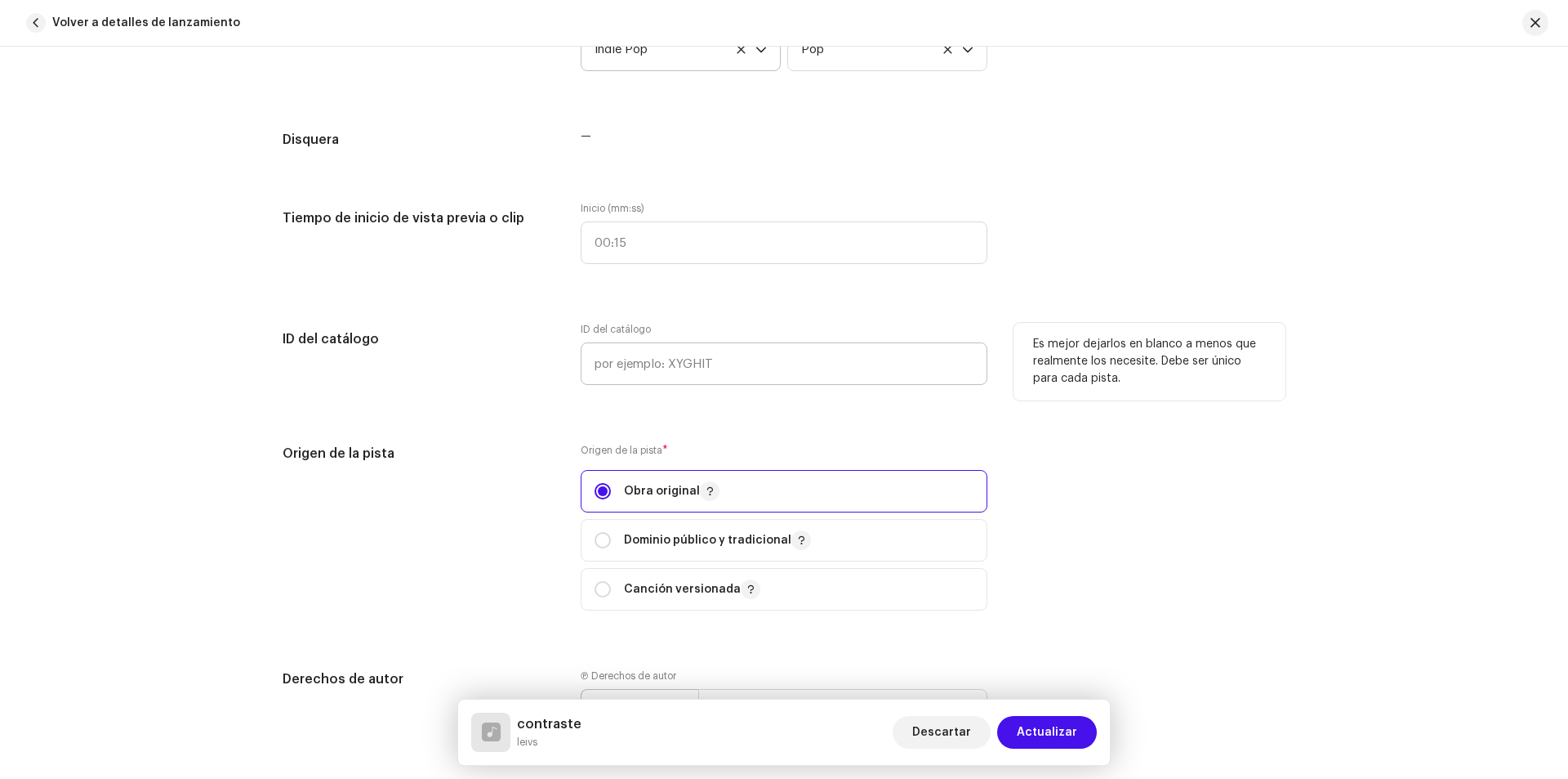
scroll to position [1471, 0]
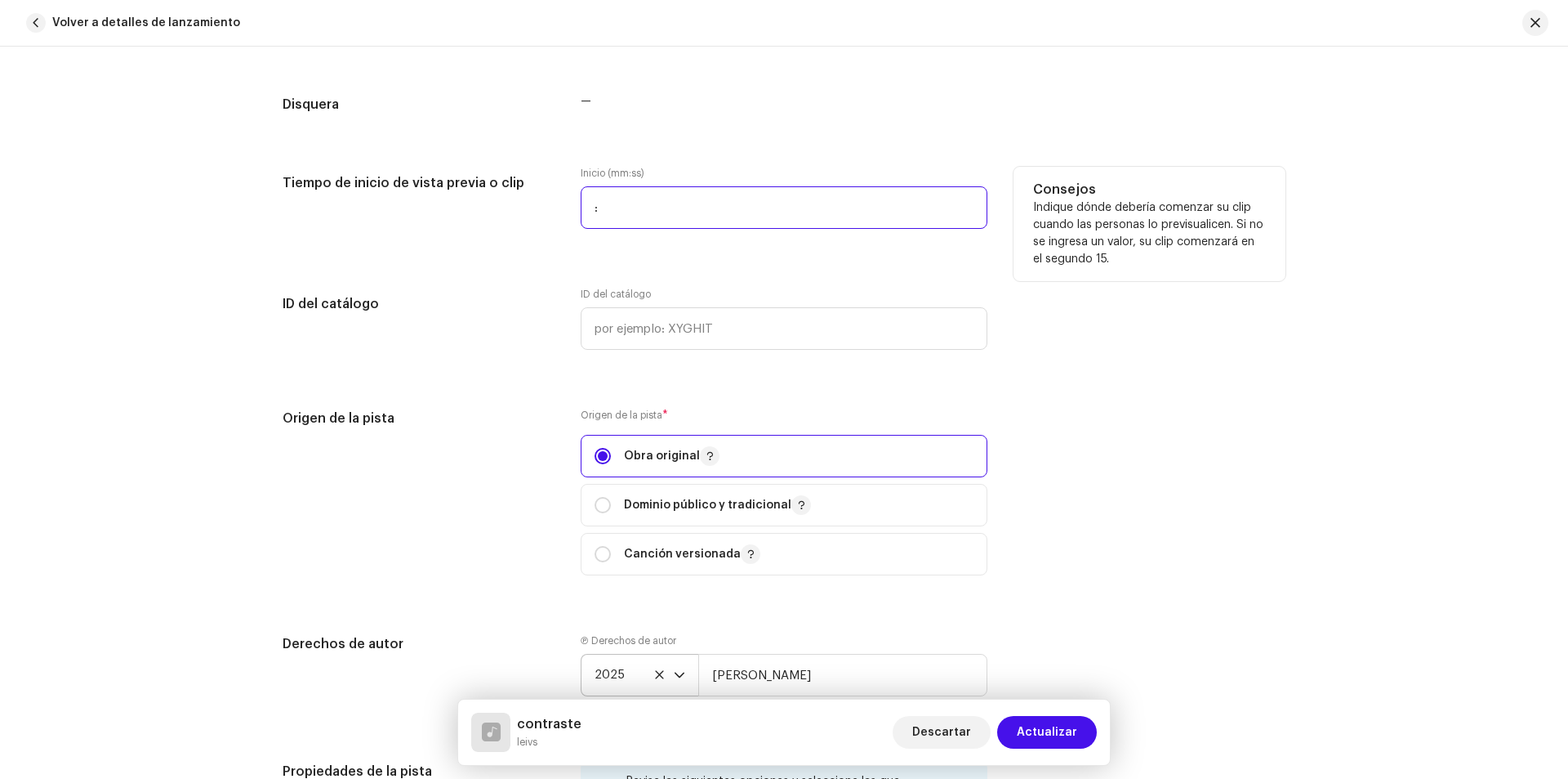
click at [706, 194] on input ":" at bounding box center [784, 207] width 407 height 43
type input "00:28"
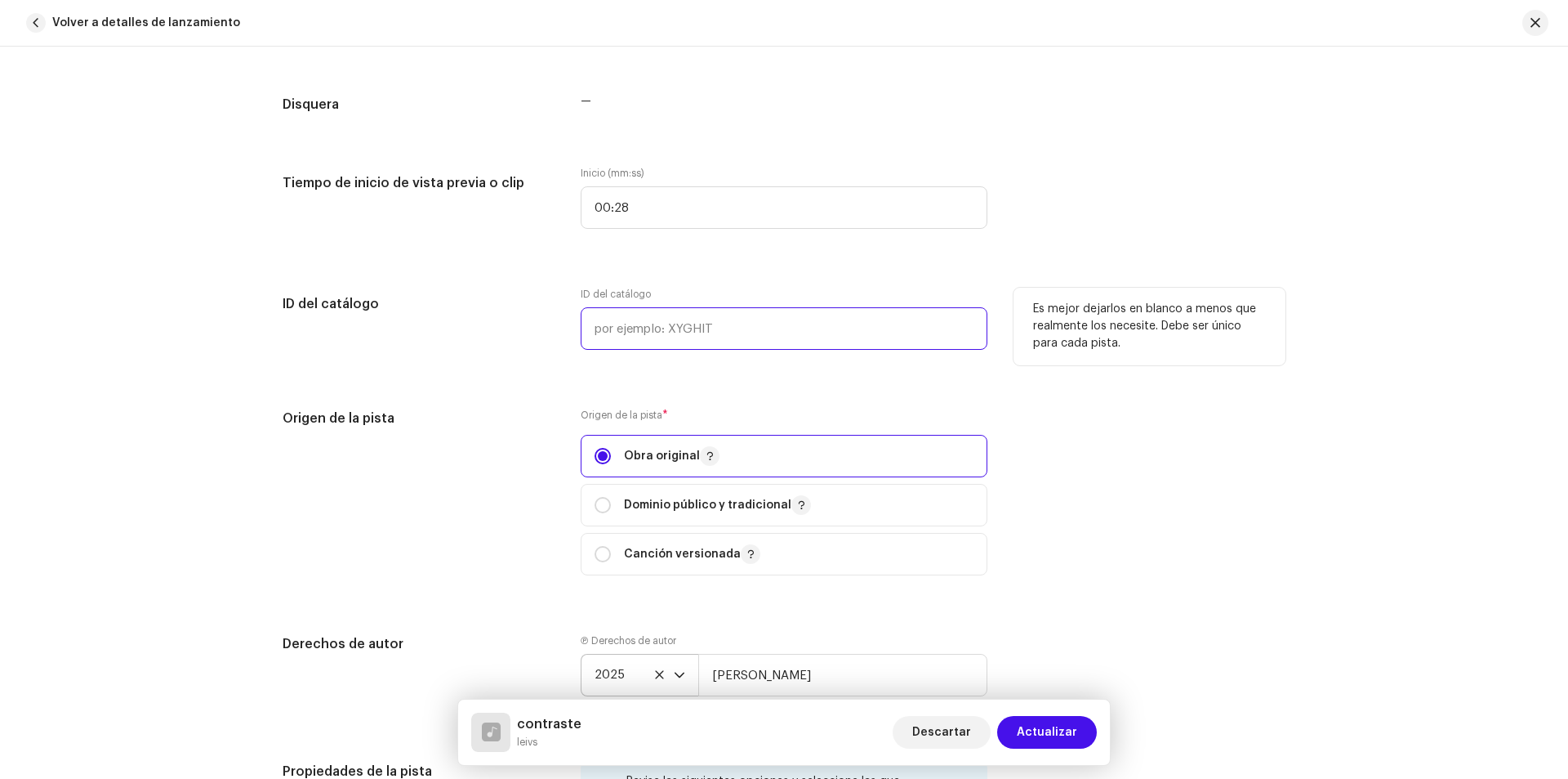
click at [858, 327] on input "text" at bounding box center [784, 328] width 407 height 43
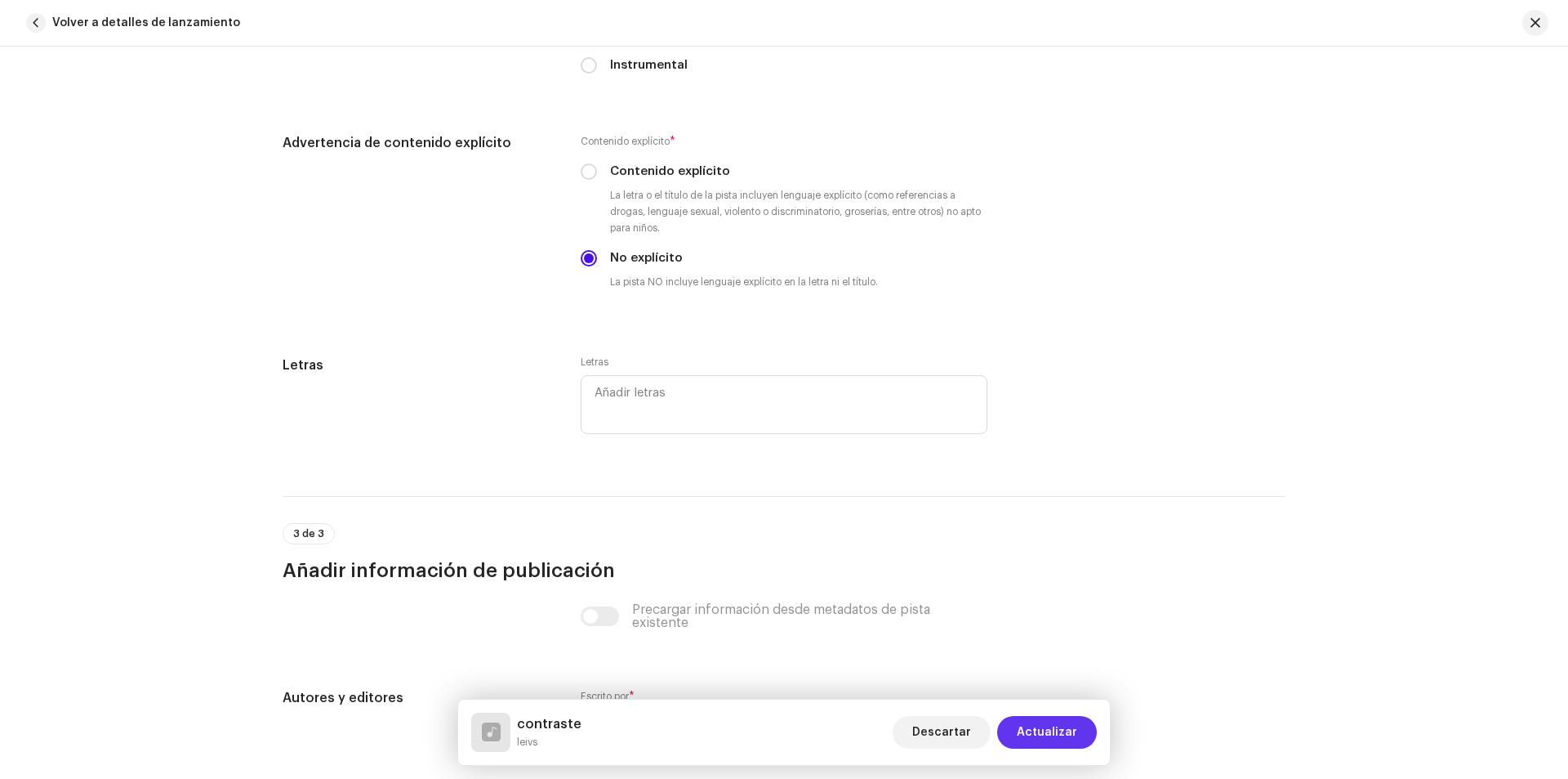
scroll to position [2631, 0]
click at [1085, 735] on button "Actualizar" at bounding box center [1047, 732] width 99 height 33
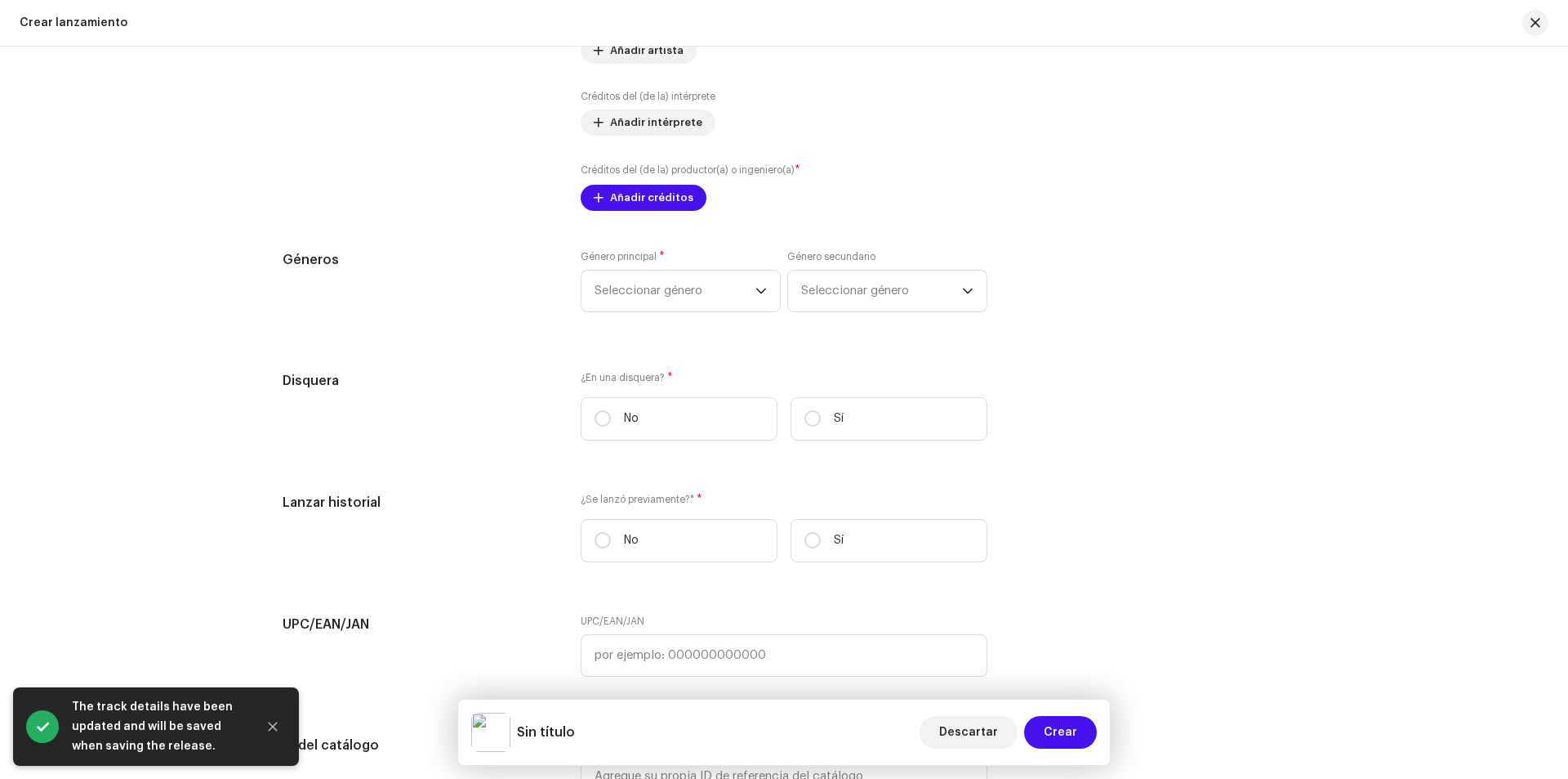
scroll to position [2179, 0]
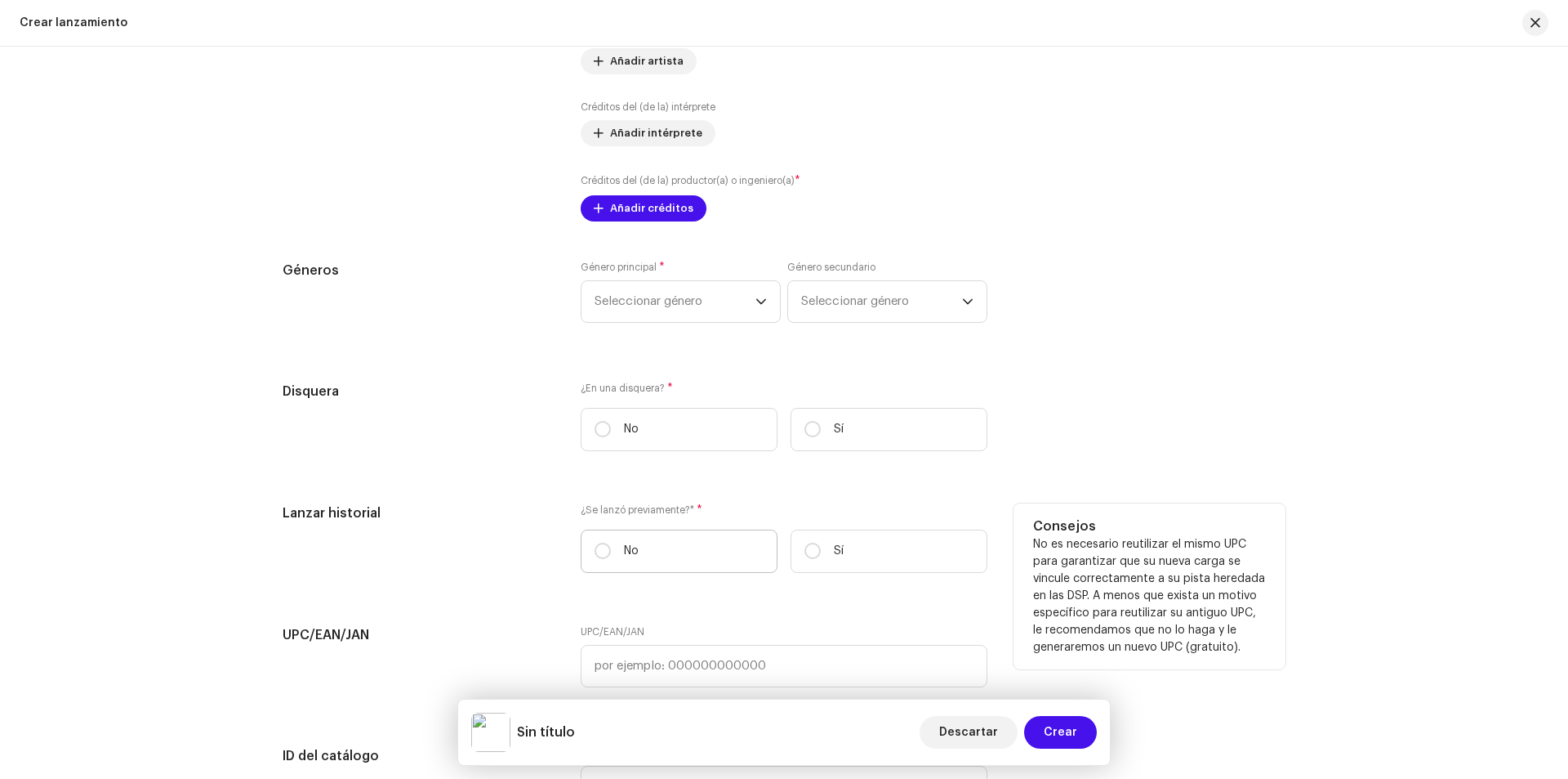
click at [590, 554] on label "No" at bounding box center [679, 551] width 197 height 44
click at [595, 554] on input "No" at bounding box center [603, 550] width 16 height 16
radio input "true"
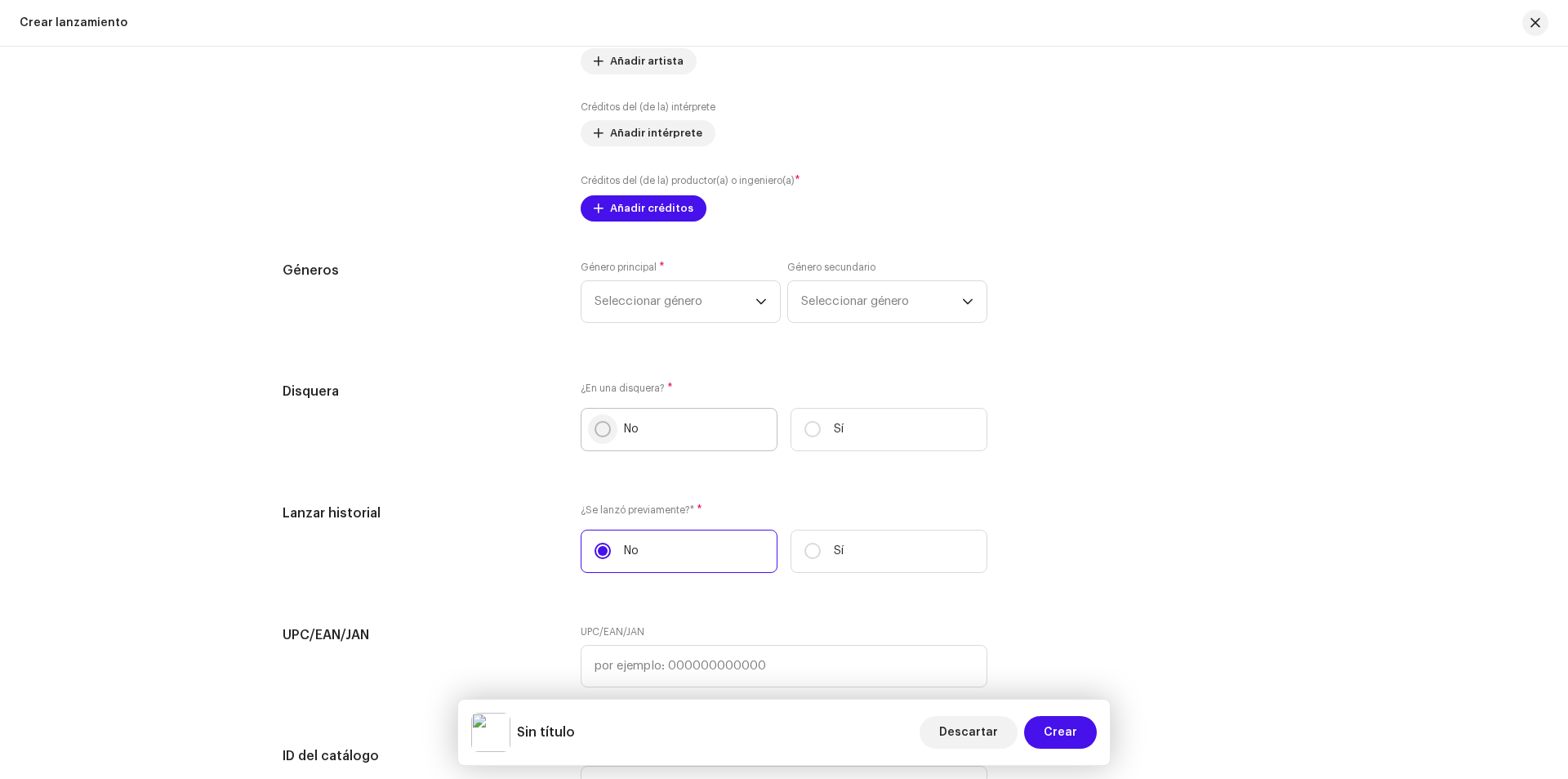
click at [604, 433] on input "No" at bounding box center [603, 429] width 16 height 16
radio input "true"
click at [688, 296] on span "Seleccionar género" at bounding box center [675, 301] width 161 height 41
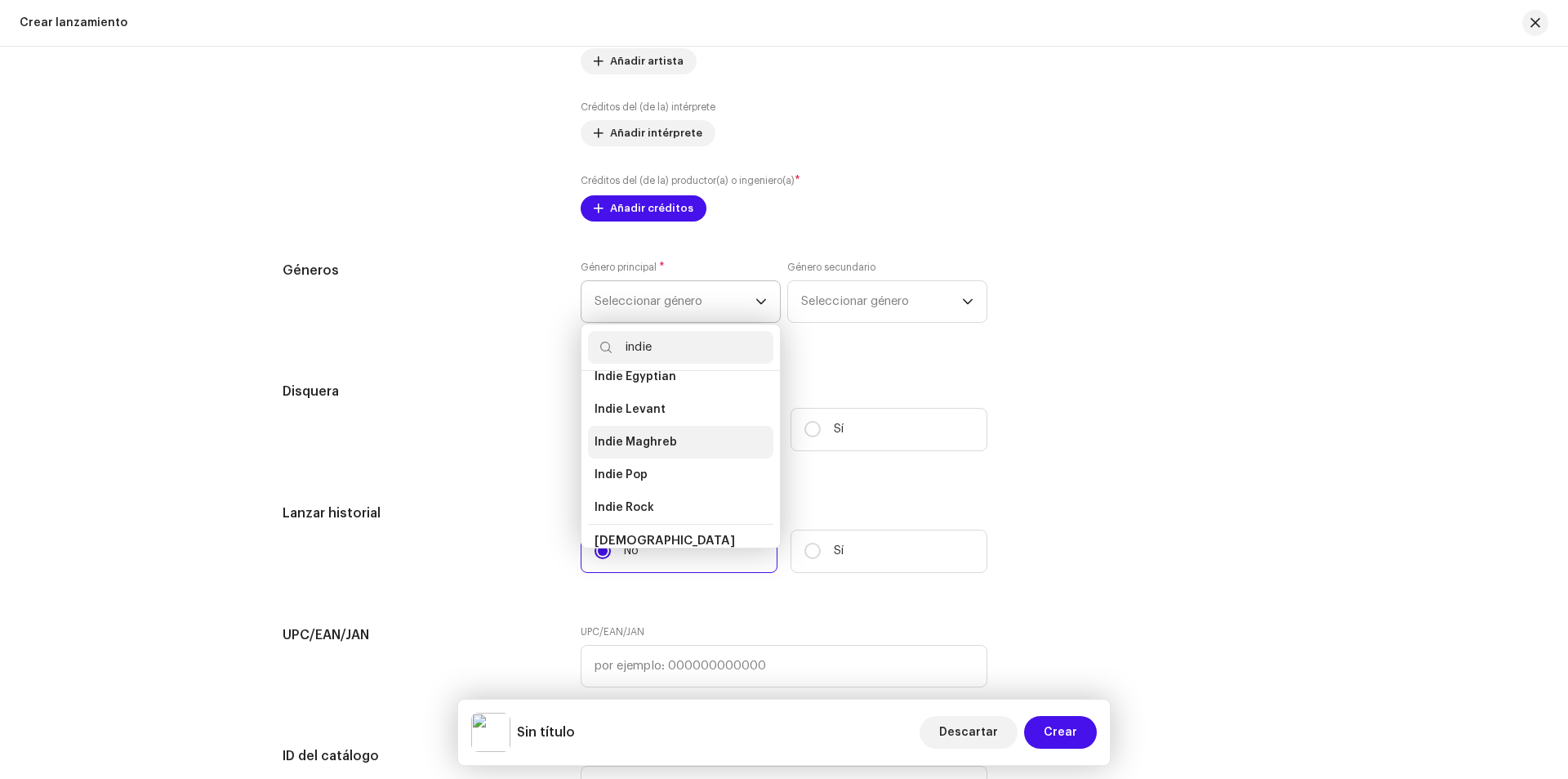
scroll to position [98, 0]
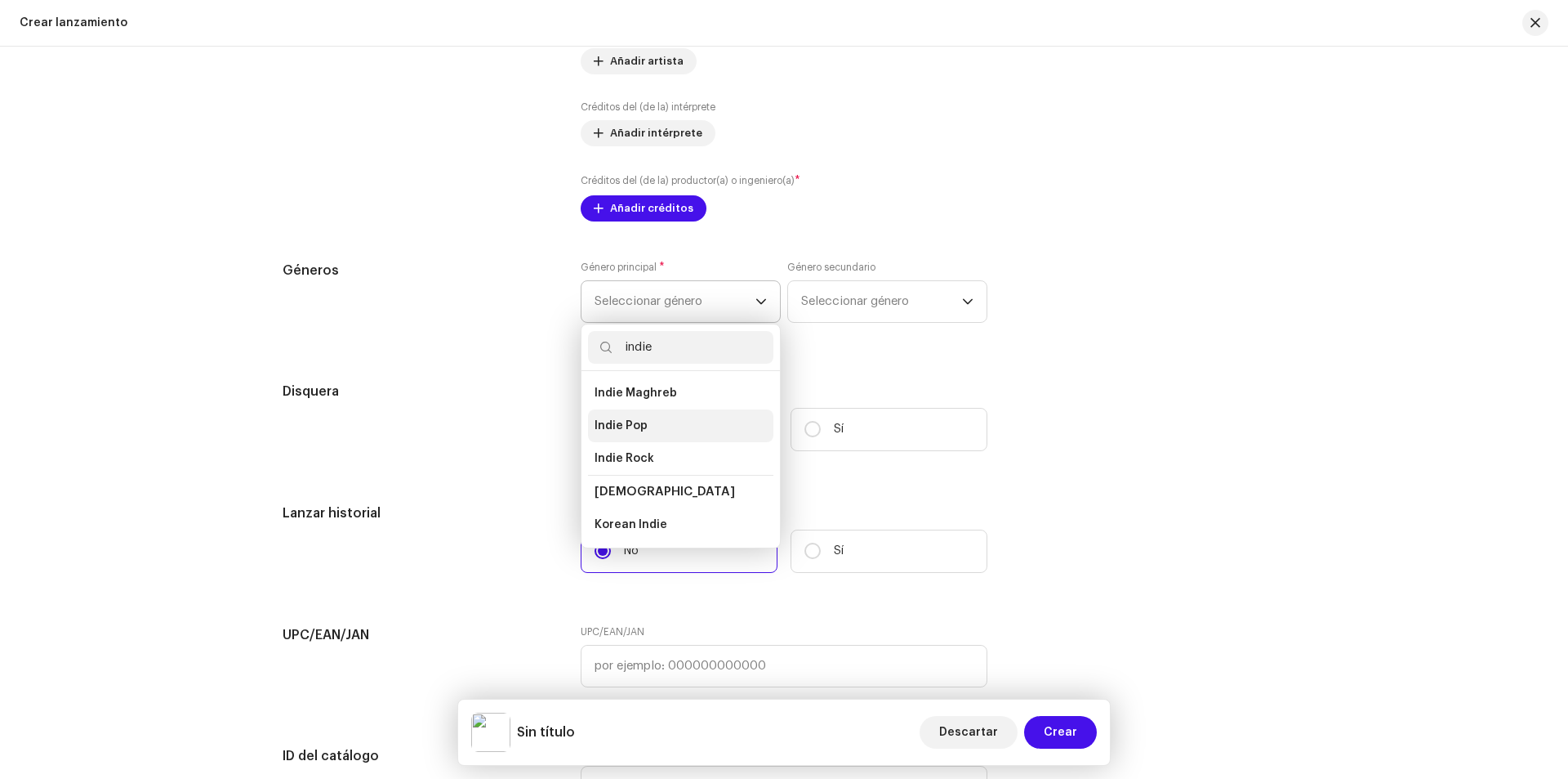
type input "indie"
click at [644, 430] on li "Indie Pop" at bounding box center [680, 426] width 185 height 33
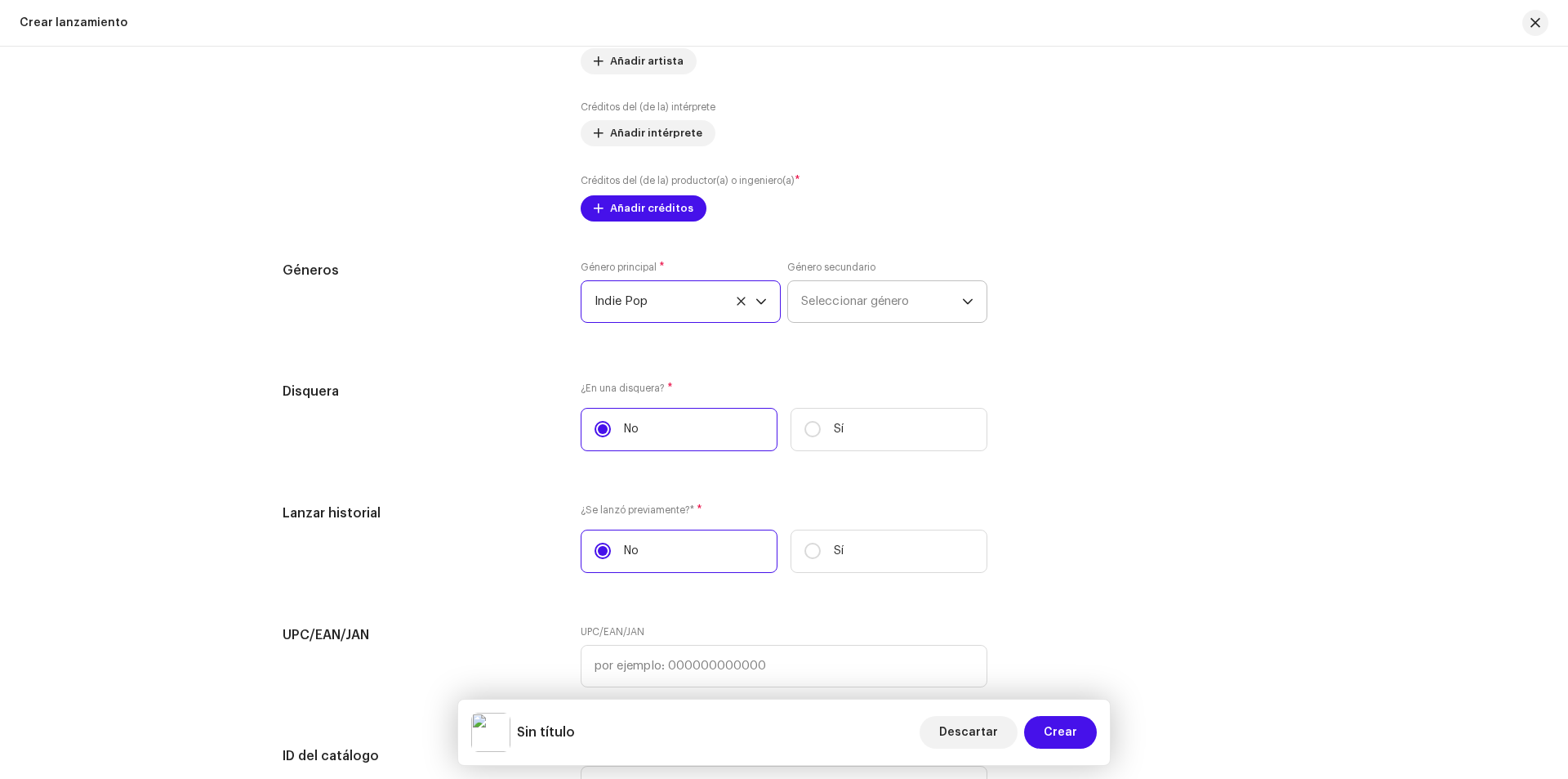
click at [918, 292] on span "Seleccionar género" at bounding box center [882, 301] width 161 height 41
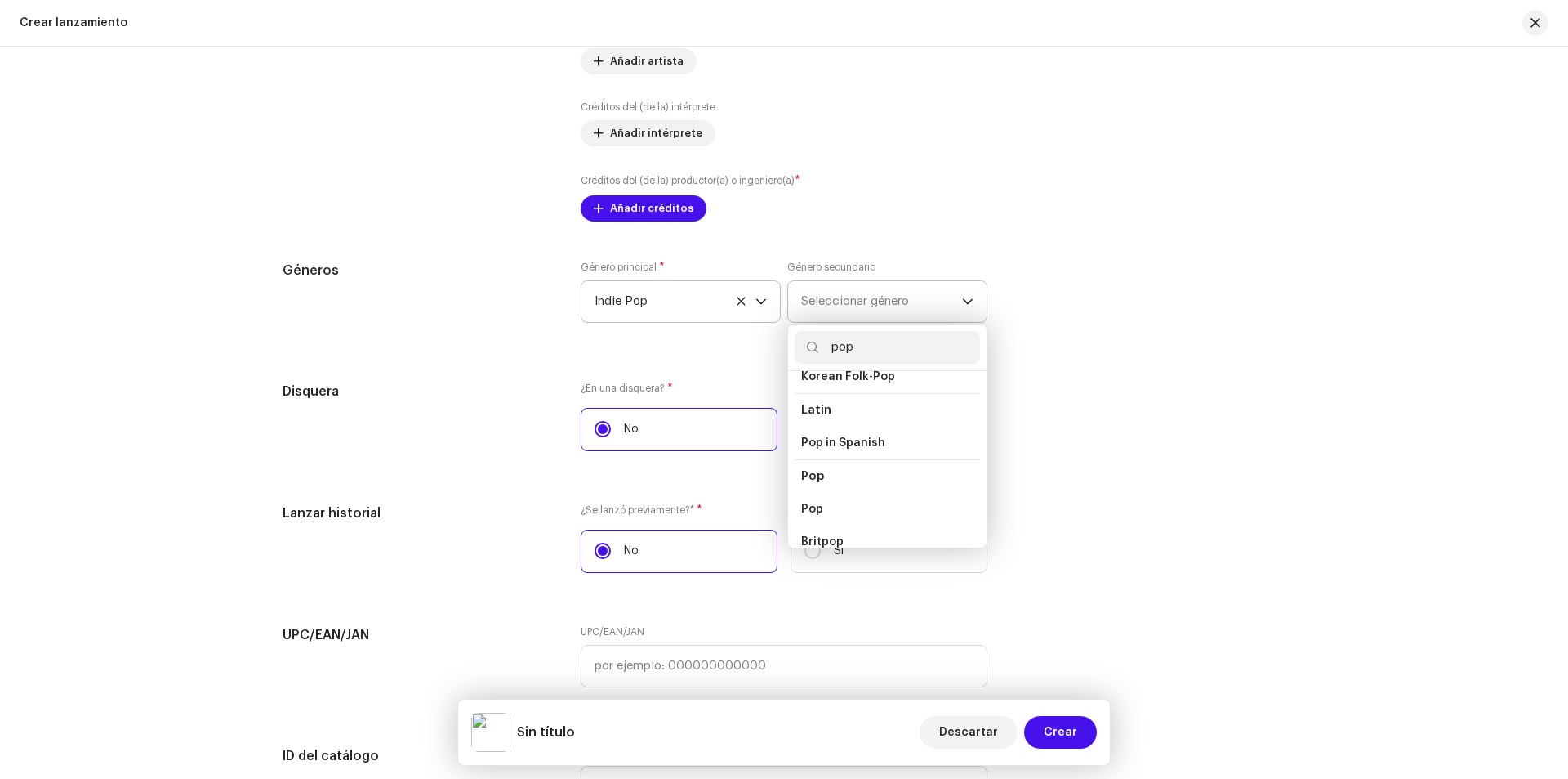
scroll to position [490, 0]
type input "pop"
click at [818, 536] on span "Pop" at bounding box center [812, 544] width 22 height 16
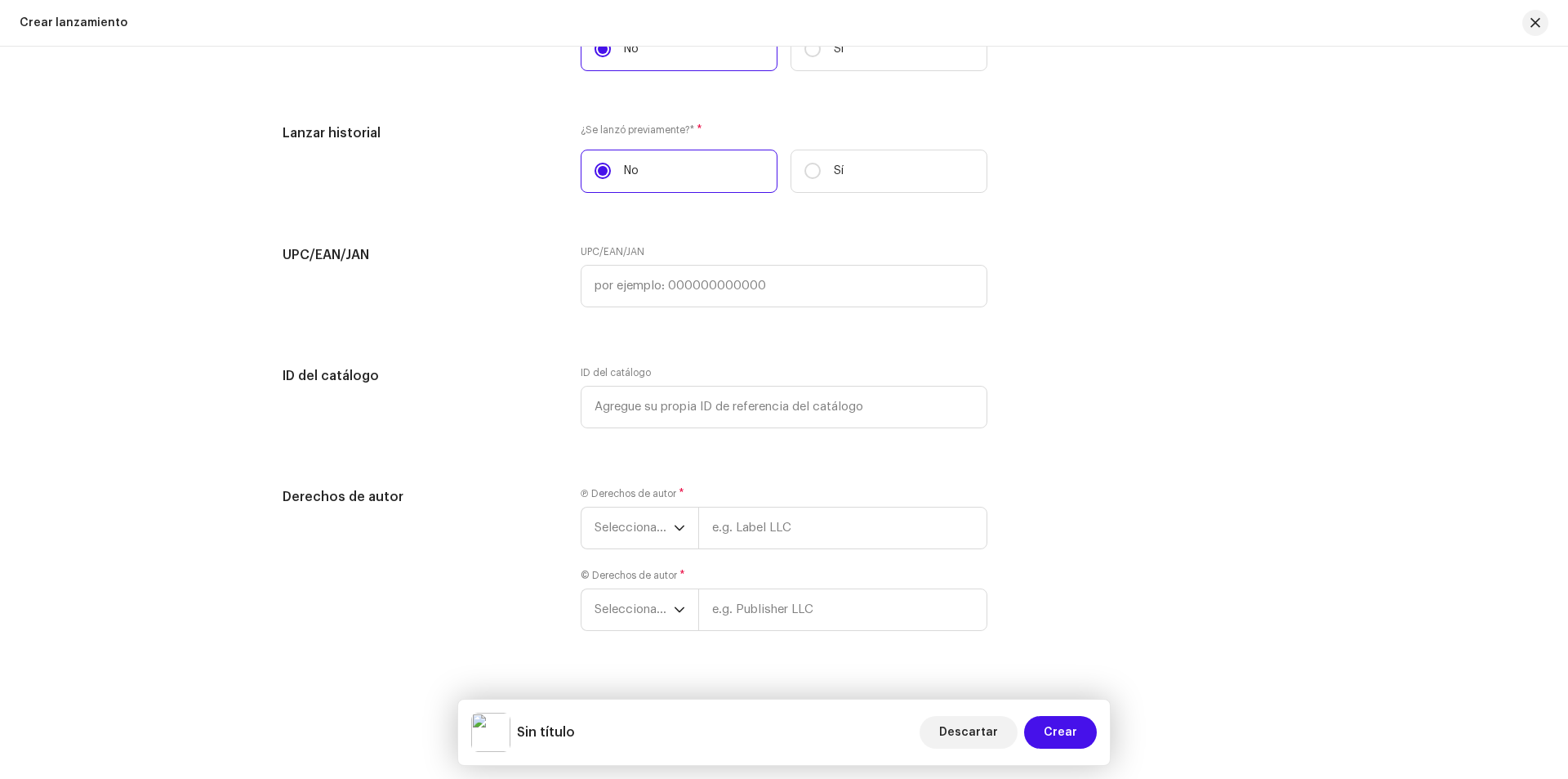
scroll to position [2588, 0]
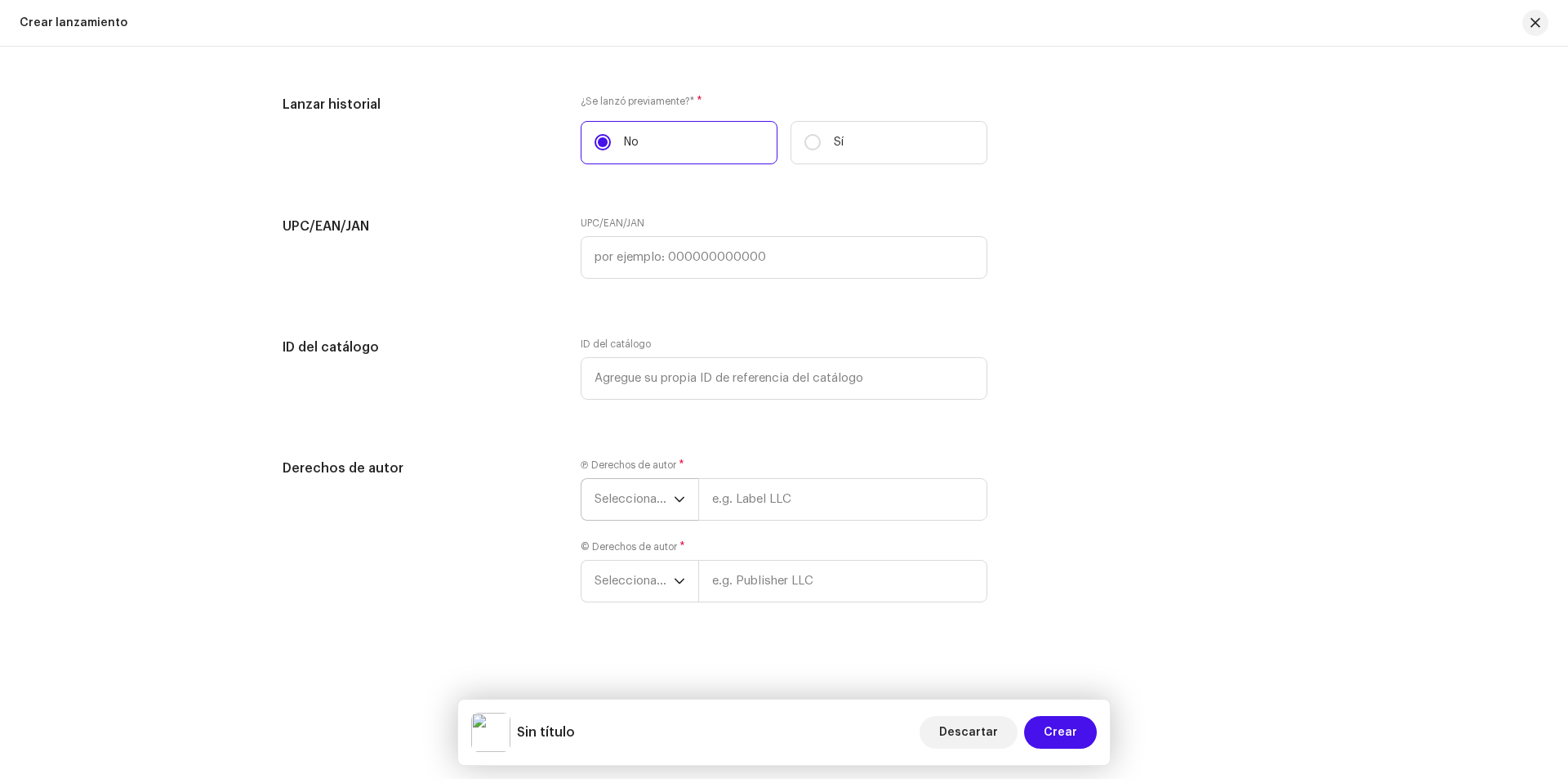
click at [642, 494] on span "Seleccionar año" at bounding box center [634, 498] width 80 height 41
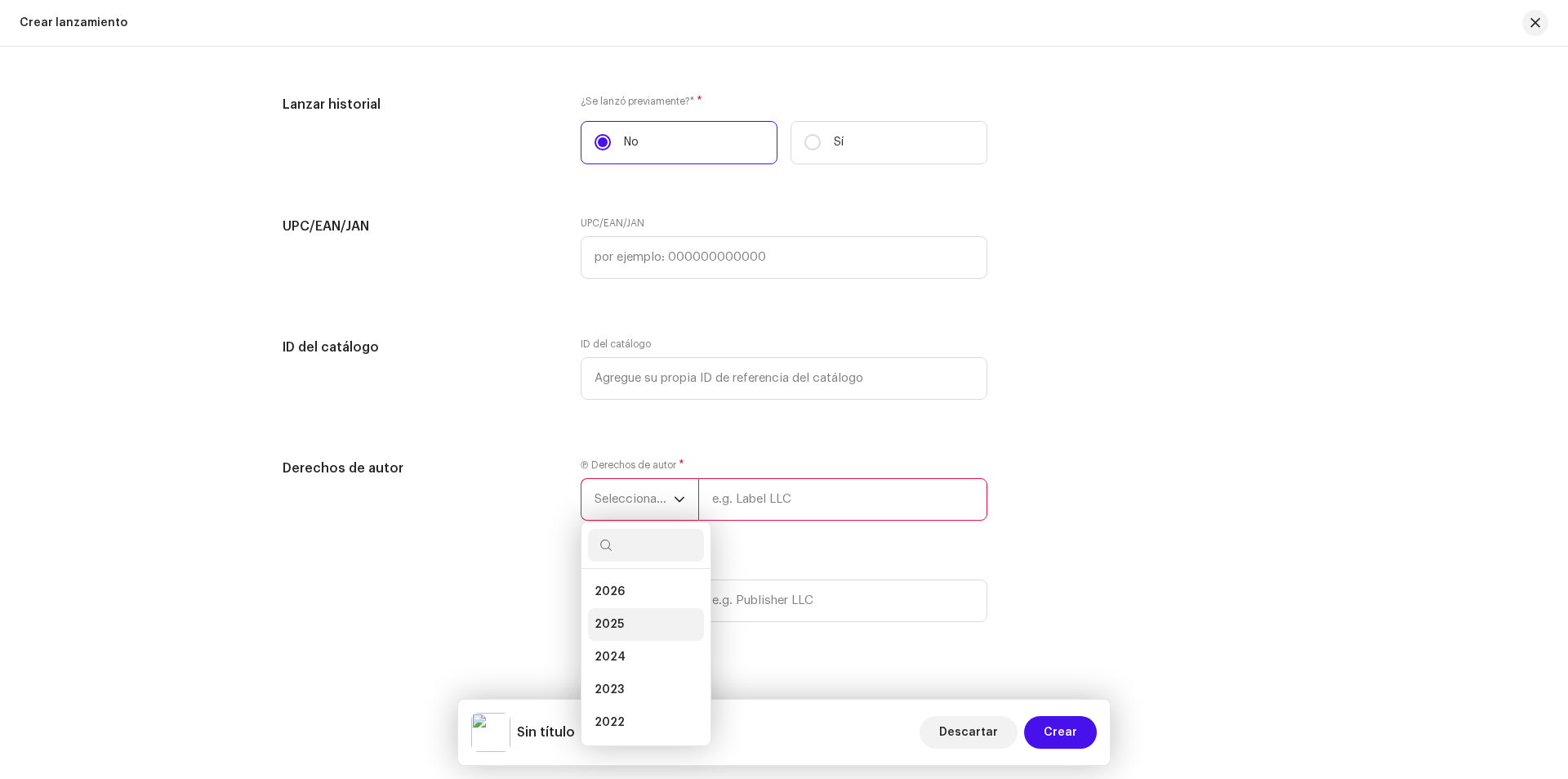
click at [638, 622] on li "2025" at bounding box center [645, 624] width 116 height 33
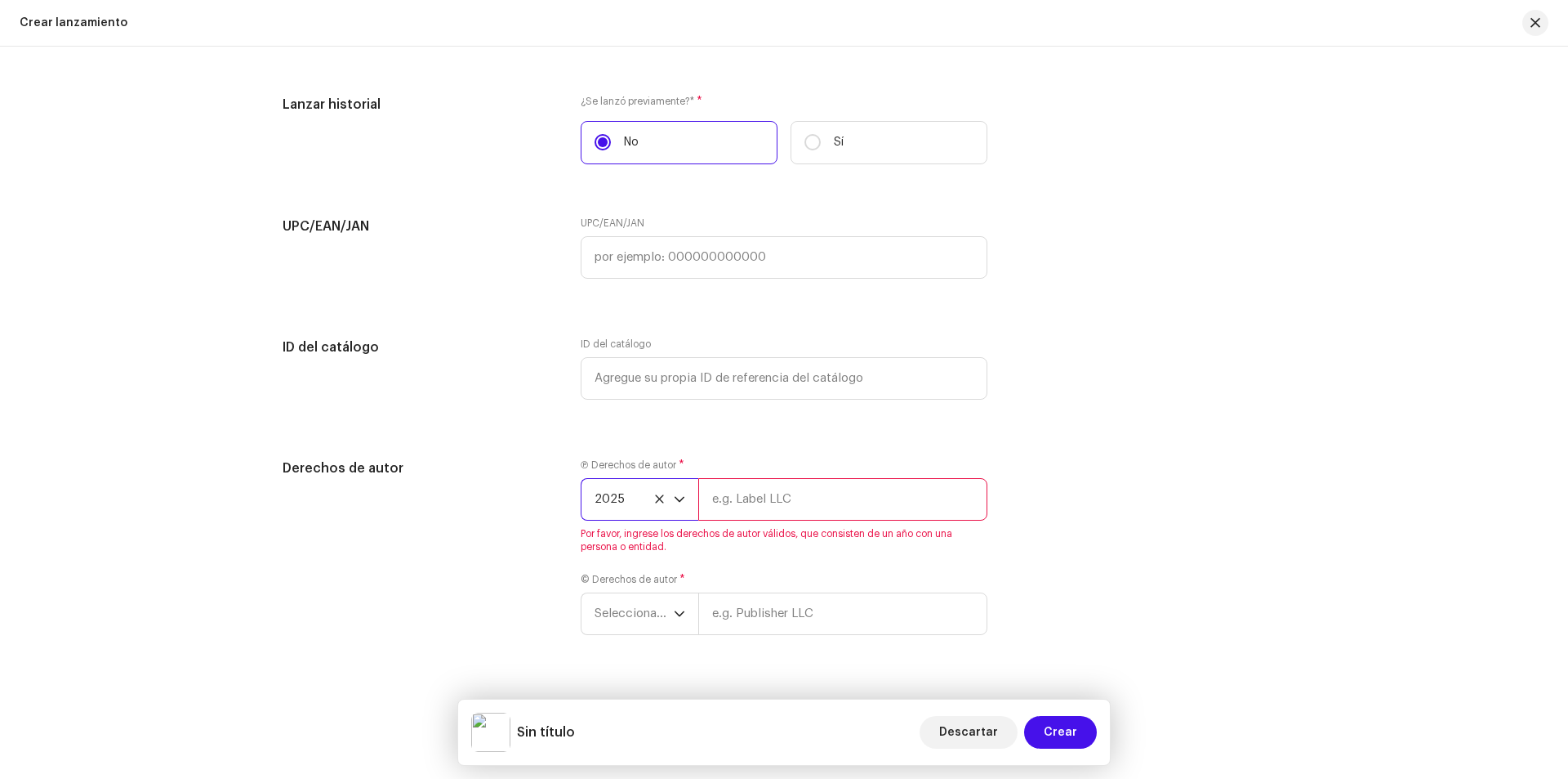
click at [777, 501] on input "text" at bounding box center [842, 499] width 289 height 43
type input "[PERSON_NAME]"
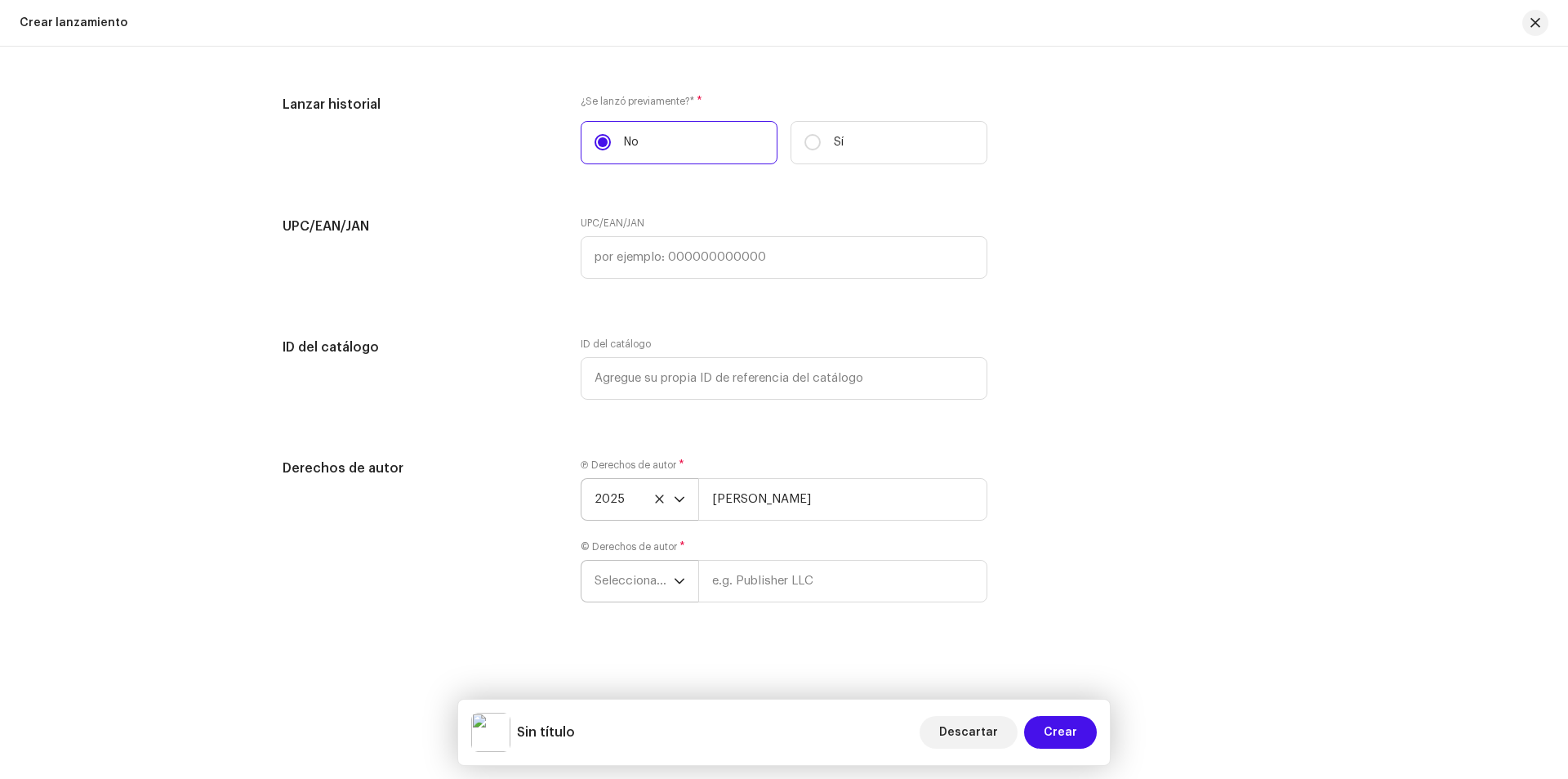
click at [650, 565] on span "Seleccionar año" at bounding box center [634, 580] width 80 height 41
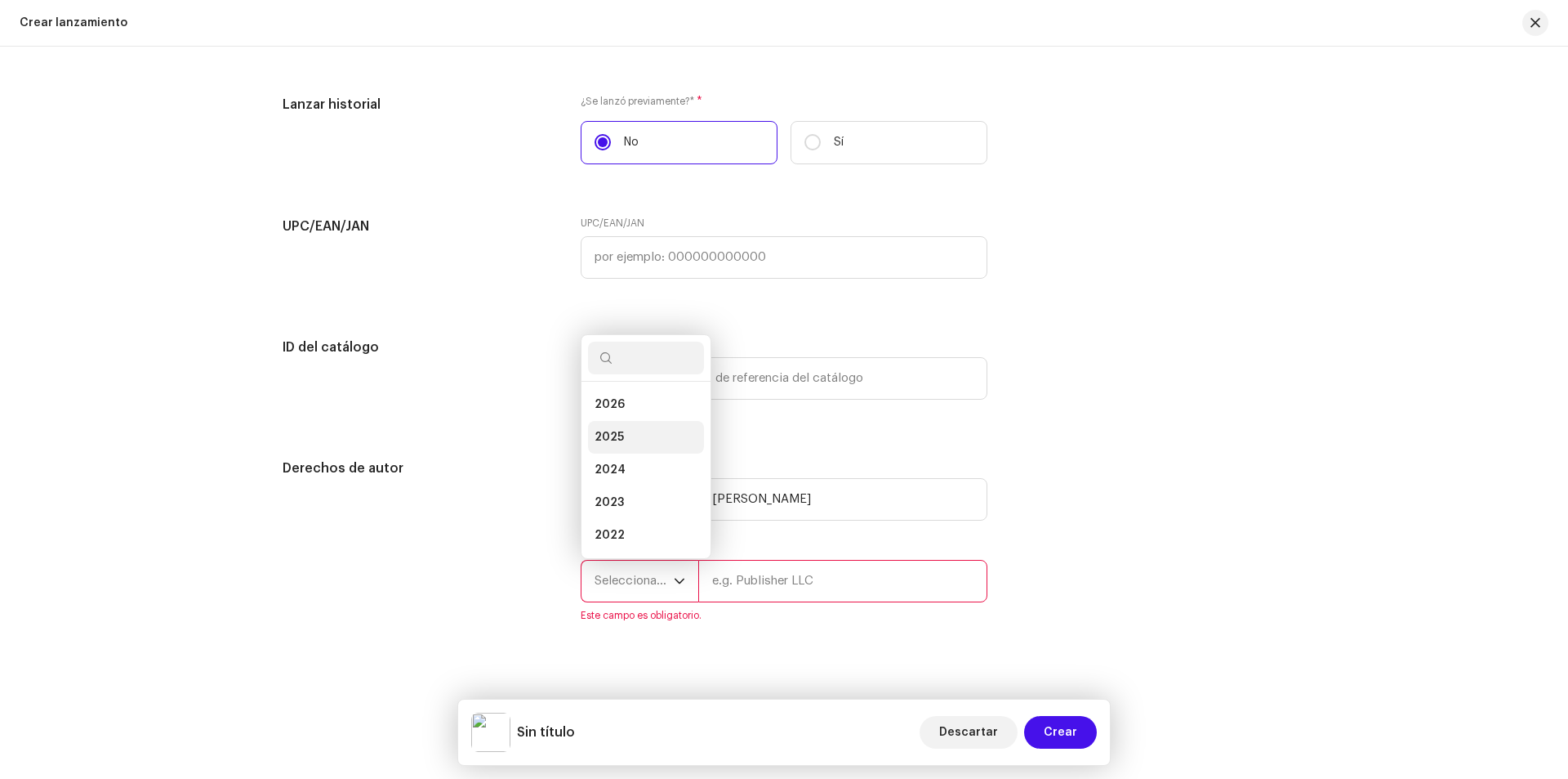
click at [657, 425] on li "2025" at bounding box center [645, 437] width 116 height 33
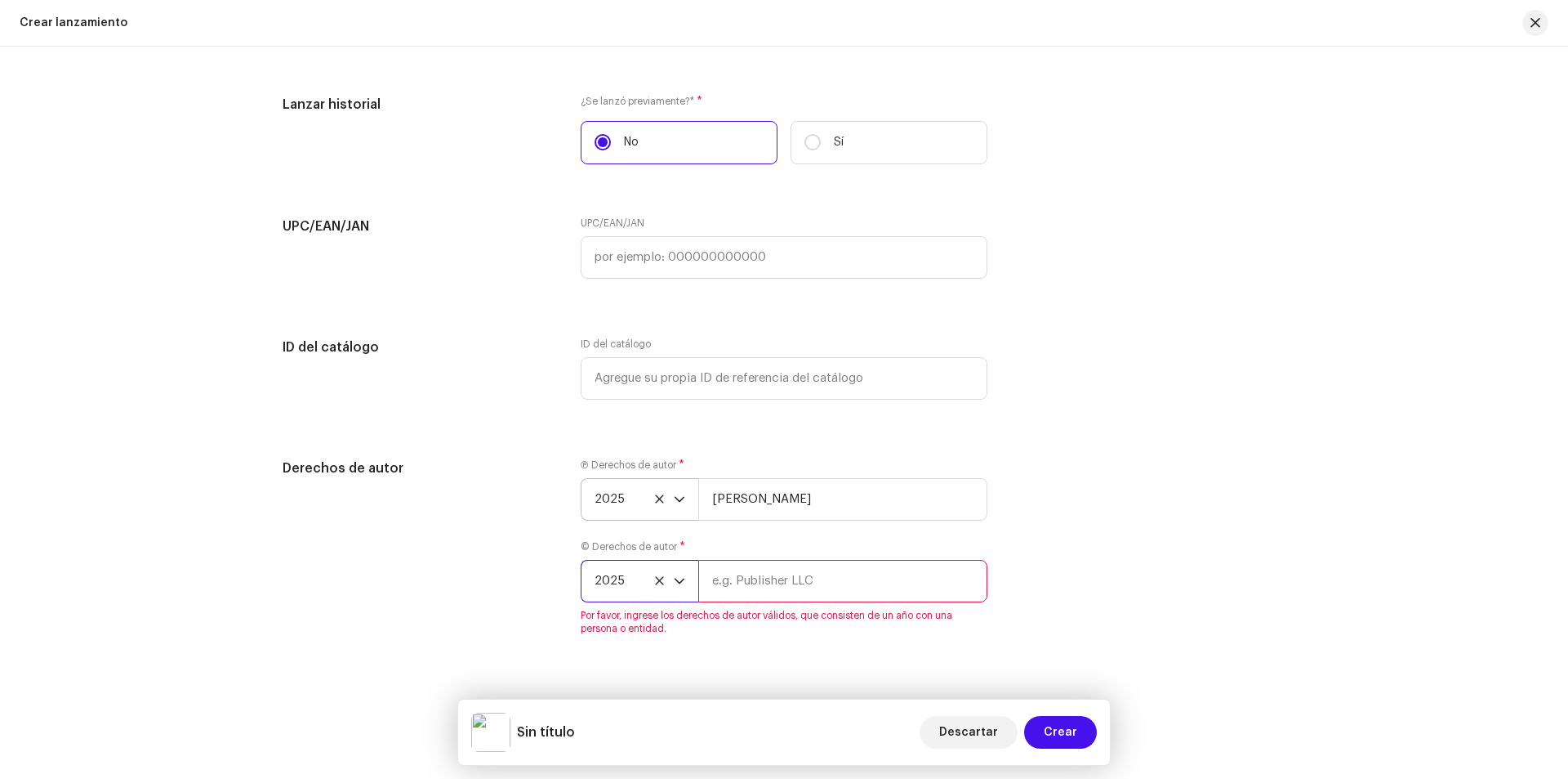
click at [751, 595] on input "text" at bounding box center [842, 581] width 289 height 43
type input "[PERSON_NAME]"
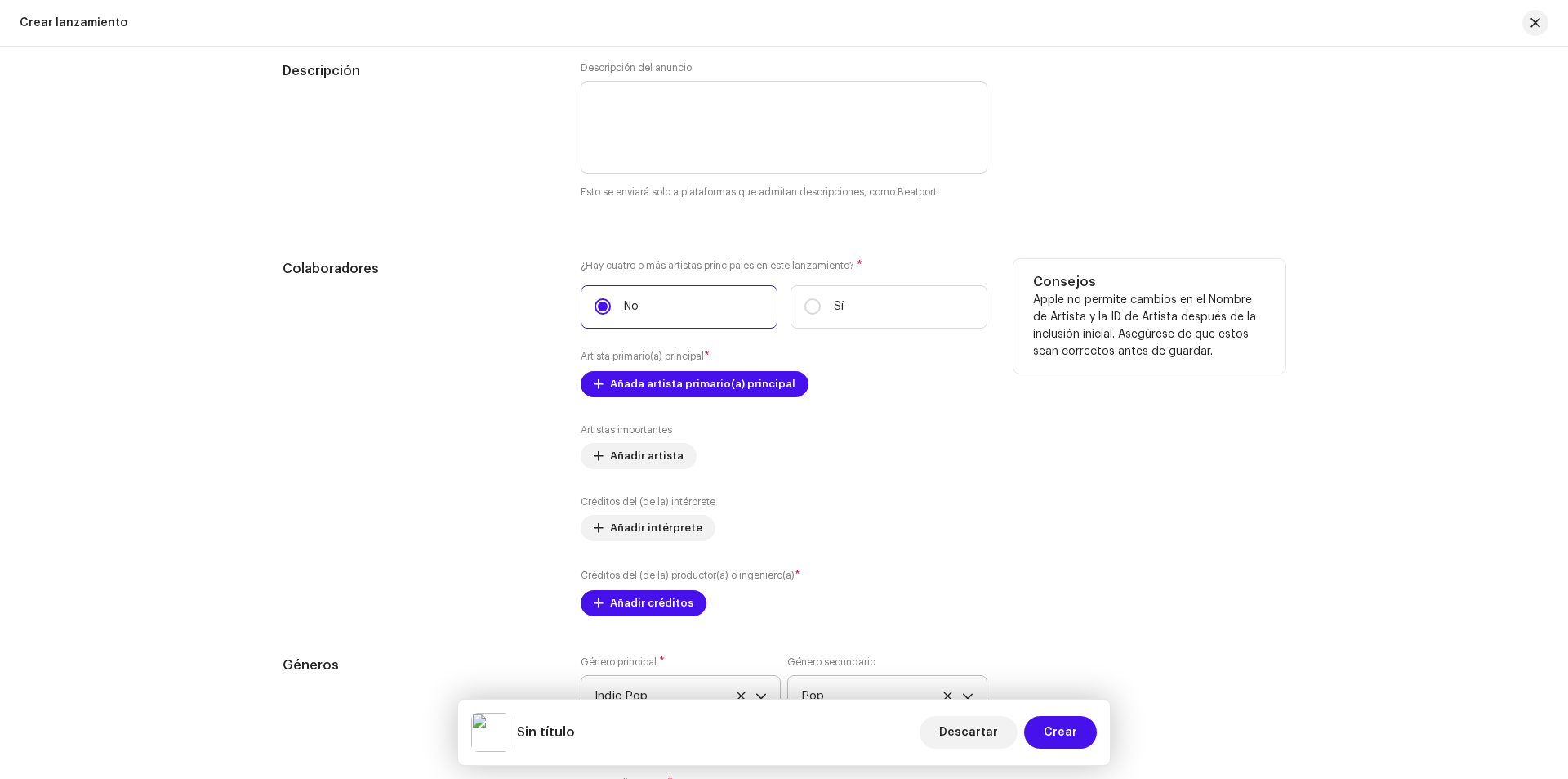
scroll to position [1770, 0]
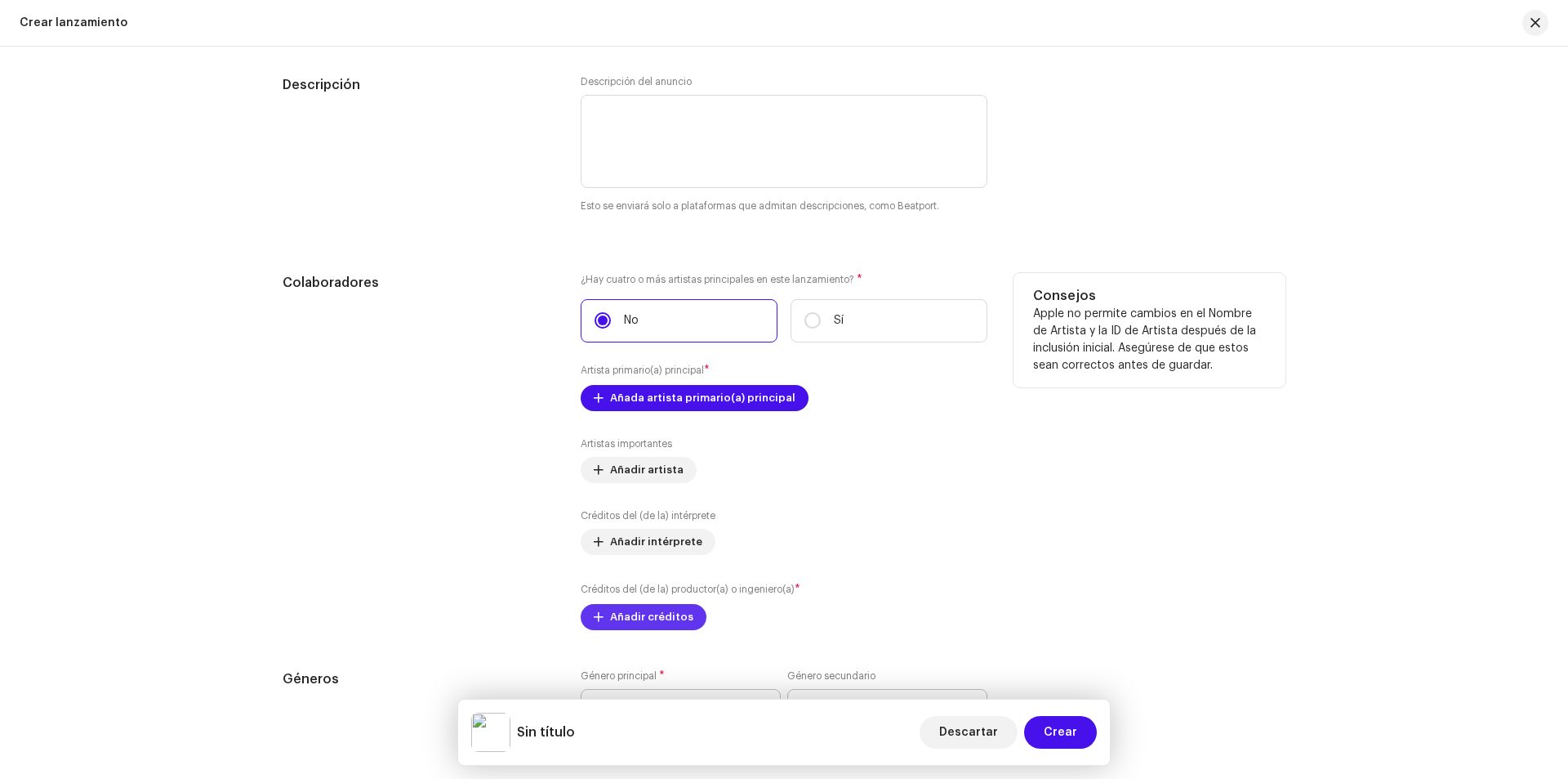
click at [665, 614] on span "Añadir créditos" at bounding box center [652, 617] width 84 height 33
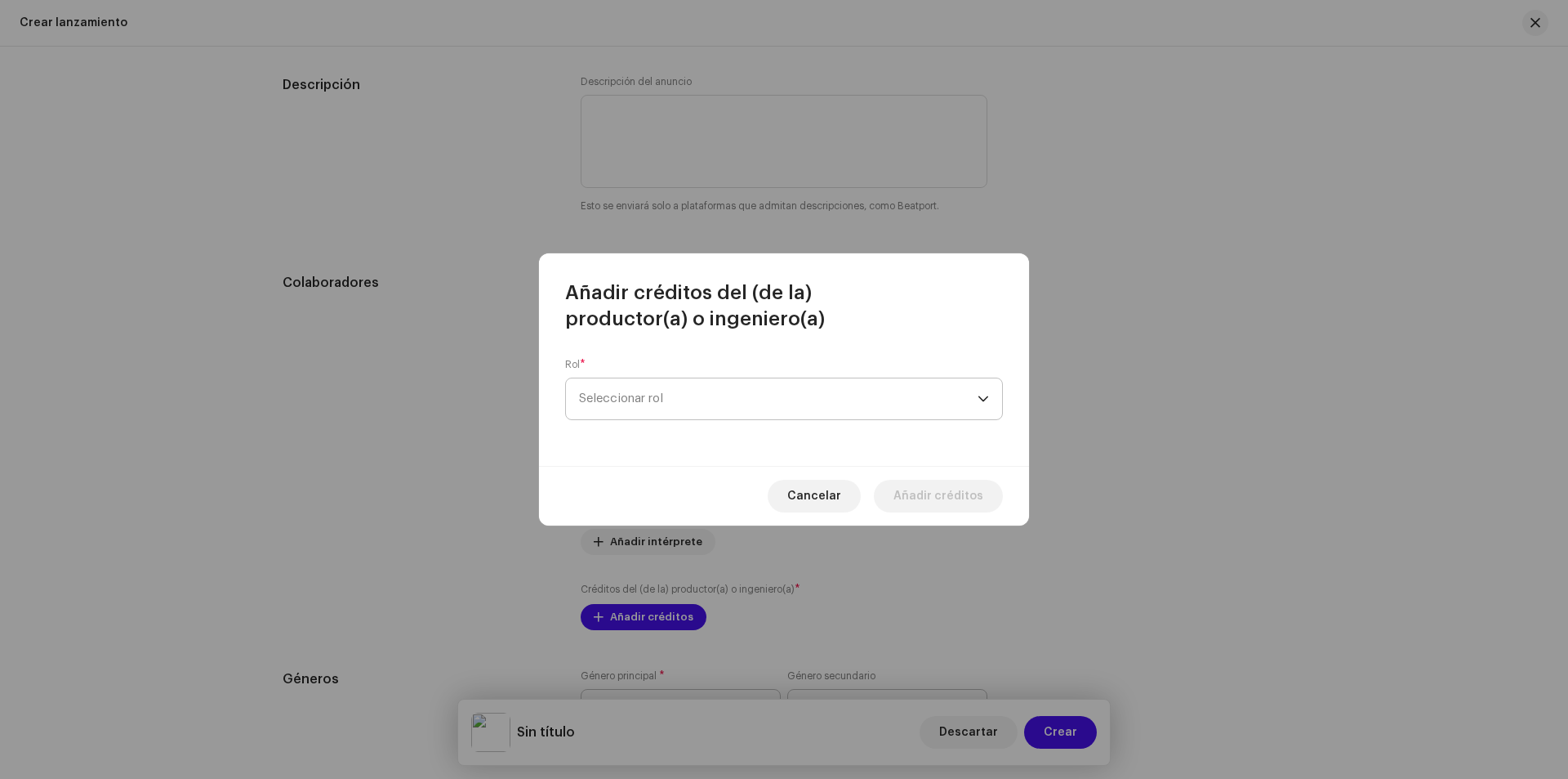
click at [708, 399] on span "Seleccionar rol" at bounding box center [778, 398] width 399 height 41
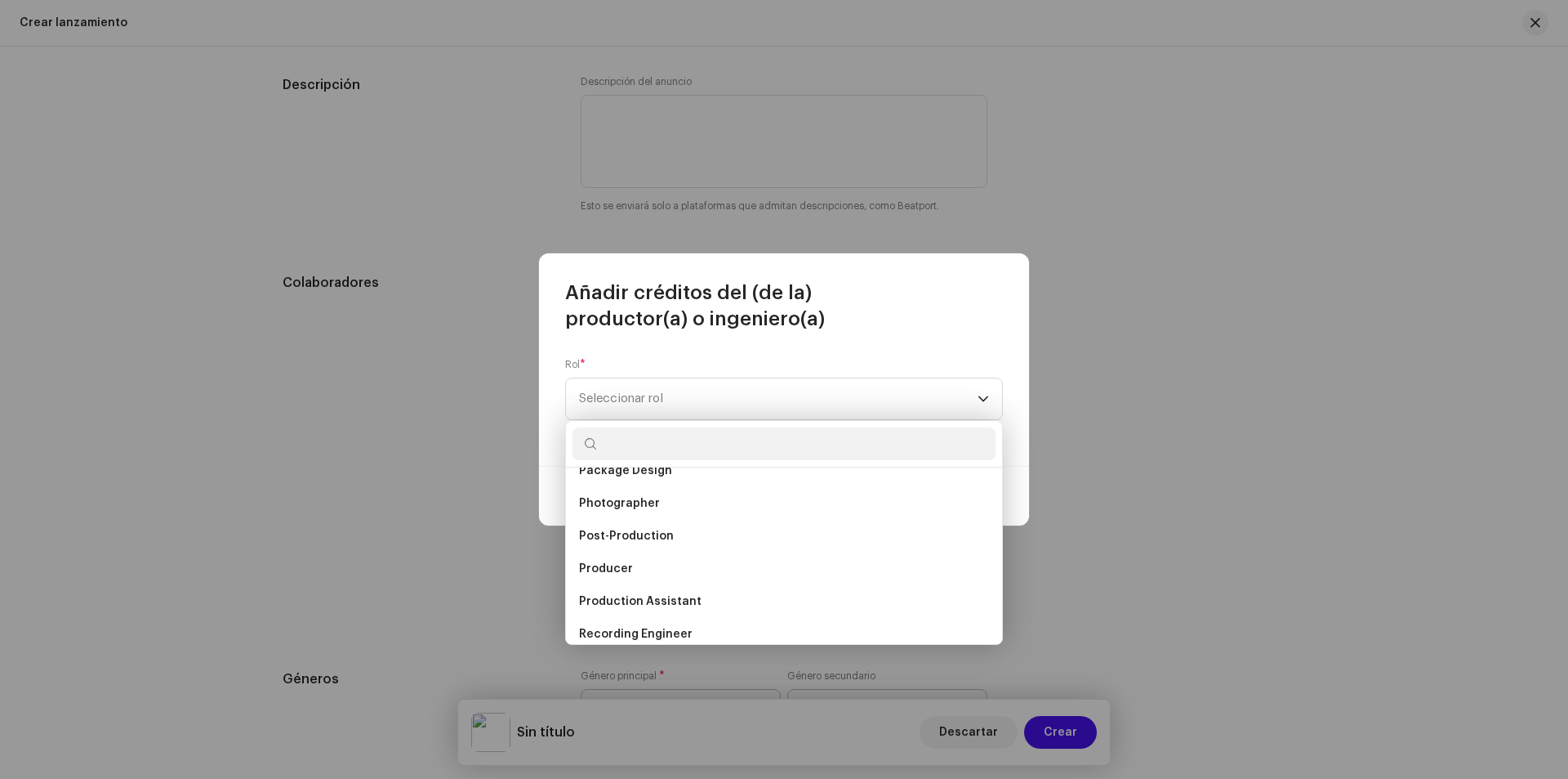
scroll to position [474, 0]
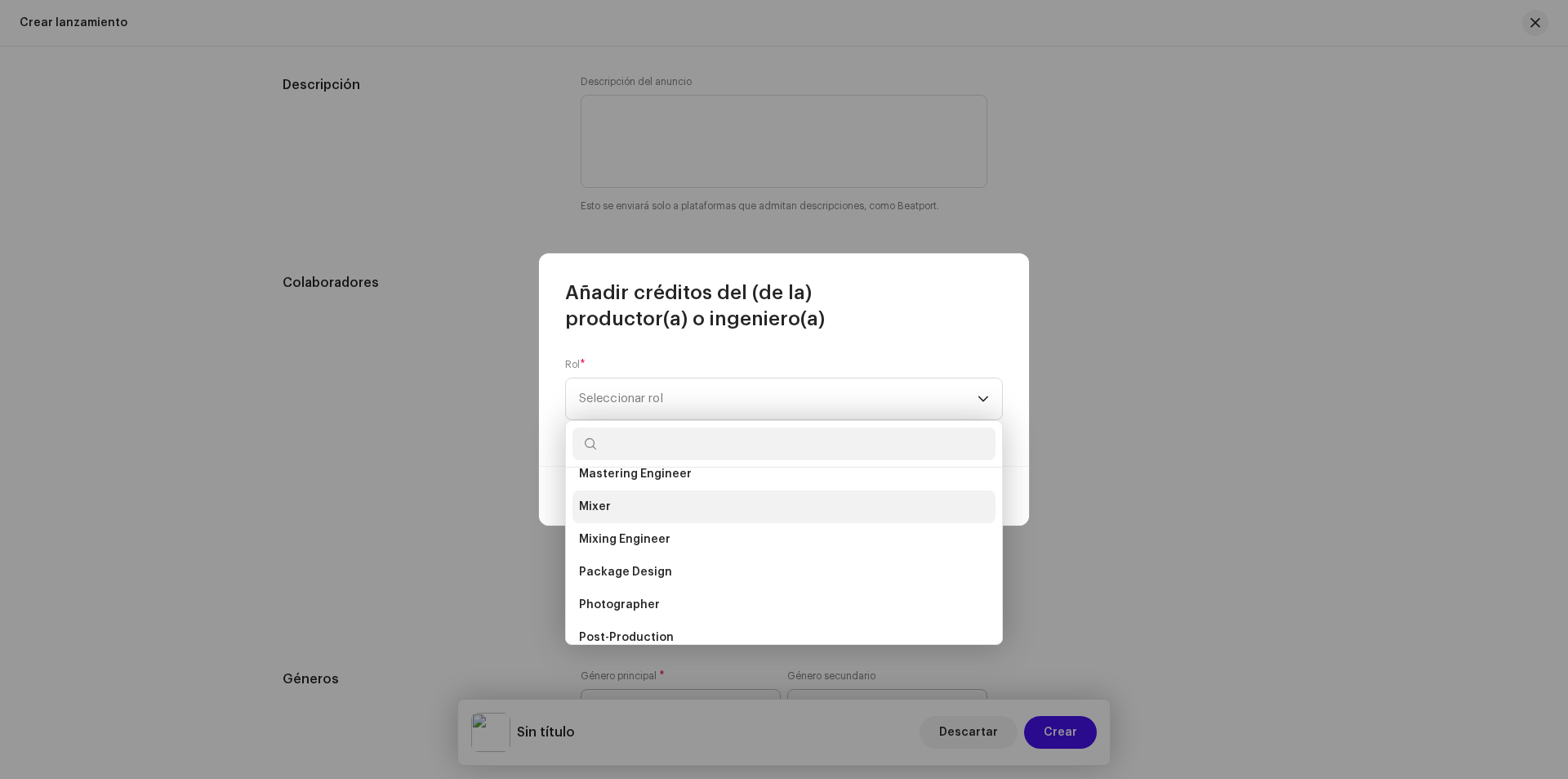
click at [639, 508] on li "Mixer" at bounding box center [784, 506] width 423 height 33
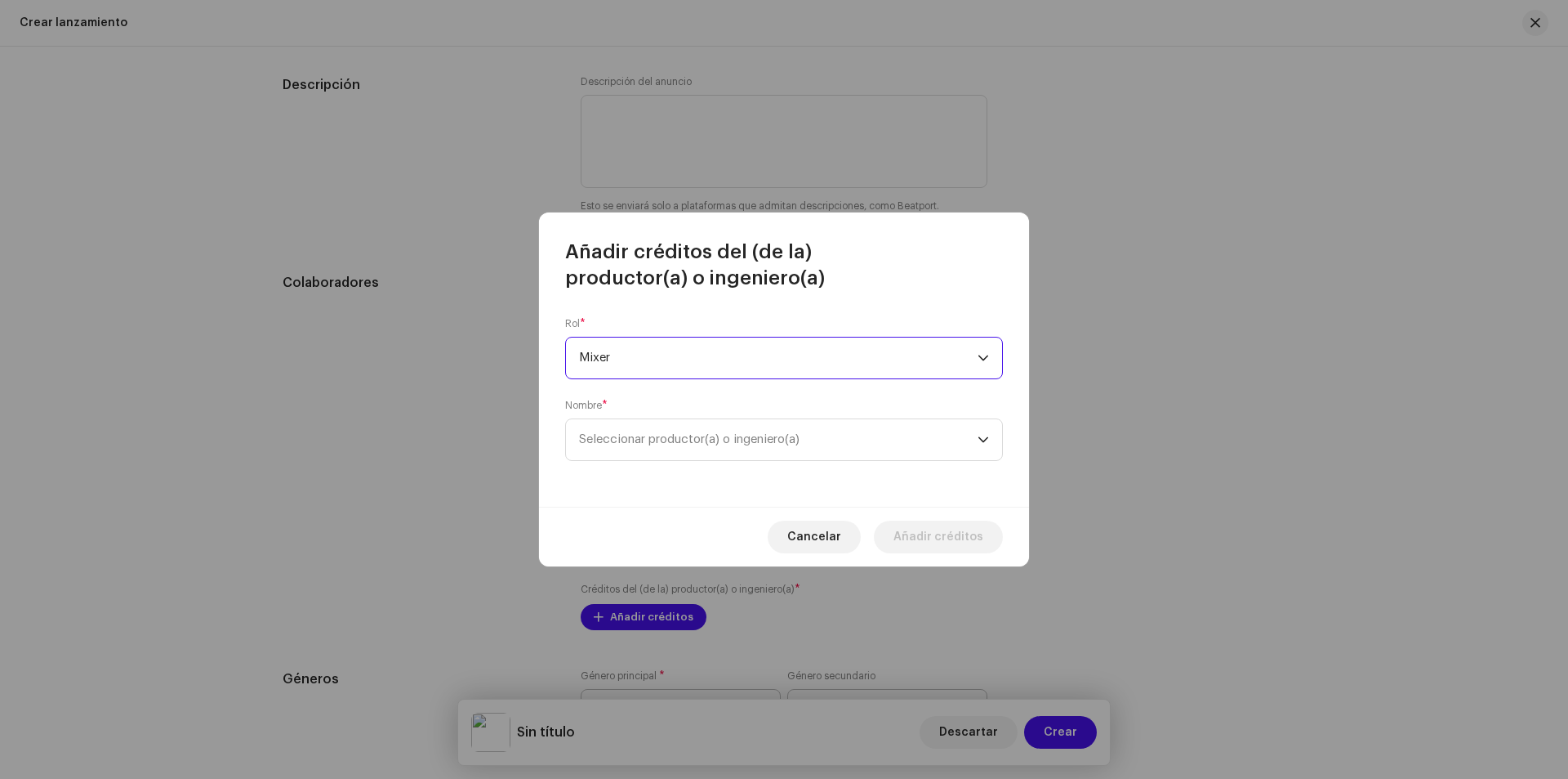
click at [797, 366] on span "Mixer" at bounding box center [778, 357] width 399 height 41
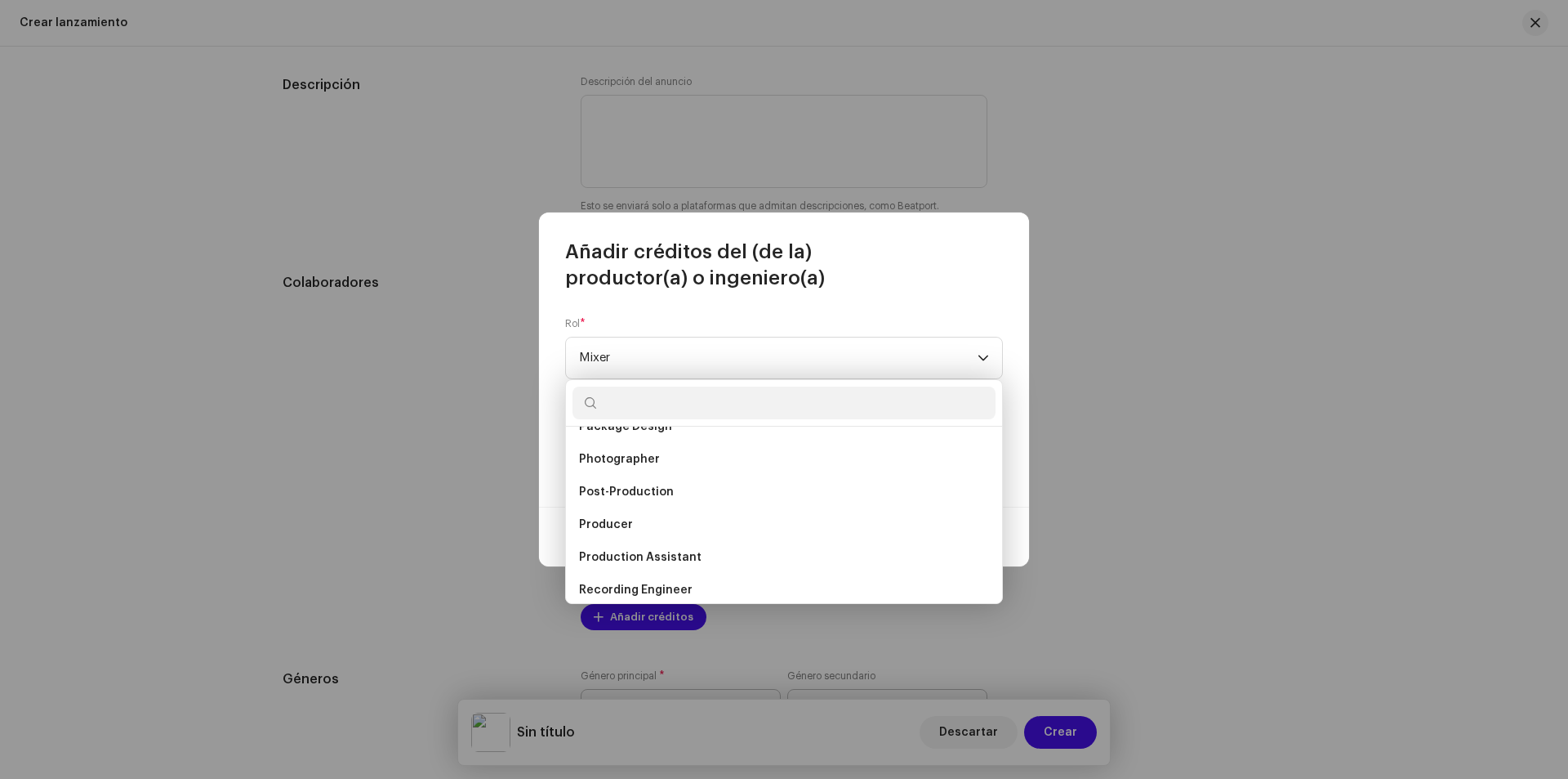
scroll to position [562, 0]
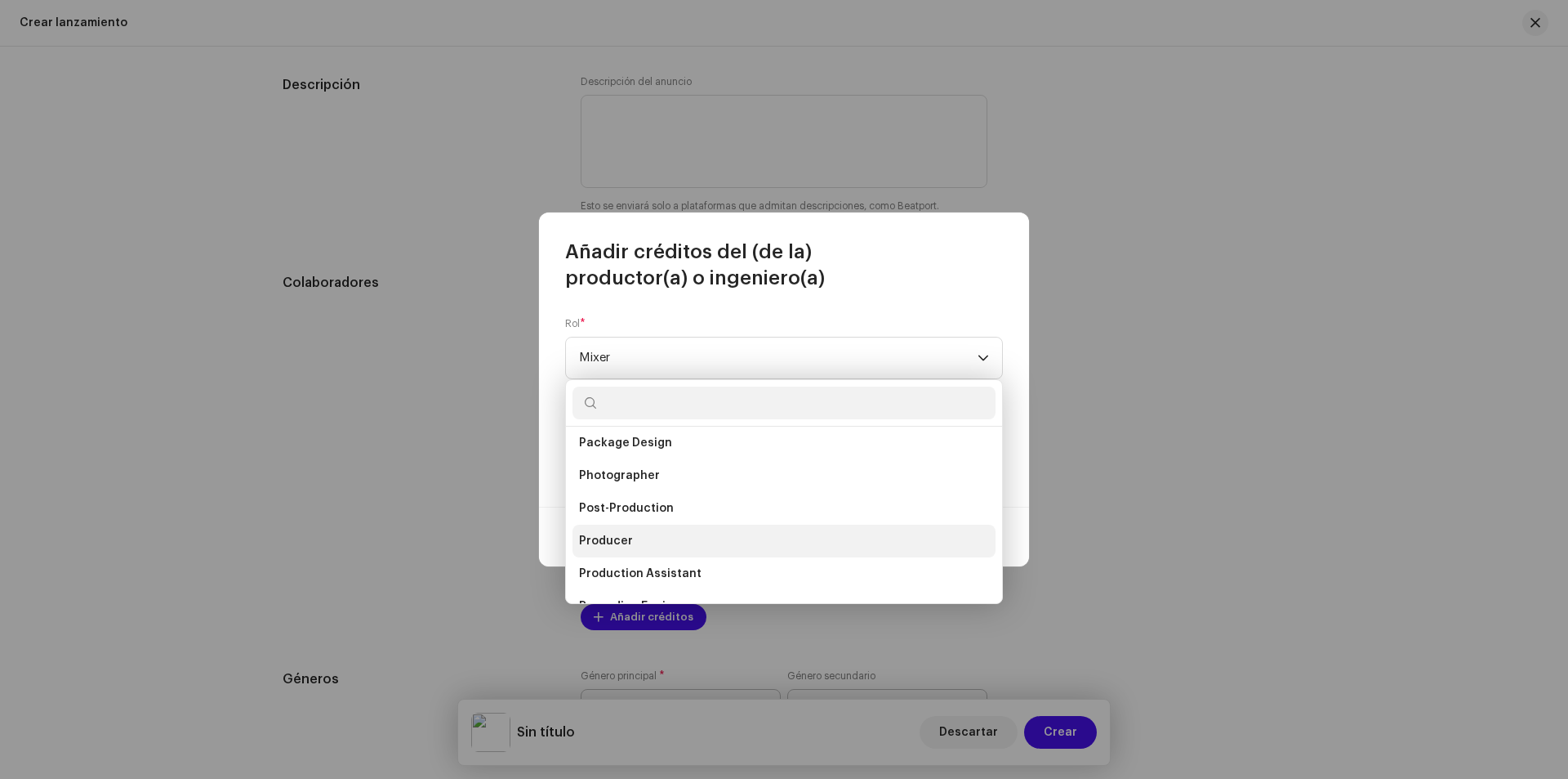
click at [635, 542] on li "Producer" at bounding box center [784, 540] width 423 height 33
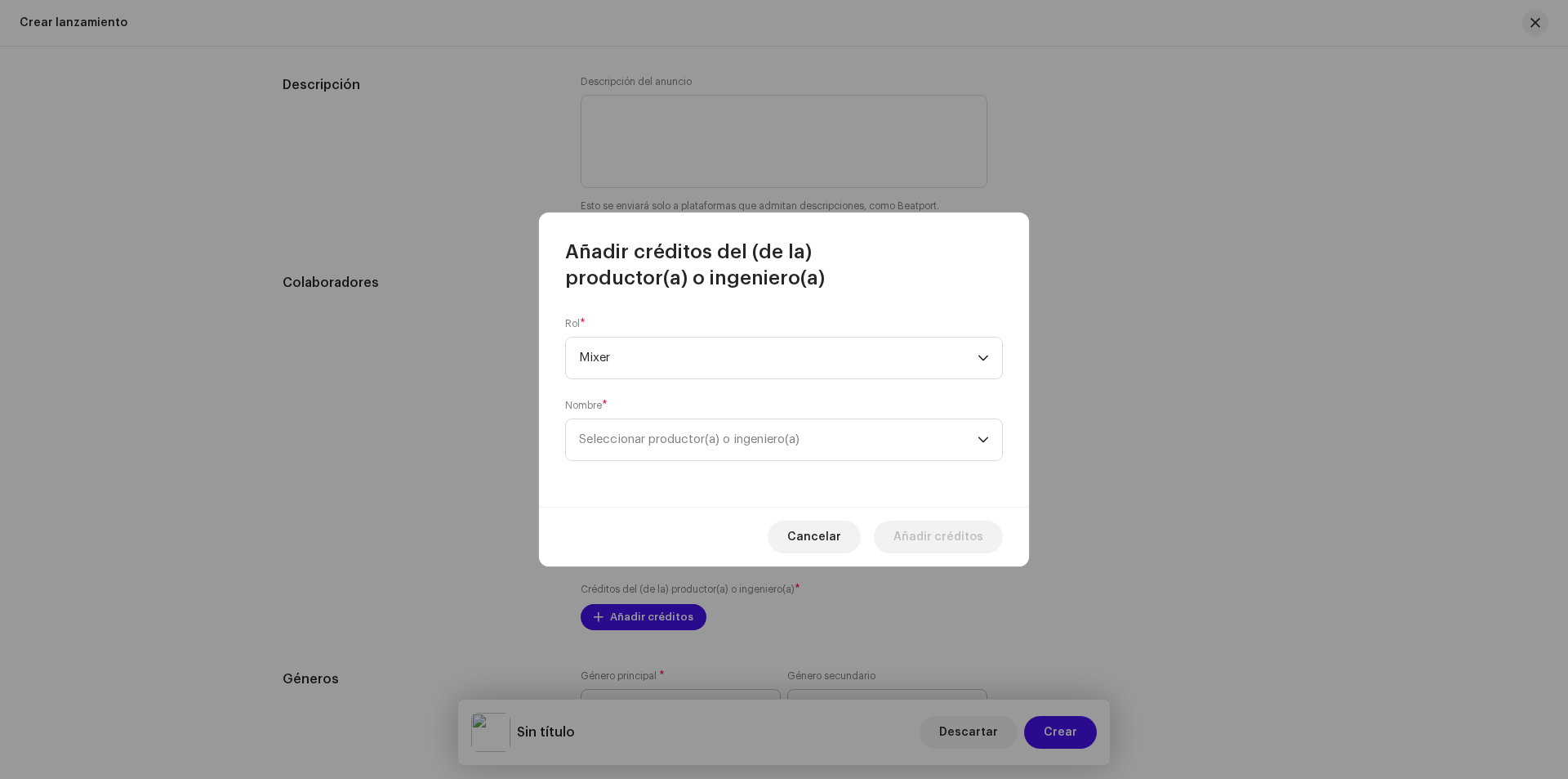
scroll to position [496, 0]
click at [775, 441] on span "Seleccionar productor(a) o ingeniero(a)" at bounding box center [689, 439] width 221 height 12
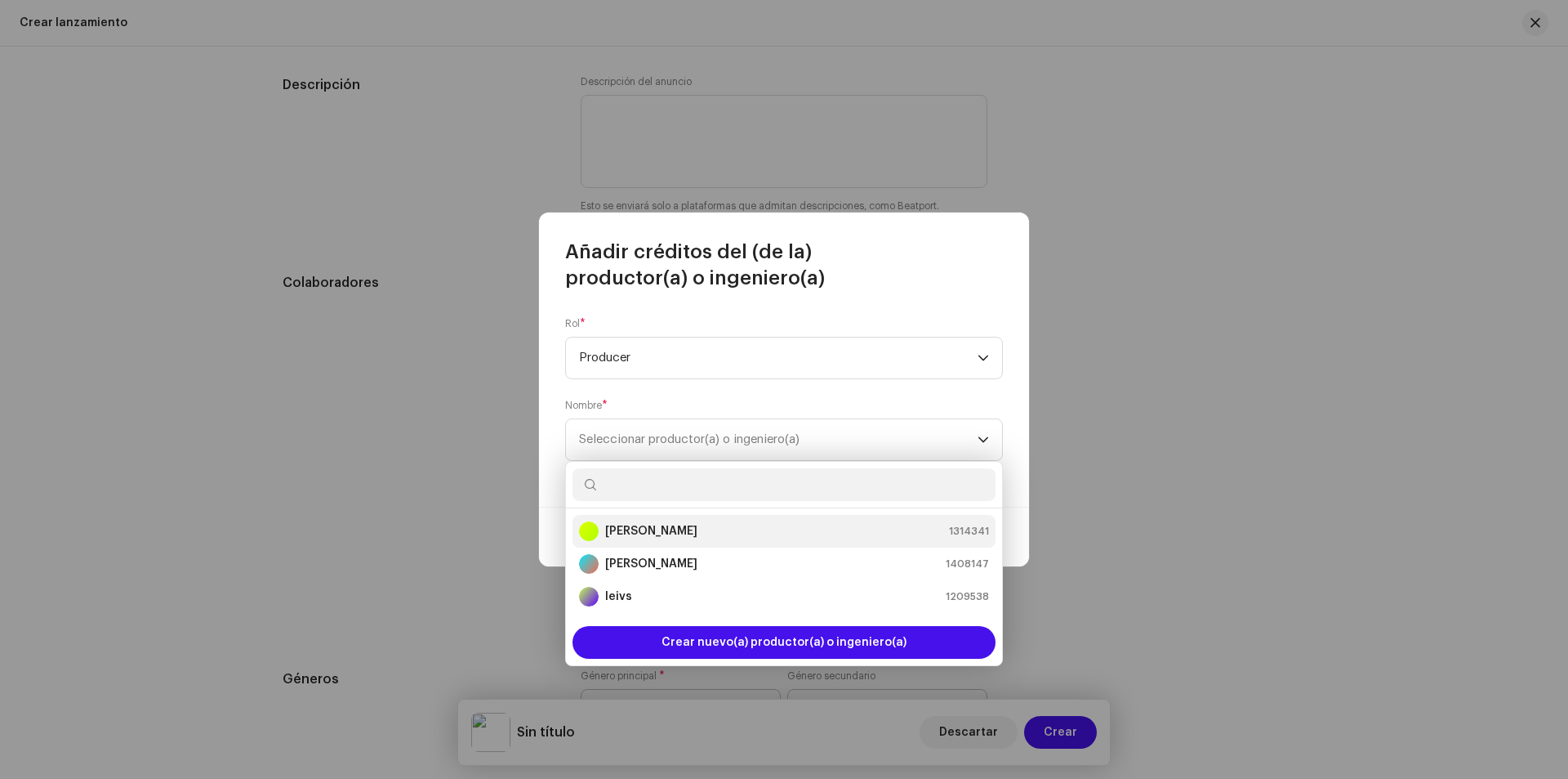
click at [729, 535] on div "[PERSON_NAME] 1314341" at bounding box center [784, 531] width 410 height 20
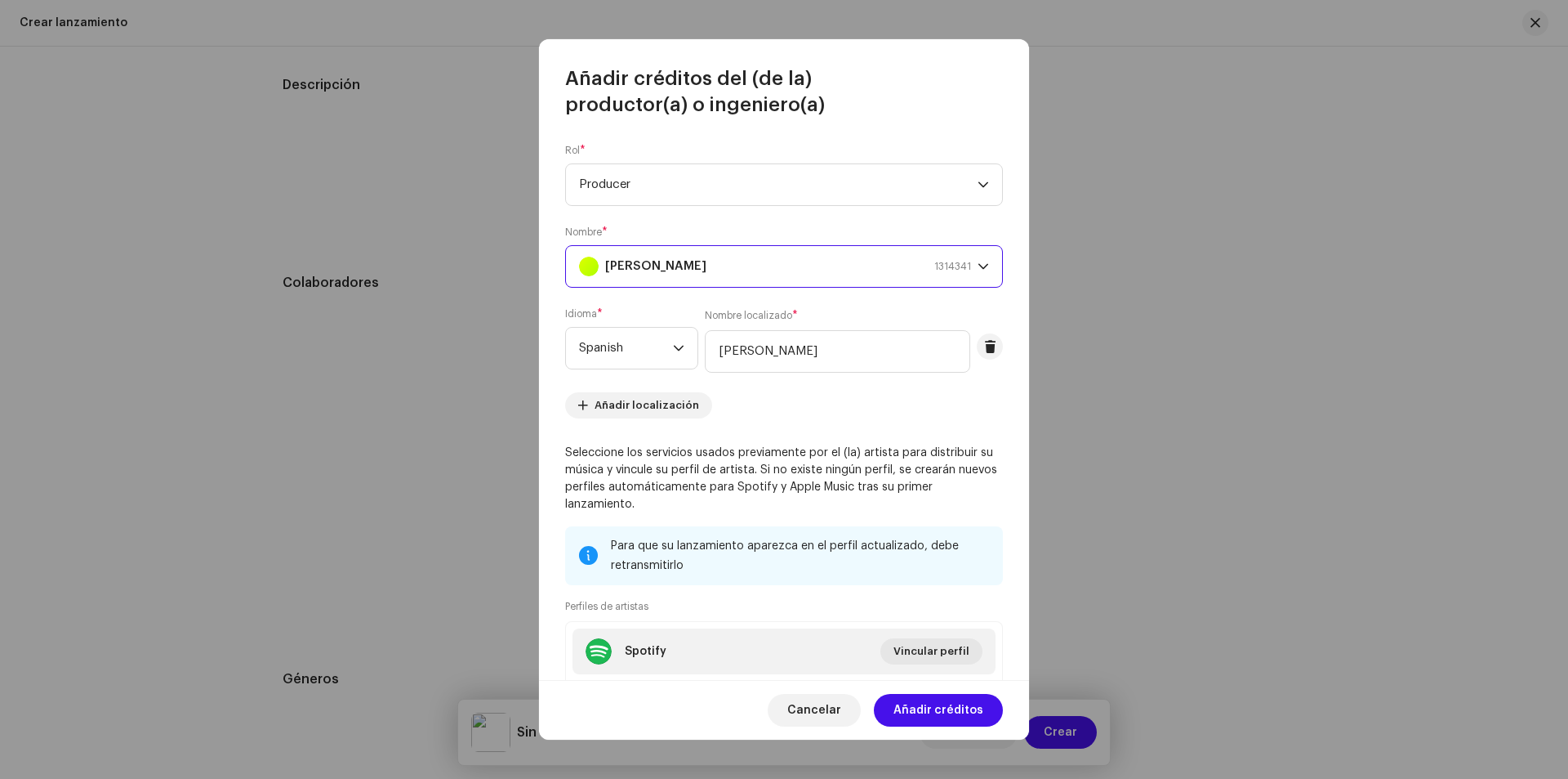
scroll to position [151, 0]
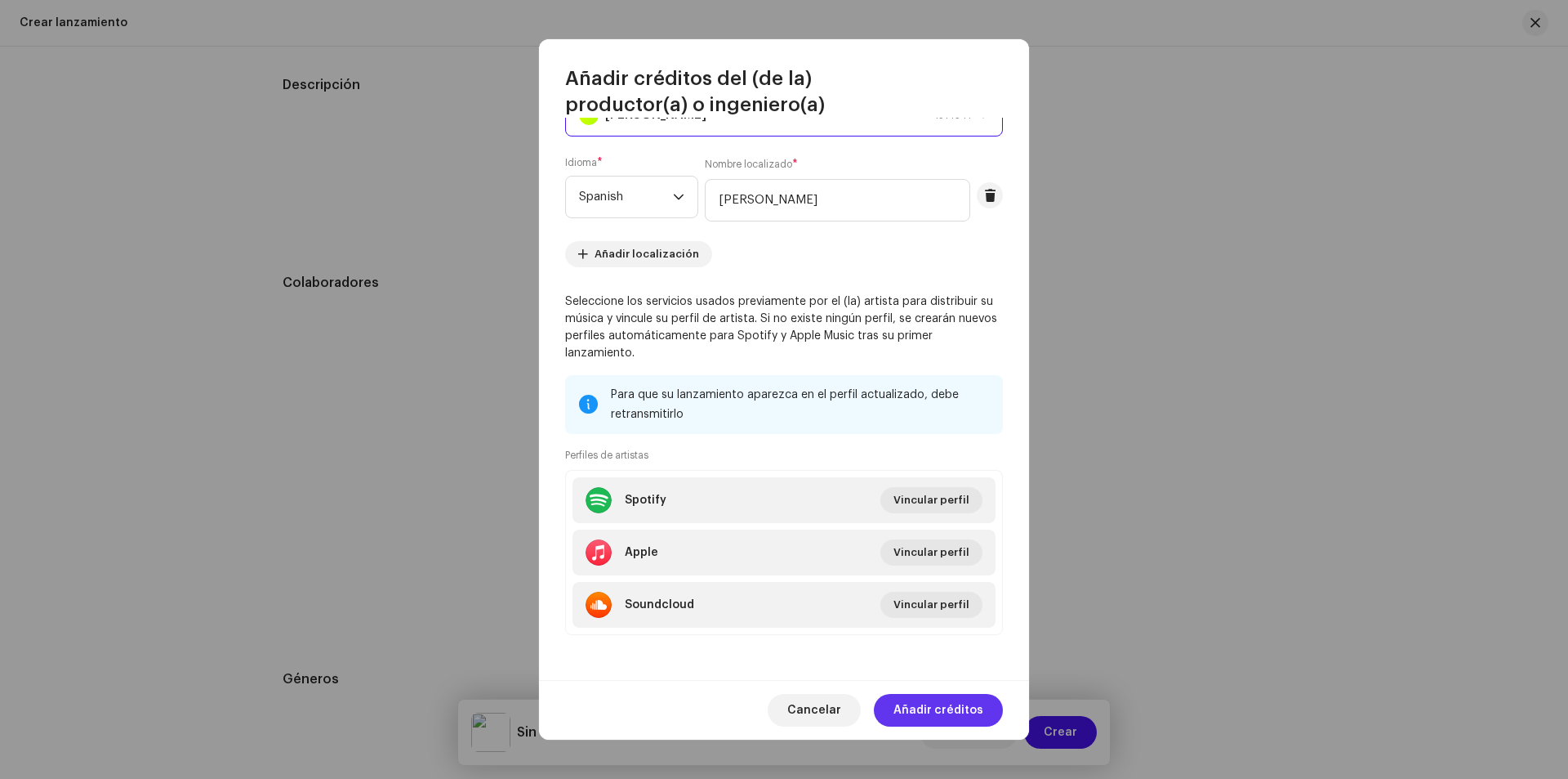
click at [911, 708] on span "Añadir créditos" at bounding box center [939, 709] width 89 height 33
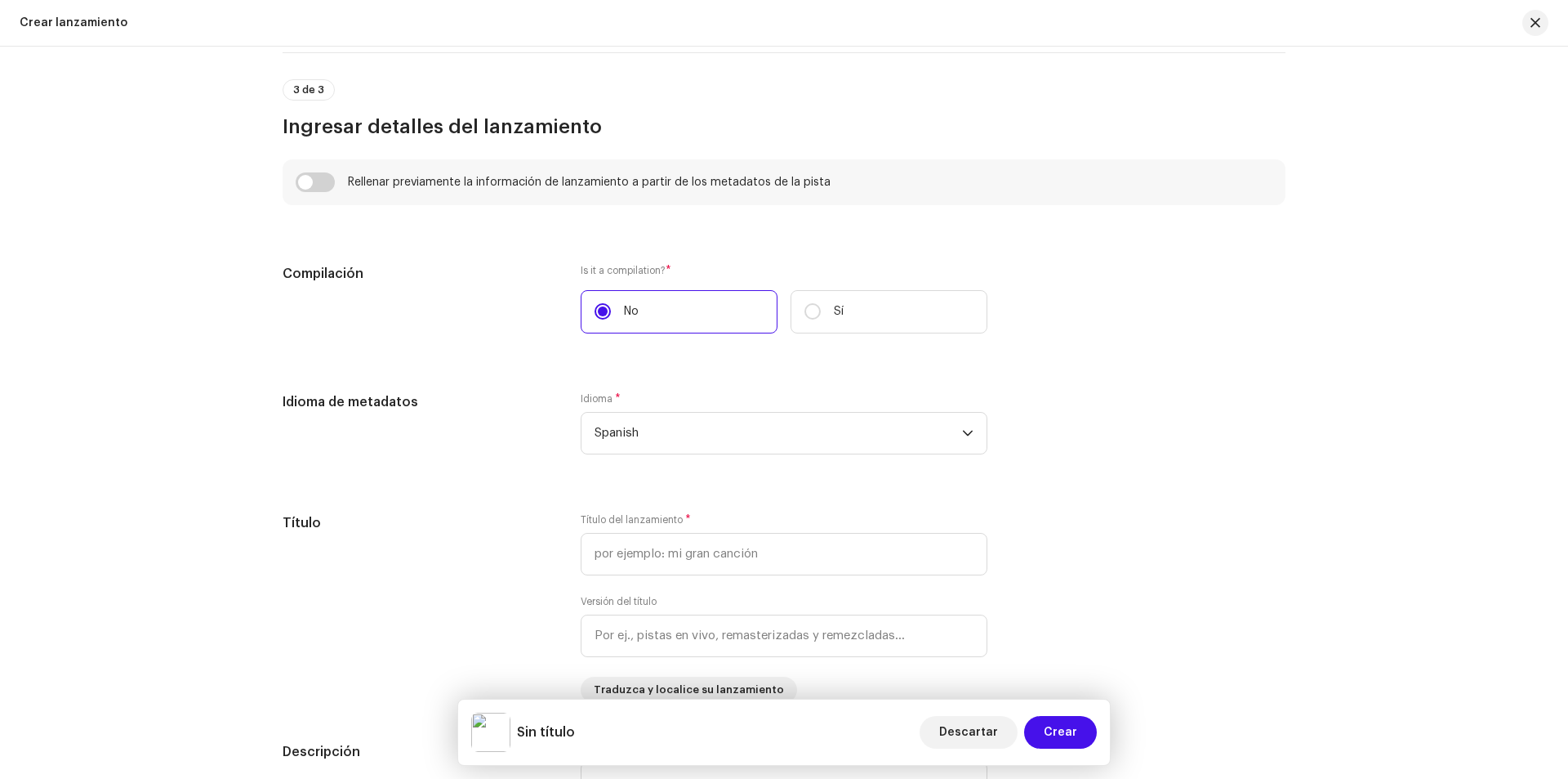
scroll to position [1348, 0]
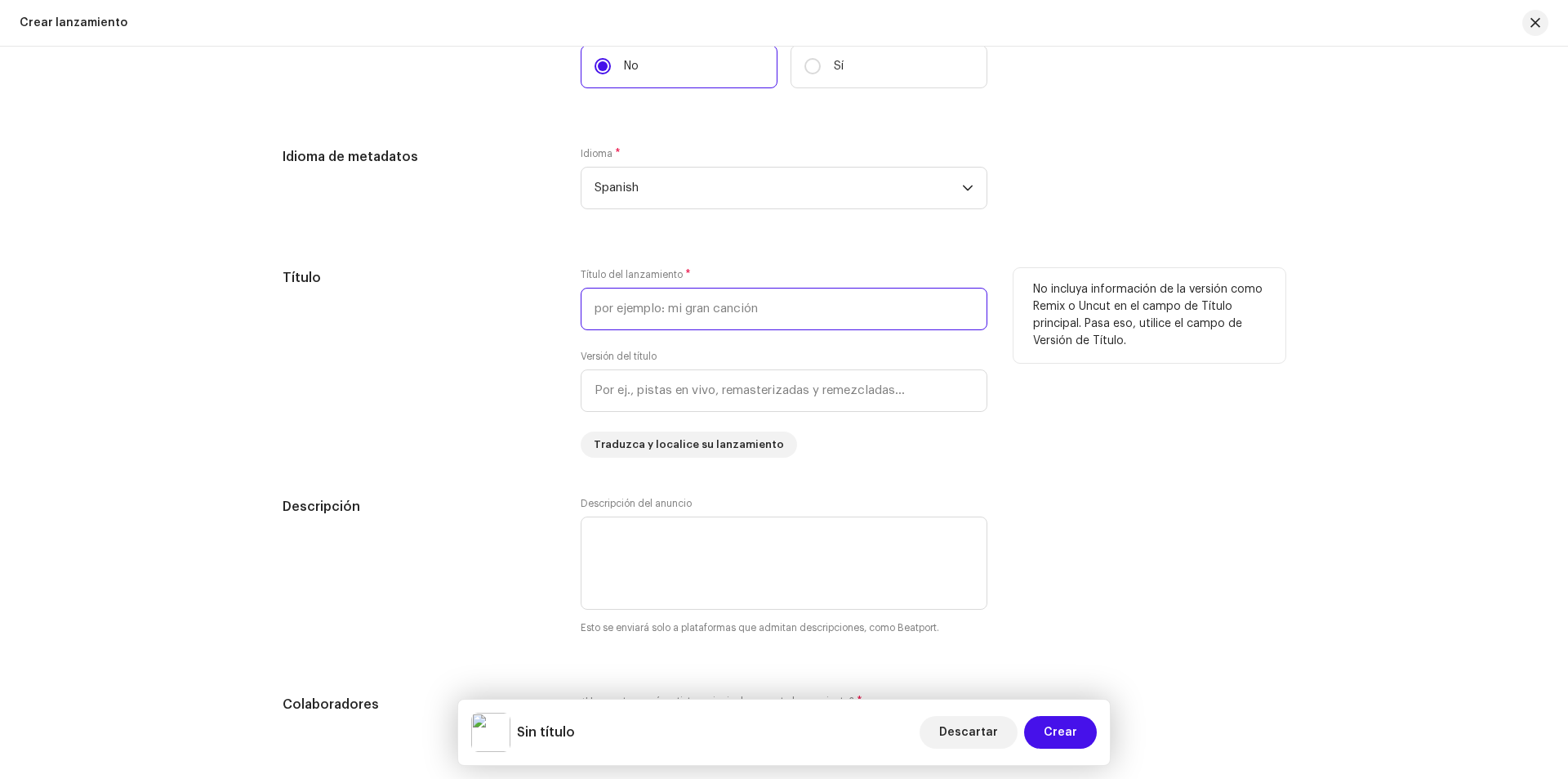
click at [752, 315] on input "text" at bounding box center [784, 308] width 407 height 43
type input "contraste"
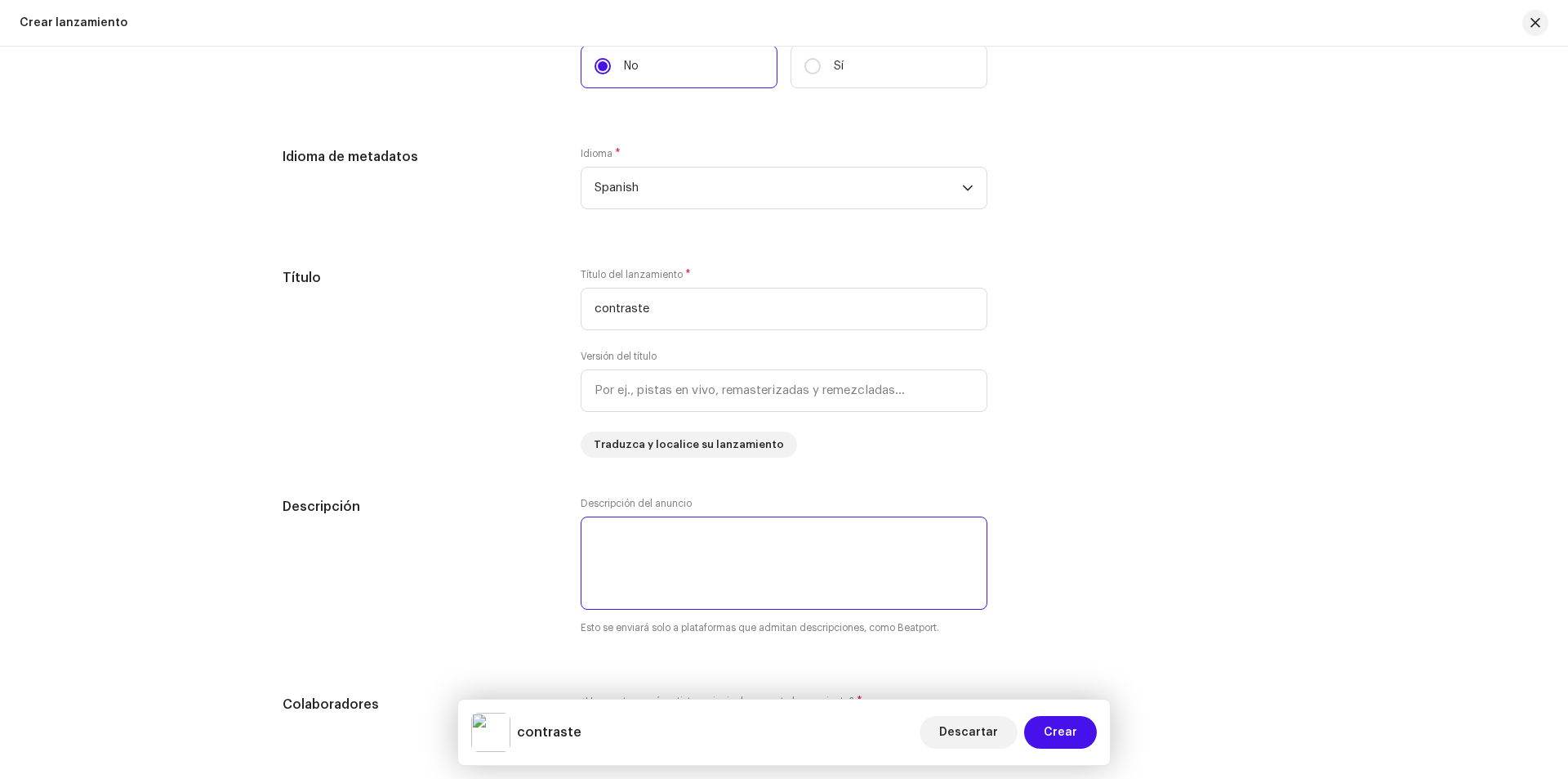
click at [806, 537] on textarea at bounding box center [784, 563] width 407 height 94
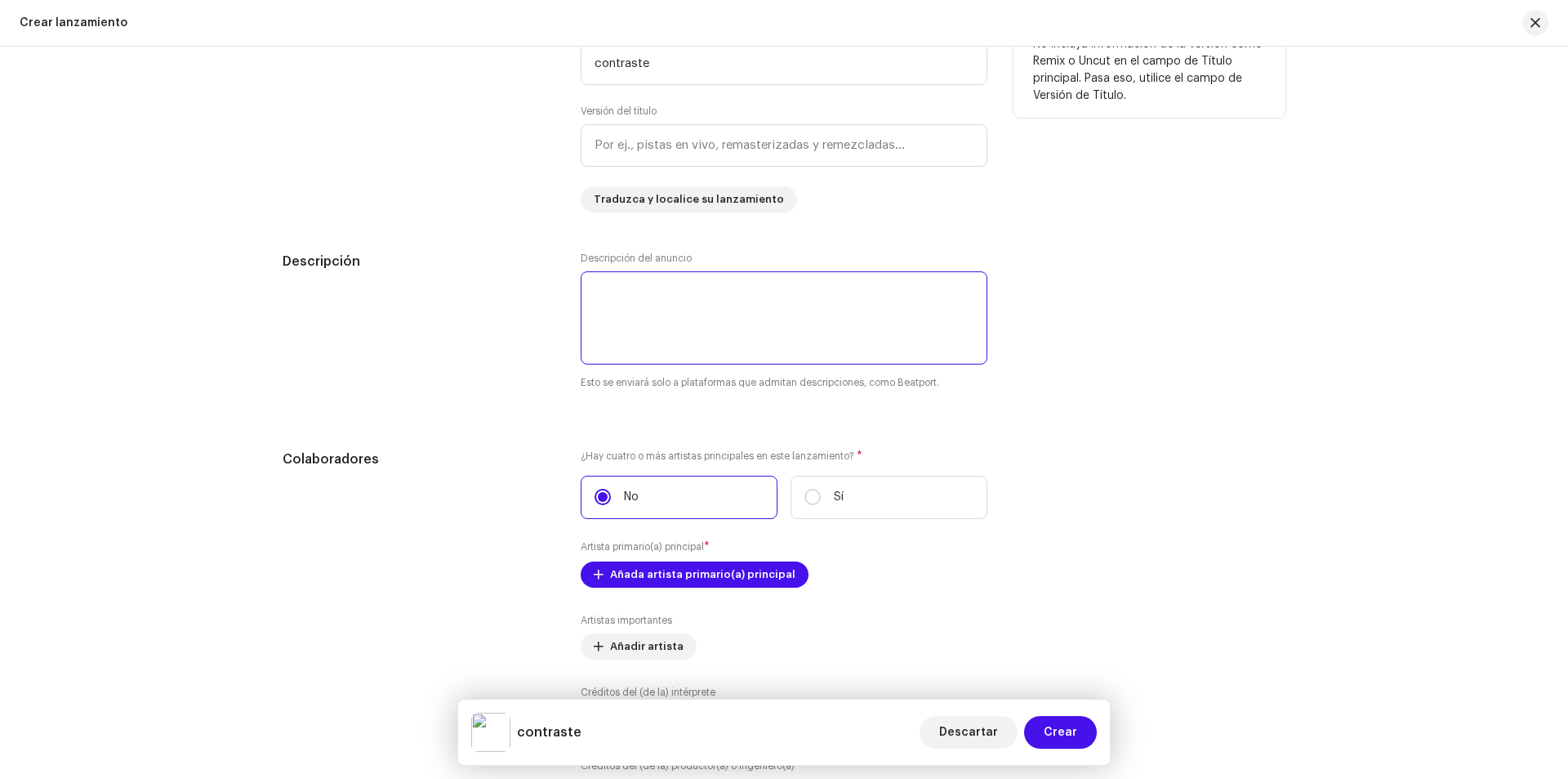
scroll to position [1675, 0]
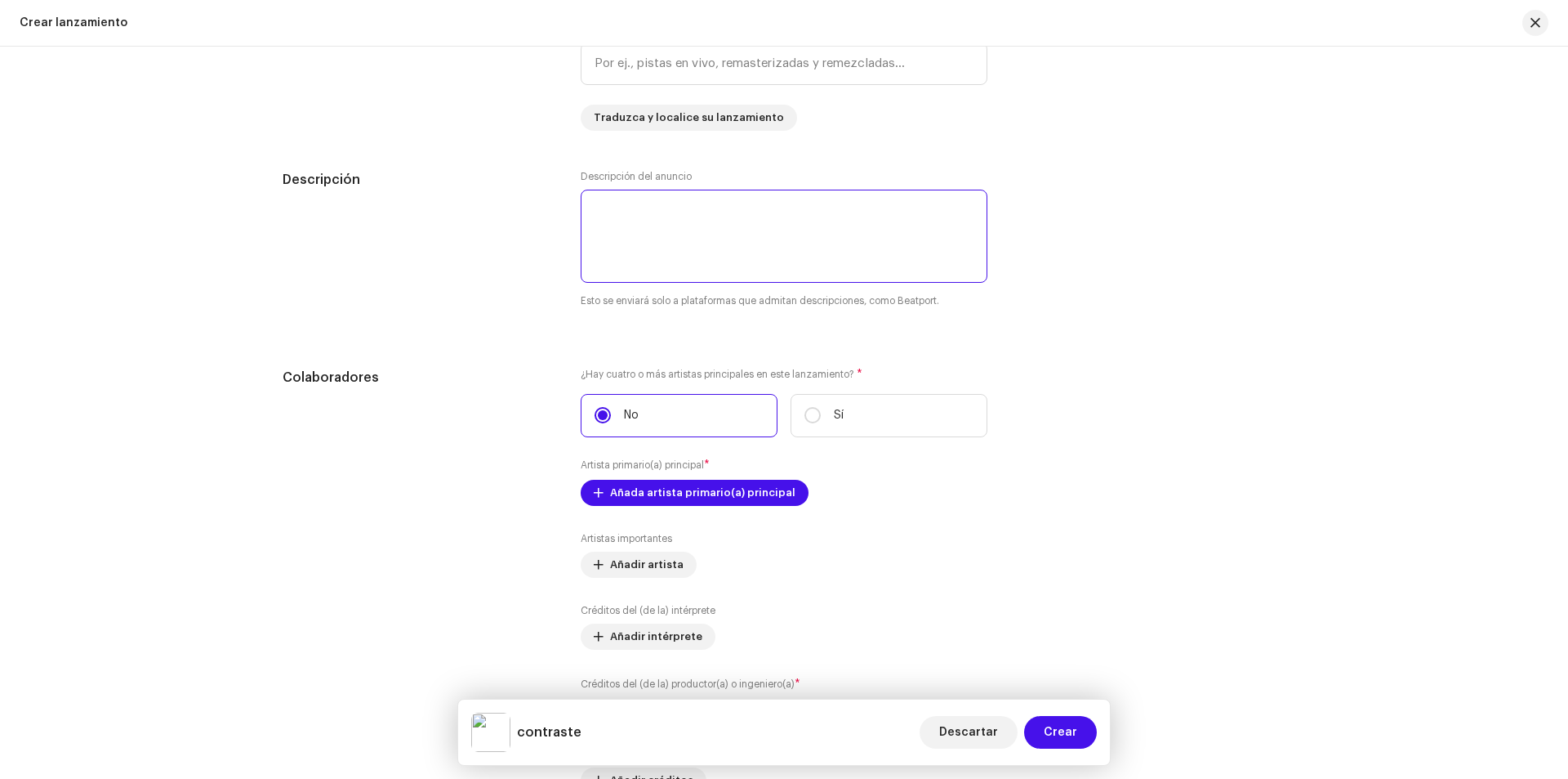
click at [675, 243] on textarea at bounding box center [784, 237] width 407 height 94
drag, startPoint x: 649, startPoint y: 199, endPoint x: 496, endPoint y: 244, distance: 159.5
click at [496, 244] on div "Descripción" at bounding box center [419, 249] width 272 height 158
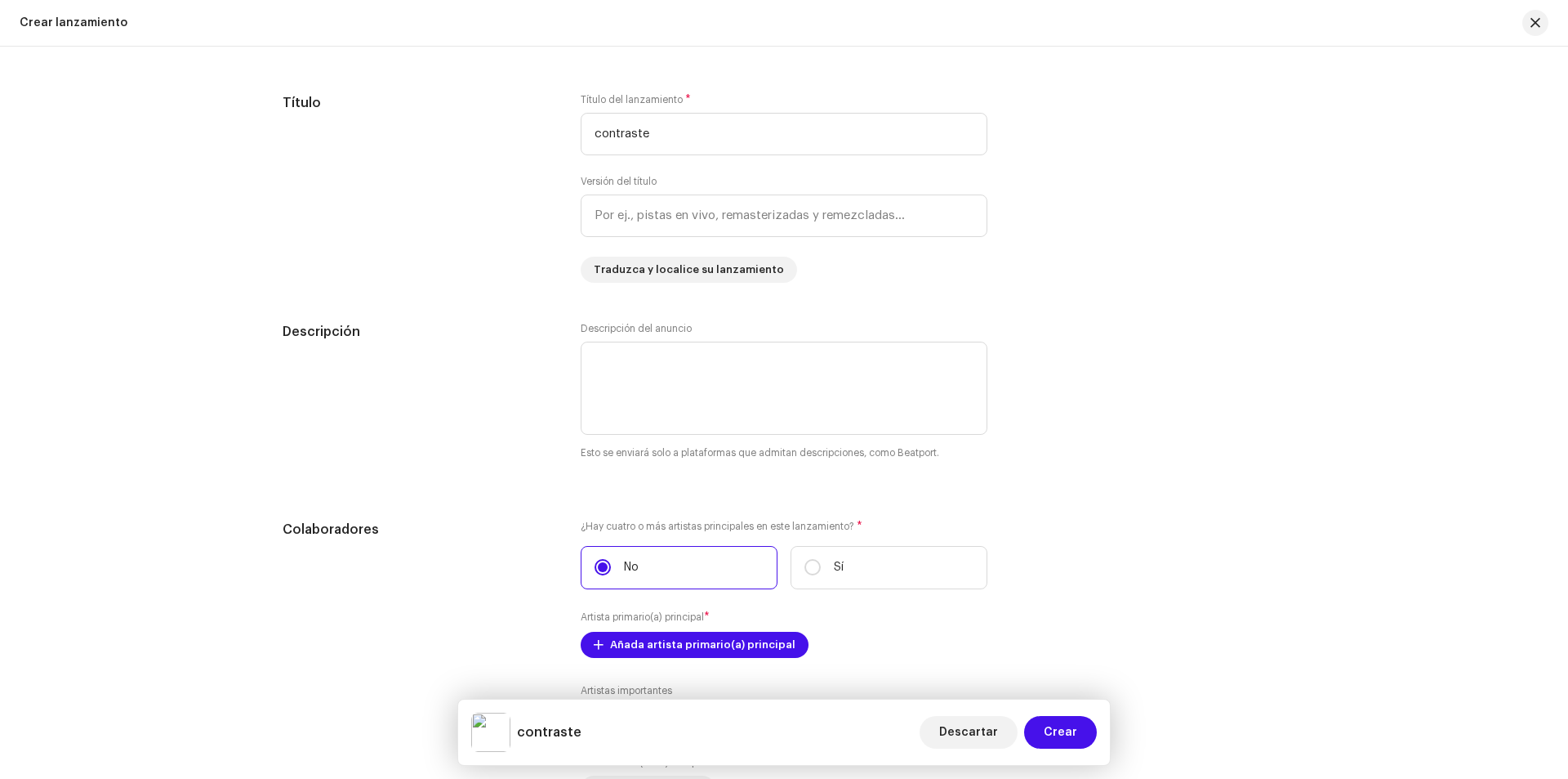
scroll to position [1512, 0]
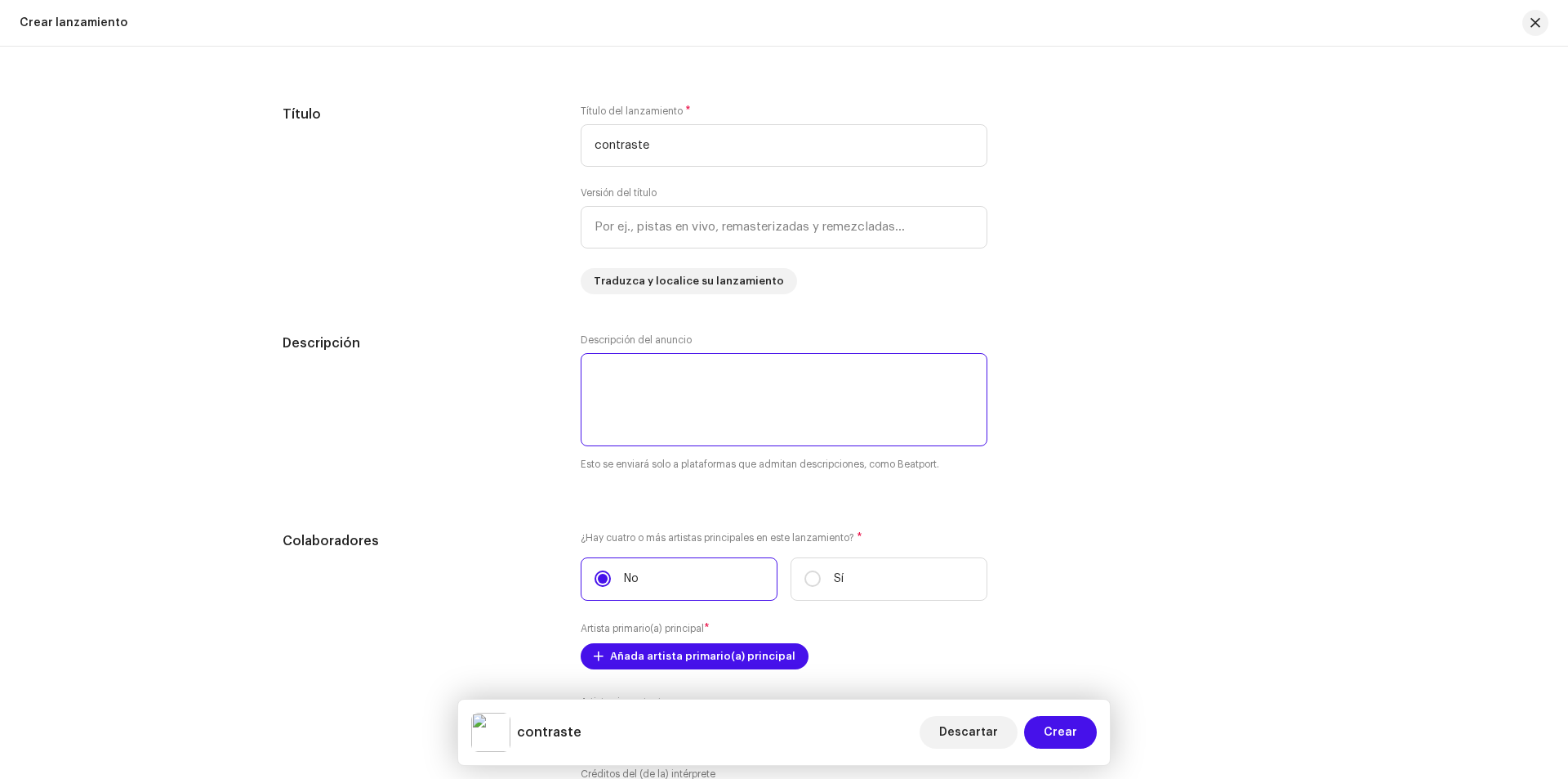
click at [734, 390] on textarea at bounding box center [784, 400] width 407 height 94
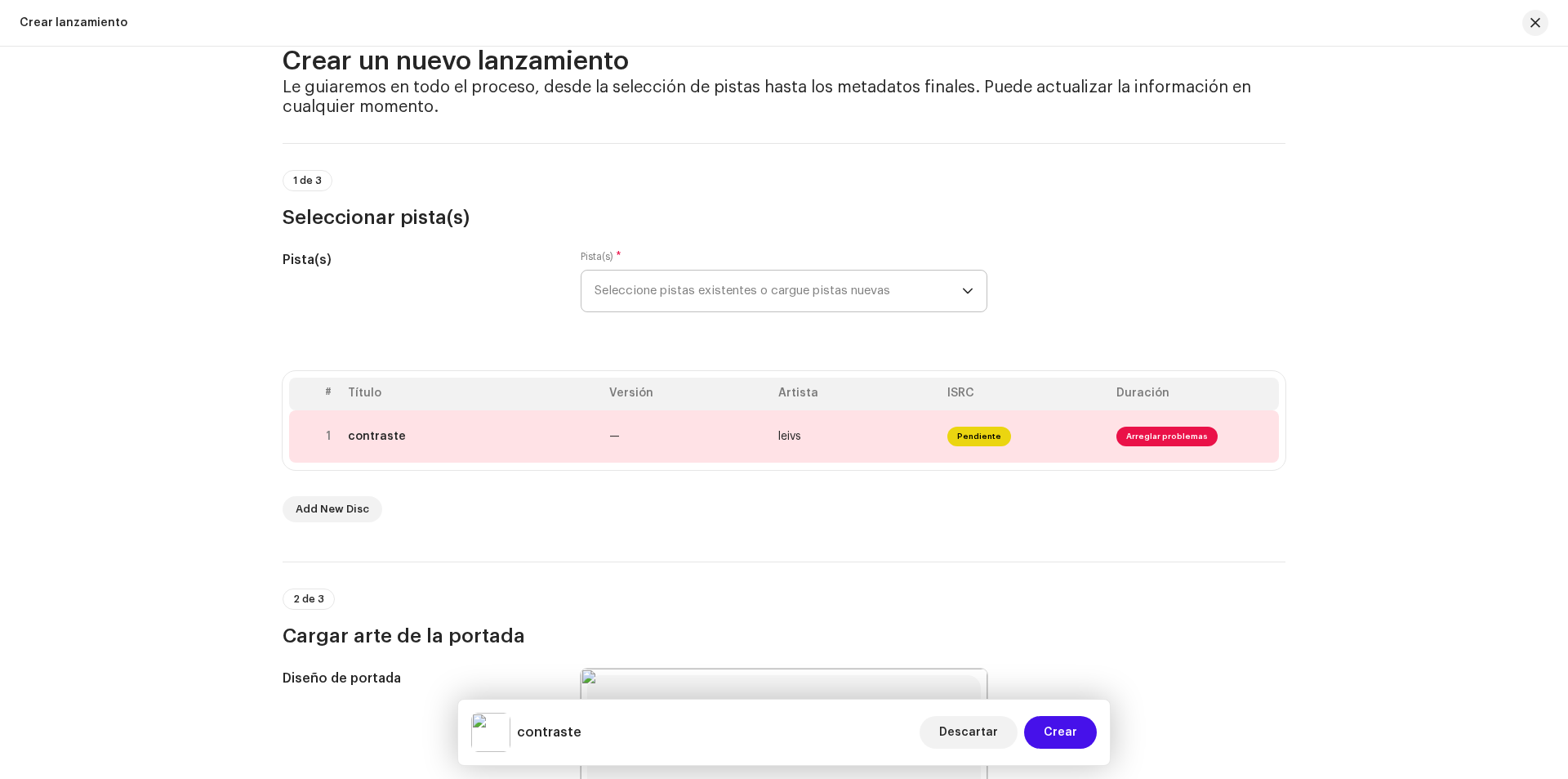
scroll to position [0, 0]
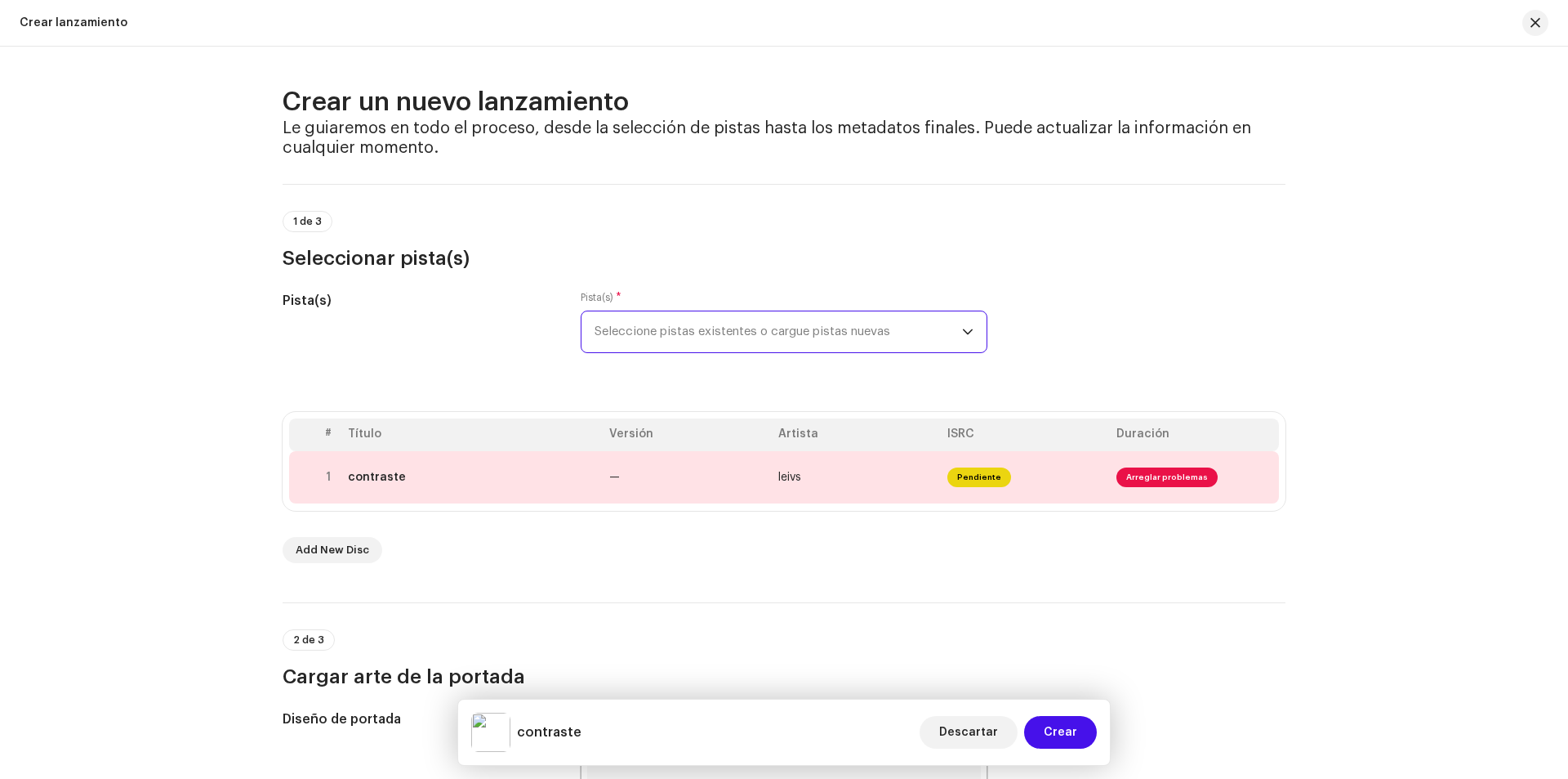
click at [867, 324] on span "Seleccione pistas existentes o cargue pistas nuevas" at bounding box center [779, 331] width 368 height 41
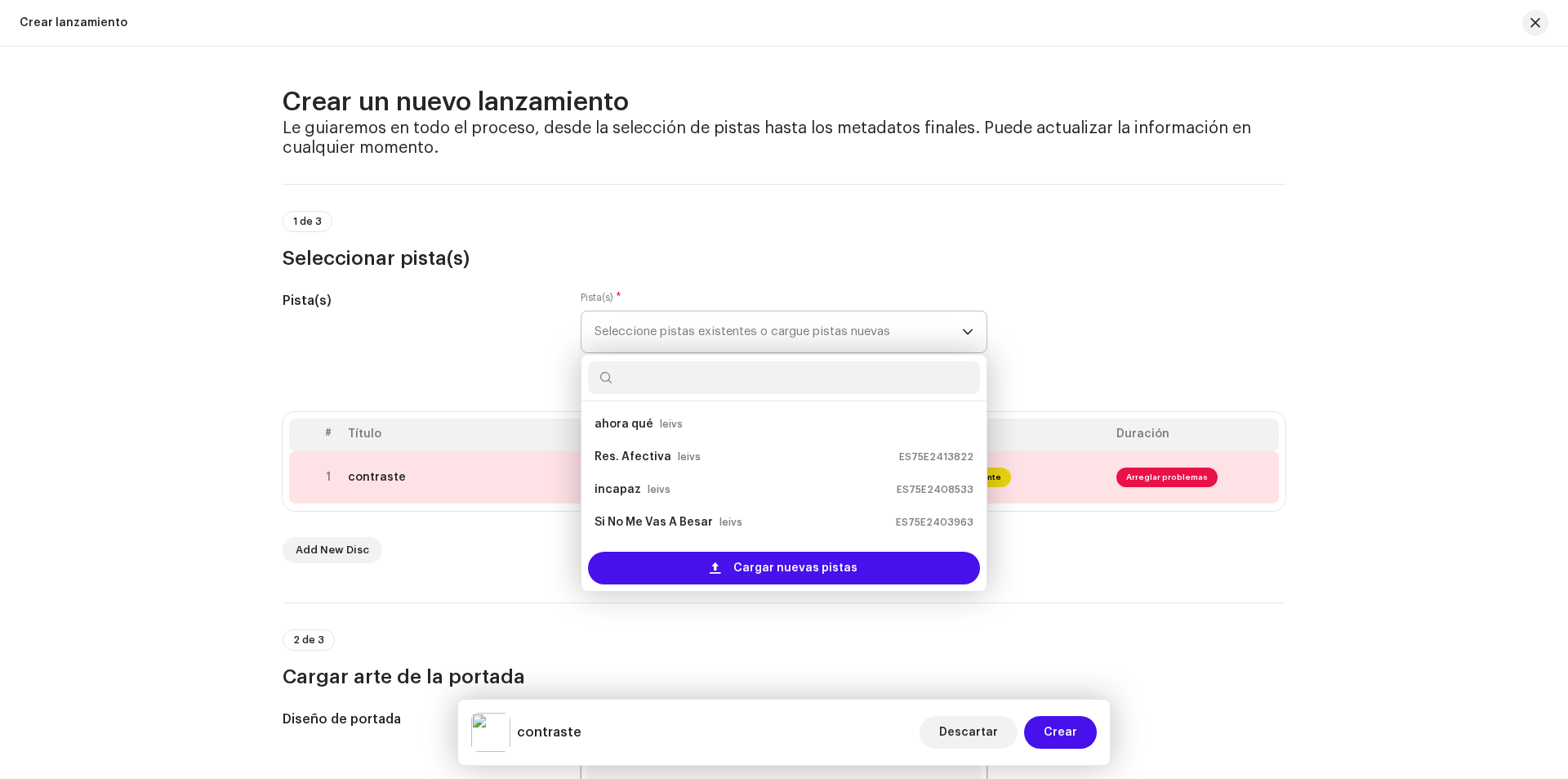
click at [868, 323] on span "Seleccione pistas existentes o cargue pistas nuevas" at bounding box center [779, 331] width 368 height 41
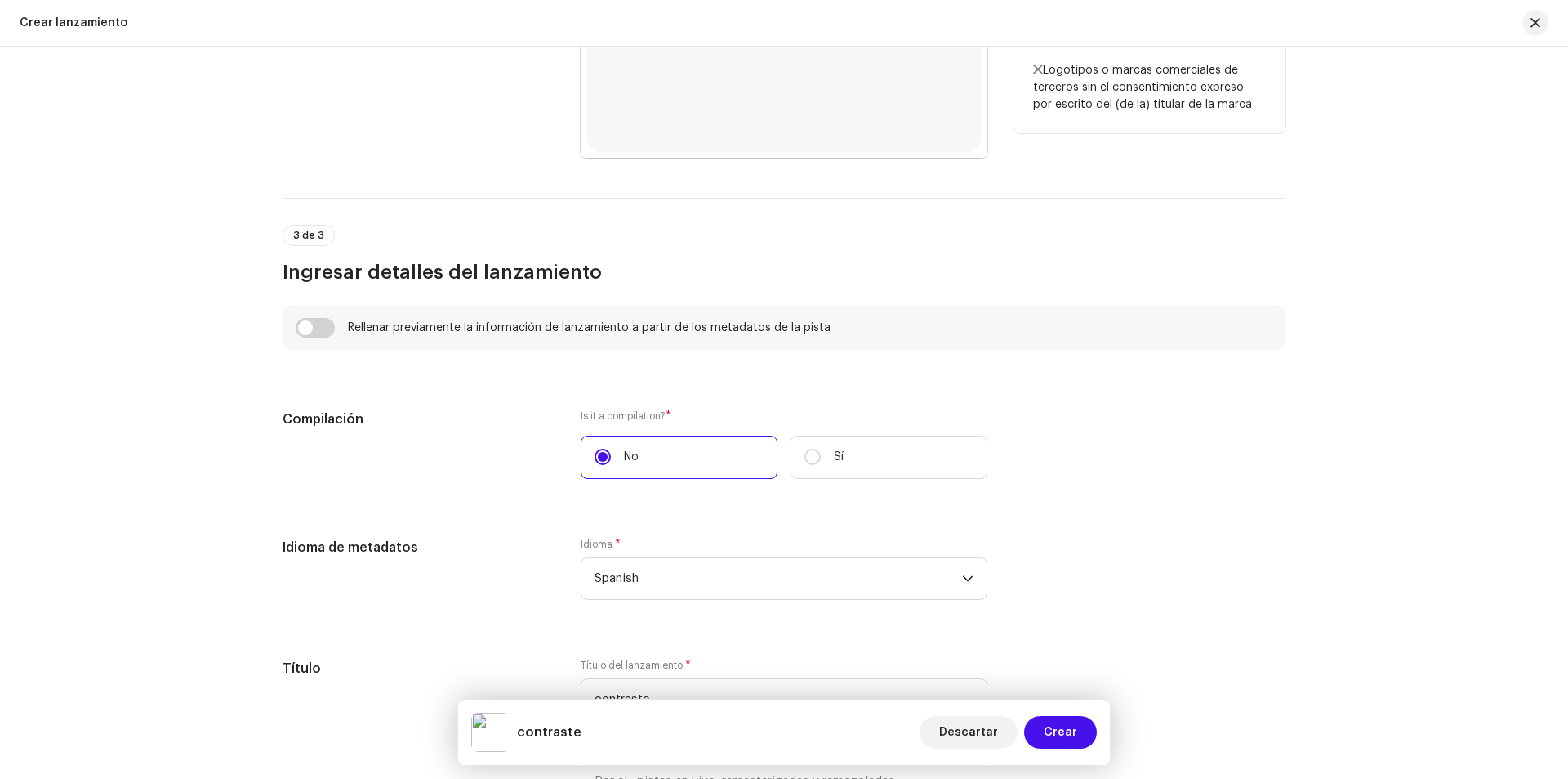
scroll to position [981, 0]
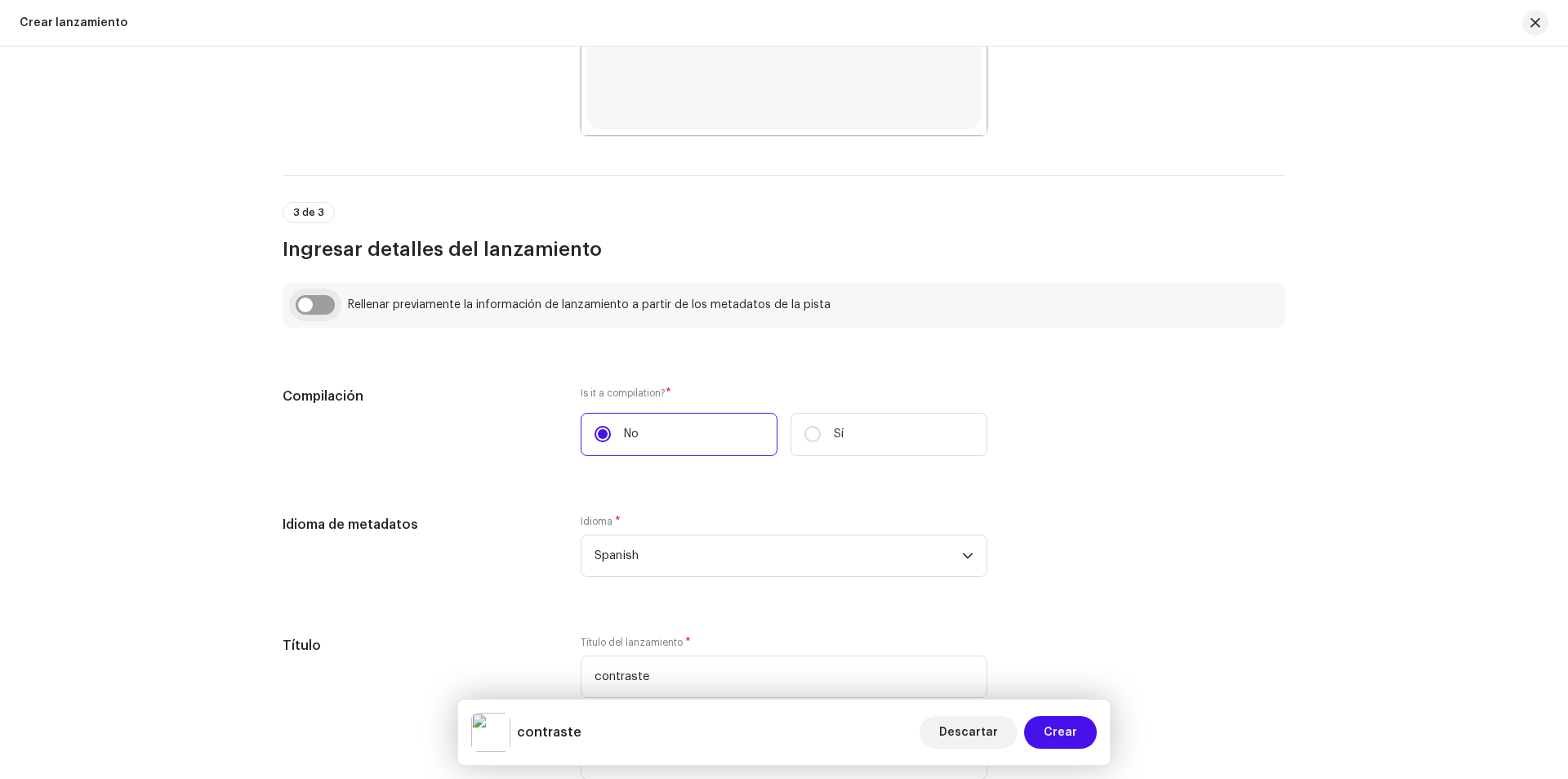
click at [306, 302] on input "checkbox" at bounding box center [314, 305] width 39 height 20
checkbox input "true"
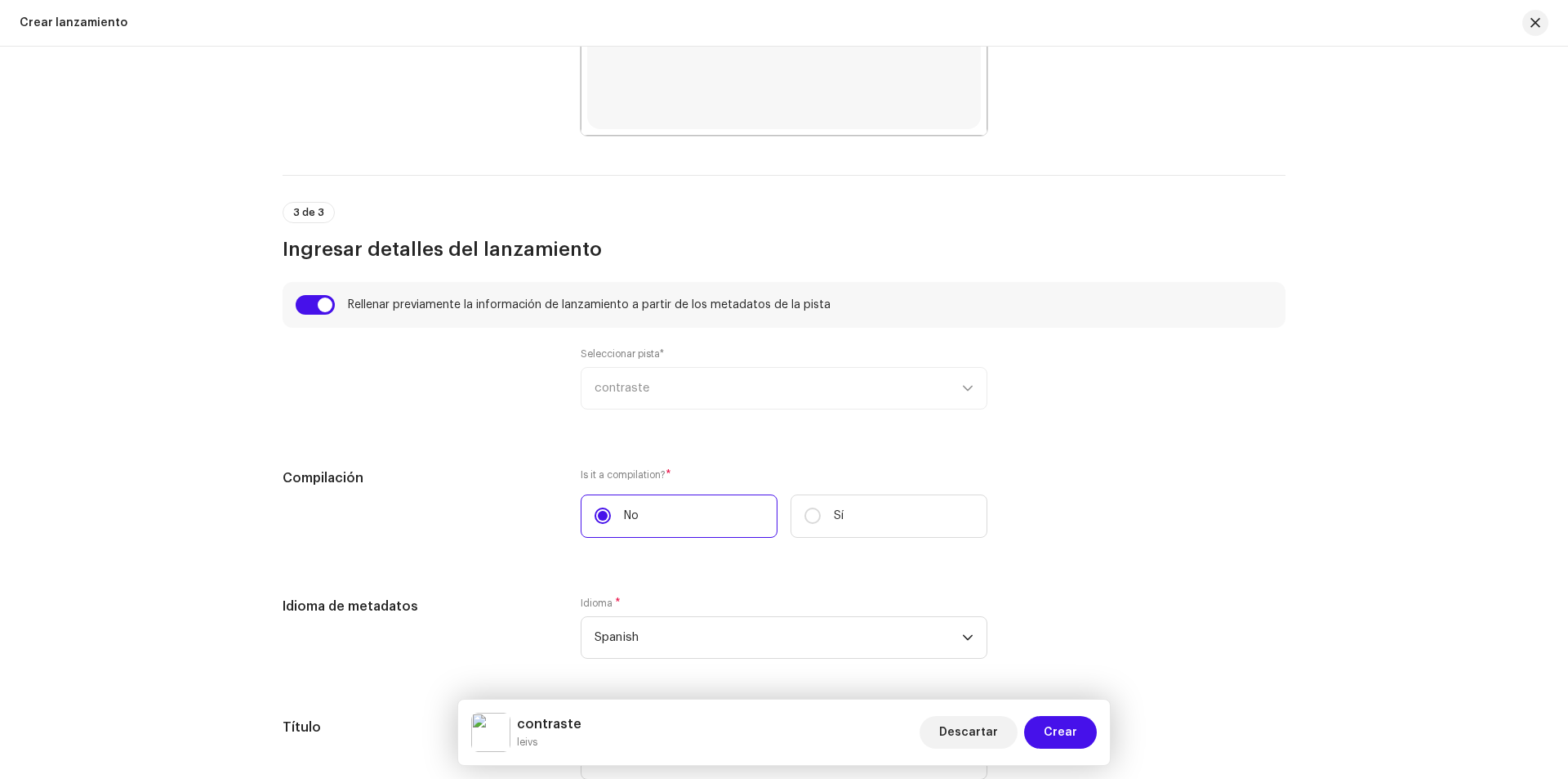
scroll to position [1063, 0]
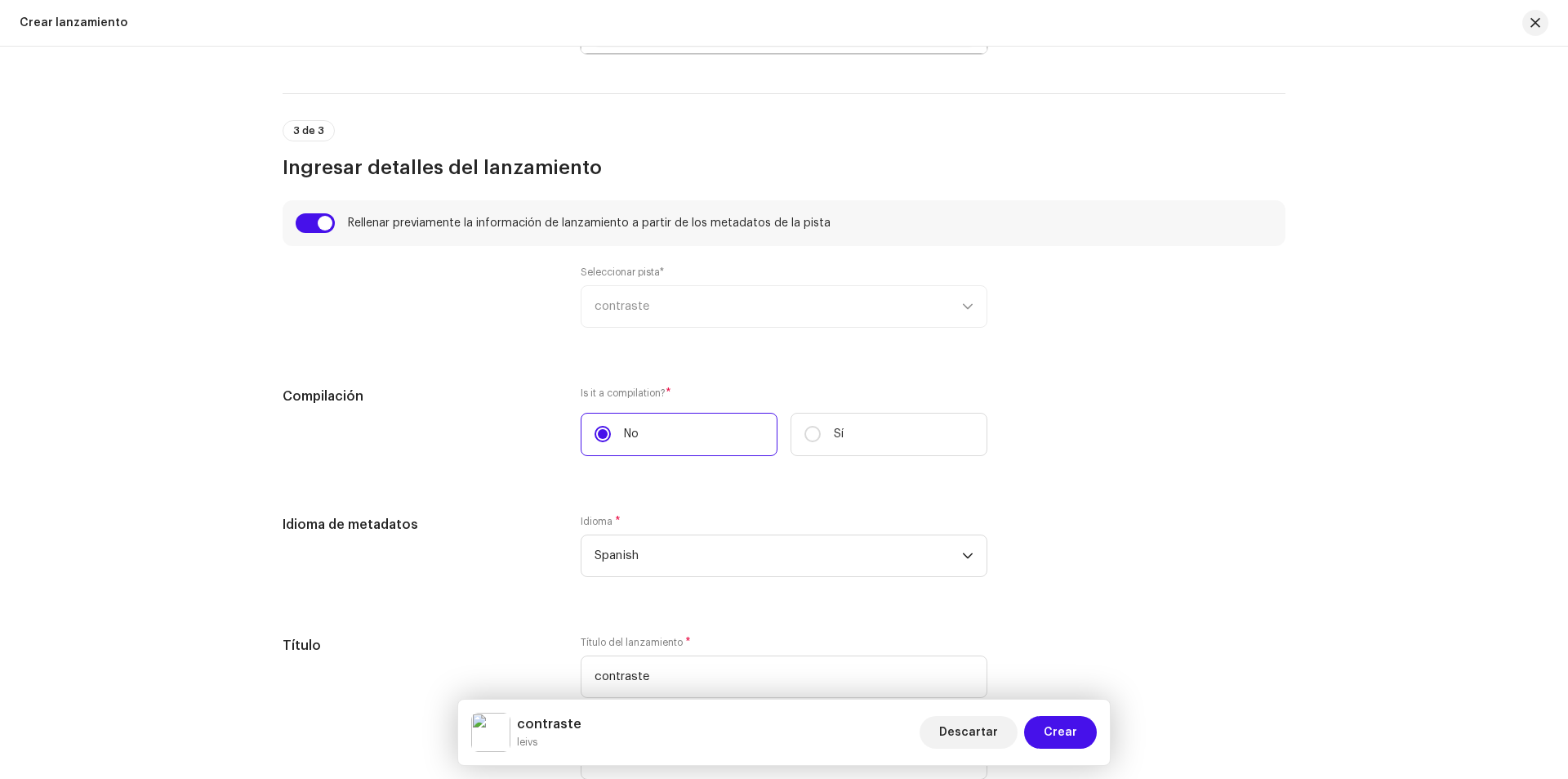
click at [969, 308] on div "Seleccionar pista* contraste" at bounding box center [784, 296] width 407 height 62
click at [960, 304] on div "Seleccionar pista* contraste" at bounding box center [784, 296] width 407 height 62
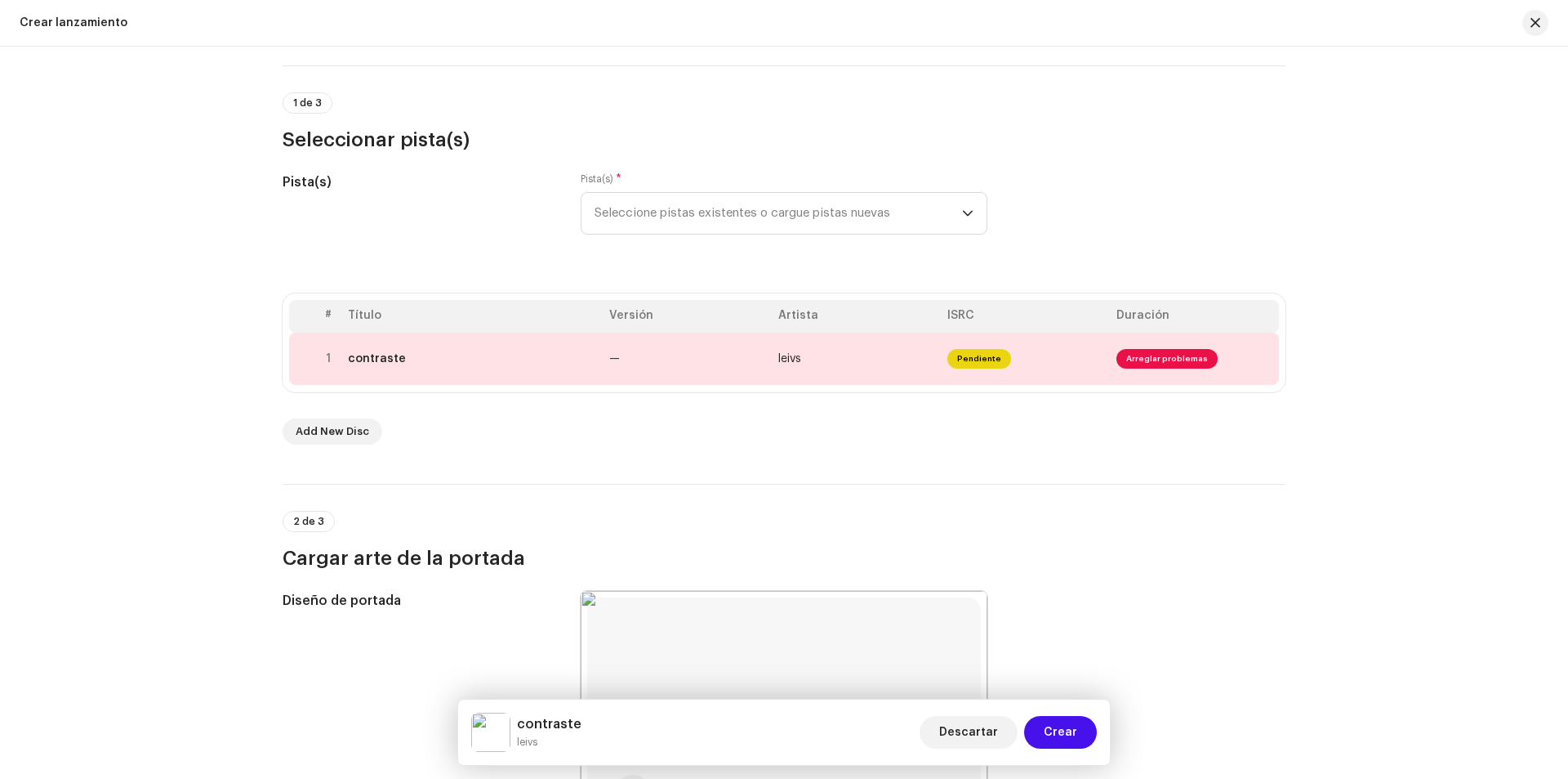
scroll to position [0, 0]
